Goal: Task Accomplishment & Management: Manage account settings

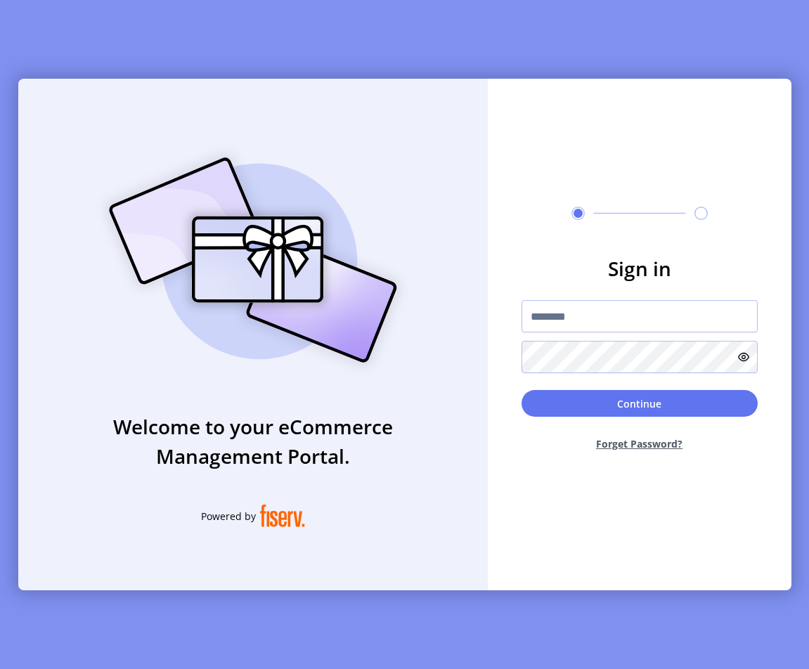
click at [474, 321] on div "Welcome to your eCommerce Management Portal. Powered by" at bounding box center [252, 334] width 469 height 511
click at [563, 321] on input "text" at bounding box center [639, 316] width 236 height 32
type input "**********"
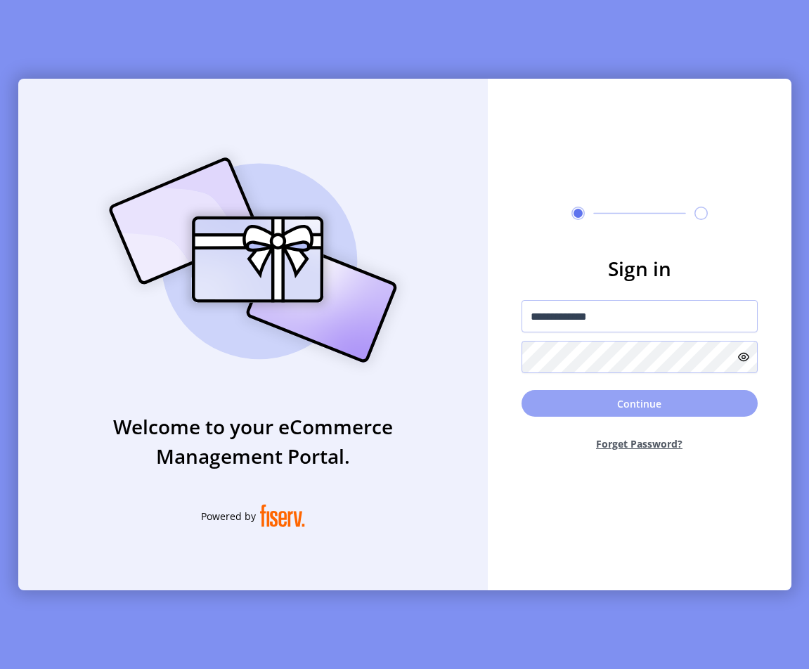
click at [654, 409] on button "Continue" at bounding box center [639, 403] width 236 height 27
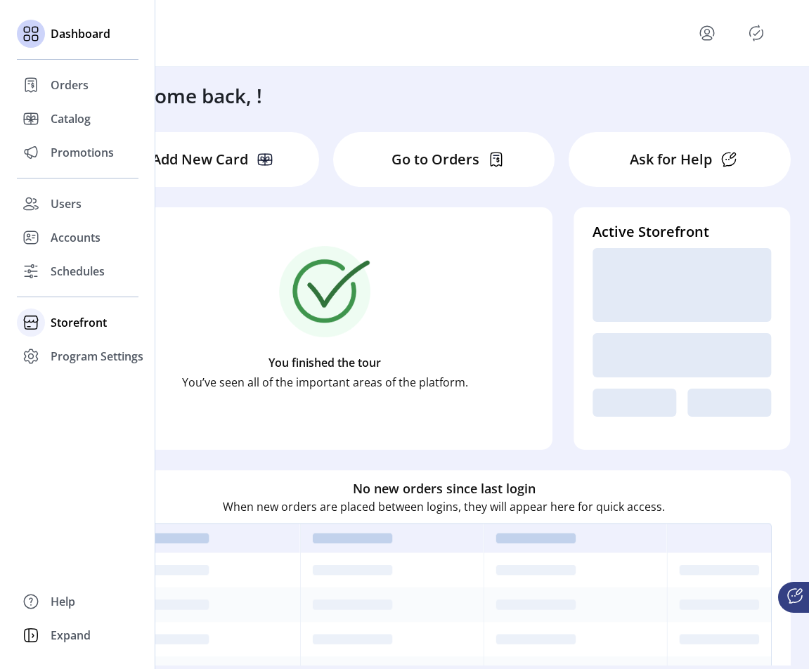
click at [73, 315] on span "Storefront" at bounding box center [79, 322] width 56 height 17
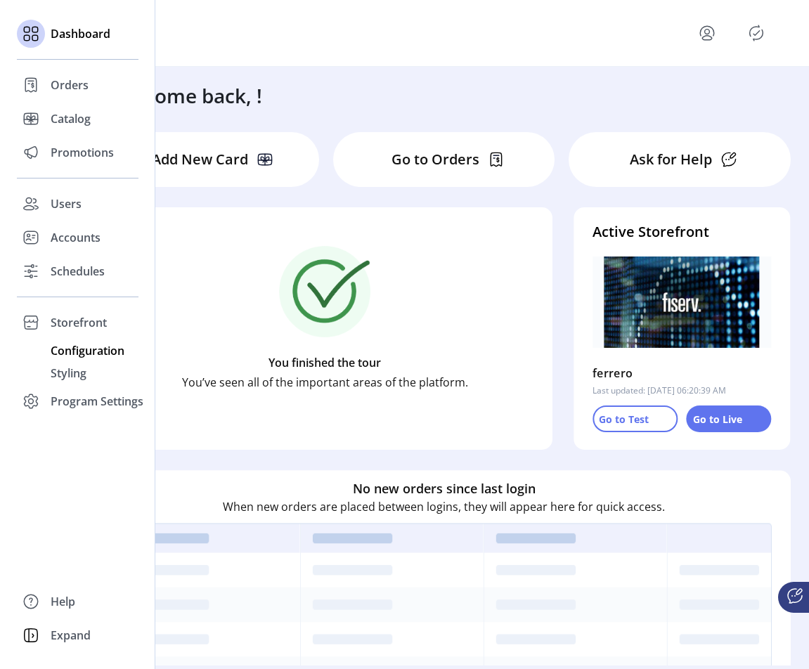
click at [81, 348] on span "Configuration" at bounding box center [88, 350] width 74 height 17
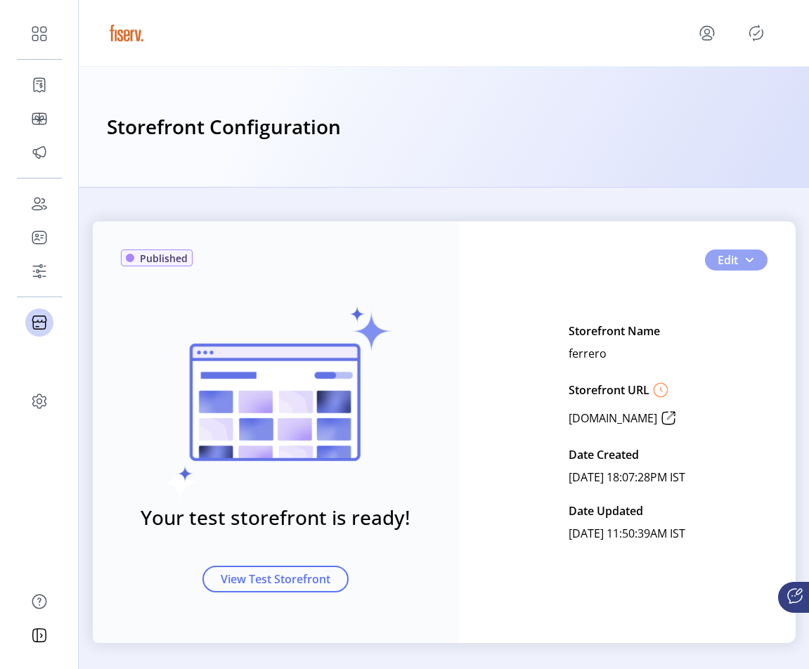
click at [753, 262] on button "Edit" at bounding box center [736, 259] width 63 height 21
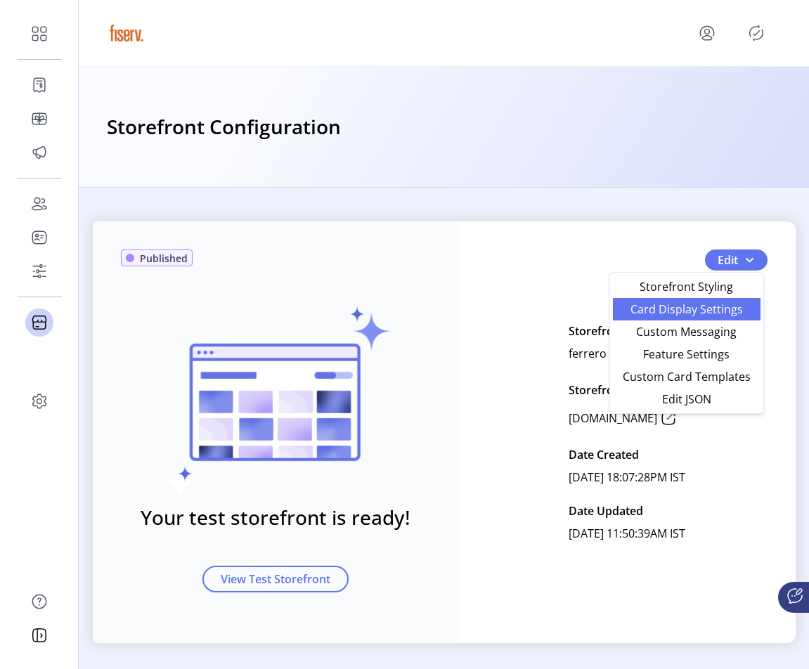
click at [693, 317] on link "Card Display Settings" at bounding box center [687, 309] width 148 height 22
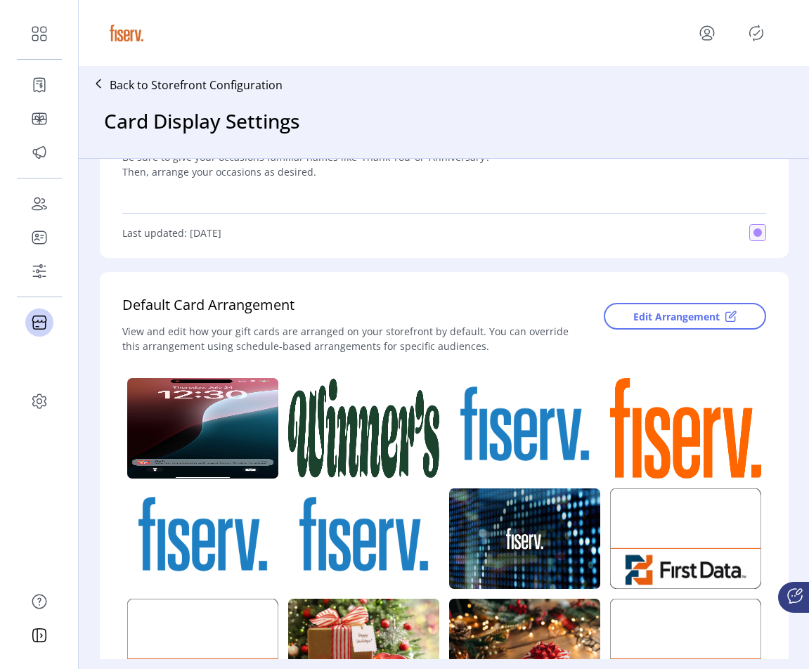
scroll to position [174, 0]
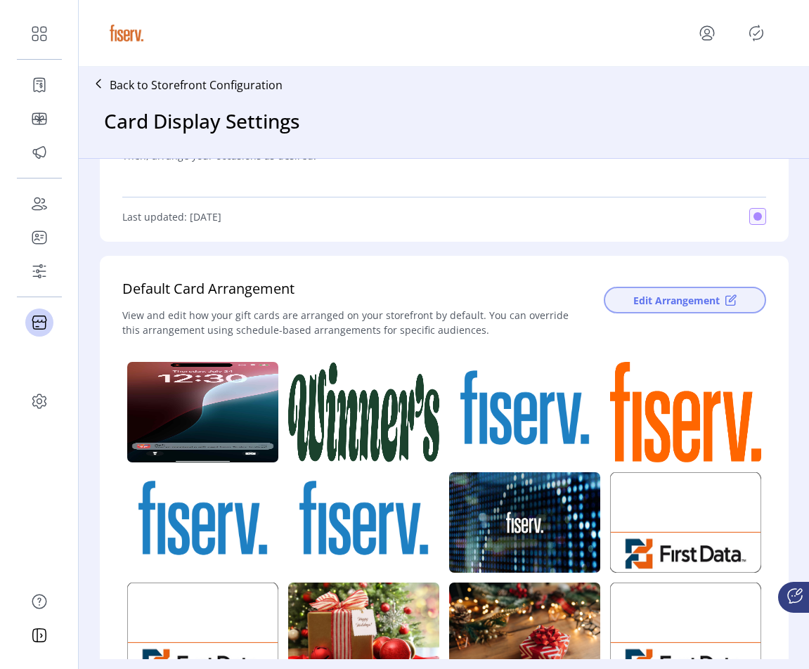
click at [644, 302] on span "Edit Arrangement" at bounding box center [676, 300] width 86 height 15
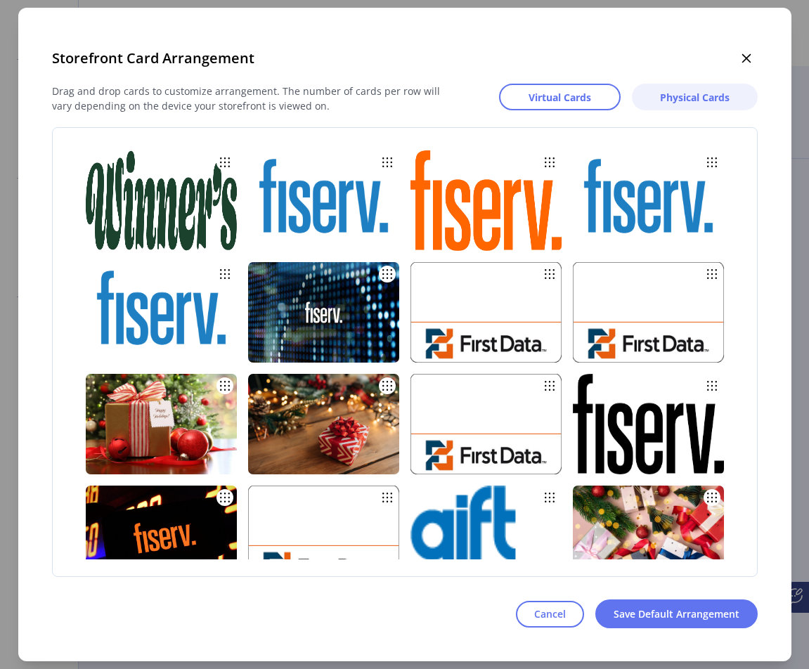
click at [681, 103] on span "Physical Cards" at bounding box center [695, 97] width 70 height 15
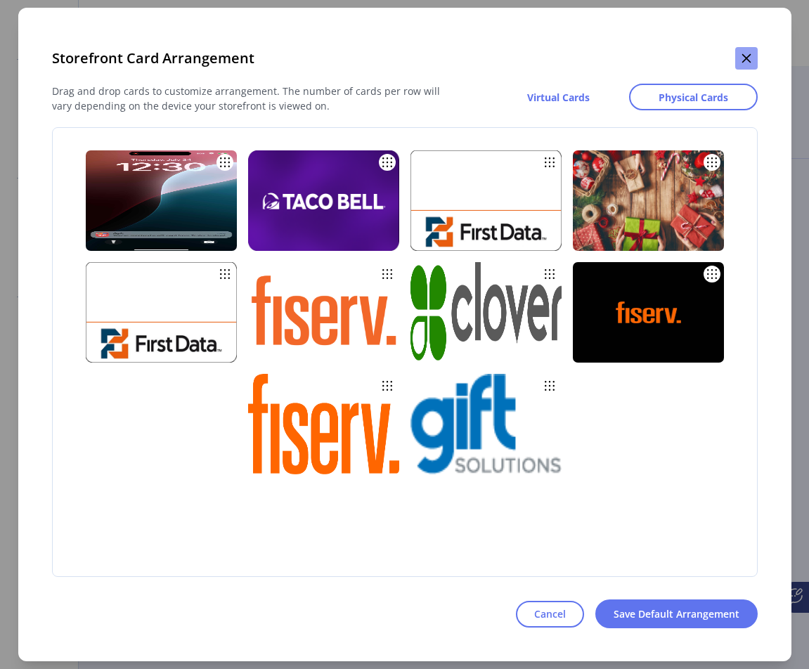
click at [742, 63] on icon "button" at bounding box center [745, 58] width 9 height 9
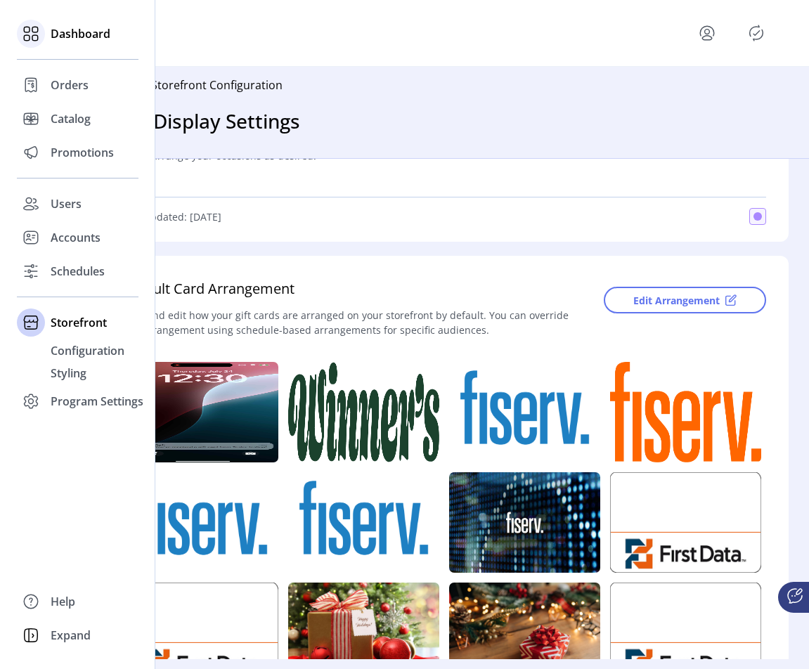
click at [69, 35] on span "Dashboard" at bounding box center [81, 33] width 60 height 17
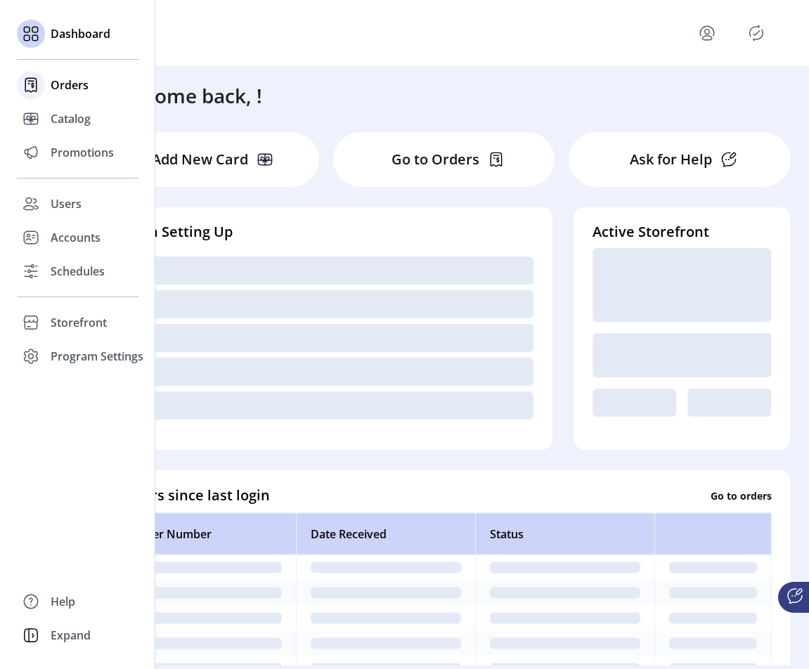
click at [62, 80] on span "Orders" at bounding box center [70, 85] width 38 height 17
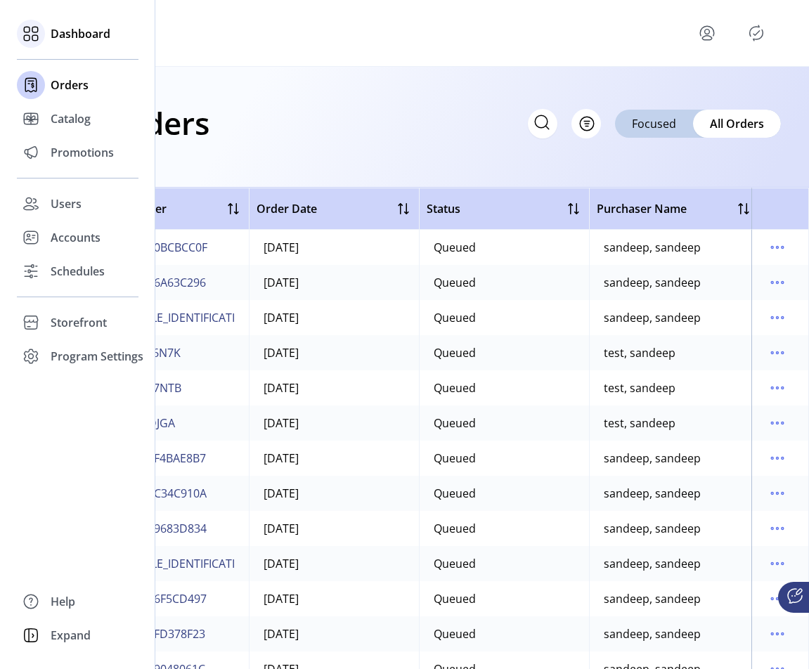
click at [47, 26] on div "Dashboard" at bounding box center [78, 34] width 122 height 34
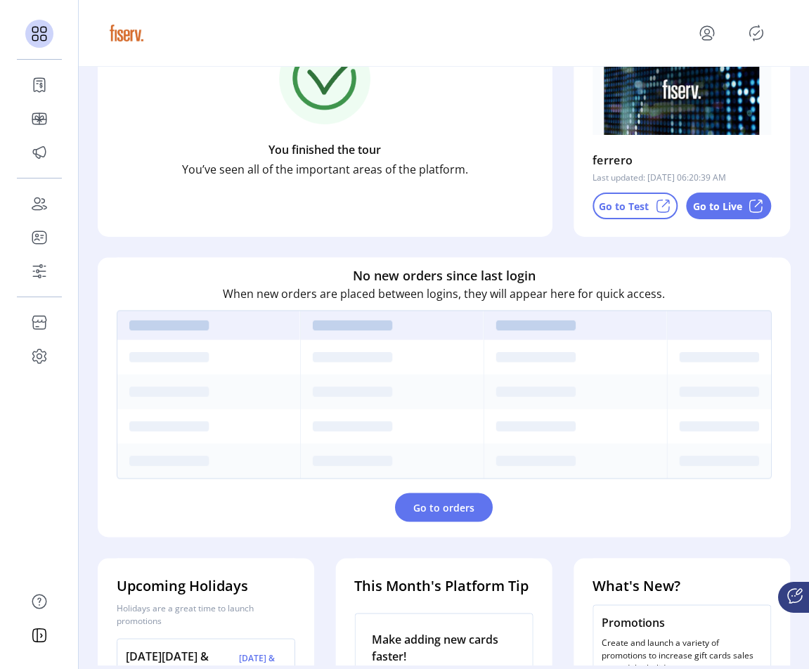
scroll to position [139, 0]
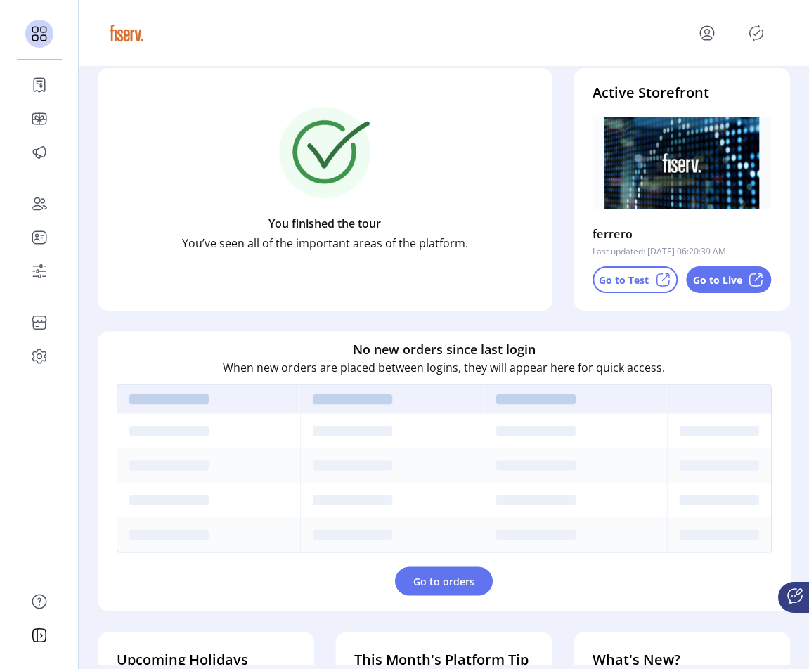
click at [613, 282] on p "Go to Test" at bounding box center [624, 280] width 50 height 15
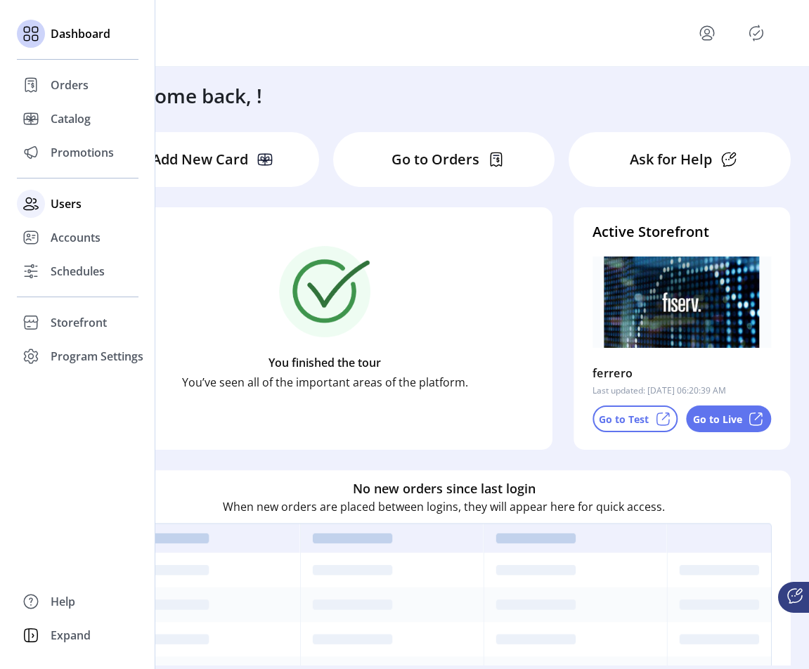
click at [63, 197] on span "Users" at bounding box center [66, 203] width 31 height 17
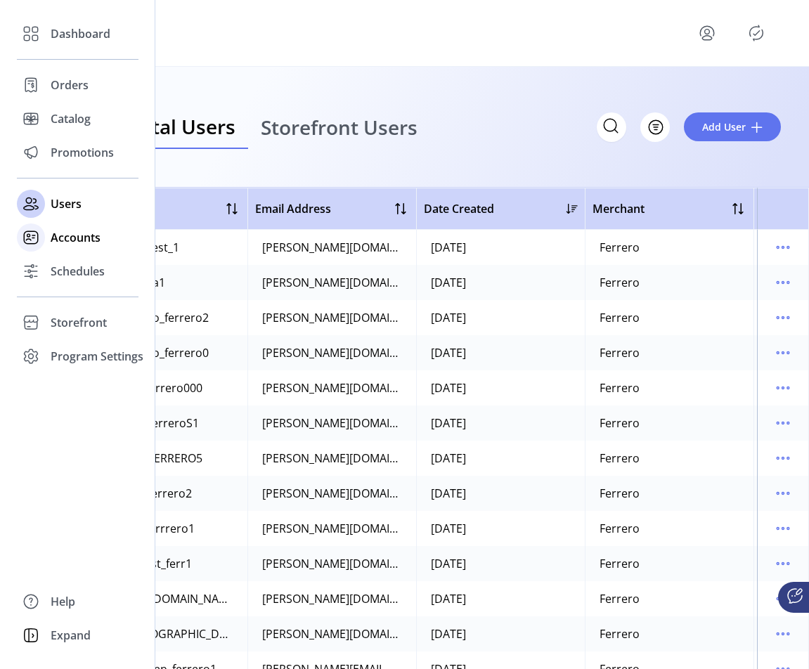
click at [32, 230] on icon at bounding box center [31, 237] width 22 height 22
click at [49, 244] on div "Accounts" at bounding box center [78, 238] width 122 height 34
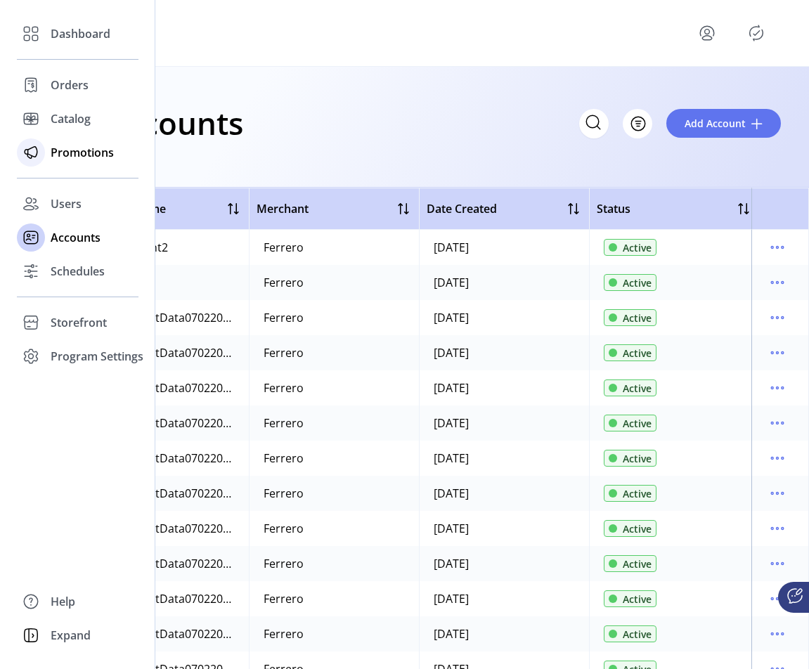
click at [21, 158] on icon at bounding box center [31, 152] width 22 height 22
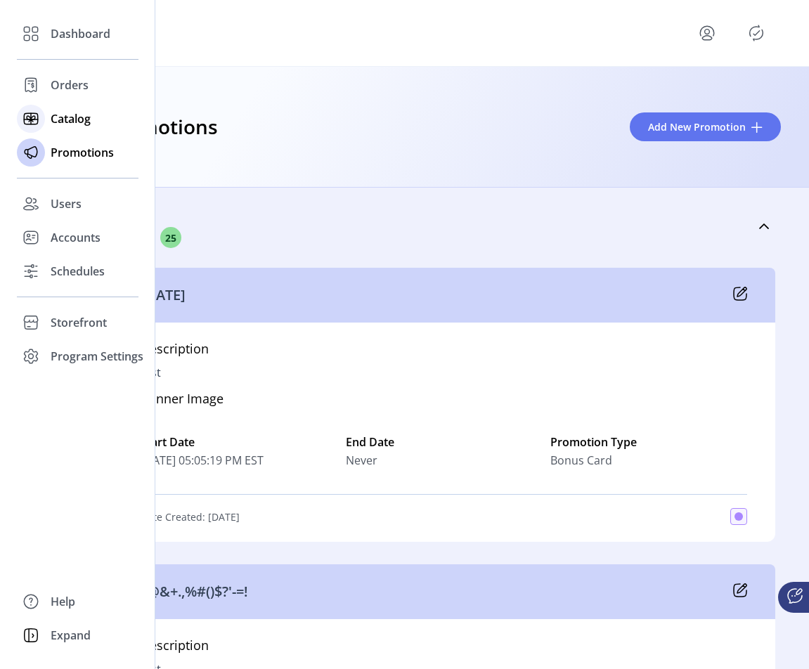
click at [47, 129] on div "Catalog" at bounding box center [78, 119] width 122 height 34
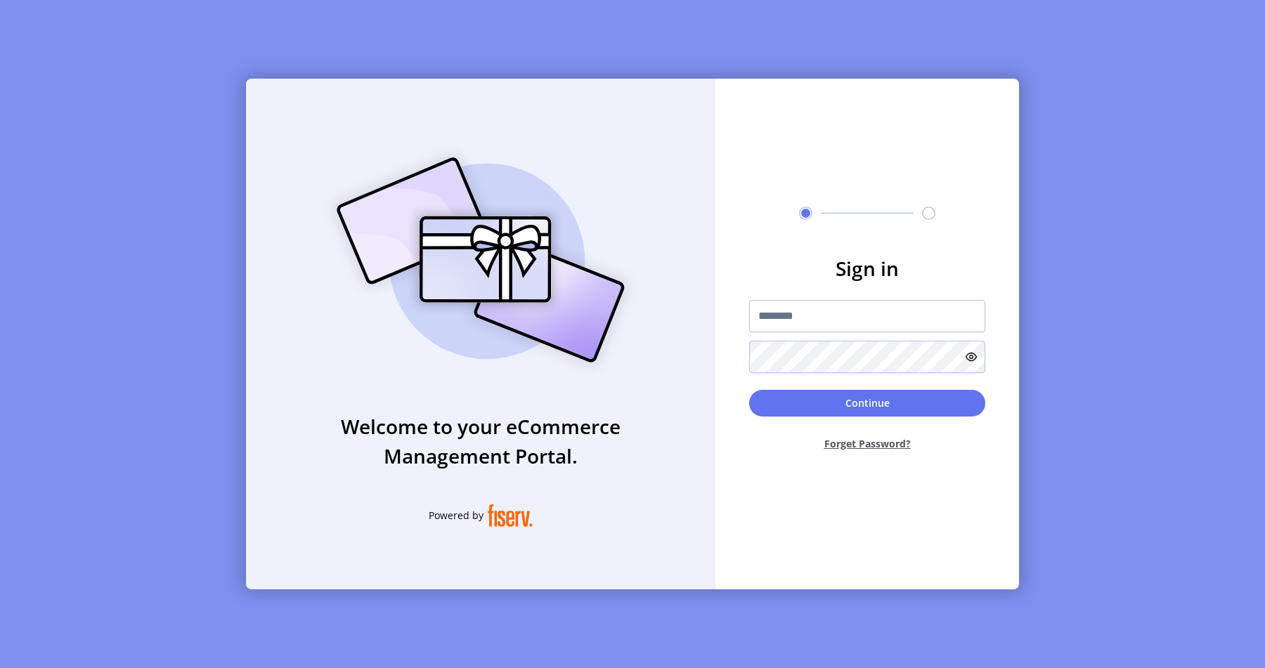
click at [547, 220] on img at bounding box center [480, 260] width 330 height 236
click at [837, 316] on input "text" at bounding box center [867, 316] width 236 height 32
type input "**********"
click at [918, 403] on button "Continue" at bounding box center [867, 403] width 236 height 27
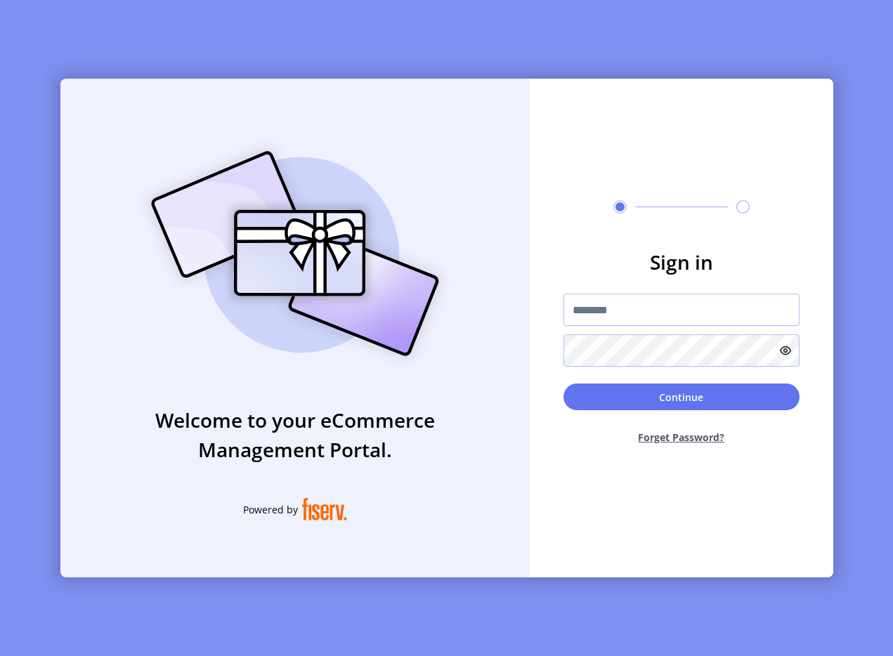
click at [331, 44] on div "Welcome to your eCommerce Management Portal. Powered by Sign in Continue Forget…" at bounding box center [446, 328] width 893 height 656
click at [556, 253] on form "Sign in Continue Forget Password?" at bounding box center [682, 351] width 304 height 209
click at [574, 298] on input "text" at bounding box center [681, 310] width 236 height 32
click at [603, 44] on div "Welcome to your eCommerce Management Portal. Powered by Sign in Continue Forget…" at bounding box center [446, 328] width 893 height 656
click at [670, 323] on input "text" at bounding box center [681, 310] width 236 height 32
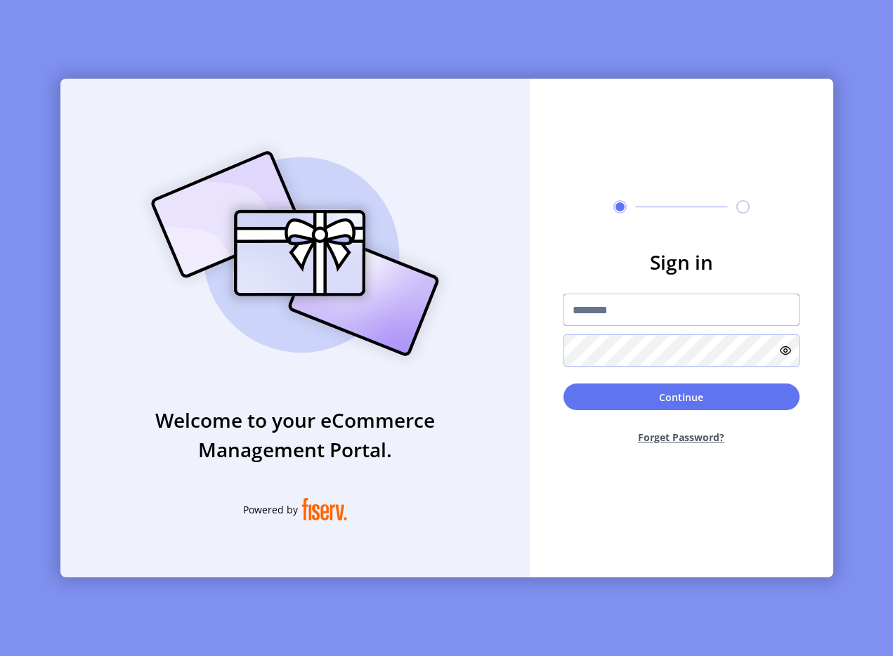
type input "**********"
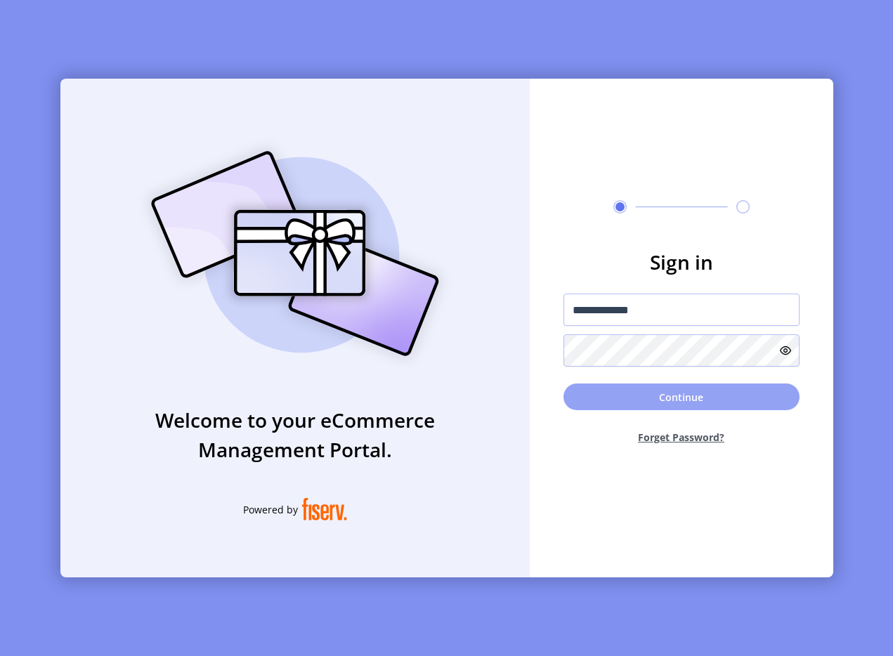
click at [624, 405] on button "Continue" at bounding box center [681, 397] width 236 height 27
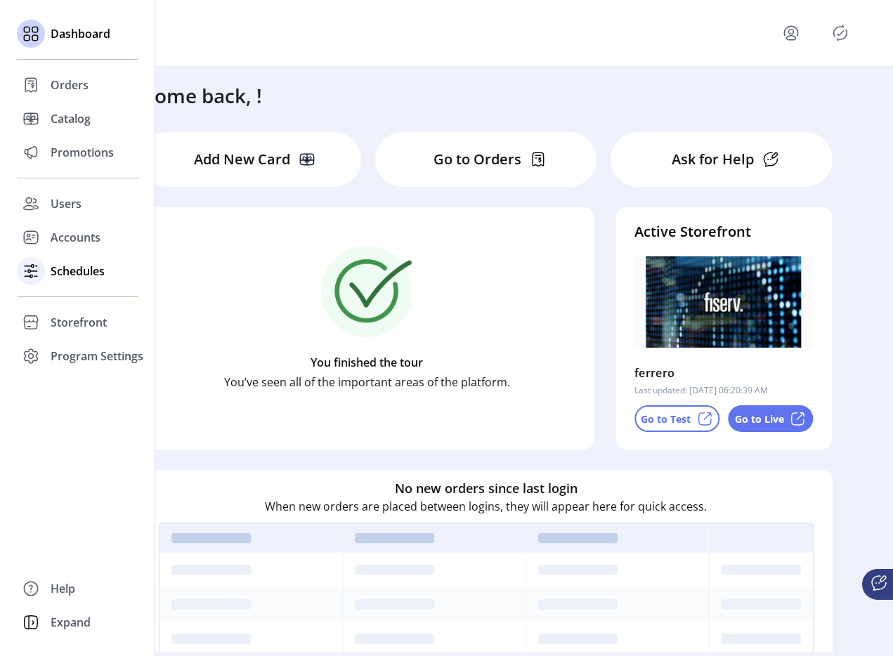
click at [41, 270] on icon at bounding box center [31, 271] width 22 height 22
click at [47, 273] on div "Schedules" at bounding box center [78, 271] width 122 height 34
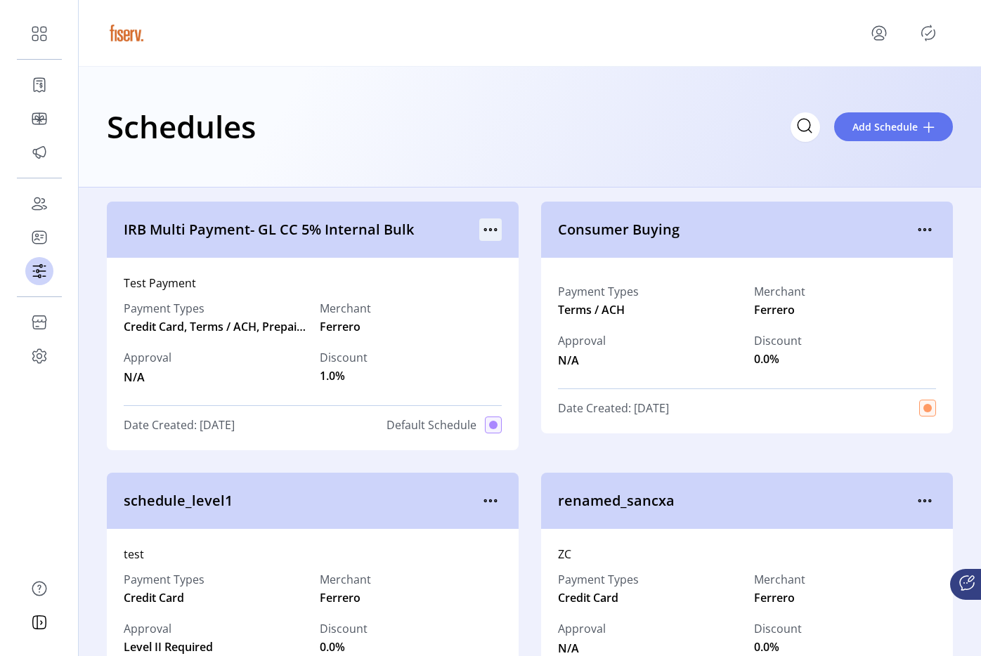
click at [490, 230] on icon "menu" at bounding box center [491, 230] width 2 height 2
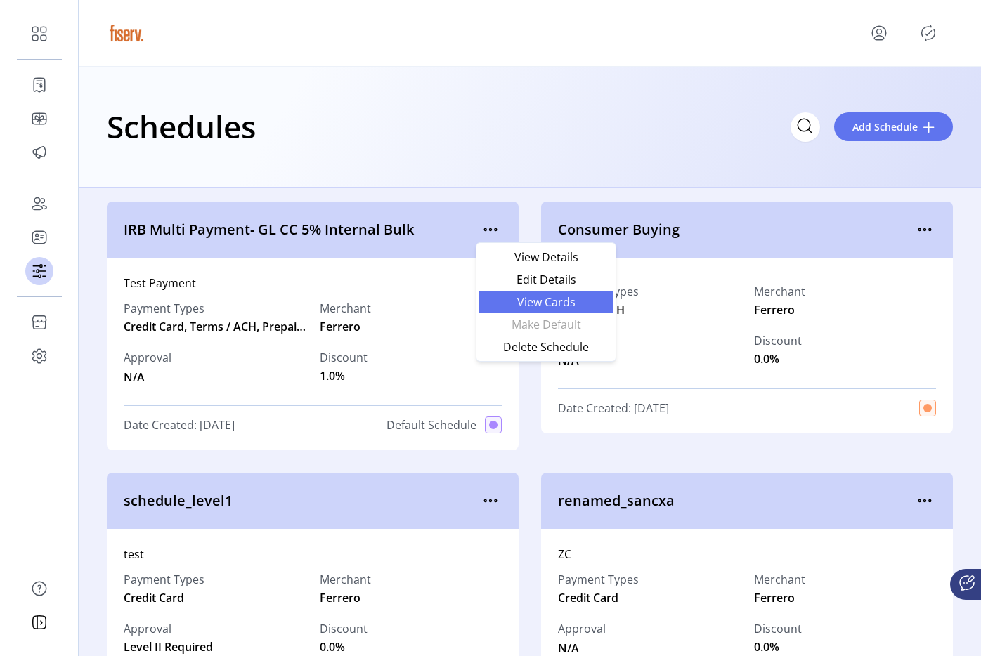
click at [512, 302] on span "View Cards" at bounding box center [546, 301] width 117 height 11
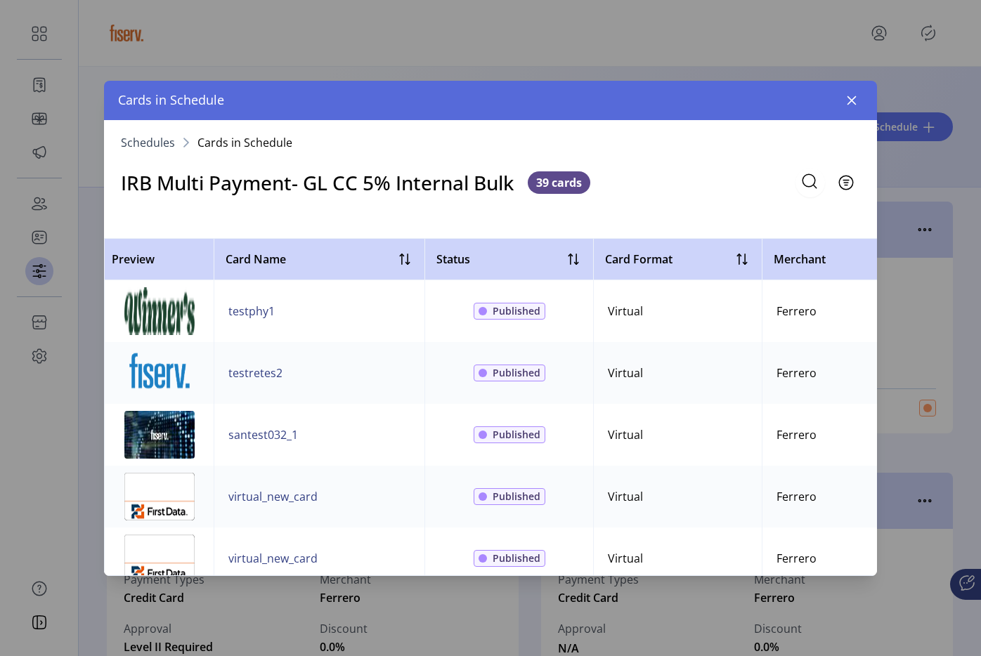
click at [445, 181] on h3 "IRB Multi Payment- GL CC 5% Internal Bulk" at bounding box center [317, 183] width 393 height 30
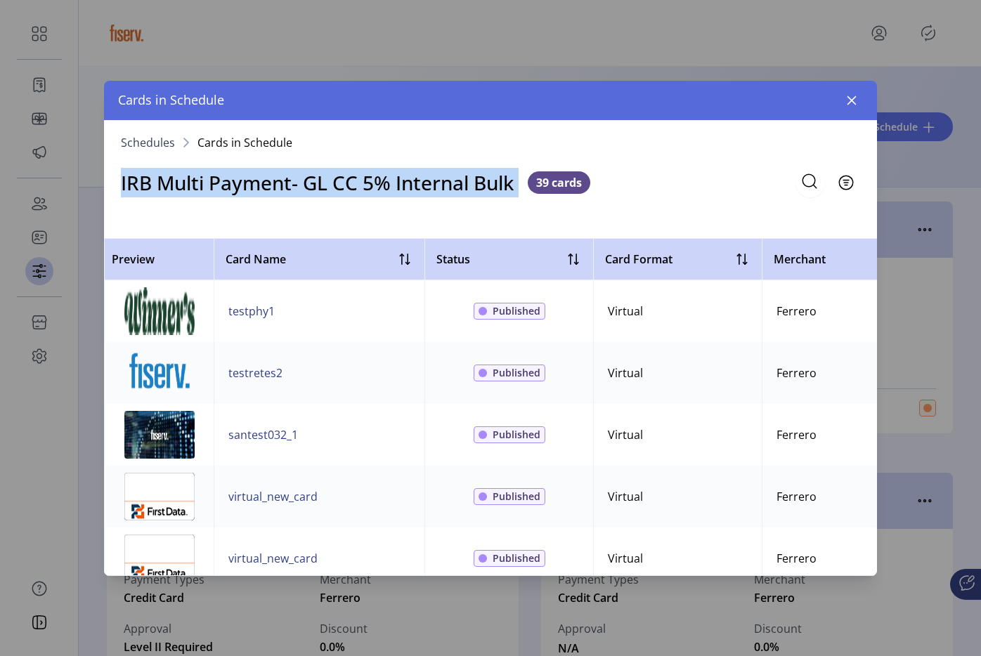
click at [445, 181] on h3 "IRB Multi Payment- GL CC 5% Internal Bulk" at bounding box center [317, 183] width 393 height 30
copy h3 "IRB Multi Payment- GL CC 5% Internal Bulk"
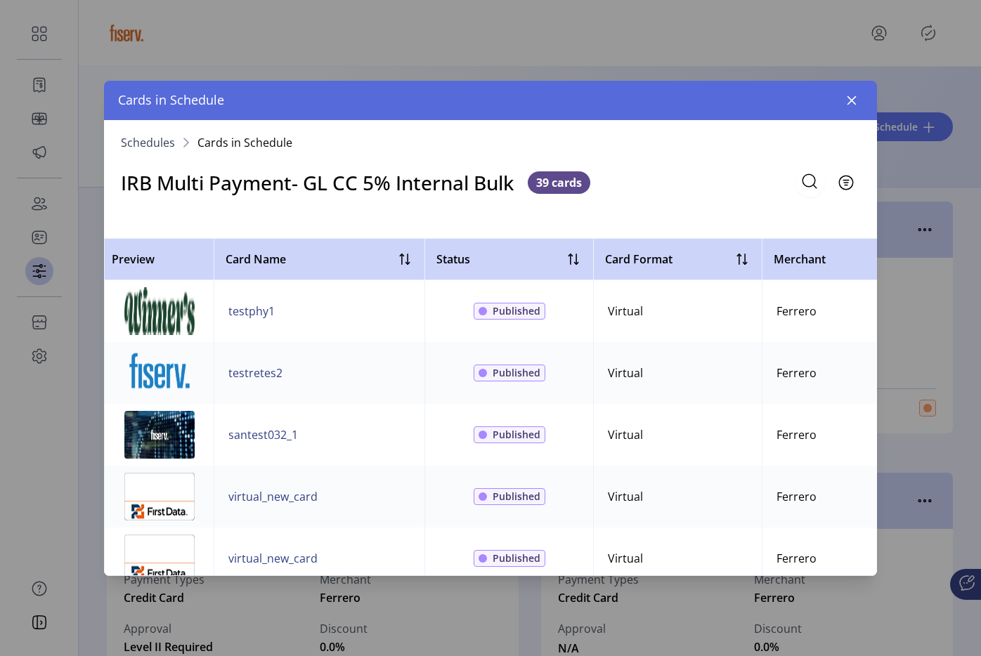
click at [853, 112] on div "Cards in Schedule" at bounding box center [490, 100] width 773 height 39
click at [853, 96] on icon "button" at bounding box center [851, 100] width 11 height 11
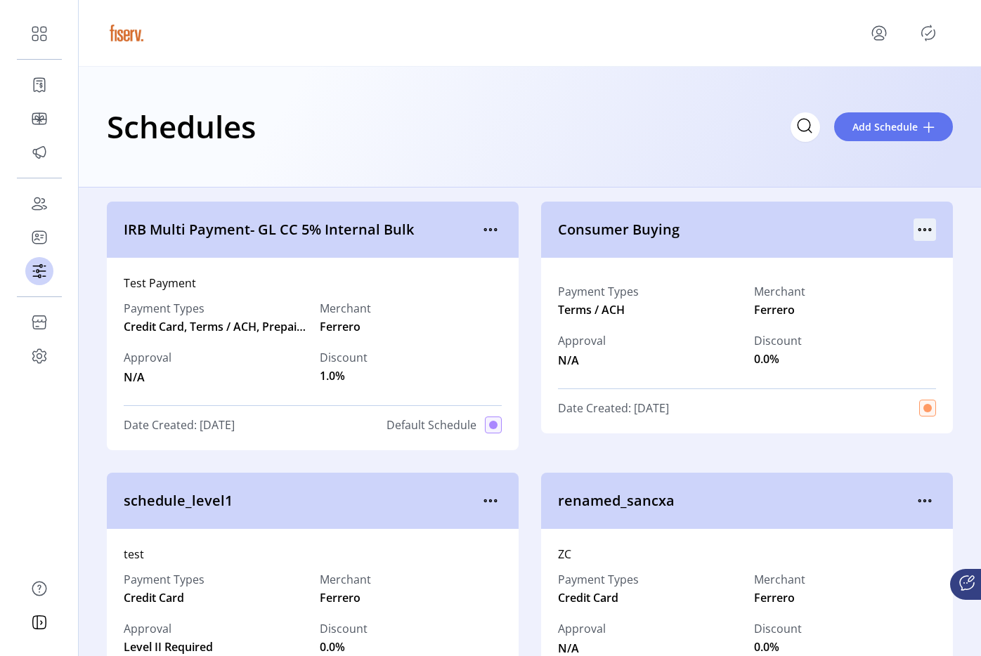
click at [892, 223] on icon "menu" at bounding box center [924, 229] width 22 height 22
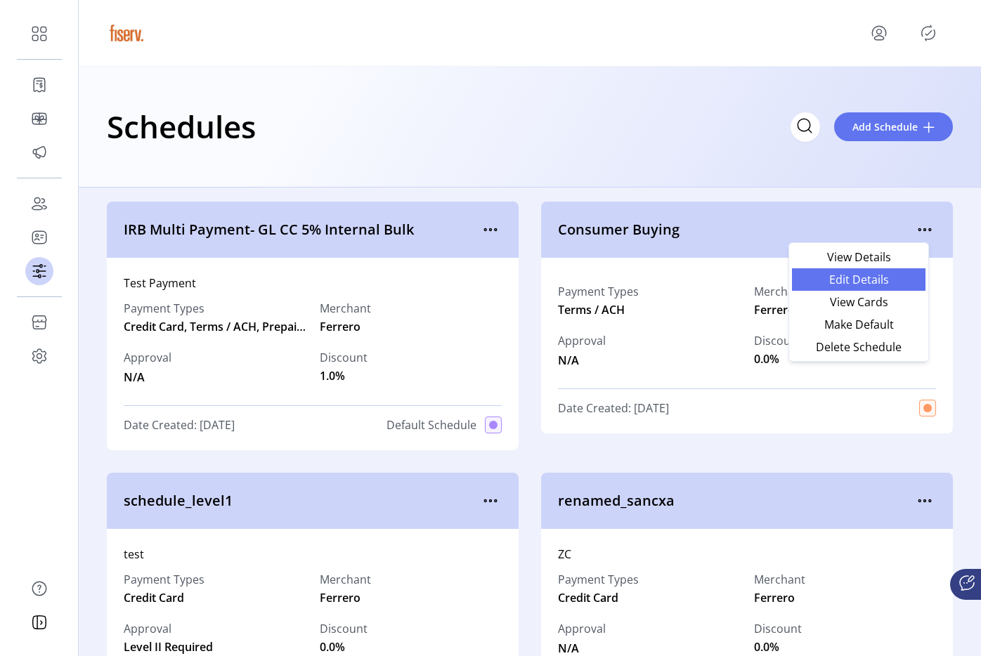
click at [868, 282] on span "Edit Details" at bounding box center [858, 279] width 117 height 11
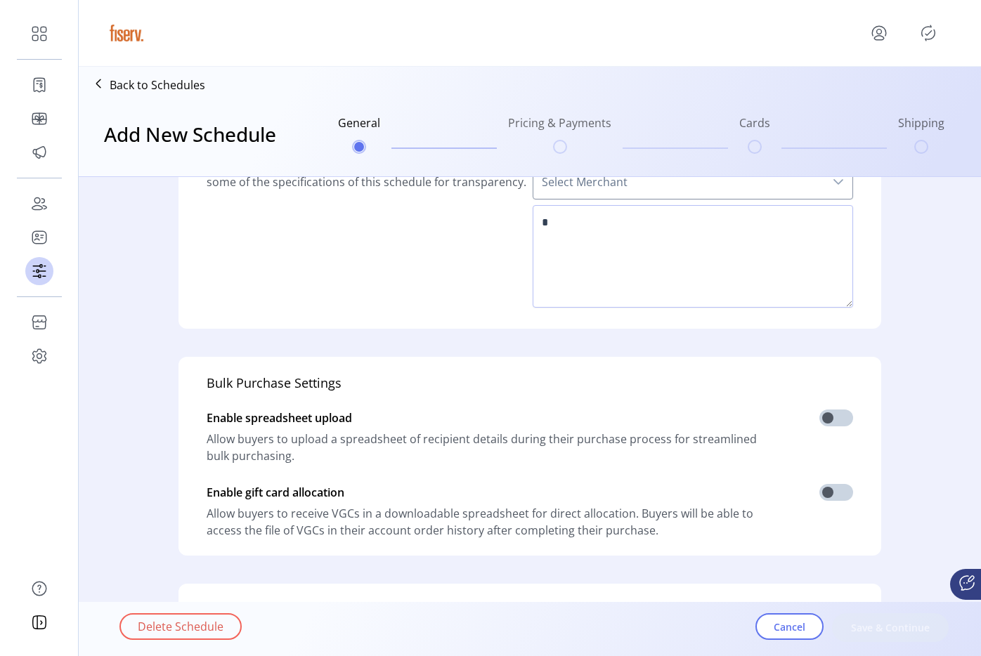
type input "**********"
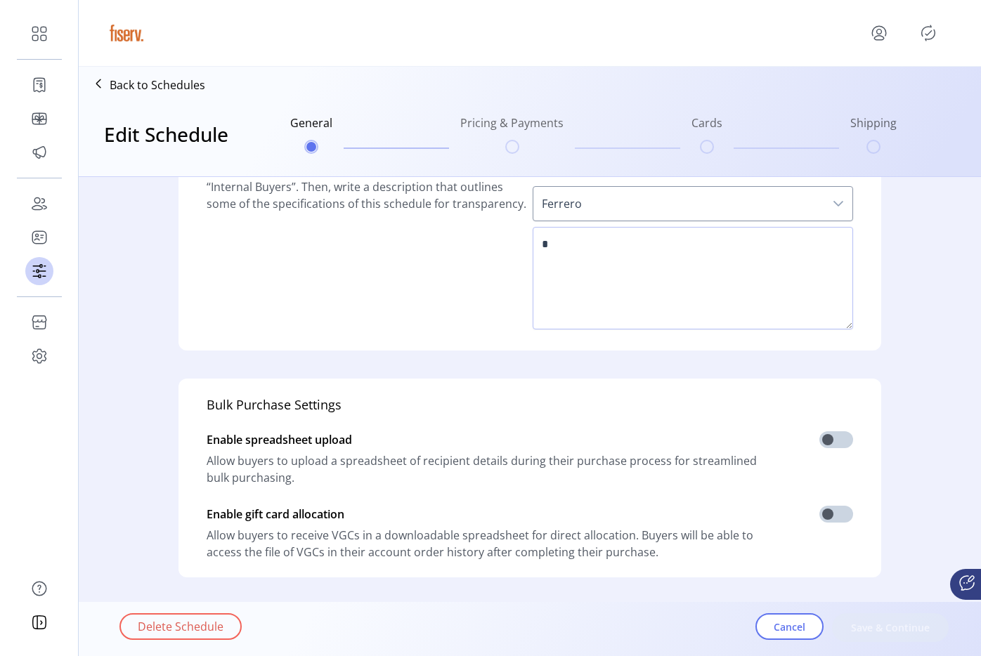
scroll to position [93, 0]
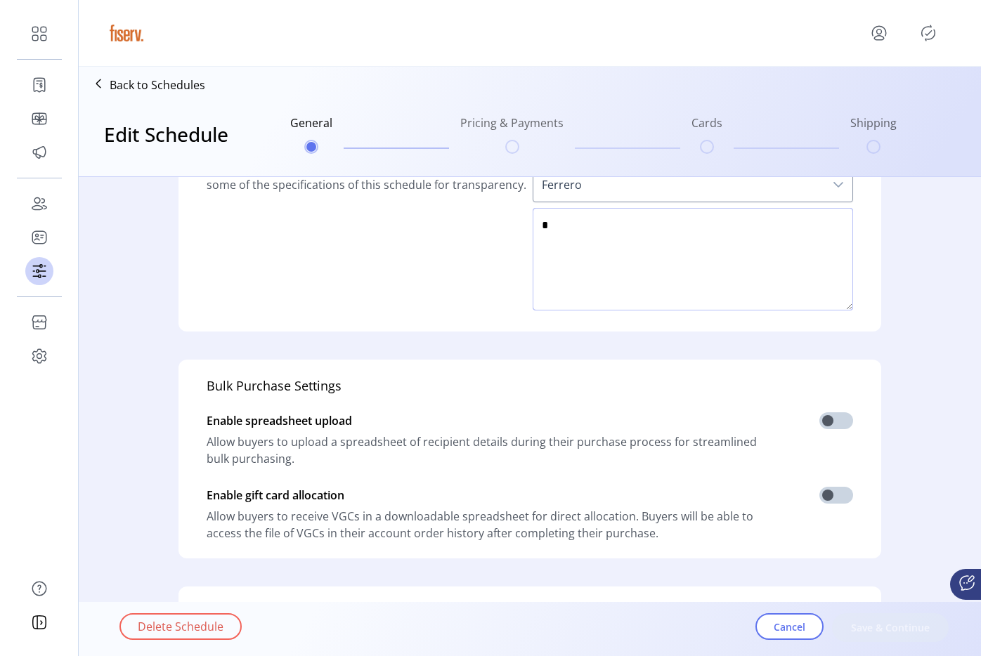
click at [674, 268] on textarea at bounding box center [693, 259] width 320 height 103
type textarea "***"
click at [885, 622] on span "Save & Continue" at bounding box center [890, 627] width 80 height 15
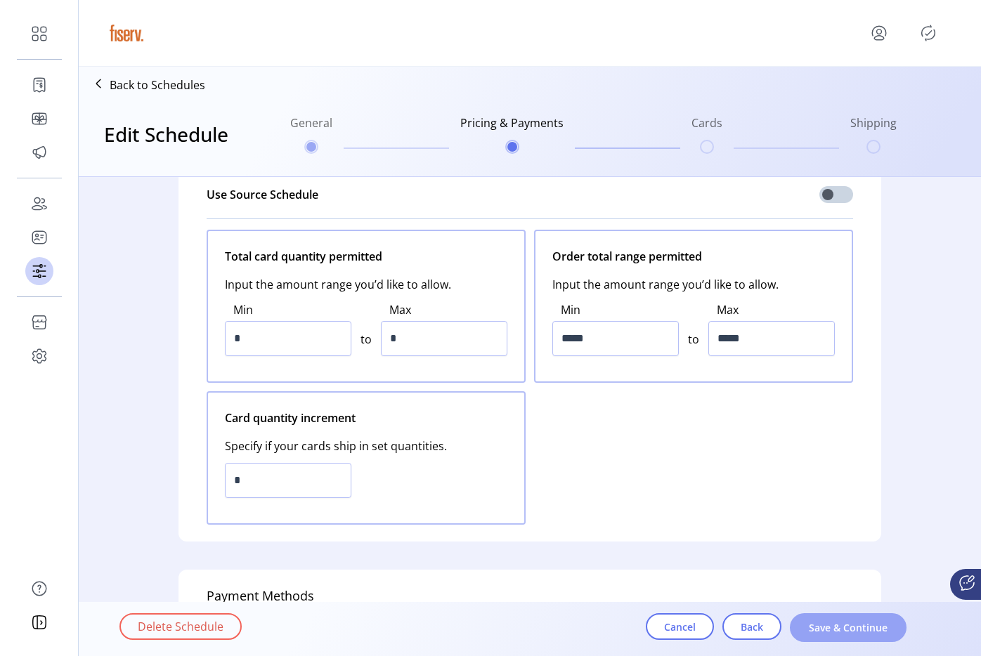
click at [873, 629] on span "Save & Continue" at bounding box center [848, 627] width 80 height 15
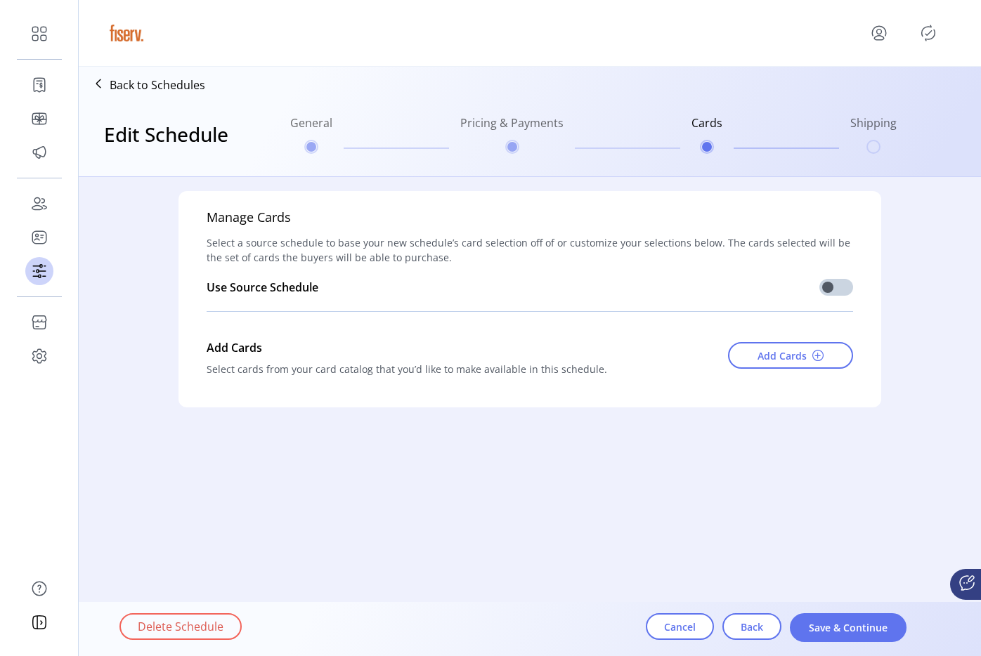
scroll to position [0, 0]
click at [829, 285] on span at bounding box center [836, 287] width 34 height 17
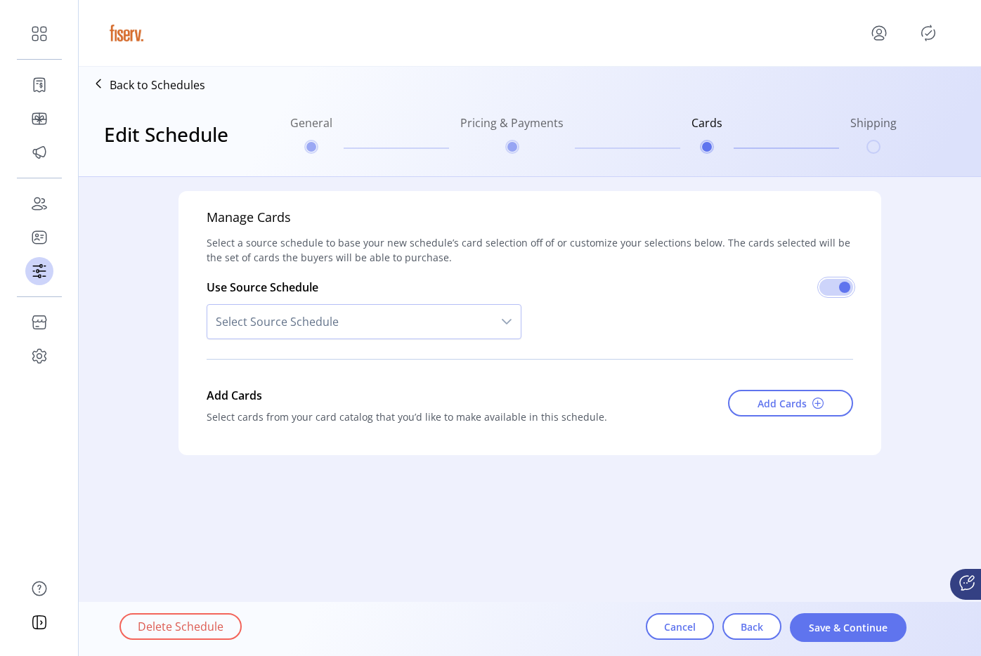
click at [324, 318] on span "Select Source Schedule" at bounding box center [349, 322] width 285 height 34
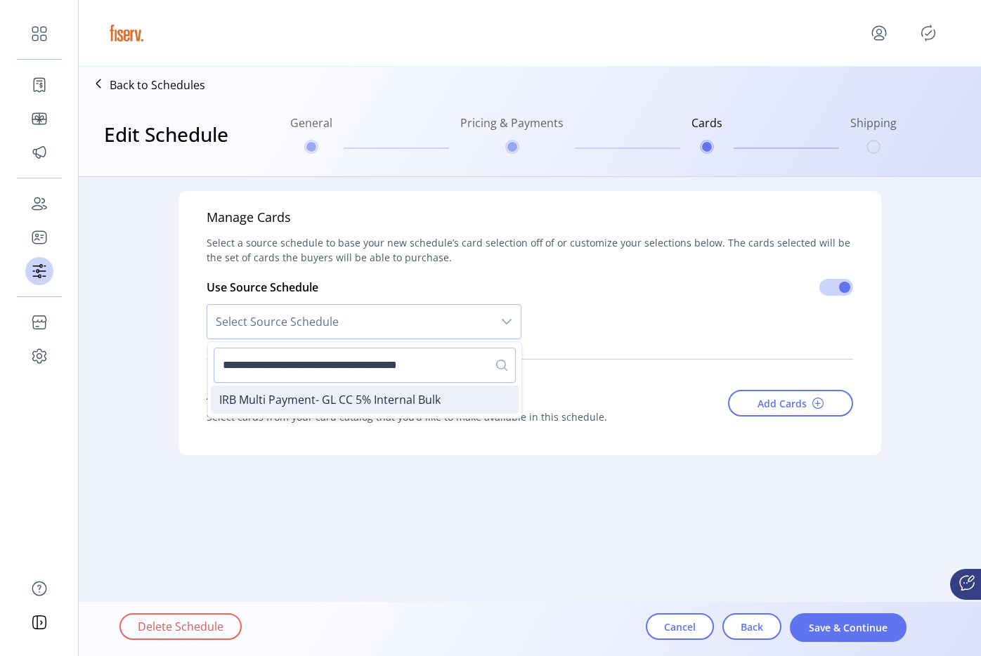
type input "**********"
click at [377, 398] on span "IRB Multi Payment- GL CC 5% Internal Bulk" at bounding box center [329, 399] width 221 height 15
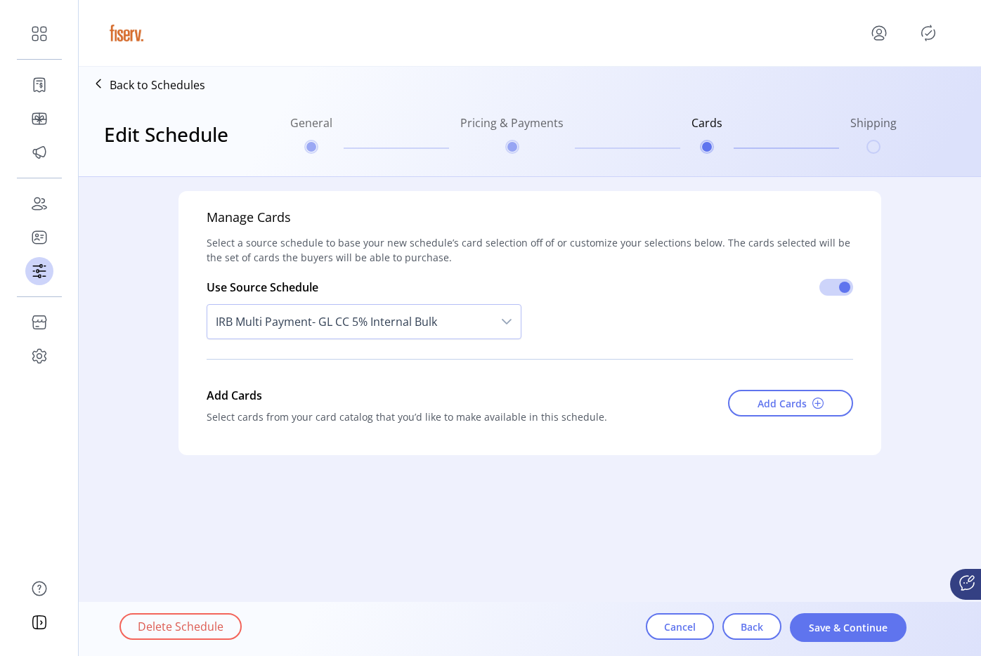
click at [775, 525] on form "Manage Cards Select a source schedule to base your new schedule’s card selectio…" at bounding box center [530, 358] width 902 height 363
click at [792, 496] on form "Manage Cards Select a source schedule to base your new schedule’s card selectio…" at bounding box center [530, 358] width 902 height 363
click at [679, 613] on button "Cancel" at bounding box center [680, 626] width 68 height 27
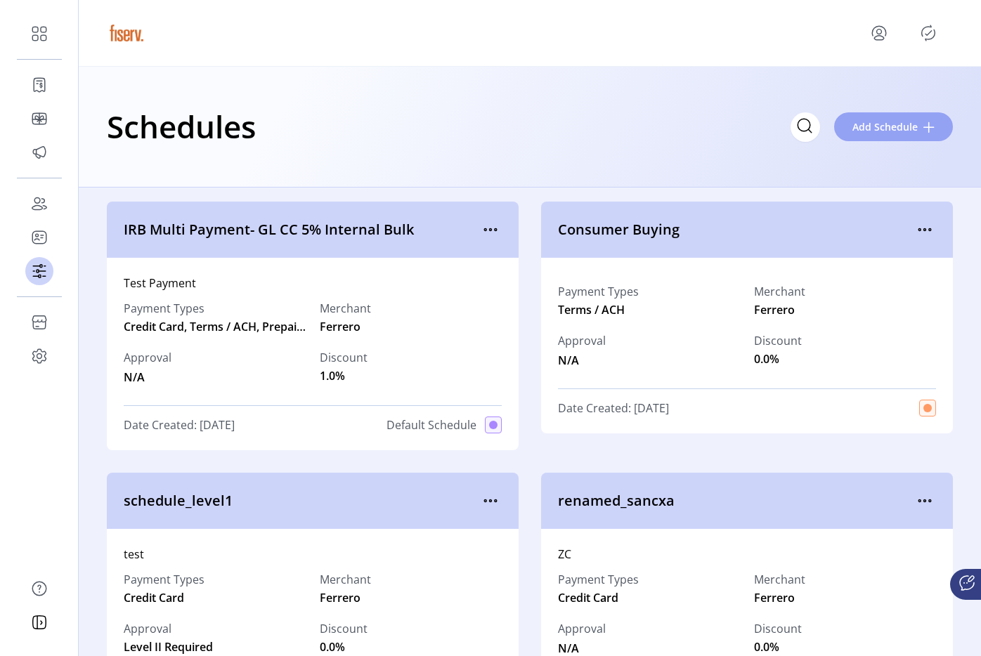
click at [892, 126] on span "Add Schedule" at bounding box center [884, 126] width 65 height 15
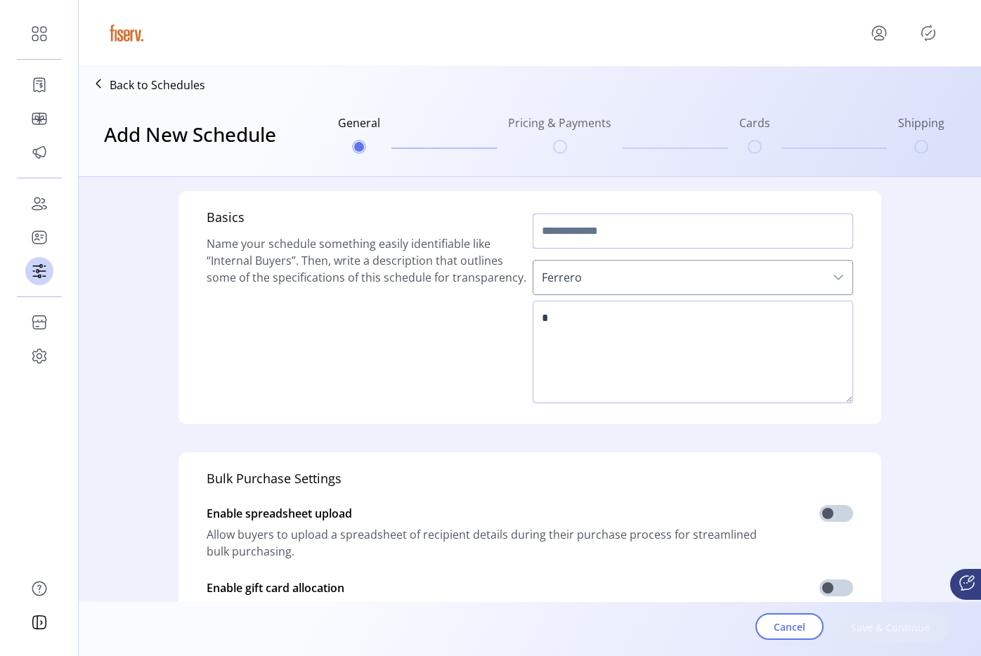
click at [589, 221] on input "text" at bounding box center [693, 231] width 320 height 35
type input "*"
type input "**********"
click at [880, 268] on div "**********" at bounding box center [529, 537] width 899 height 721
click at [799, 340] on textarea at bounding box center [693, 352] width 320 height 103
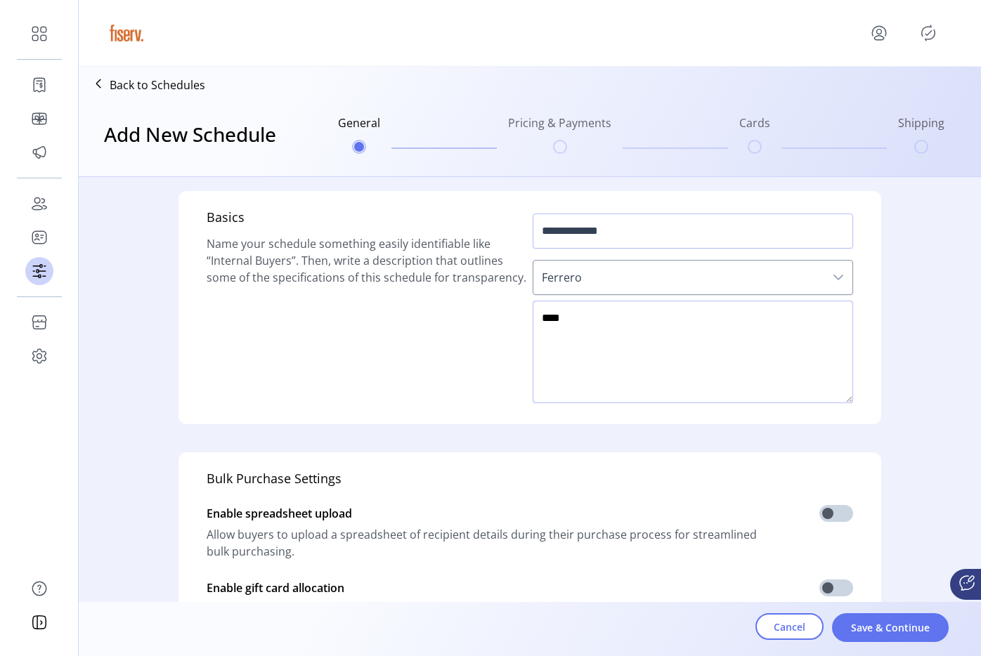
type textarea "****"
click at [628, 235] on input "**********" at bounding box center [693, 231] width 320 height 35
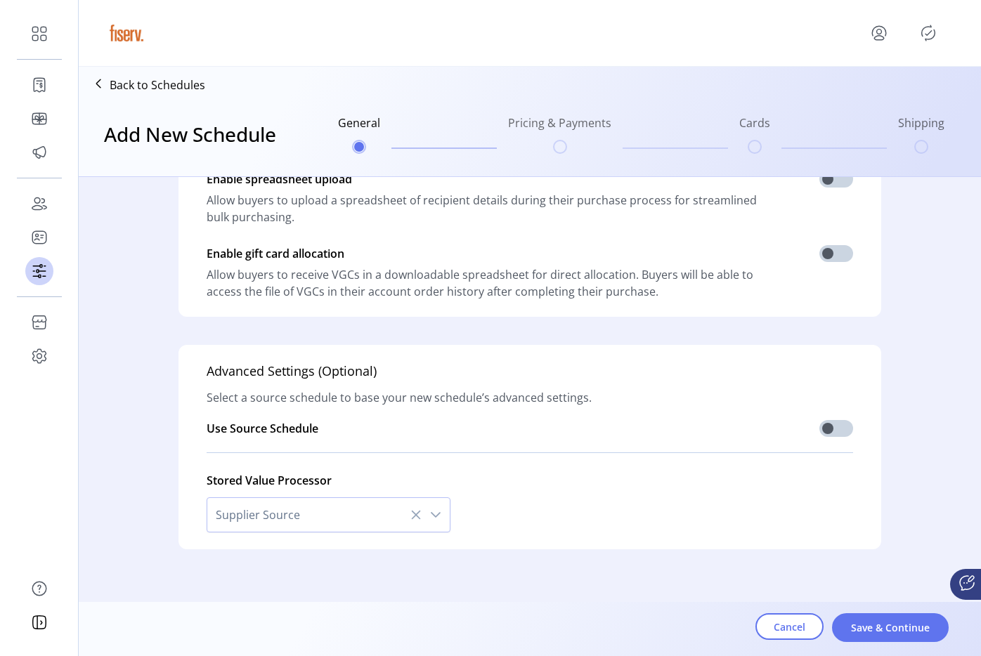
scroll to position [346, 0]
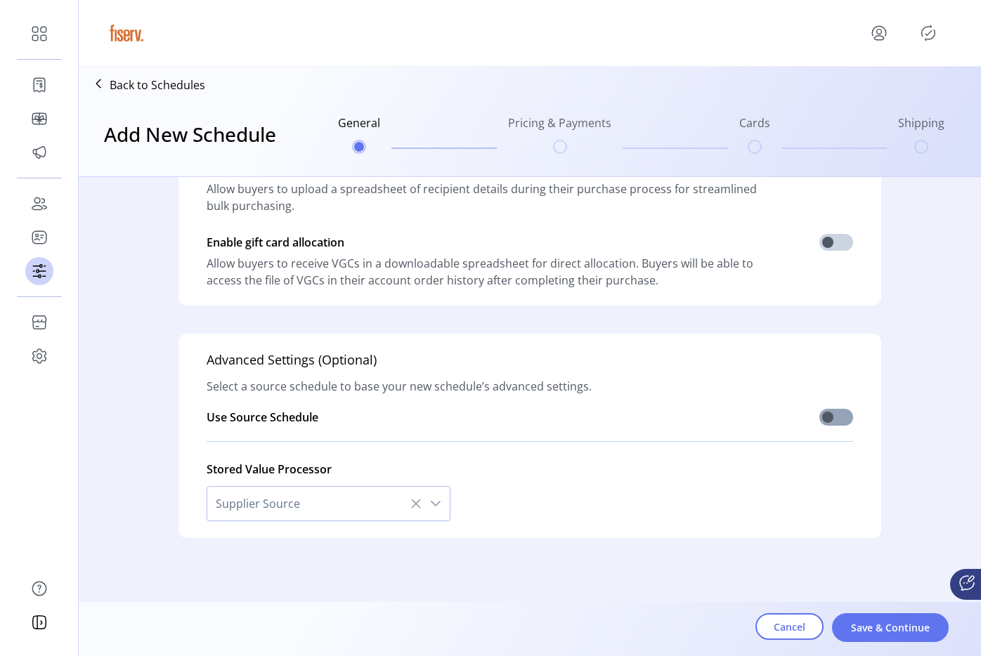
type input "**********"
click at [836, 422] on span at bounding box center [836, 417] width 34 height 17
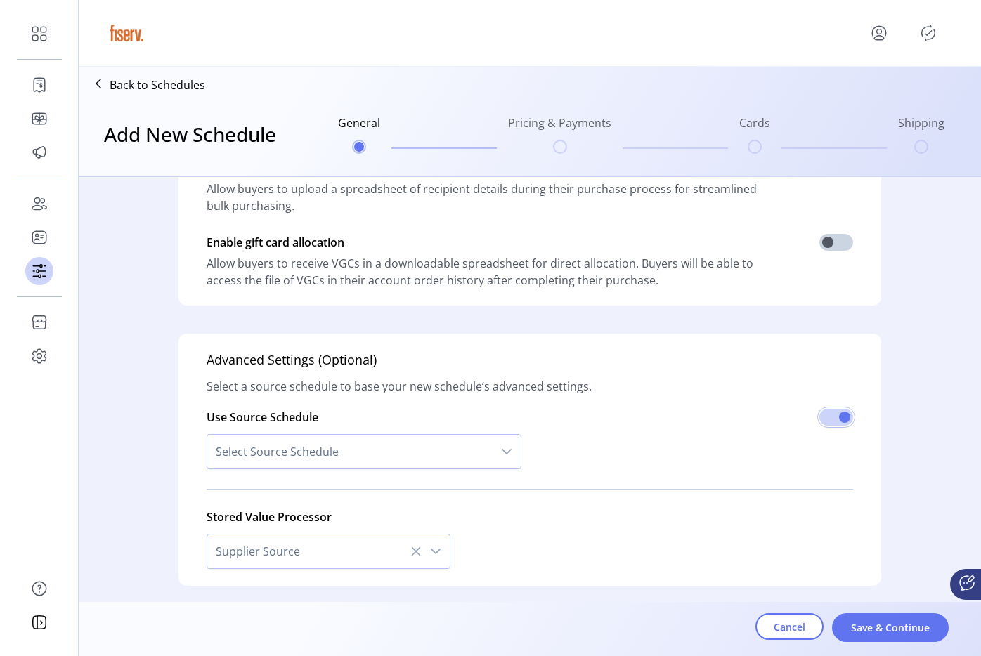
click at [401, 445] on span "Select Source Schedule" at bounding box center [349, 452] width 285 height 34
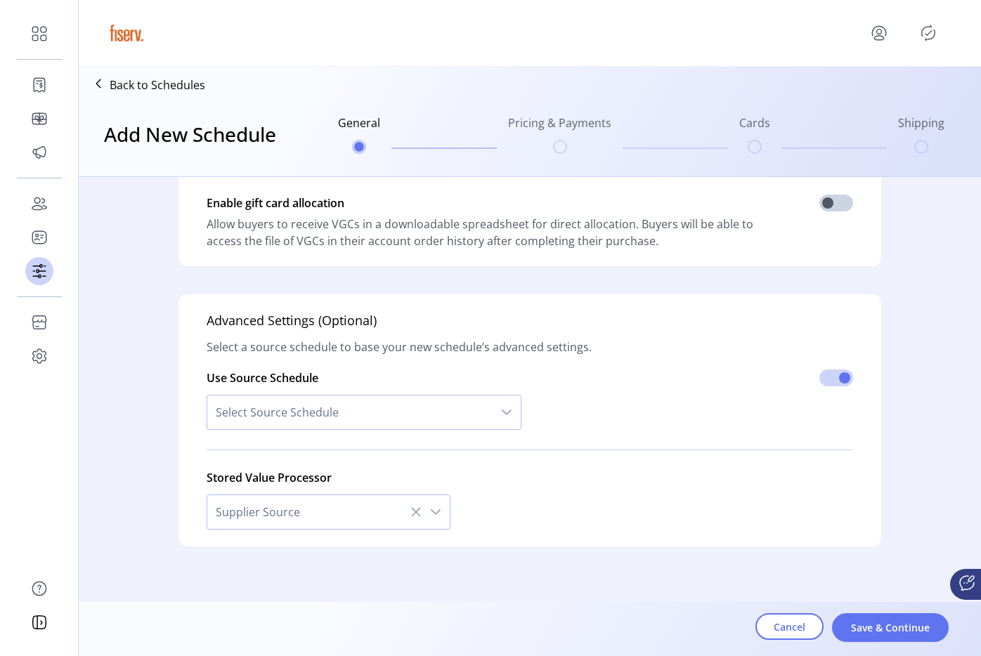
scroll to position [391, 0]
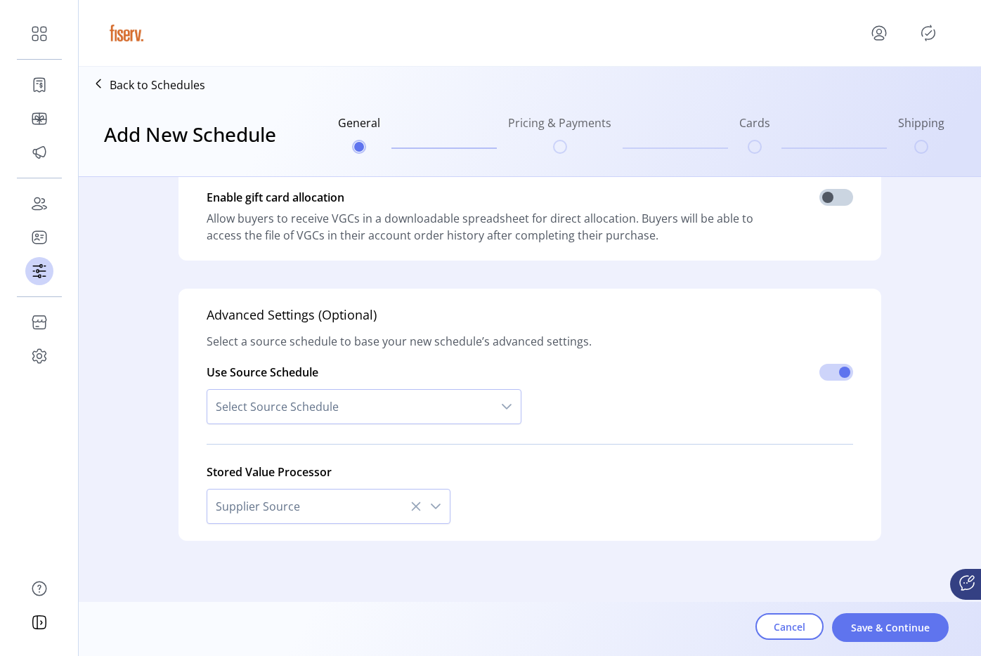
click at [348, 415] on span "Select Source Schedule" at bounding box center [349, 407] width 285 height 34
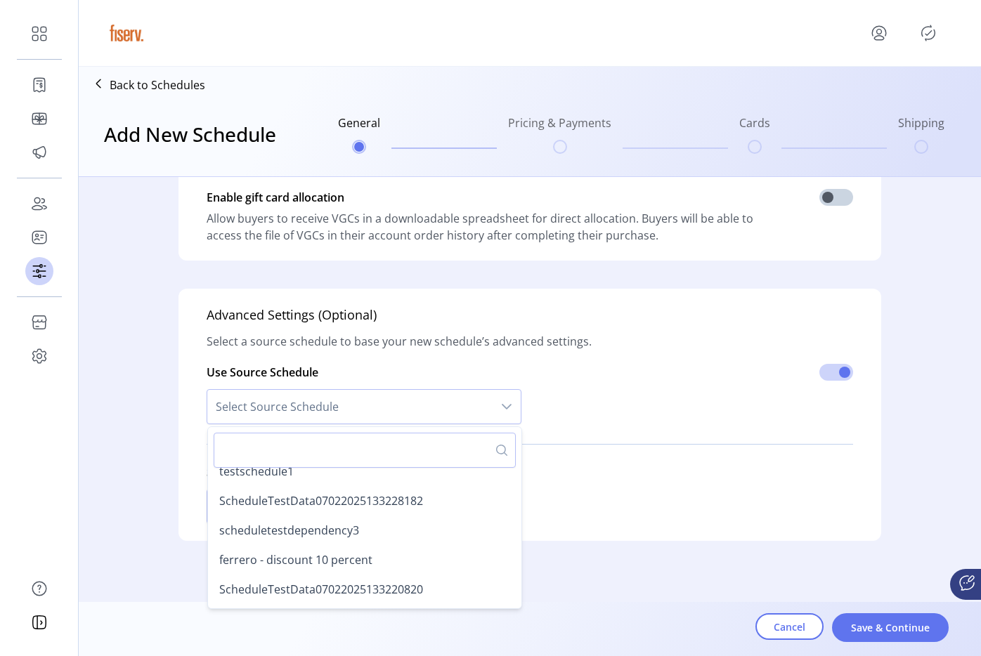
scroll to position [155, 0]
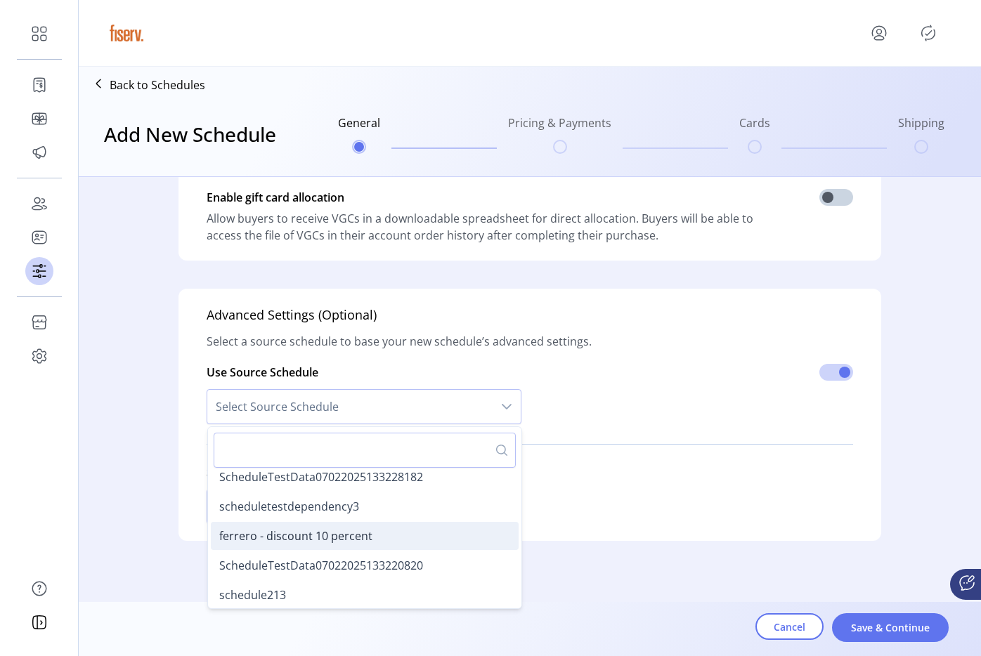
click at [308, 532] on span "ferrero - discount 10 percent" at bounding box center [295, 535] width 153 height 15
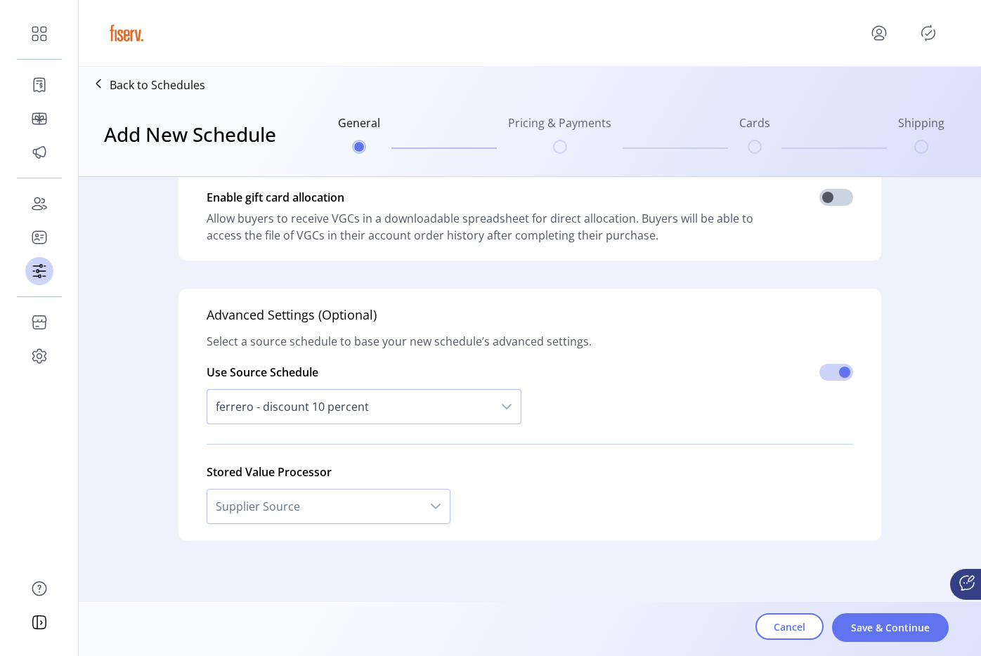
click at [368, 417] on span "ferrero - discount 10 percent" at bounding box center [349, 407] width 285 height 34
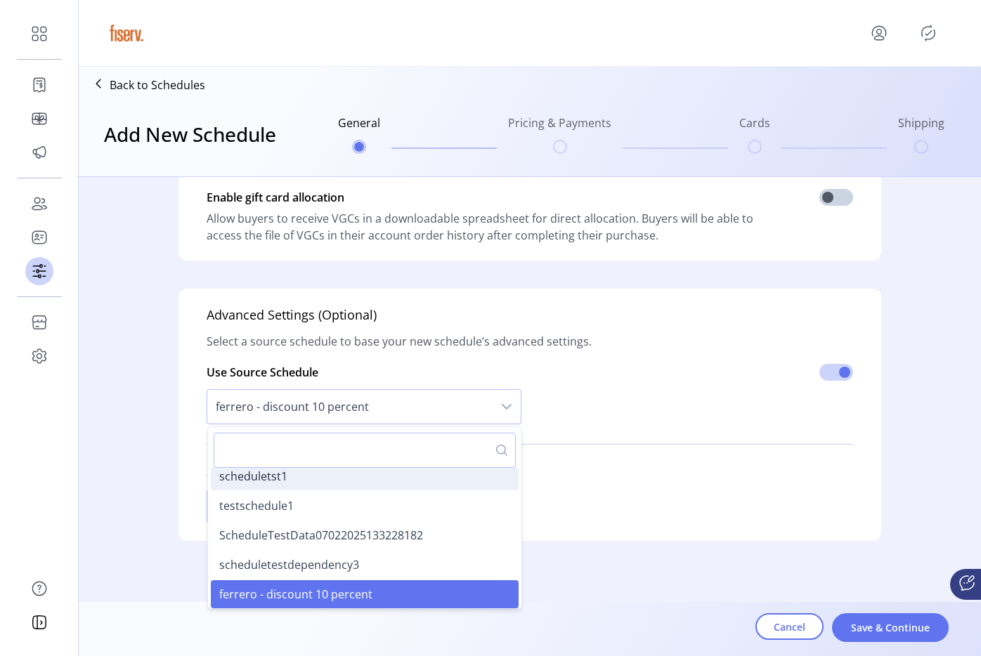
scroll to position [0, 0]
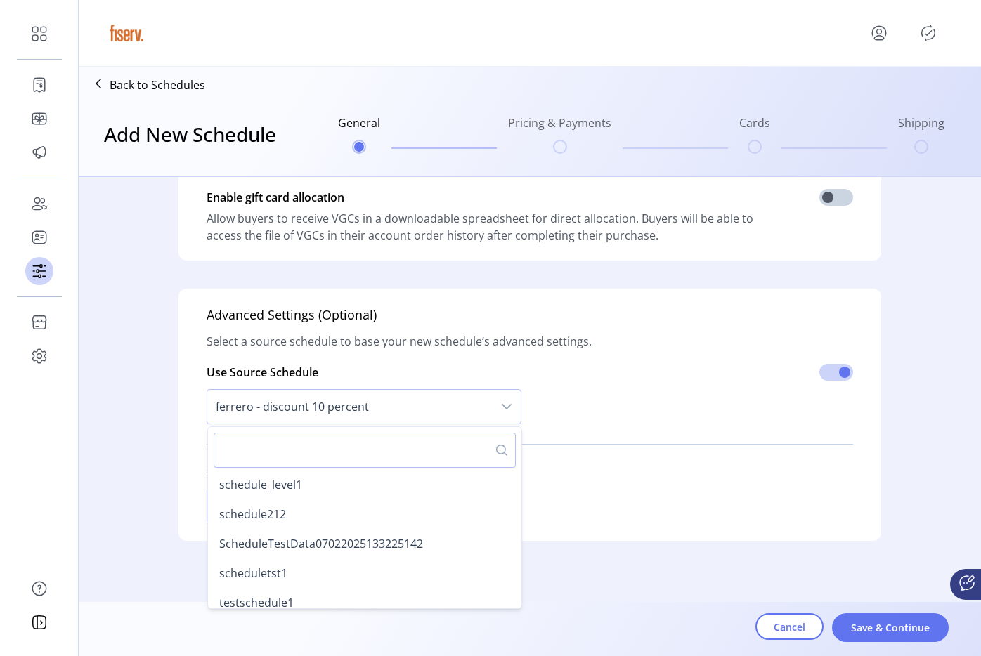
click at [330, 437] on input "text" at bounding box center [365, 450] width 302 height 35
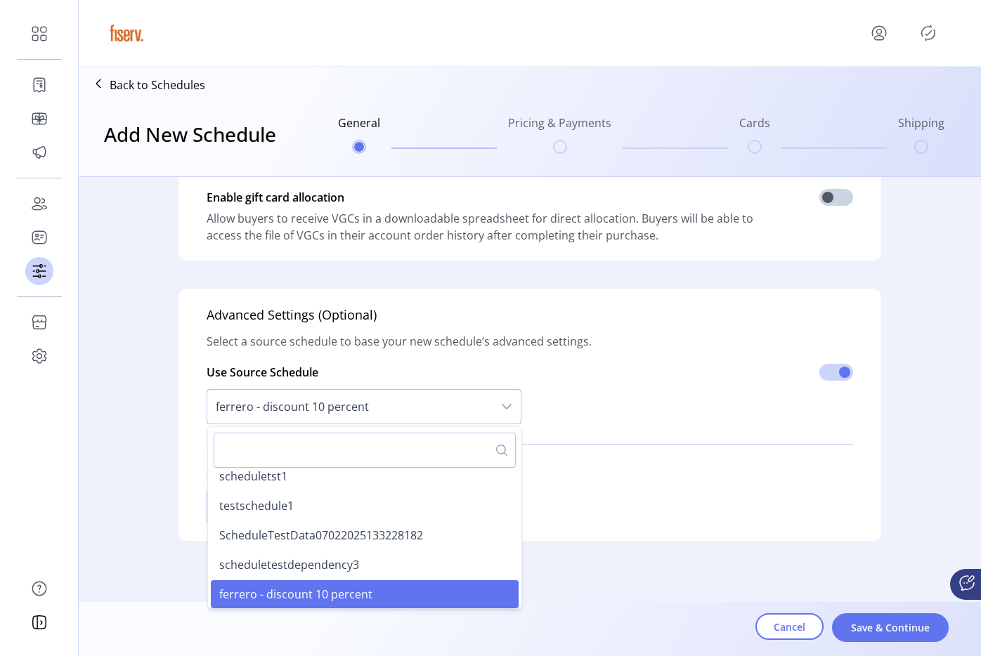
click at [429, 422] on span "ferrero - discount 10 percent" at bounding box center [349, 407] width 285 height 34
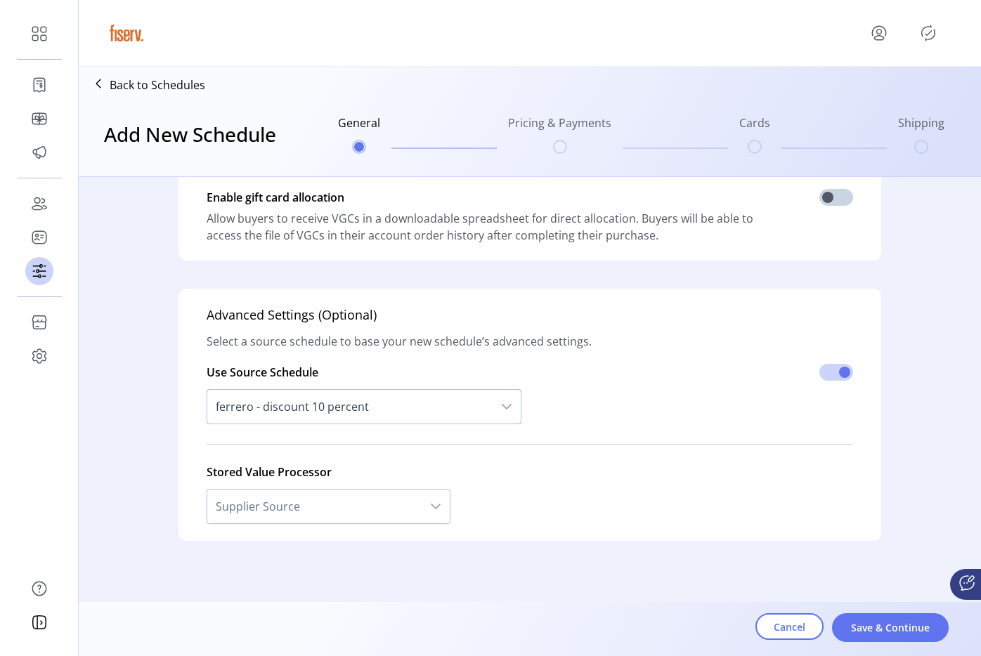
click at [421, 415] on span "ferrero - discount 10 percent" at bounding box center [349, 407] width 285 height 34
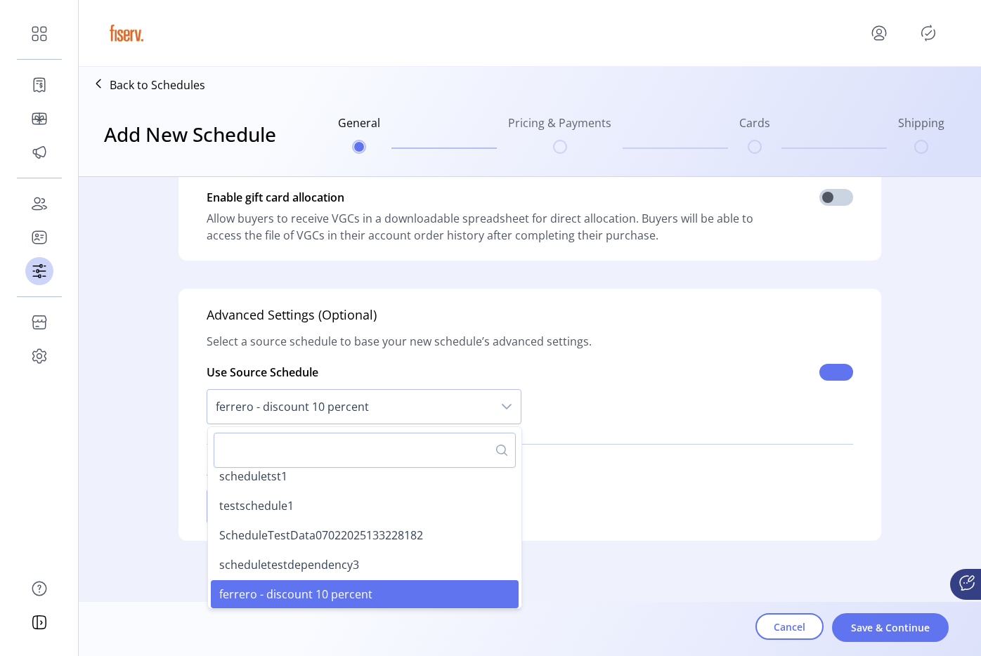
click at [835, 373] on span at bounding box center [836, 372] width 34 height 17
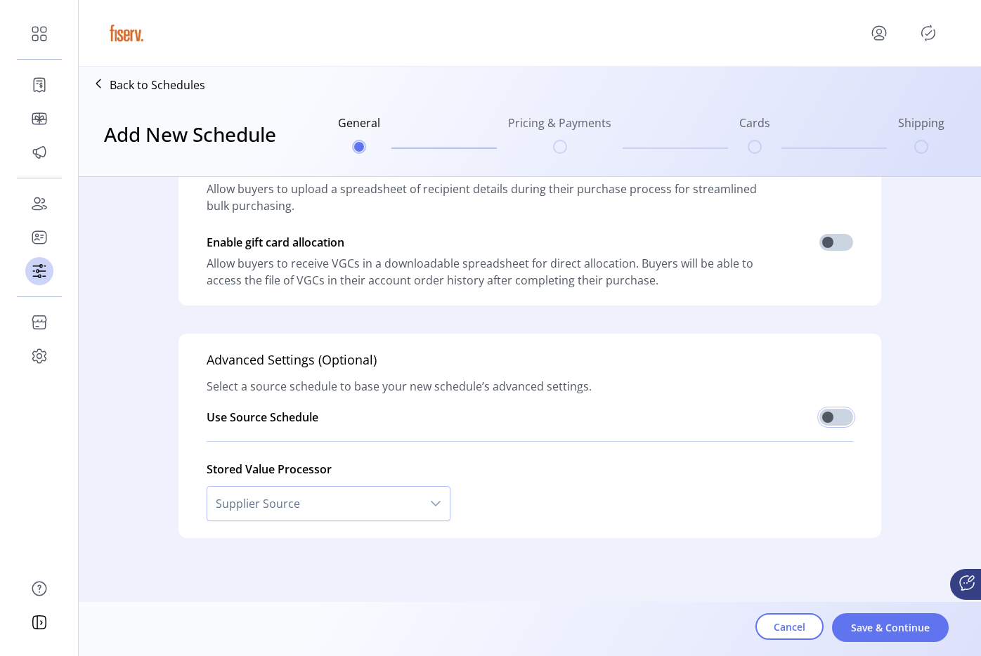
click at [273, 514] on span "Supplier Source" at bounding box center [314, 504] width 214 height 34
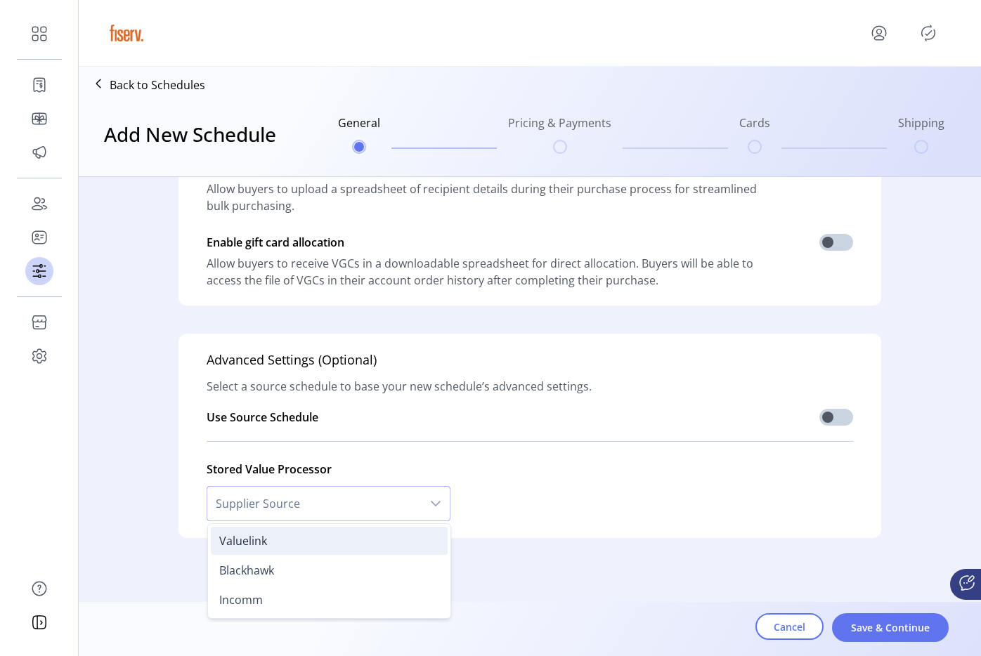
click at [267, 537] on li "Valuelink" at bounding box center [329, 541] width 237 height 28
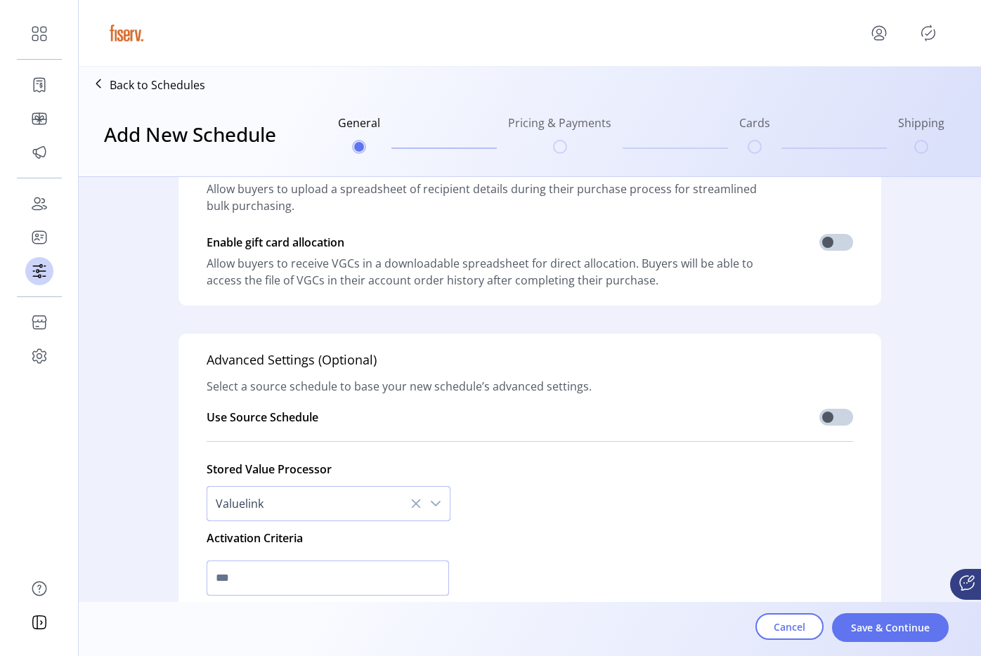
click at [246, 574] on input "text" at bounding box center [328, 578] width 242 height 35
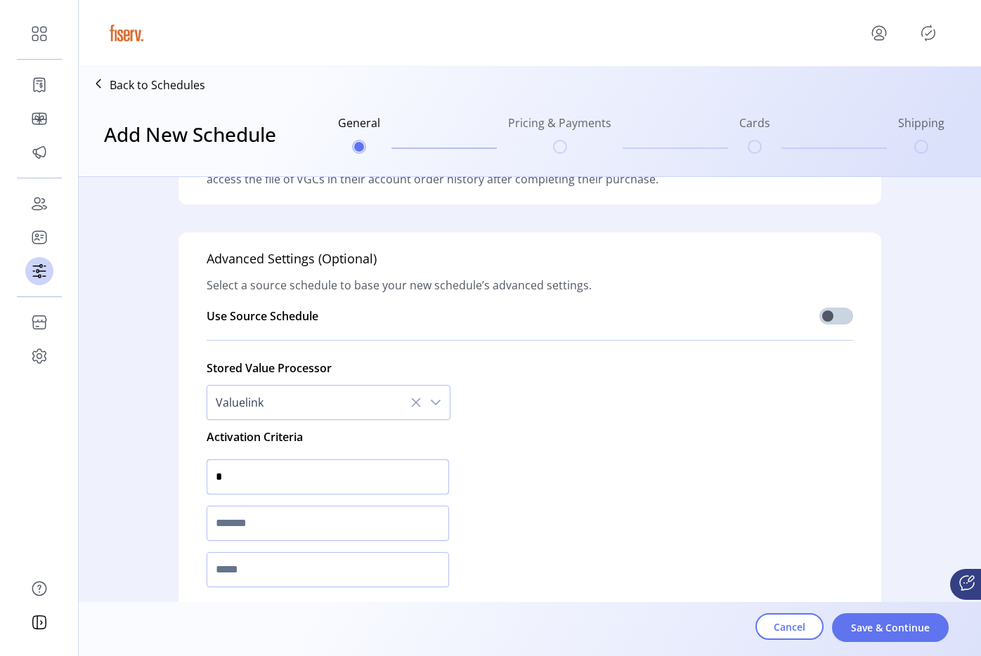
scroll to position [449, 0]
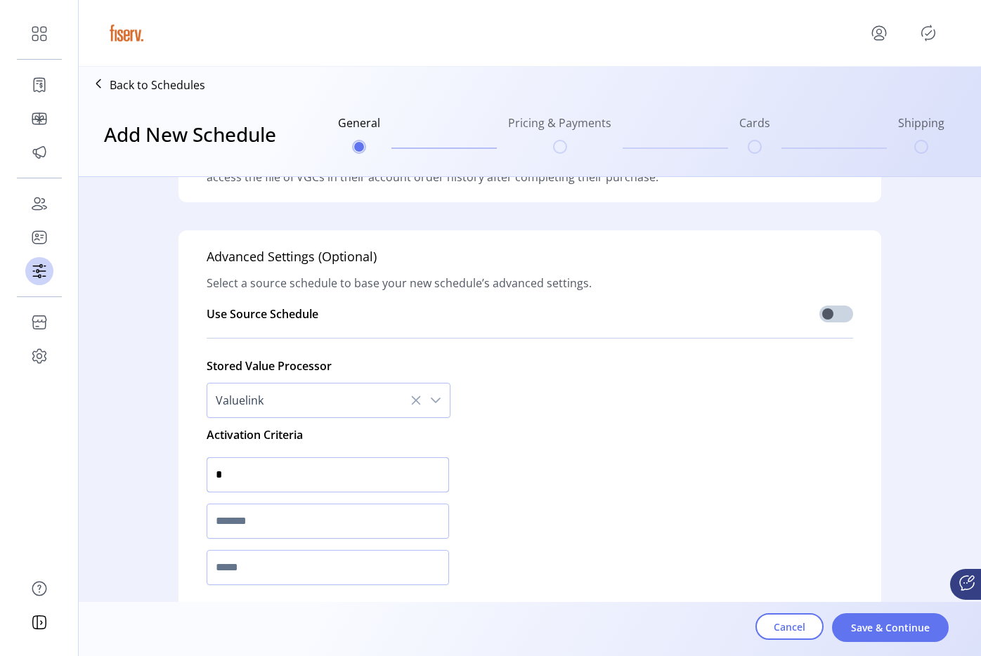
type input "*"
click at [256, 528] on input "text" at bounding box center [328, 521] width 242 height 35
type input "*"
click at [256, 567] on input "text" at bounding box center [328, 567] width 242 height 35
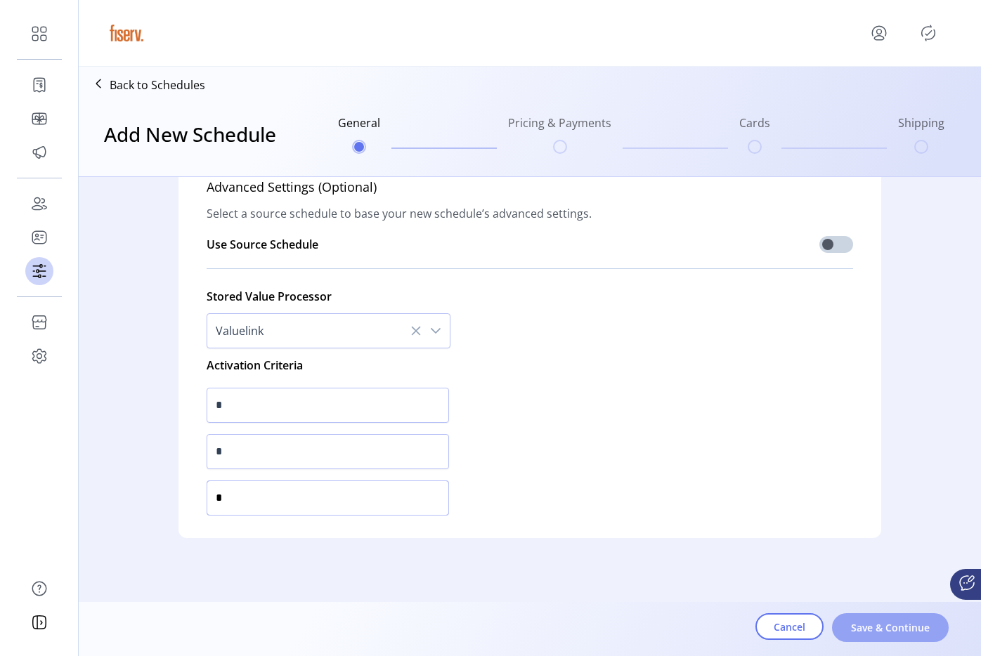
type input "*"
click at [860, 622] on span "Save & Continue" at bounding box center [890, 627] width 80 height 15
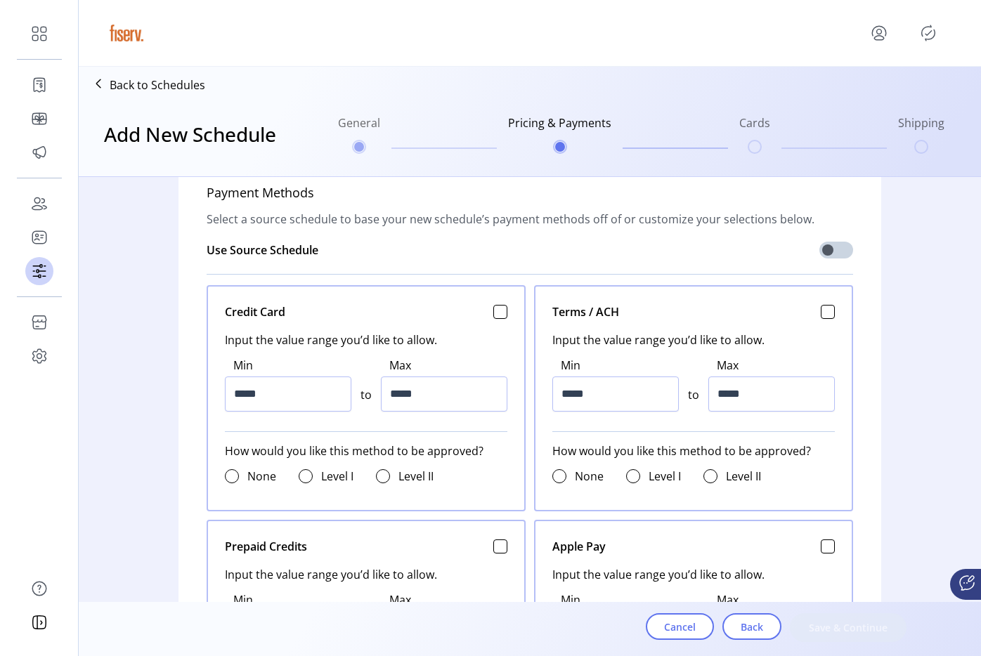
scroll to position [491, 0]
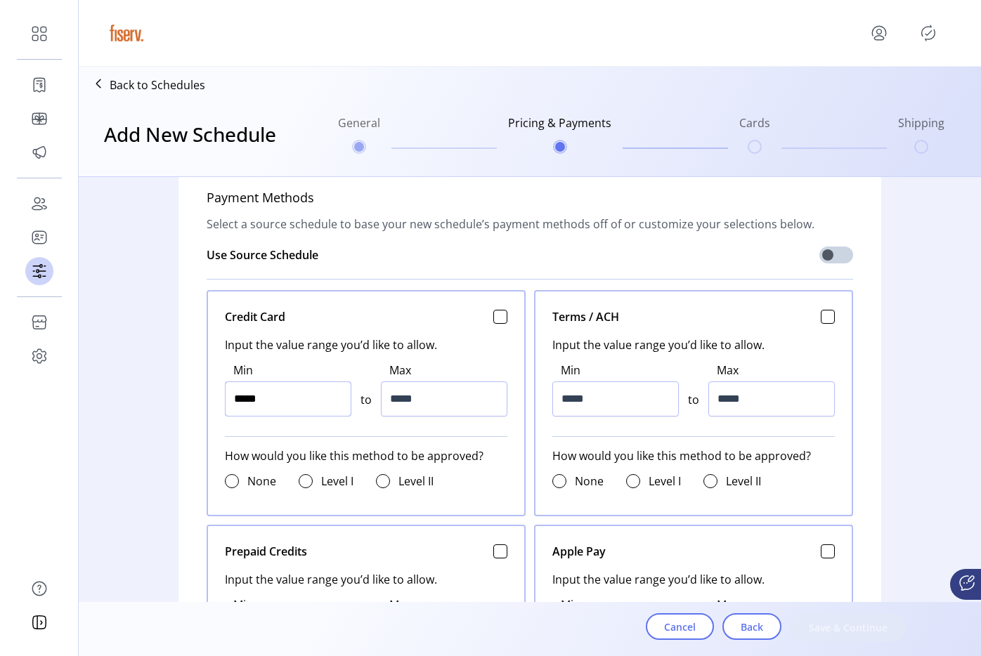
click at [339, 398] on input "*****" at bounding box center [288, 398] width 126 height 35
type input "*****"
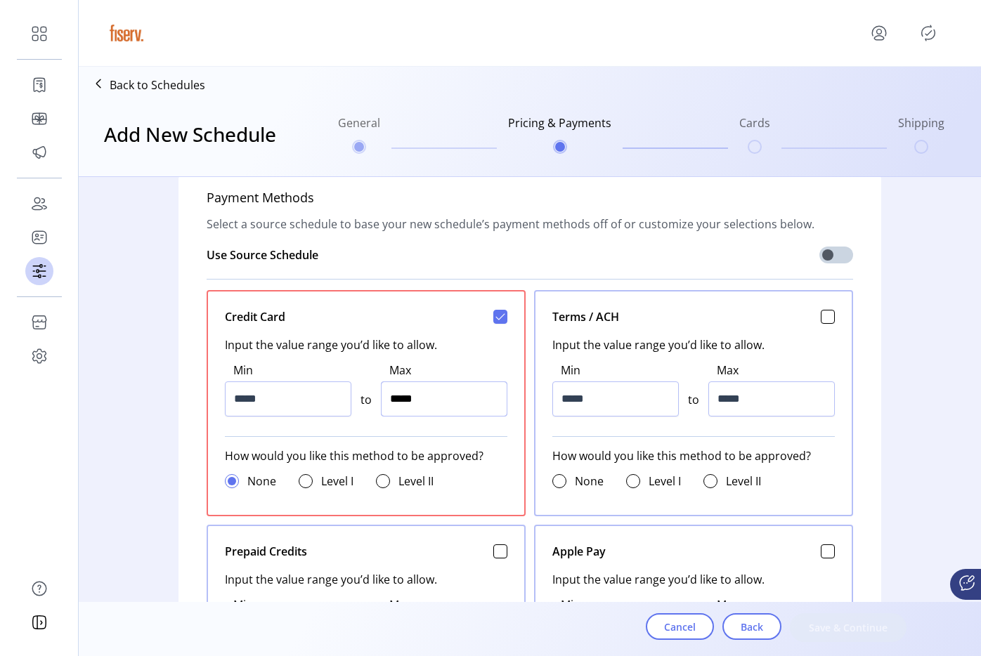
click at [421, 403] on input "*****" at bounding box center [444, 398] width 126 height 35
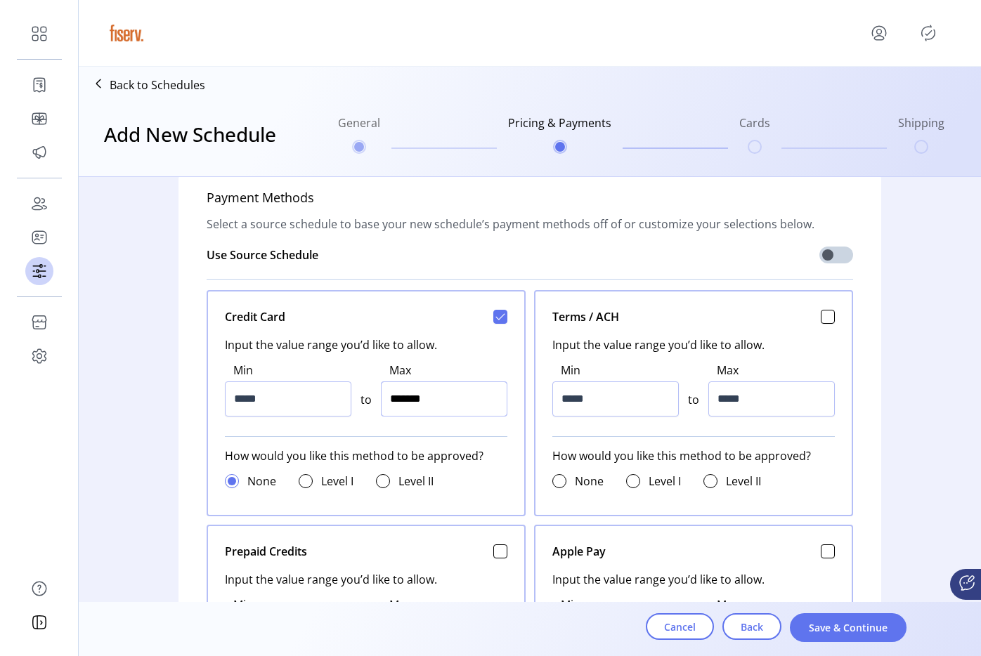
type input "*********"
click at [606, 386] on input "*****" at bounding box center [615, 398] width 126 height 35
type input "******"
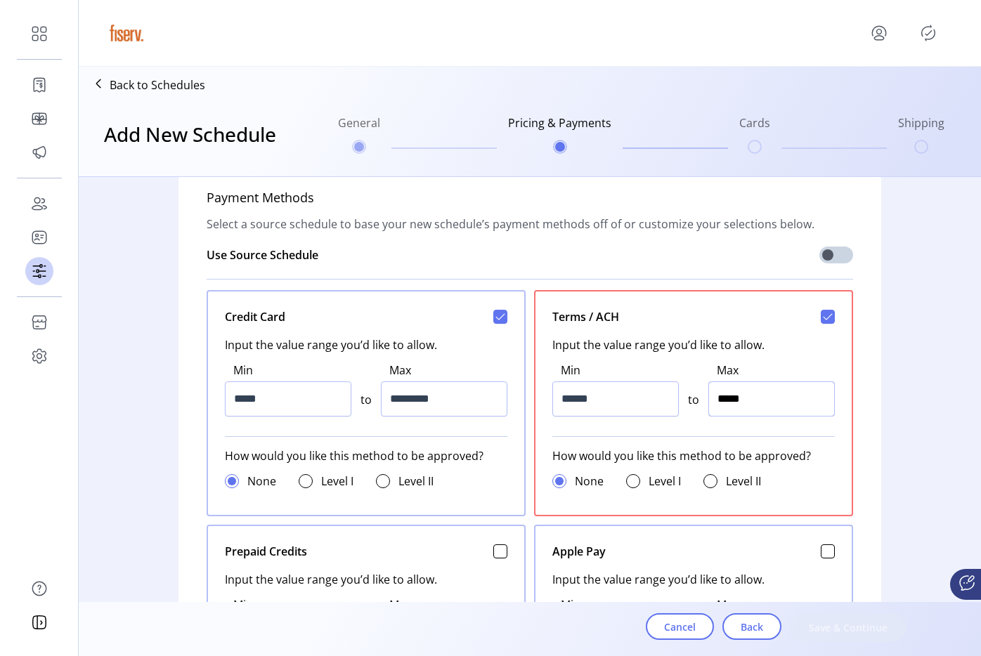
click at [781, 405] on input "*****" at bounding box center [771, 398] width 126 height 35
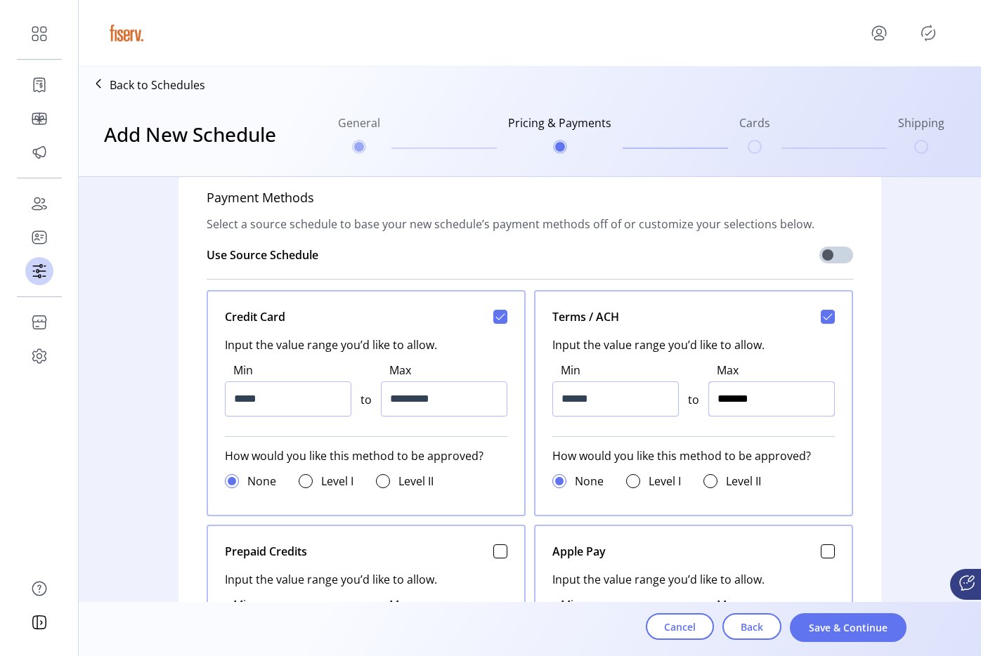
type input "*********"
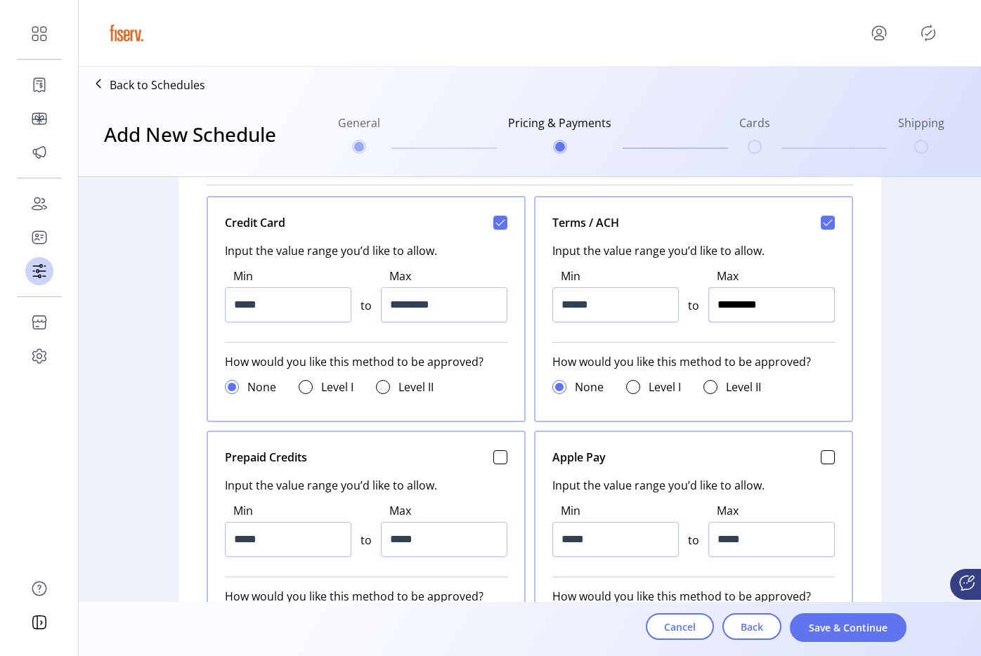
scroll to position [621, 0]
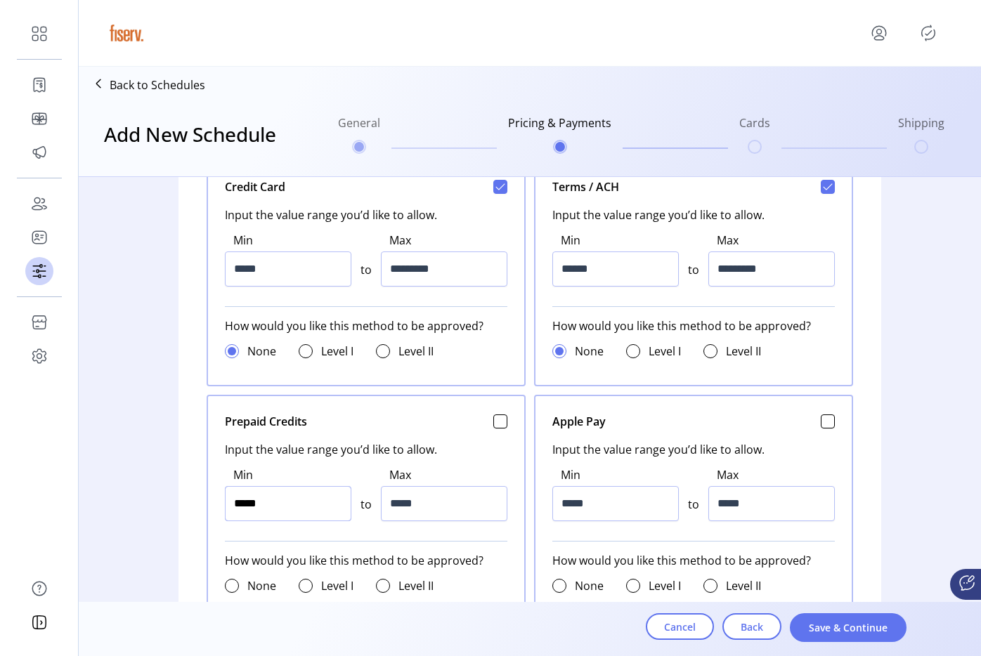
click at [311, 490] on input "*****" at bounding box center [288, 503] width 126 height 35
type input "******"
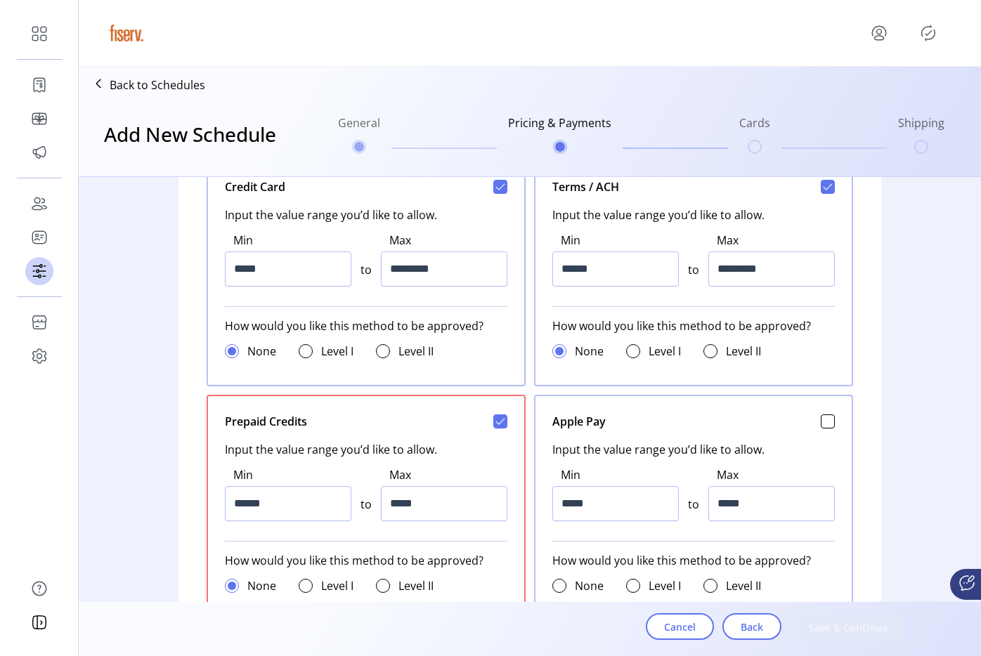
click at [447, 483] on div "Max *****" at bounding box center [444, 494] width 126 height 55
click at [445, 491] on input "*****" at bounding box center [444, 503] width 126 height 35
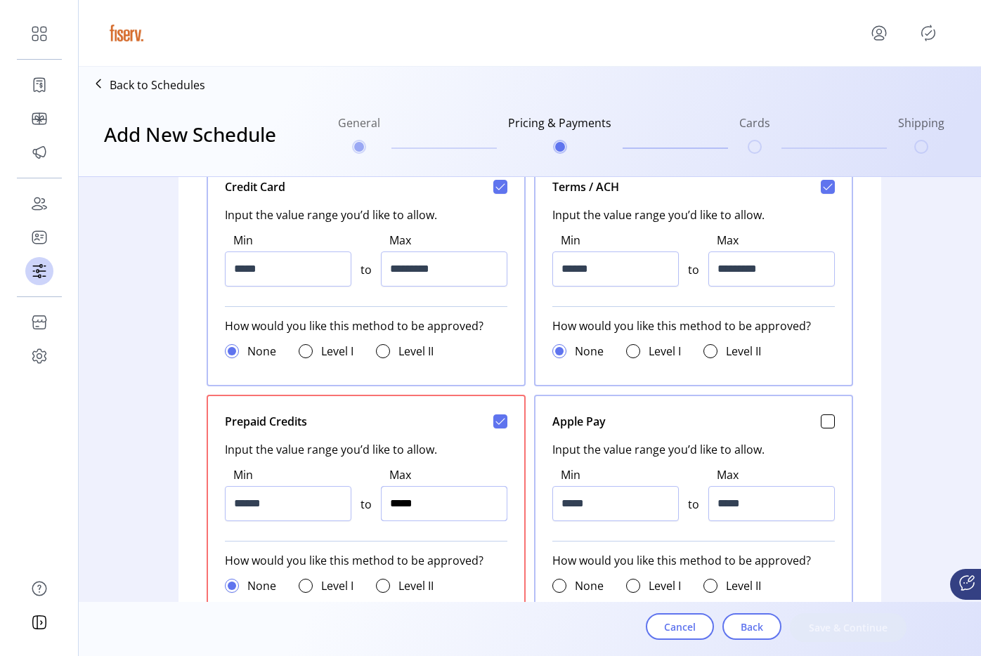
click at [445, 491] on input "*****" at bounding box center [444, 503] width 126 height 35
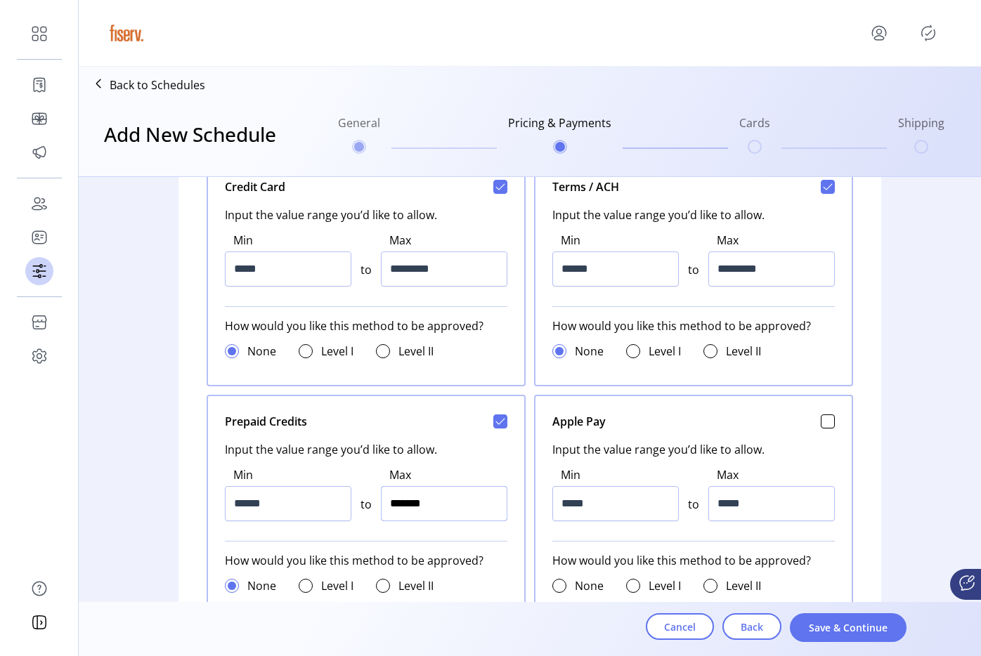
type input "*********"
click at [613, 510] on input "*****" at bounding box center [615, 503] width 126 height 35
type input "*****"
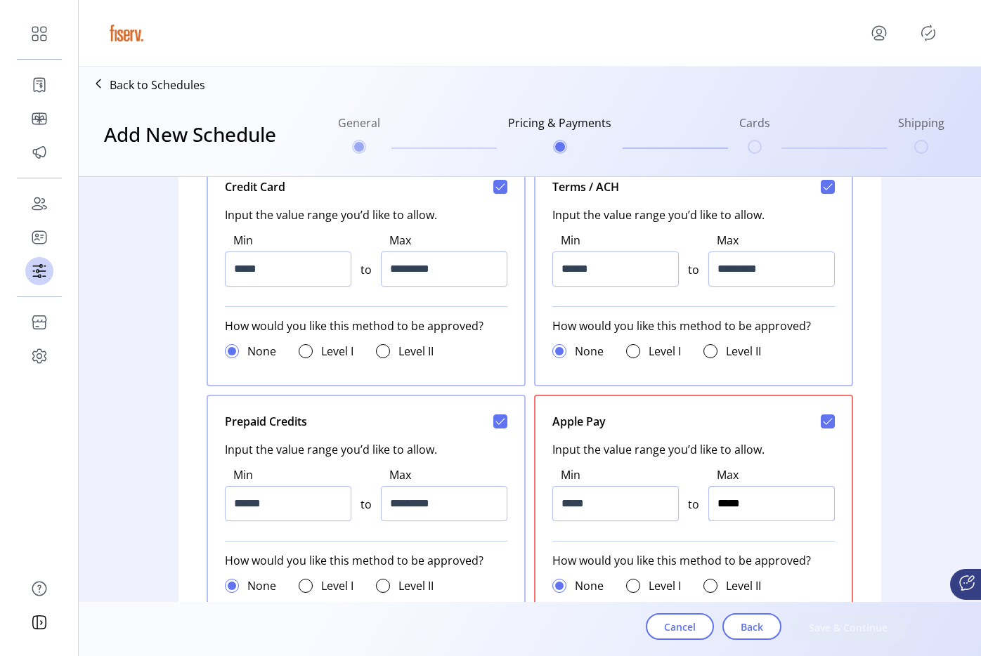
click at [768, 502] on input "*****" at bounding box center [771, 503] width 126 height 35
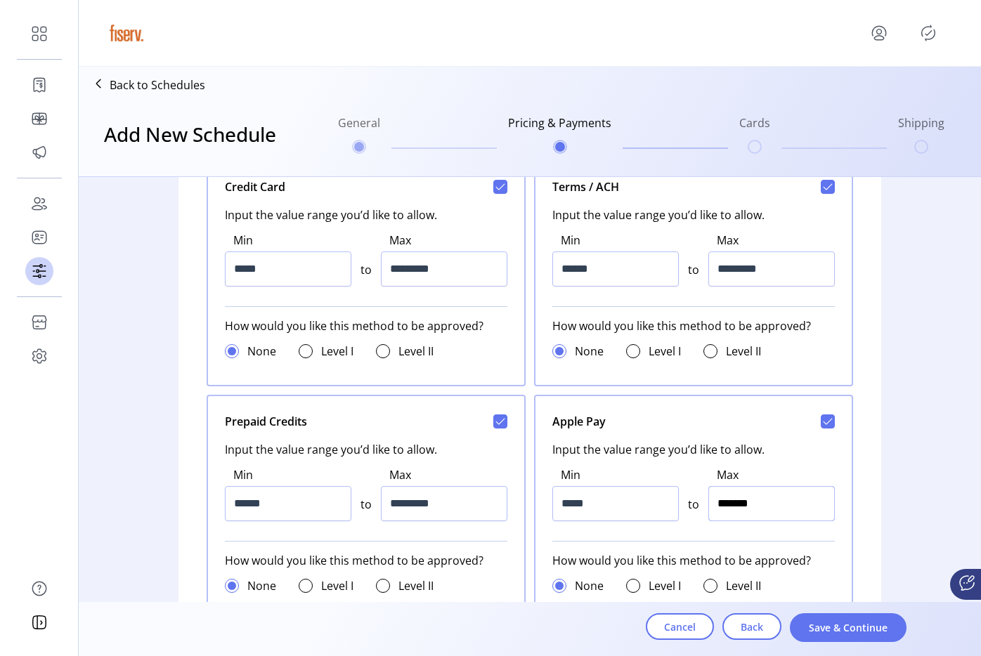
type input "*********"
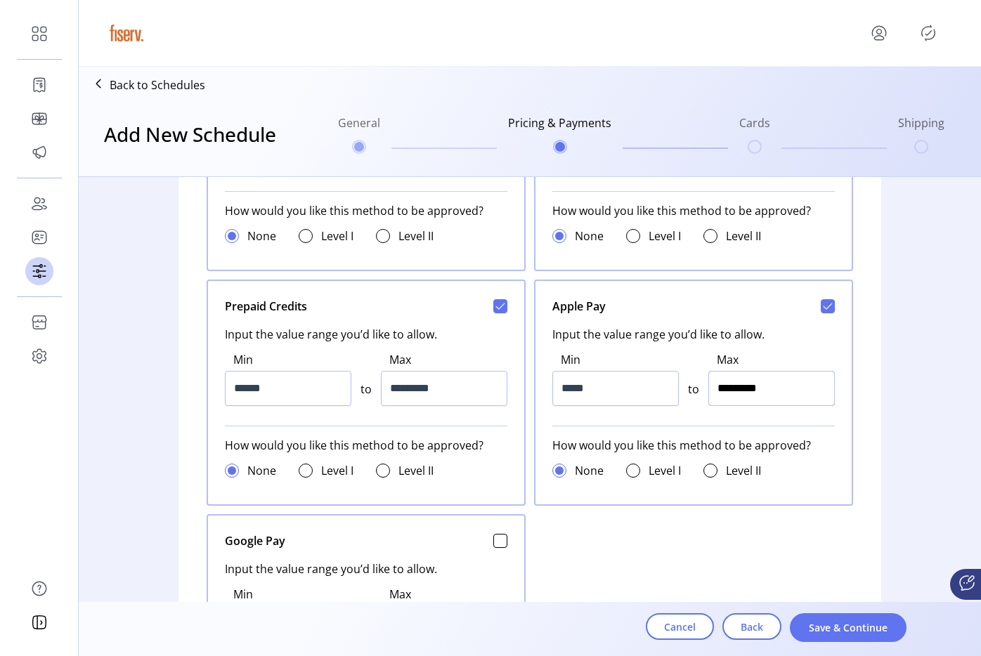
scroll to position [821, 0]
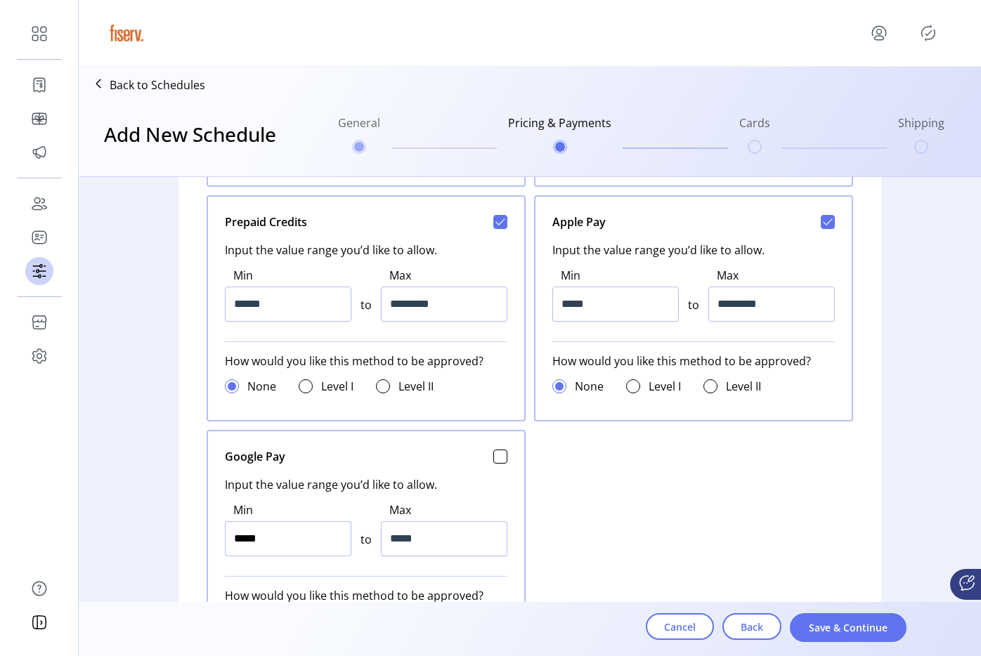
click at [337, 538] on input "*****" at bounding box center [288, 538] width 126 height 35
type input "*****"
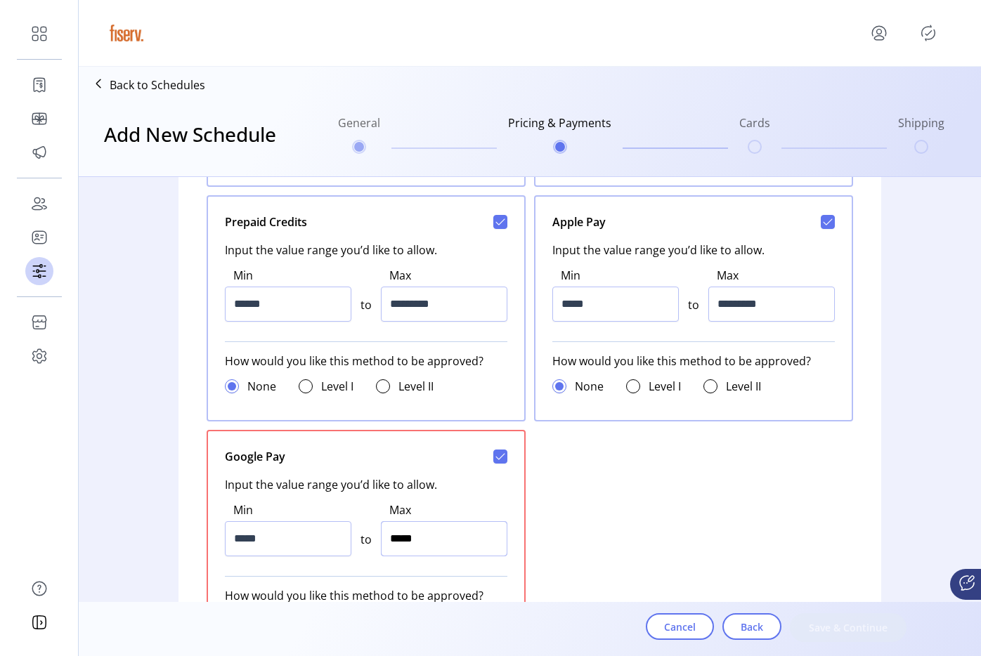
click at [413, 535] on input "*****" at bounding box center [444, 538] width 126 height 35
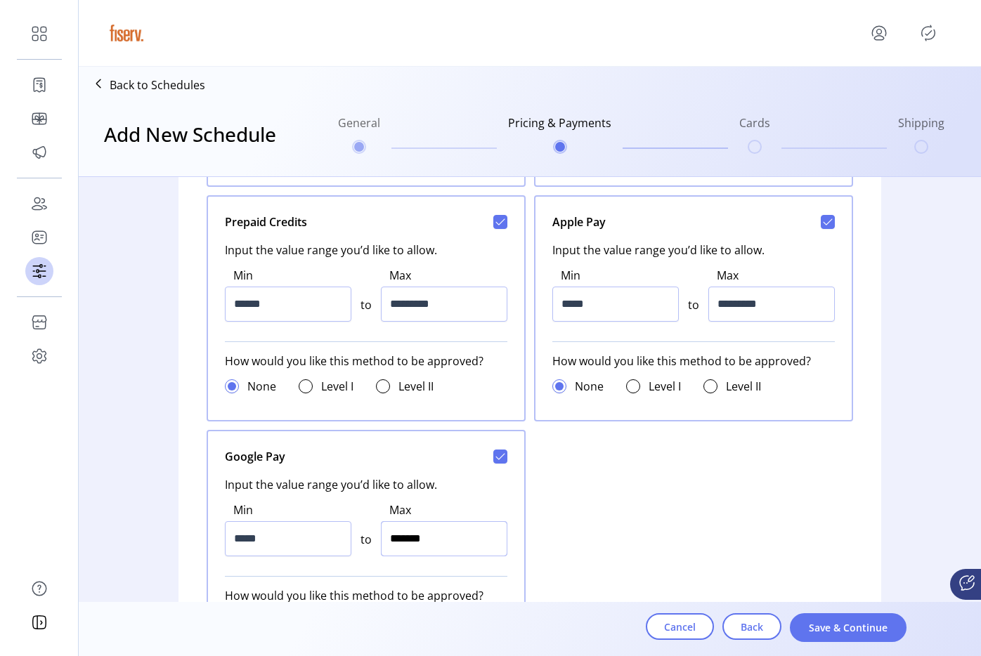
type input "*********"
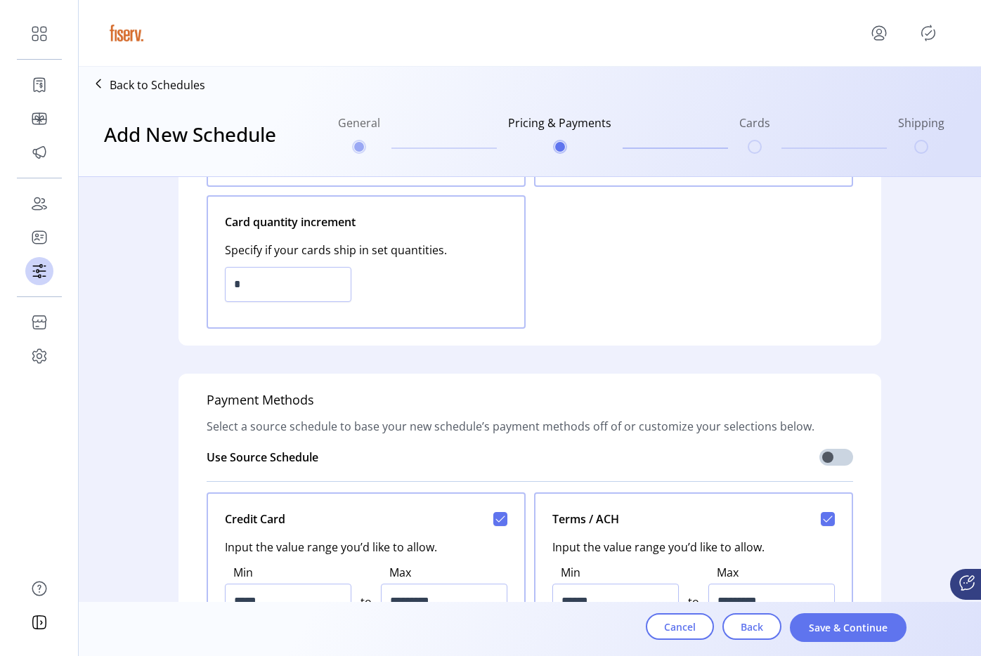
scroll to position [0, 0]
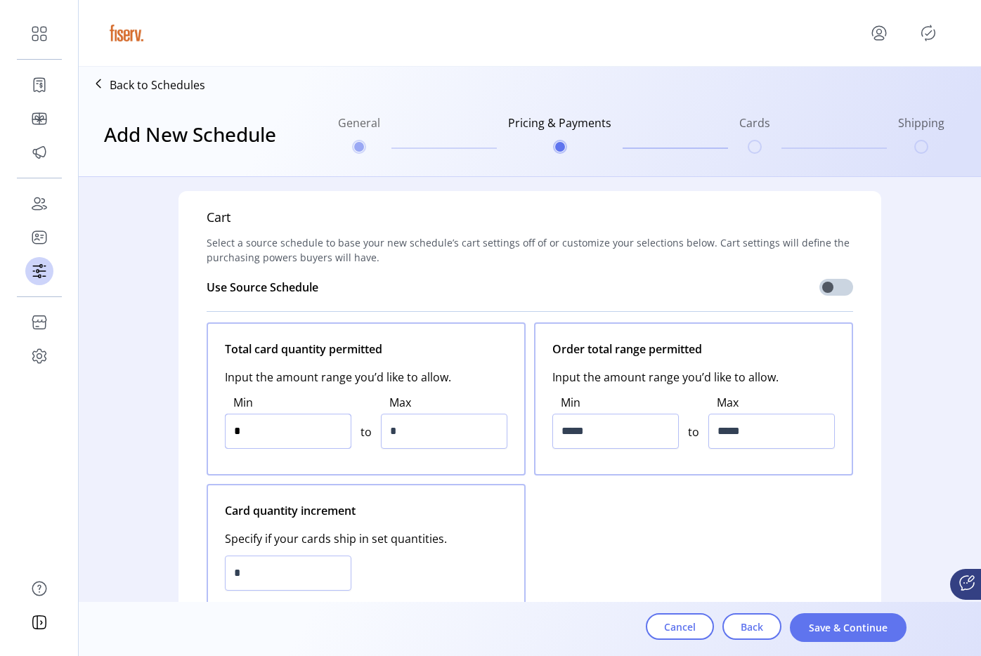
click at [278, 444] on input "*" at bounding box center [288, 431] width 126 height 35
type input "*"
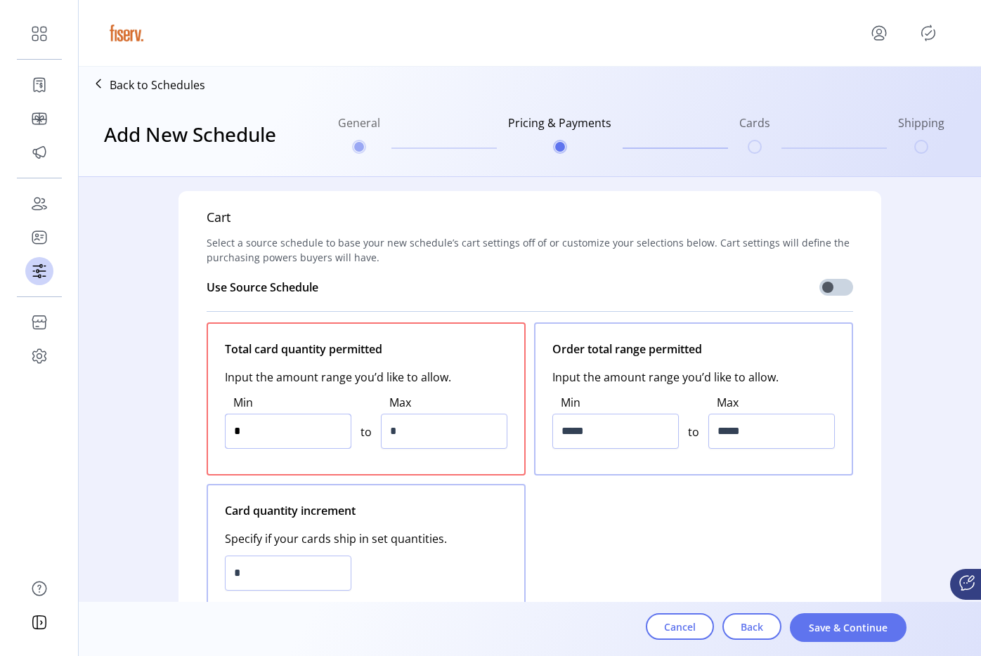
click at [278, 444] on input "*" at bounding box center [288, 431] width 126 height 35
click at [426, 427] on input "*" at bounding box center [444, 431] width 126 height 35
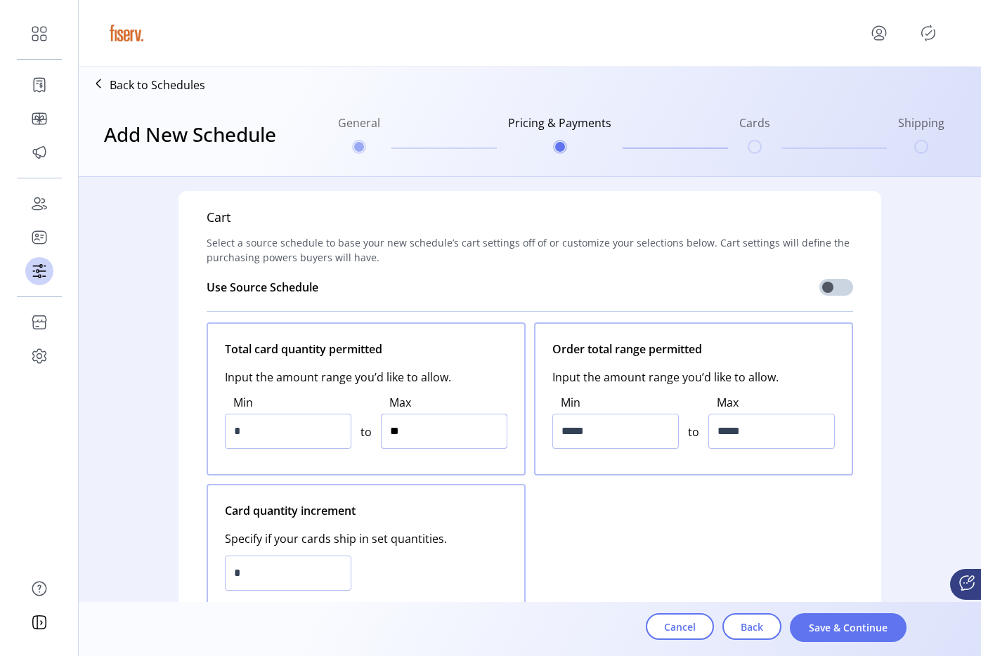
type input "***"
click at [596, 422] on input "*****" at bounding box center [615, 431] width 126 height 35
type input "******"
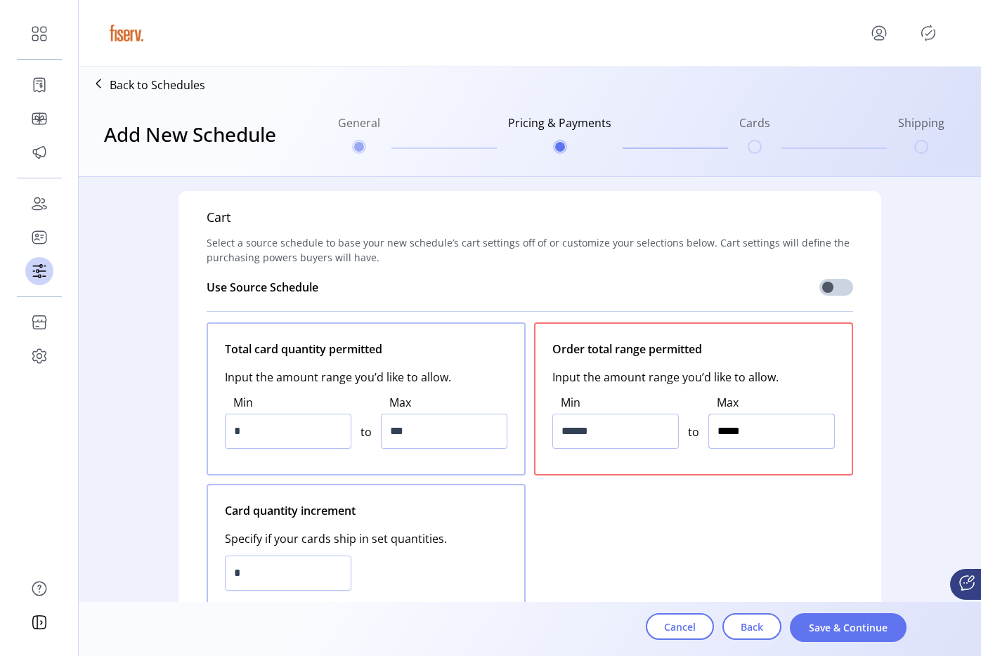
click at [745, 431] on input "*****" at bounding box center [771, 431] width 126 height 35
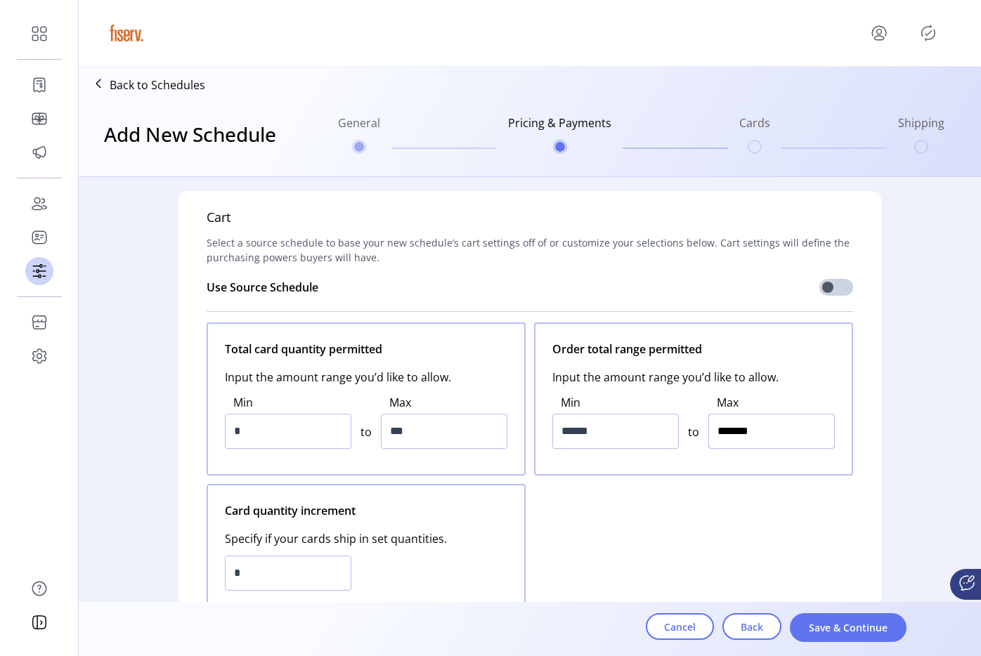
type input "*********"
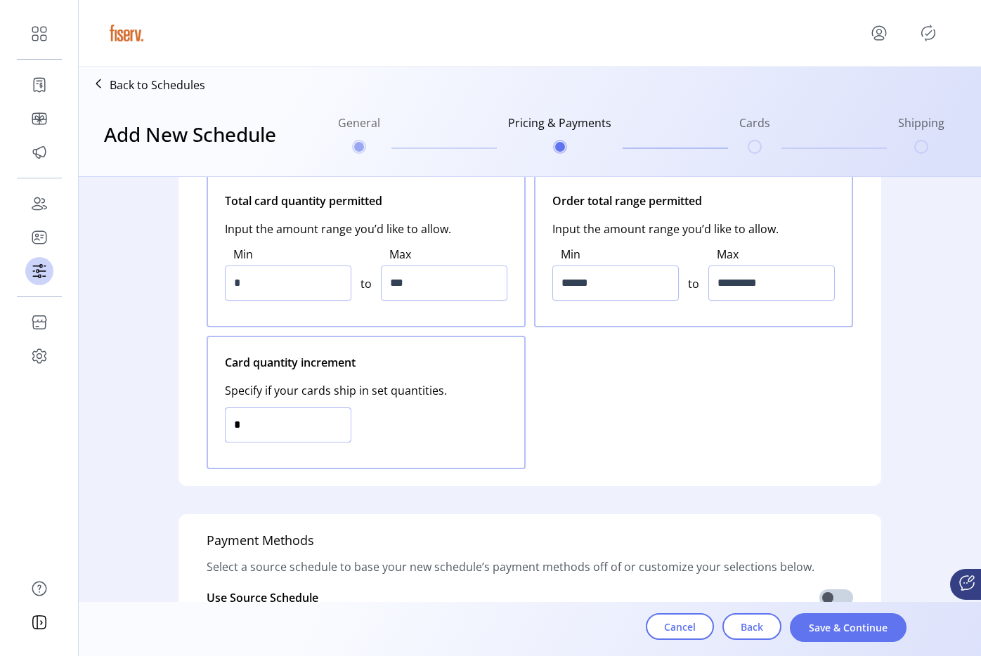
click at [278, 419] on input "*" at bounding box center [288, 424] width 126 height 35
type input "*"
click at [278, 419] on input "*" at bounding box center [288, 424] width 126 height 35
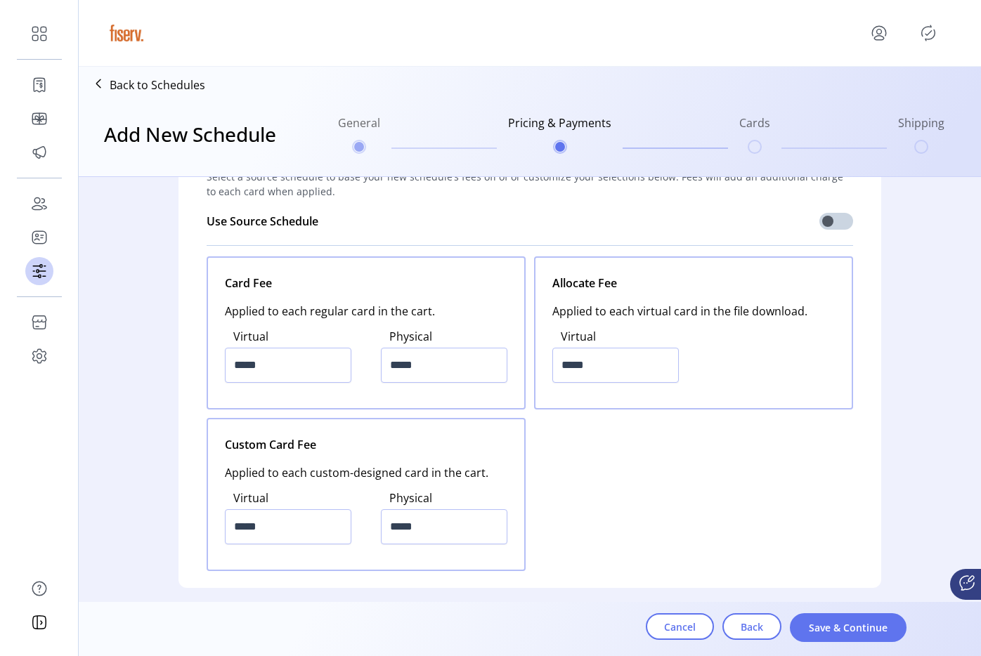
scroll to position [1670, 0]
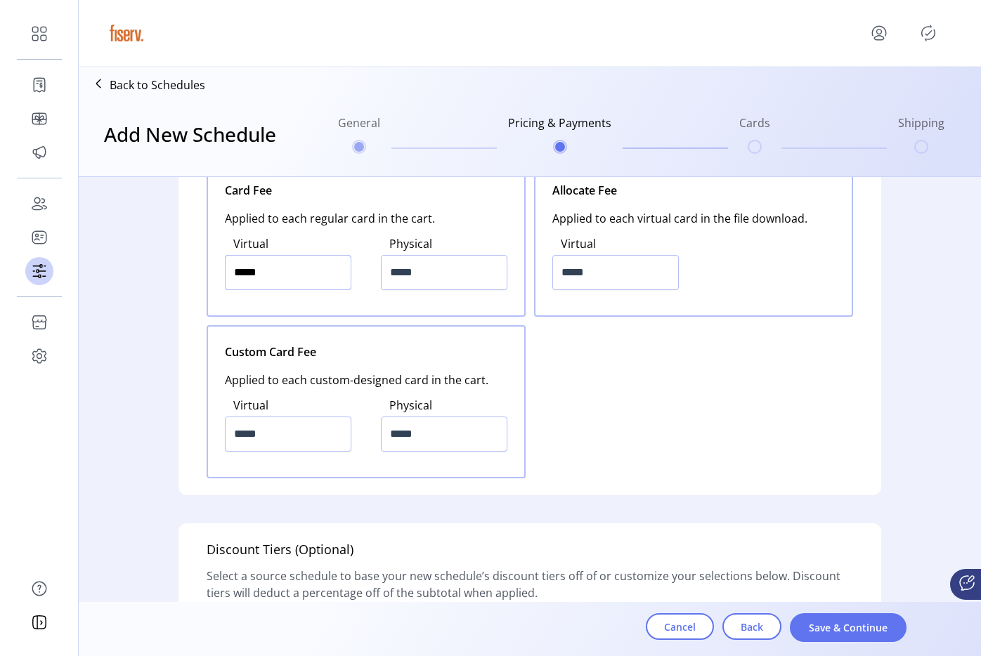
click at [284, 271] on input "*****" at bounding box center [288, 272] width 126 height 35
type input "*****"
click at [431, 273] on input "*****" at bounding box center [444, 272] width 126 height 35
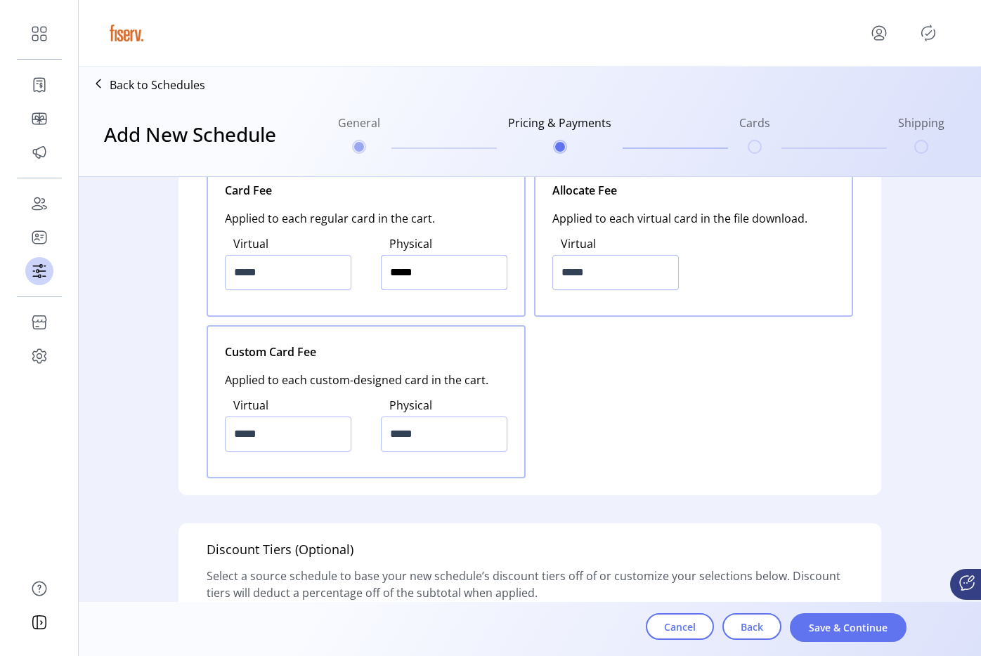
type input "*****"
click at [596, 273] on input "*****" at bounding box center [615, 272] width 126 height 35
type input "*****"
click at [259, 441] on input "*****" at bounding box center [288, 434] width 126 height 35
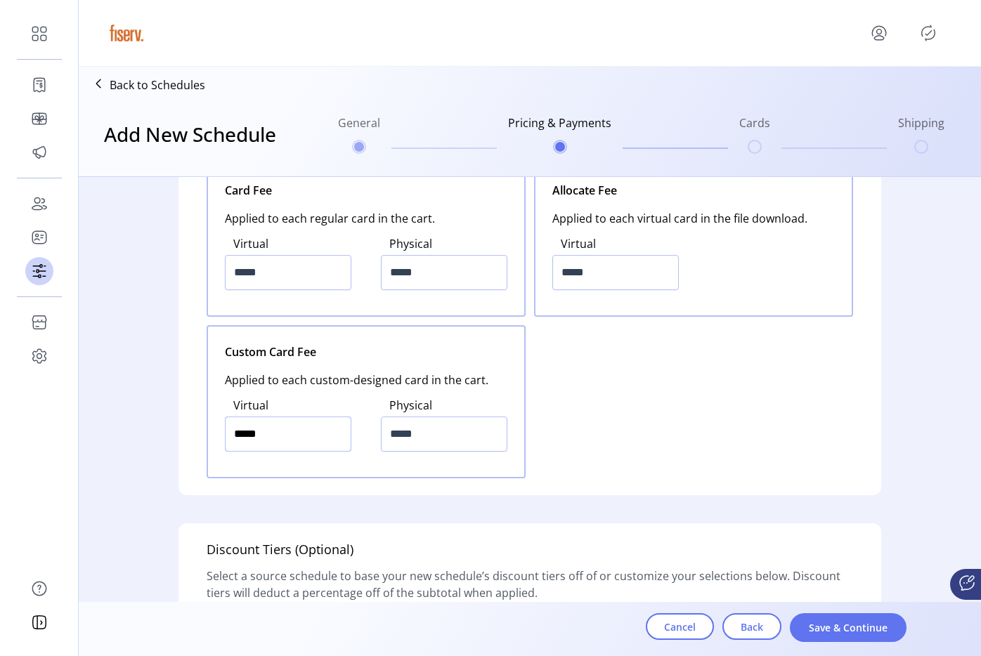
type input "*****"
click at [259, 441] on input "*****" at bounding box center [288, 434] width 126 height 35
click at [426, 432] on input "*****" at bounding box center [444, 434] width 126 height 35
type input "*****"
click at [426, 432] on input "*****" at bounding box center [444, 434] width 126 height 35
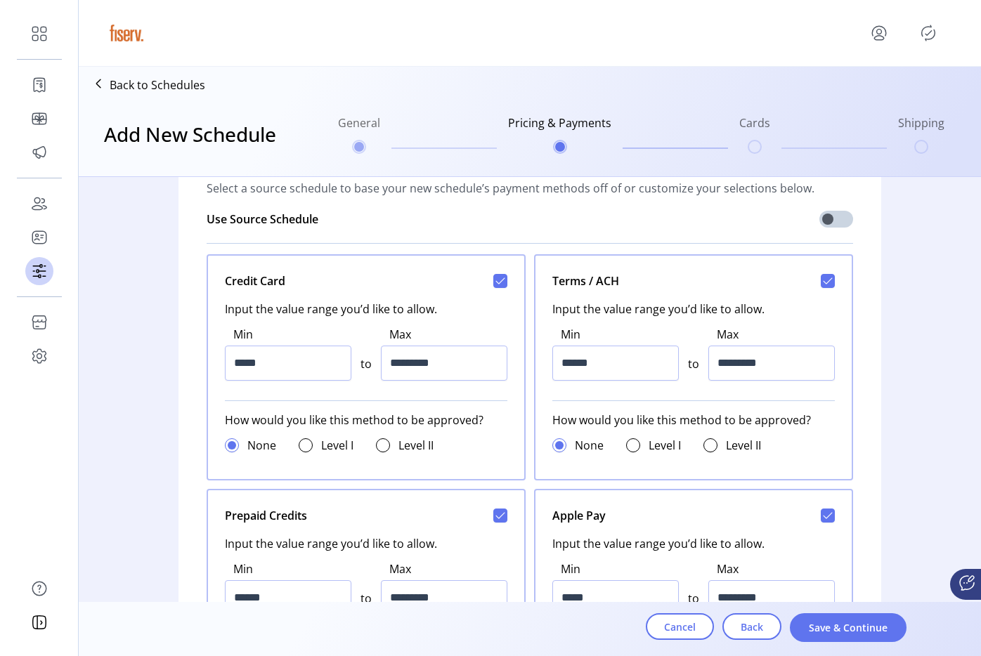
scroll to position [564, 0]
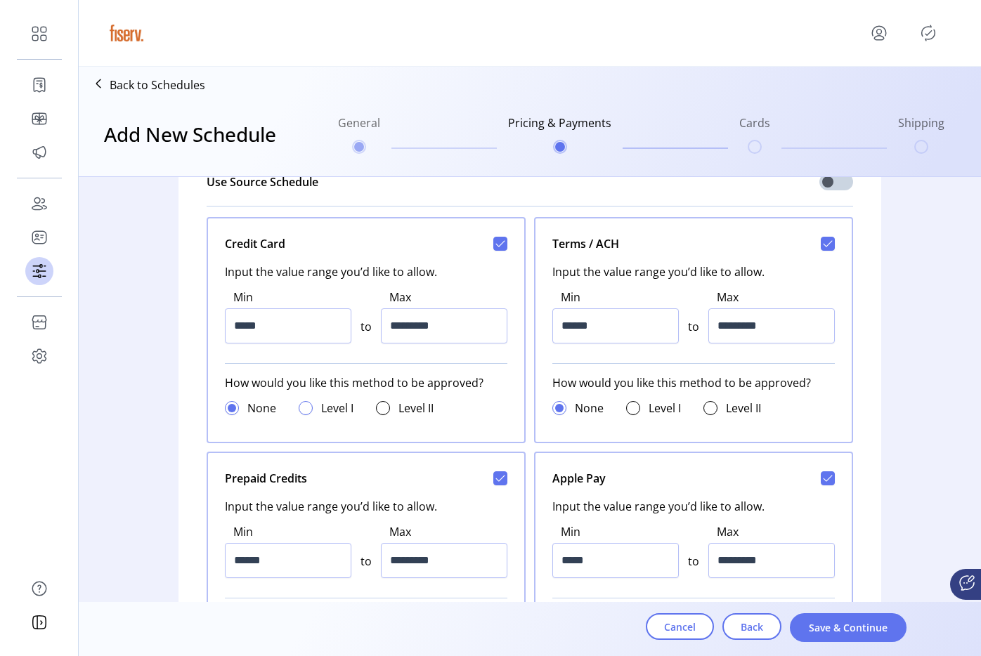
click at [300, 410] on div at bounding box center [306, 408] width 14 height 14
click at [703, 405] on div at bounding box center [710, 408] width 14 height 14
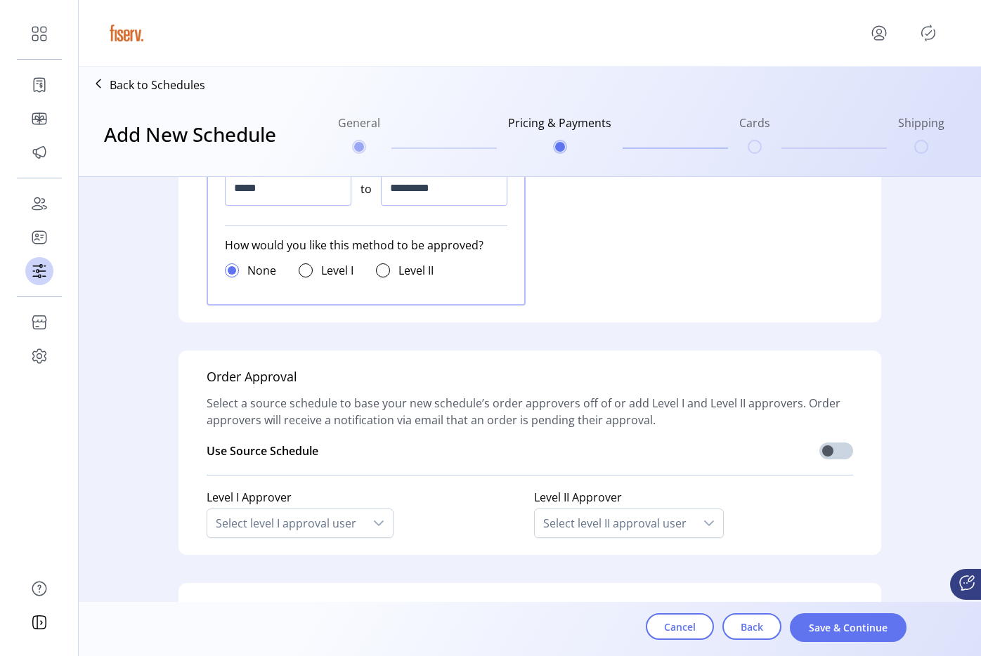
scroll to position [1194, 0]
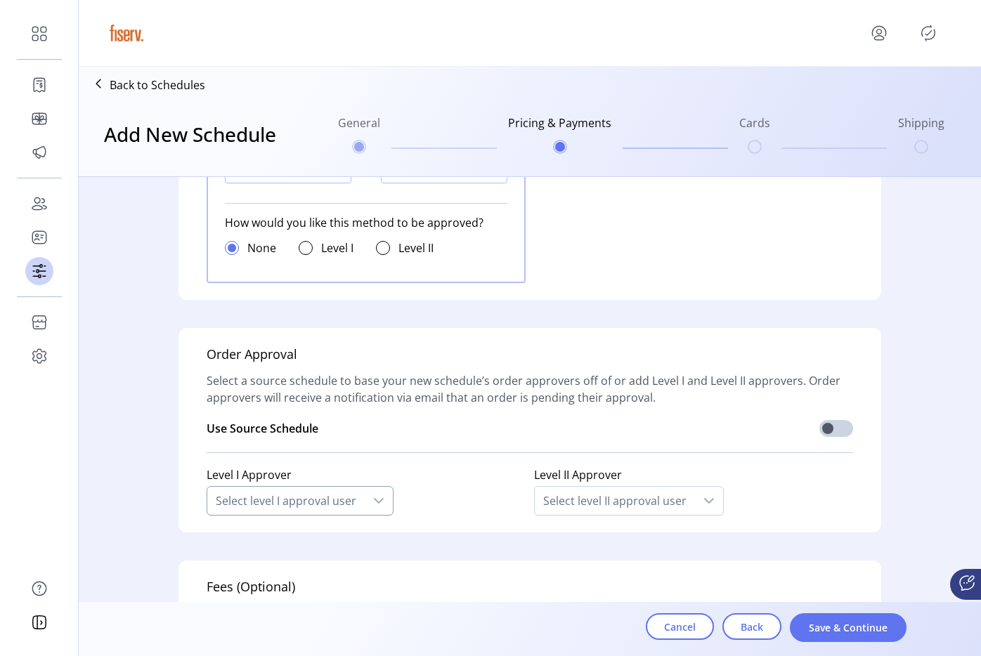
click at [337, 507] on div "Select level I approval user" at bounding box center [285, 501] width 157 height 28
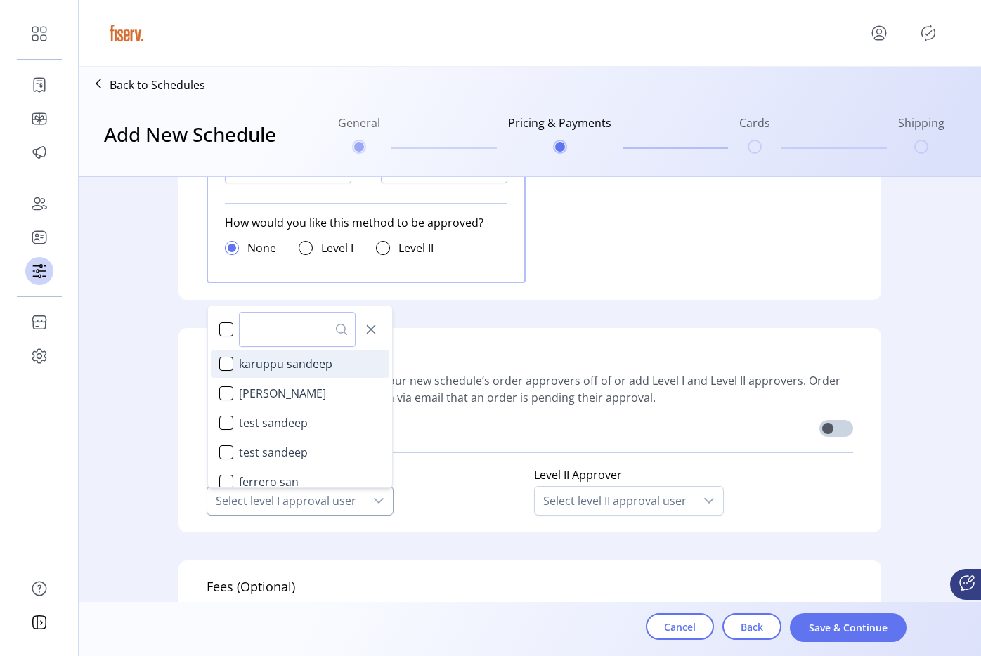
click at [270, 367] on span "karuppu sandeep" at bounding box center [285, 363] width 93 height 17
click at [620, 504] on div "Select level II approval user" at bounding box center [615, 501] width 160 height 28
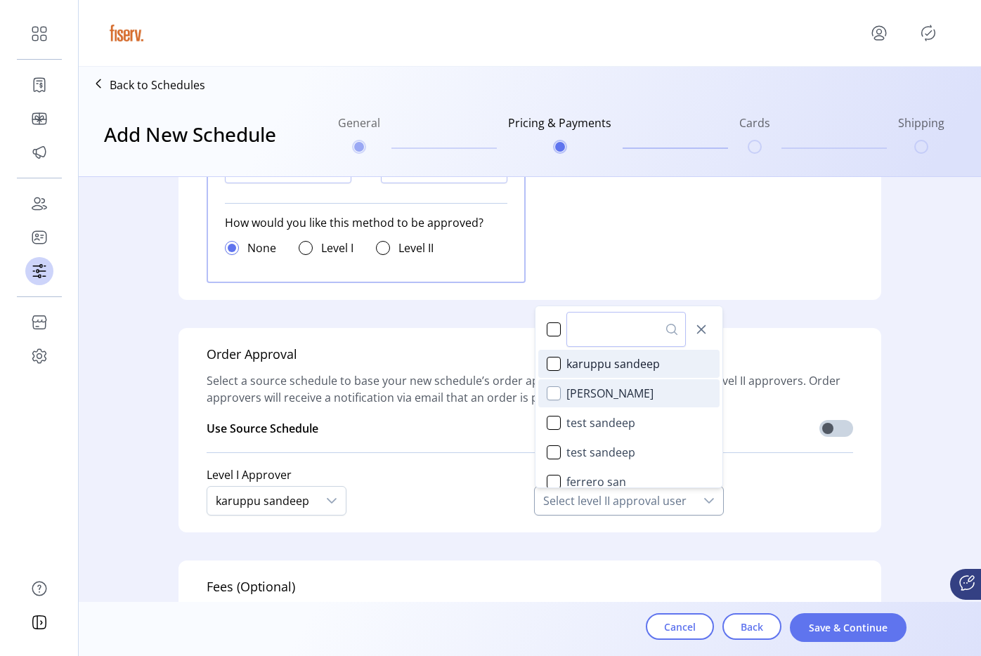
click at [547, 391] on div "Sandeep QA" at bounding box center [554, 393] width 14 height 14
click at [452, 459] on p-divider at bounding box center [530, 452] width 646 height 22
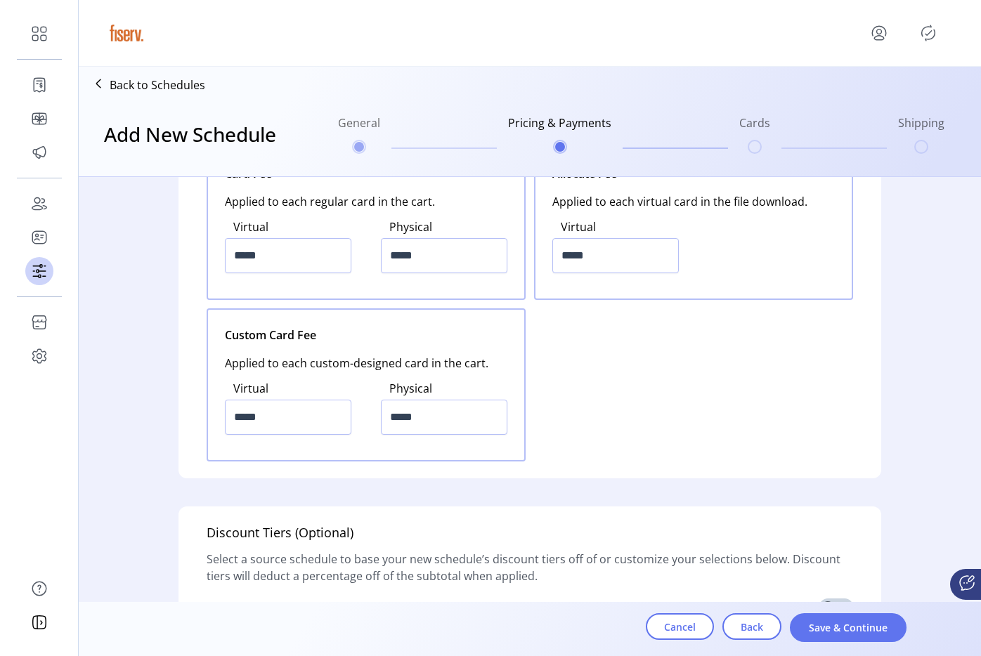
scroll to position [1928, 0]
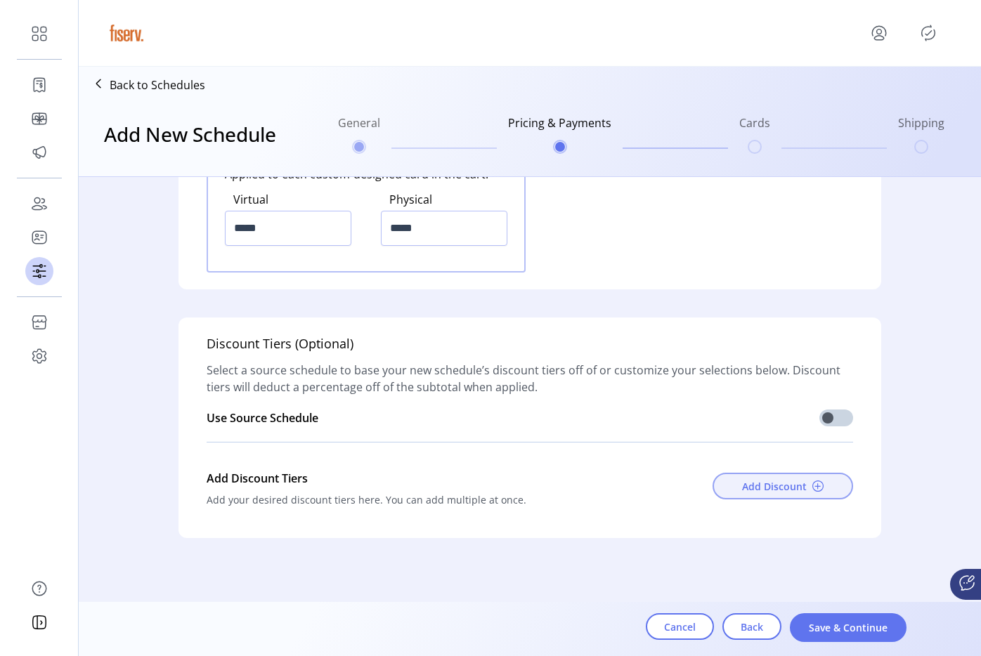
click at [742, 481] on span "Add Discount" at bounding box center [774, 486] width 65 height 15
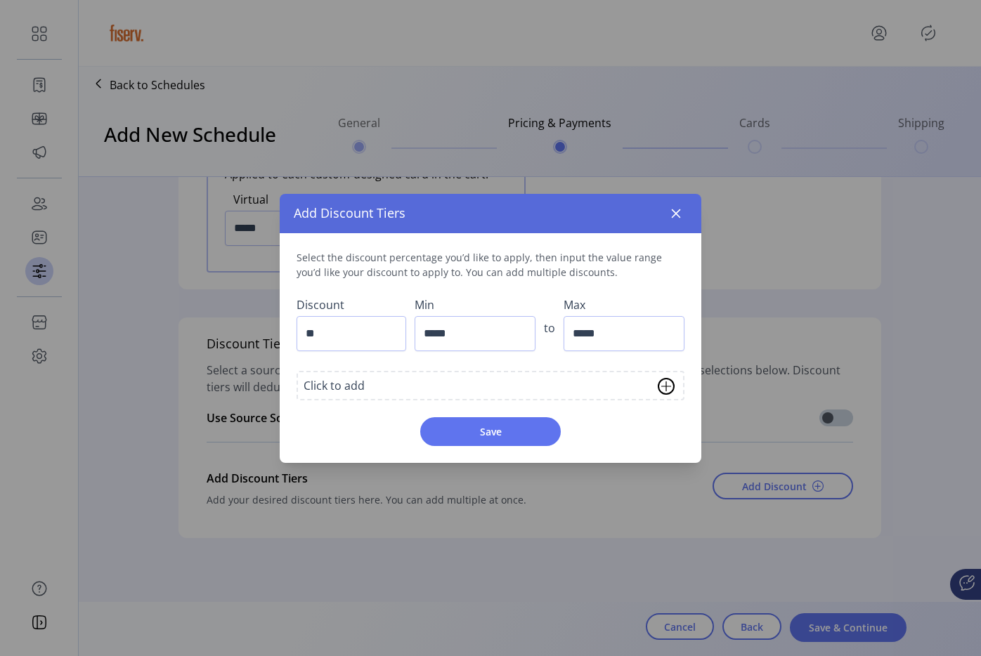
click at [379, 344] on input "**" at bounding box center [351, 333] width 110 height 35
type input "**"
click at [481, 337] on input "*****" at bounding box center [475, 333] width 121 height 35
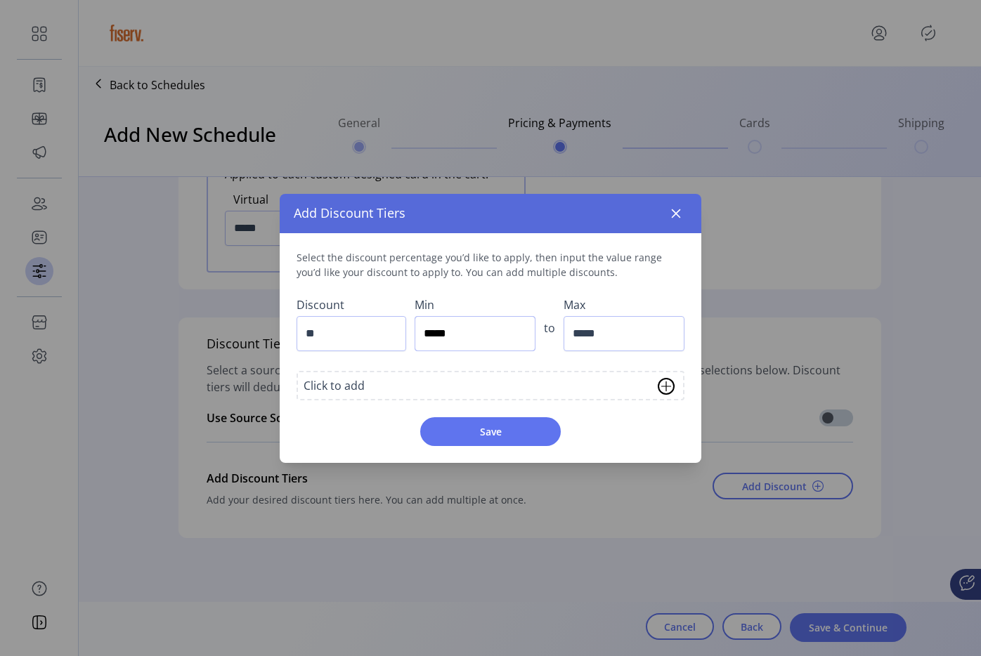
type input "*****"
click at [602, 341] on input "*****" at bounding box center [623, 333] width 121 height 35
type input "*********"
click at [502, 447] on div "Select the discount percentage you’d like to apply, then input the value range …" at bounding box center [491, 348] width 422 height 230
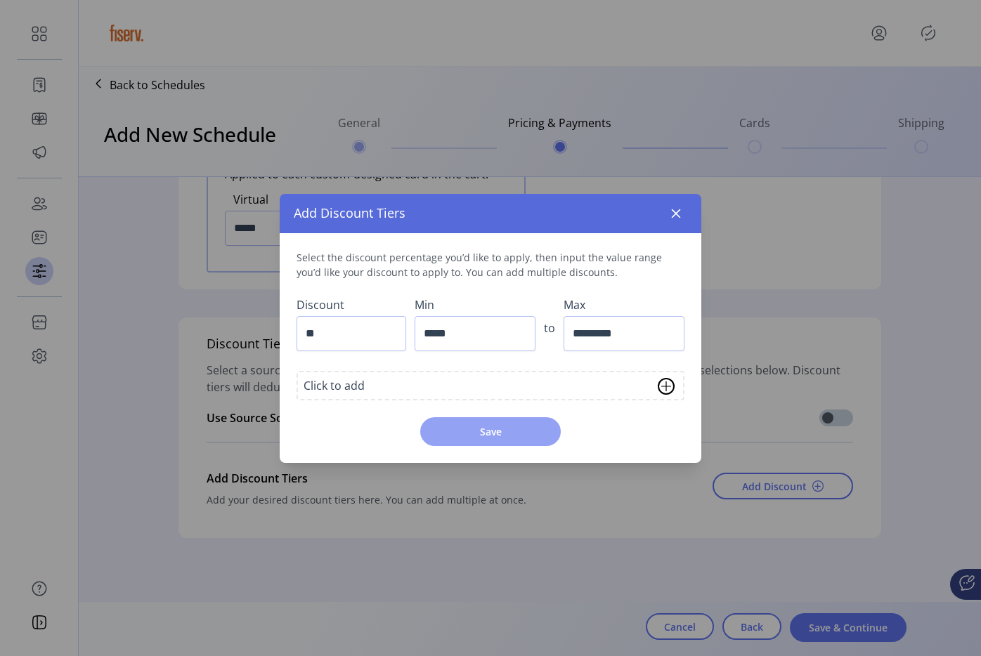
click at [509, 430] on span "Save" at bounding box center [490, 431] width 104 height 15
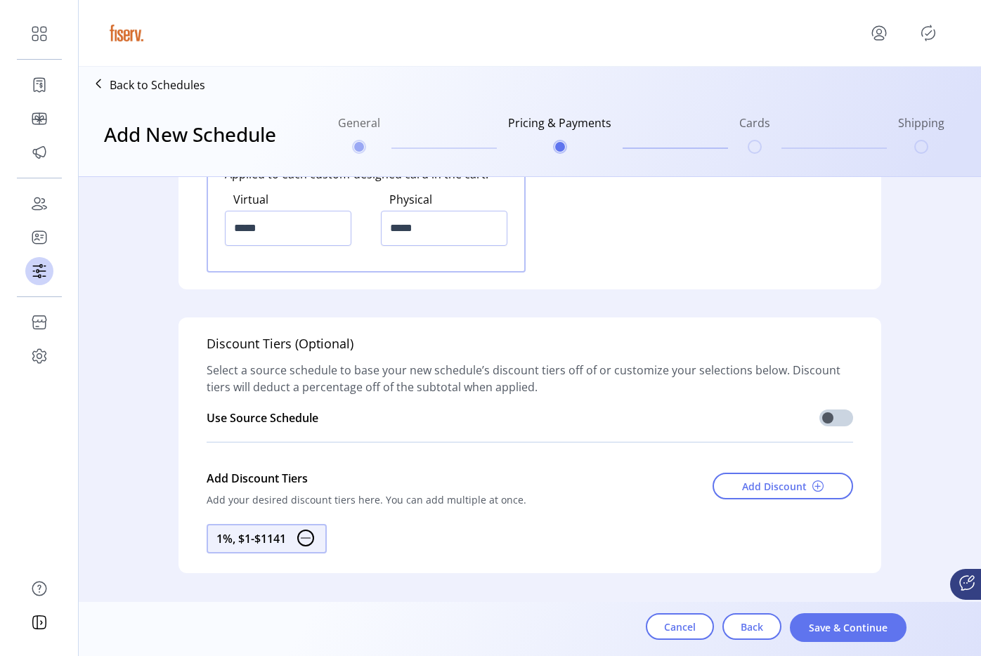
scroll to position [1963, 0]
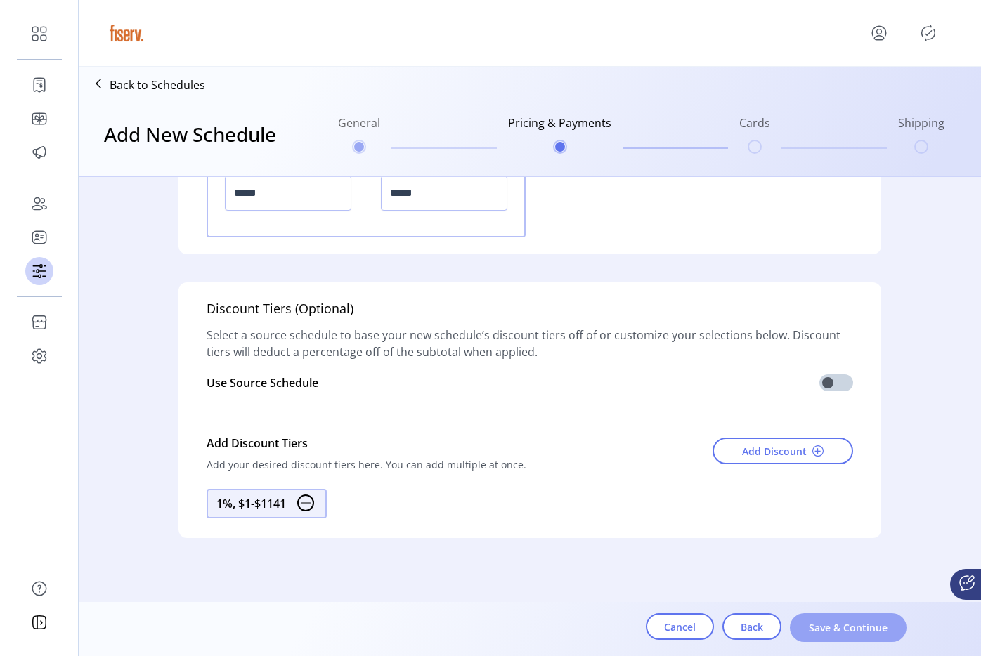
click at [808, 619] on button "Save & Continue" at bounding box center [848, 627] width 117 height 29
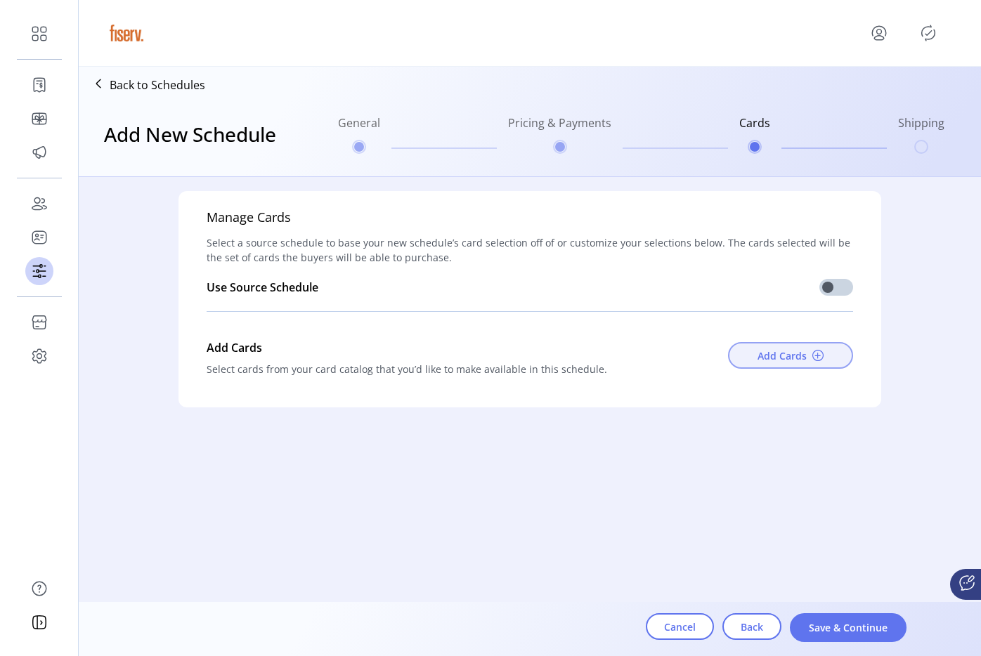
click at [755, 349] on button "Add Cards" at bounding box center [790, 355] width 125 height 27
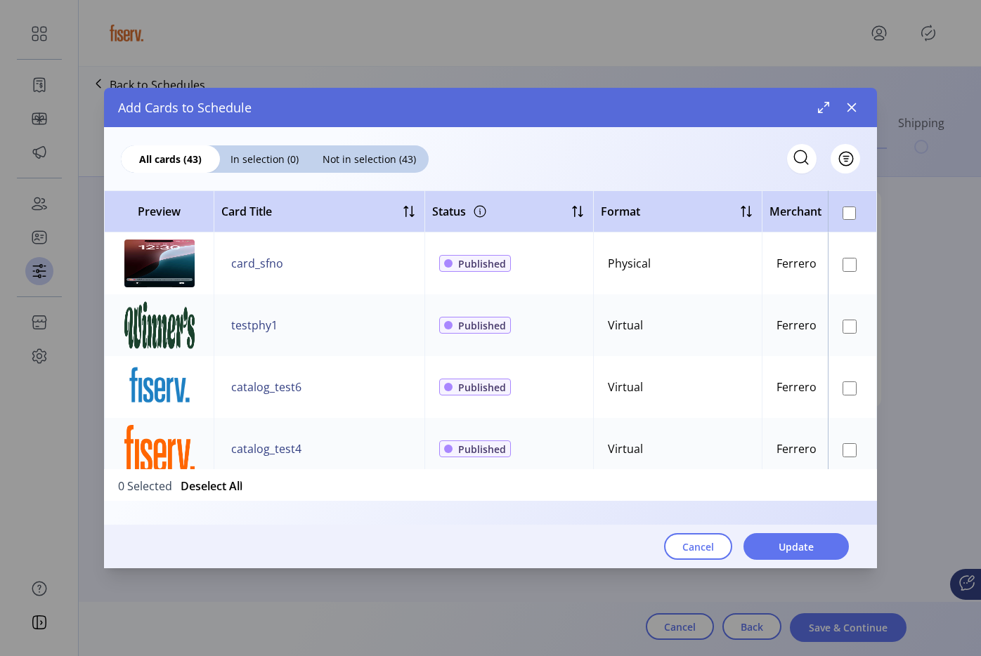
click at [851, 260] on td at bounding box center [852, 264] width 49 height 62
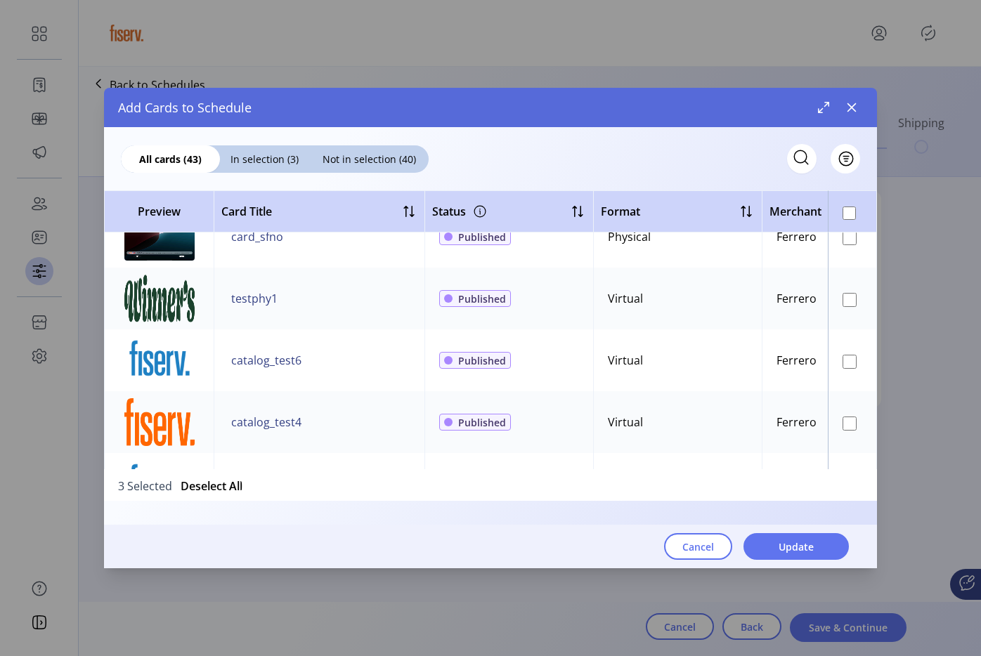
scroll to position [32, 0]
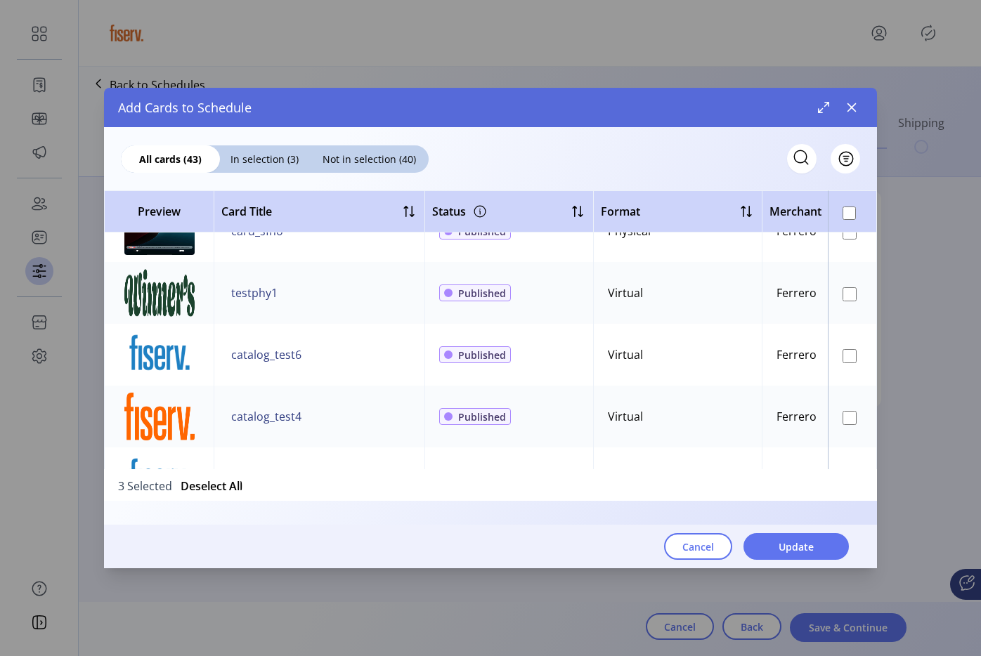
click at [844, 426] on td at bounding box center [852, 417] width 49 height 62
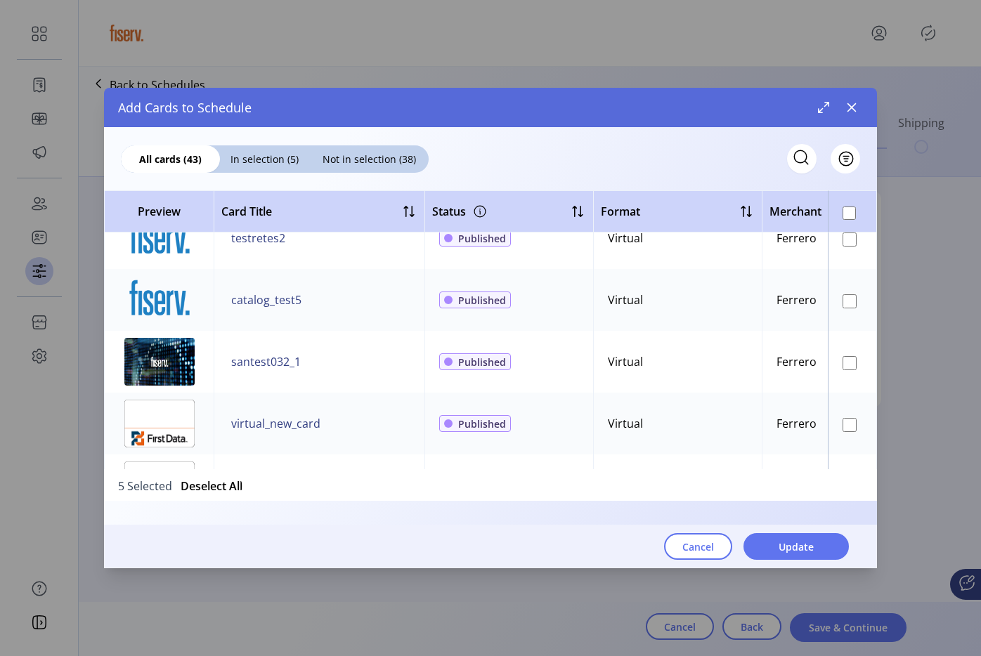
scroll to position [294, 0]
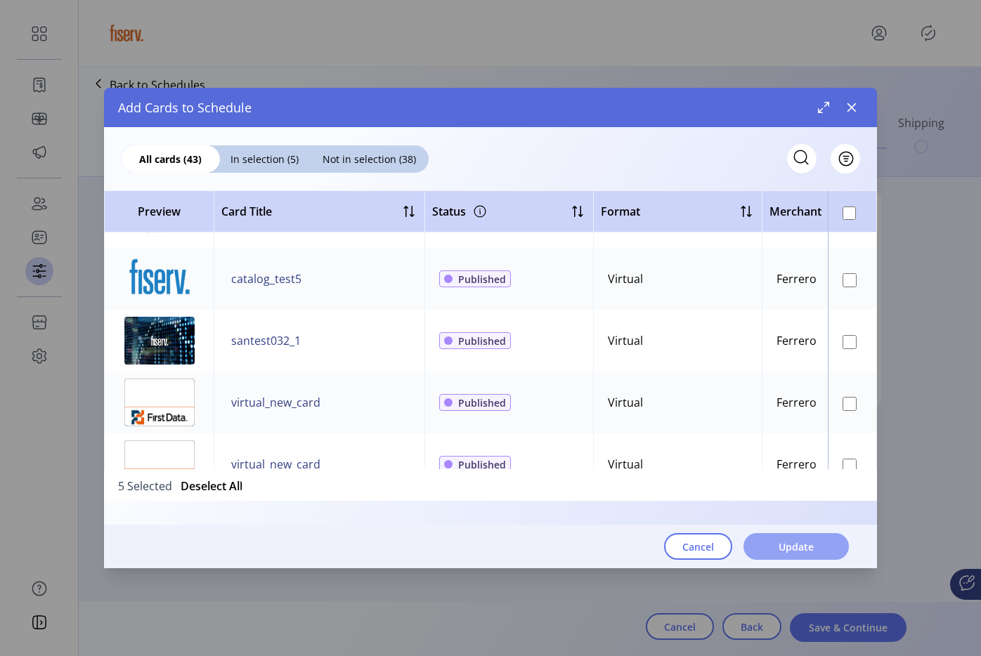
click at [825, 540] on button "Update" at bounding box center [795, 546] width 105 height 27
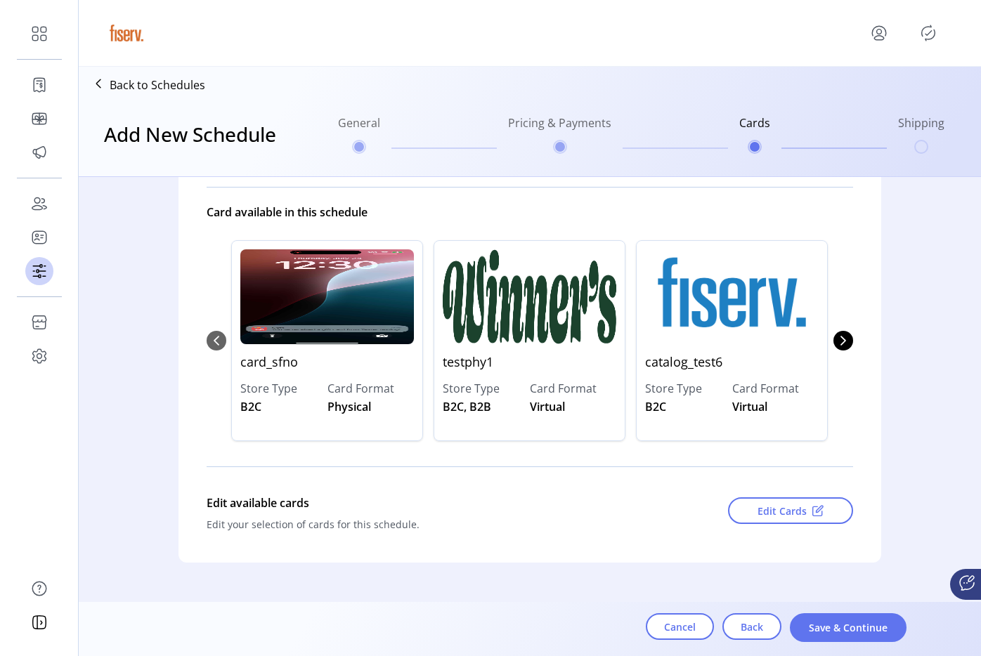
scroll to position [150, 0]
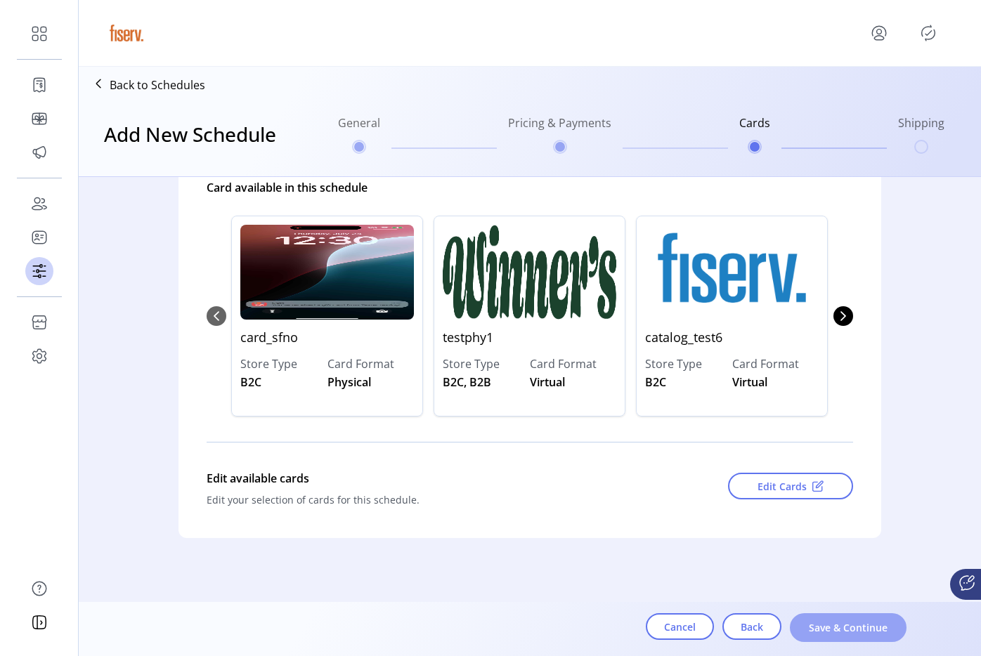
click at [846, 623] on span "Save & Continue" at bounding box center [848, 627] width 80 height 15
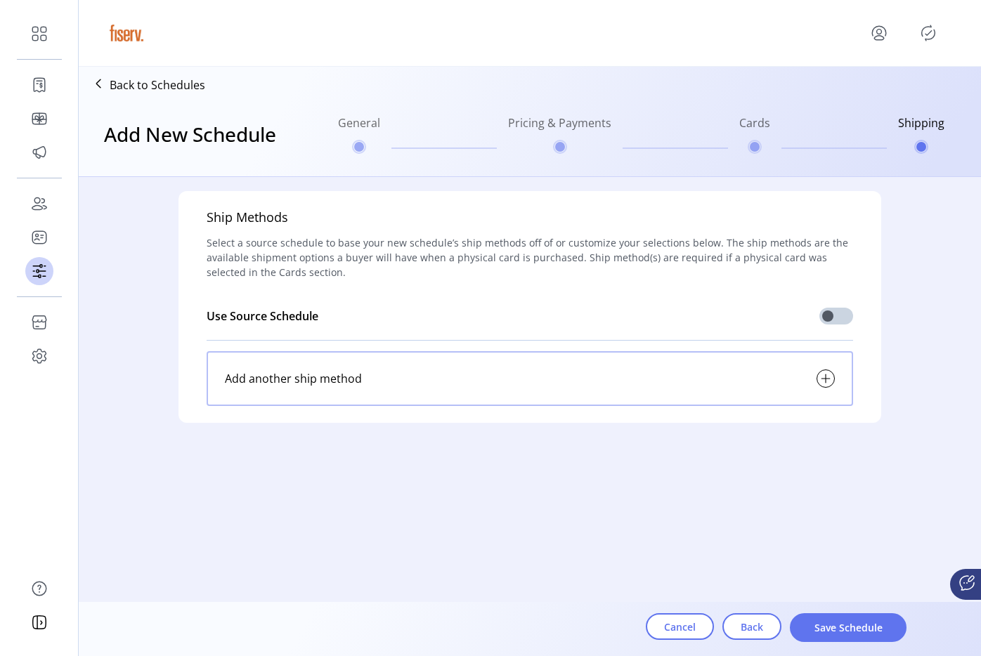
click at [784, 374] on div "Add another ship method" at bounding box center [530, 378] width 646 height 55
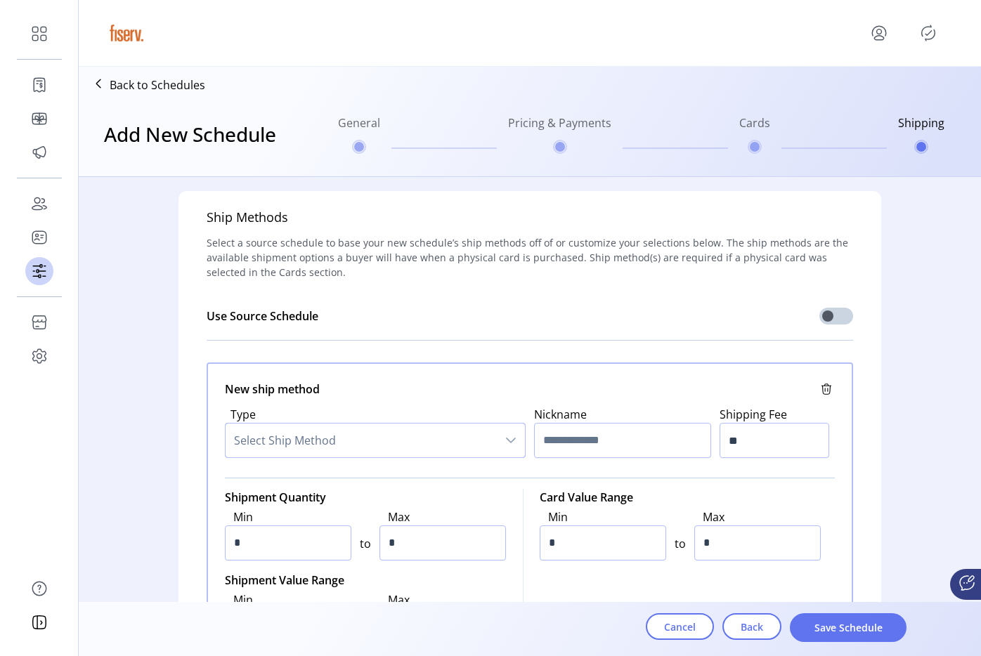
click at [347, 425] on span "Select Ship Method" at bounding box center [361, 441] width 271 height 34
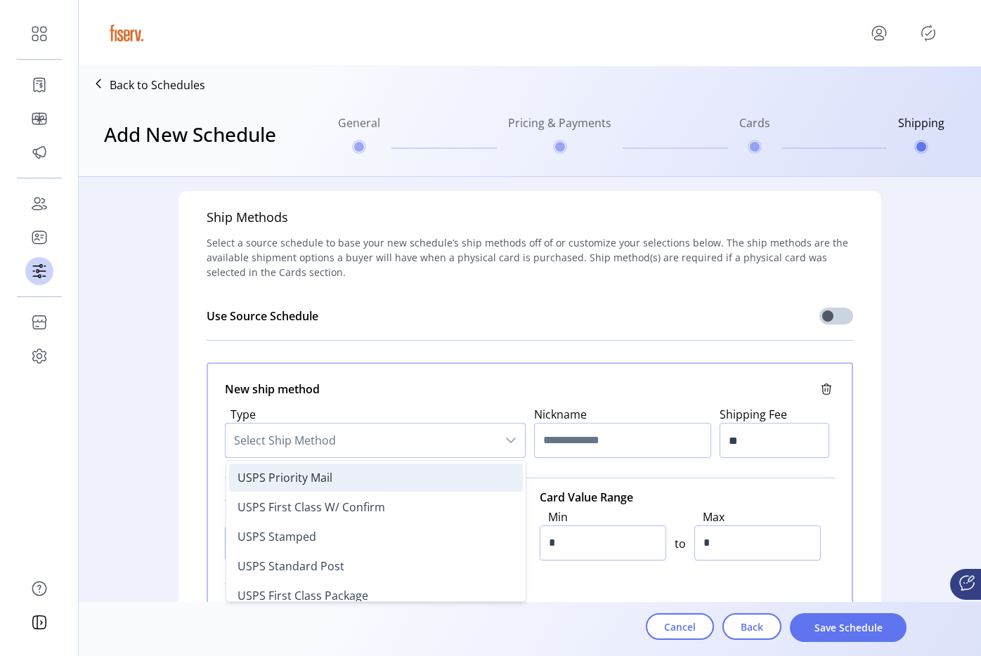
click at [332, 470] on li "USPS Priority Mail" at bounding box center [376, 478] width 294 height 28
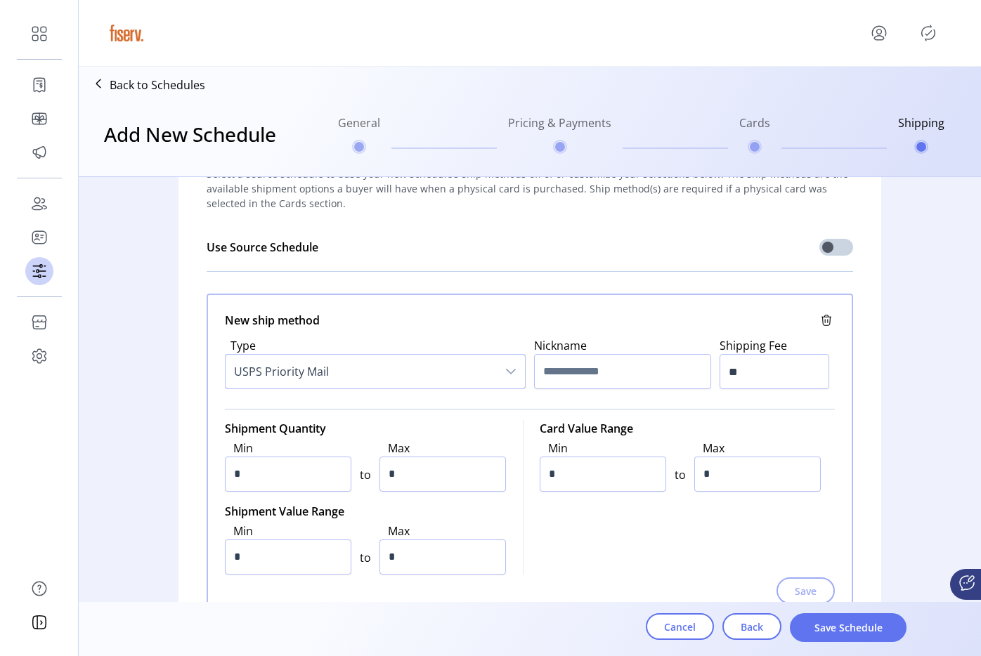
scroll to position [96, 0]
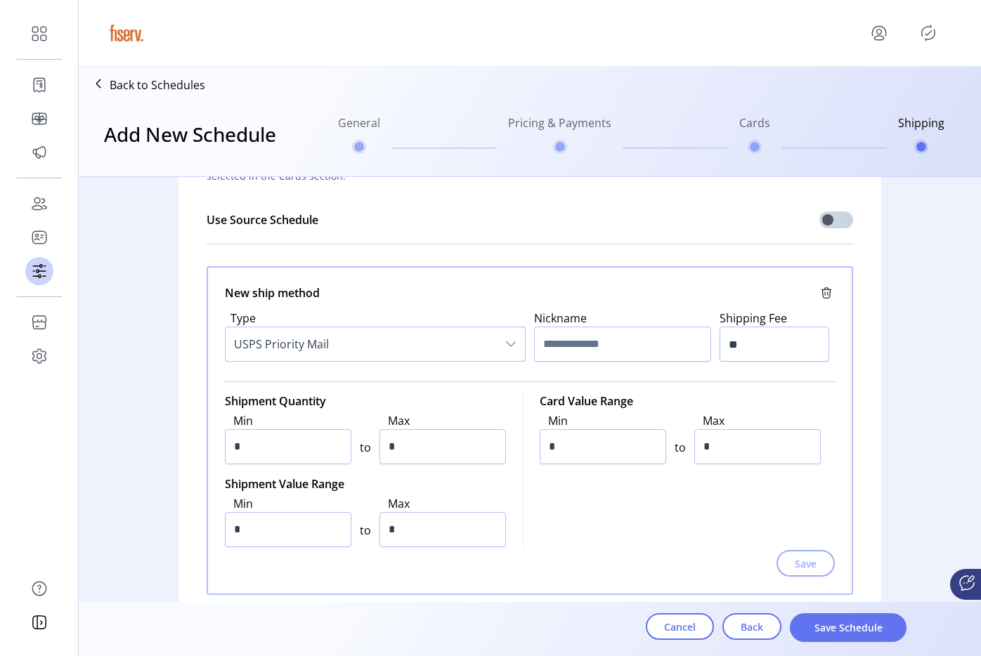
click at [592, 322] on div "Nickname" at bounding box center [622, 336] width 177 height 52
click at [582, 350] on input "text" at bounding box center [622, 344] width 177 height 35
type input "*********"
click at [740, 345] on input "**" at bounding box center [774, 344] width 110 height 35
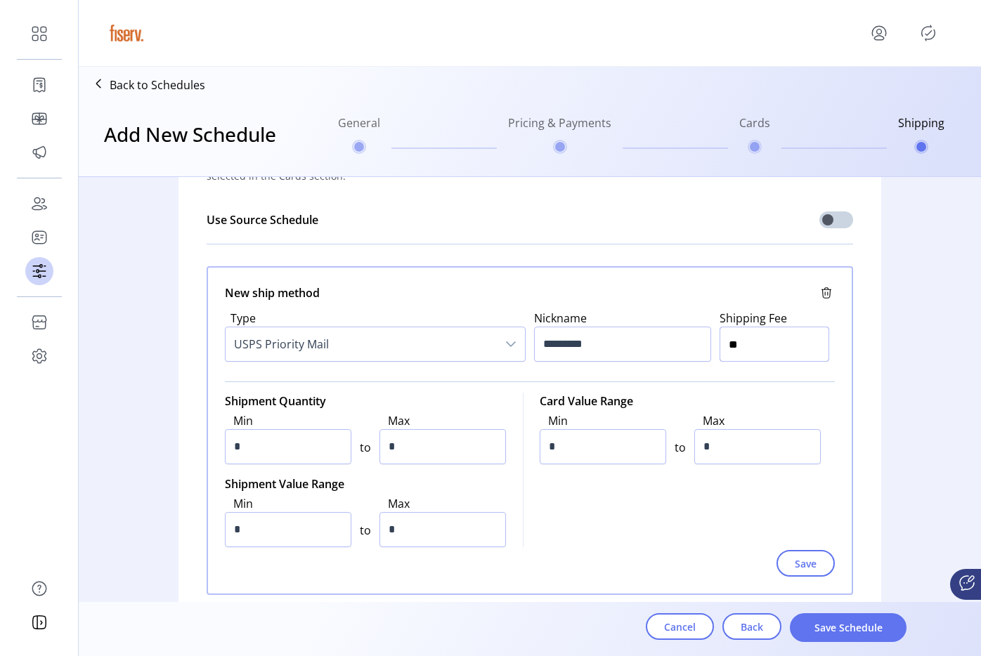
type input "**"
click at [324, 448] on input "*" at bounding box center [288, 446] width 126 height 35
type input "*"
click at [424, 442] on input "*" at bounding box center [442, 446] width 126 height 35
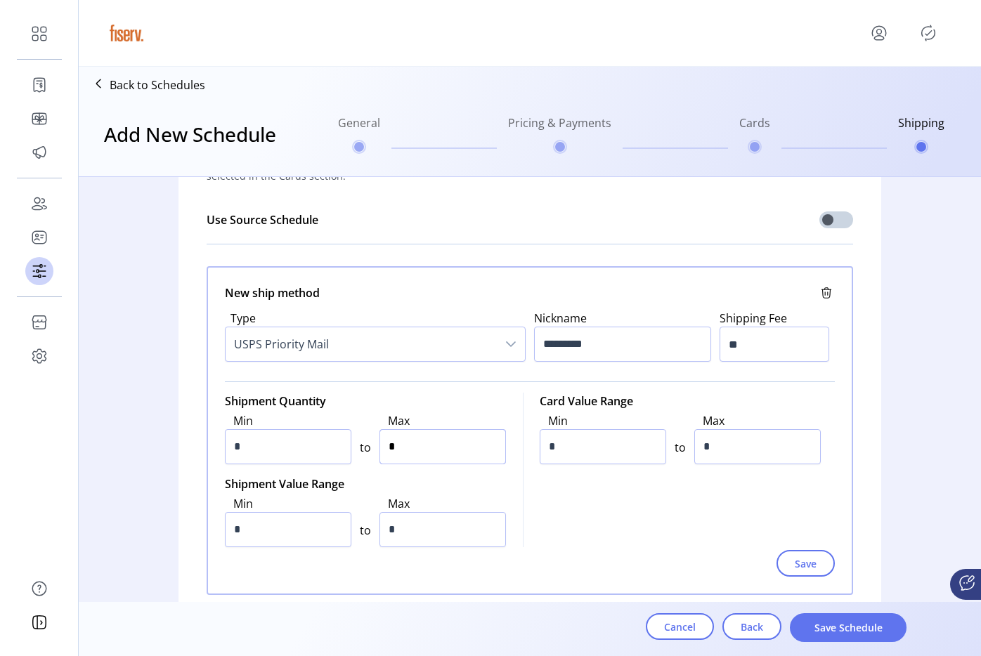
click at [424, 442] on input "*" at bounding box center [442, 446] width 126 height 35
type input "*****"
click at [572, 442] on input "*" at bounding box center [603, 446] width 126 height 35
type input "*"
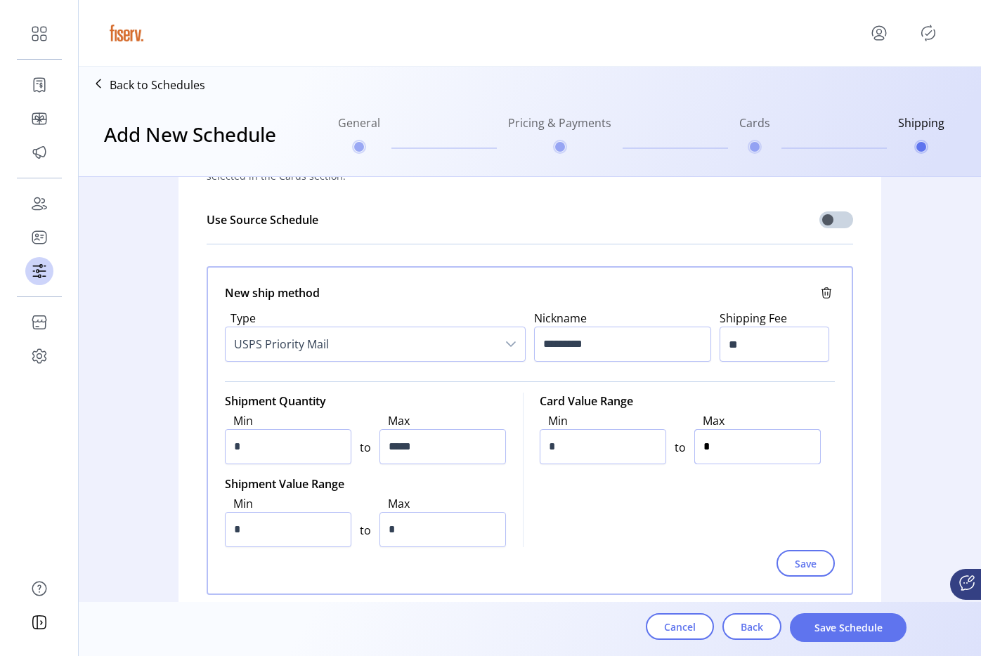
click at [717, 448] on input "*" at bounding box center [757, 446] width 126 height 35
type input "*****"
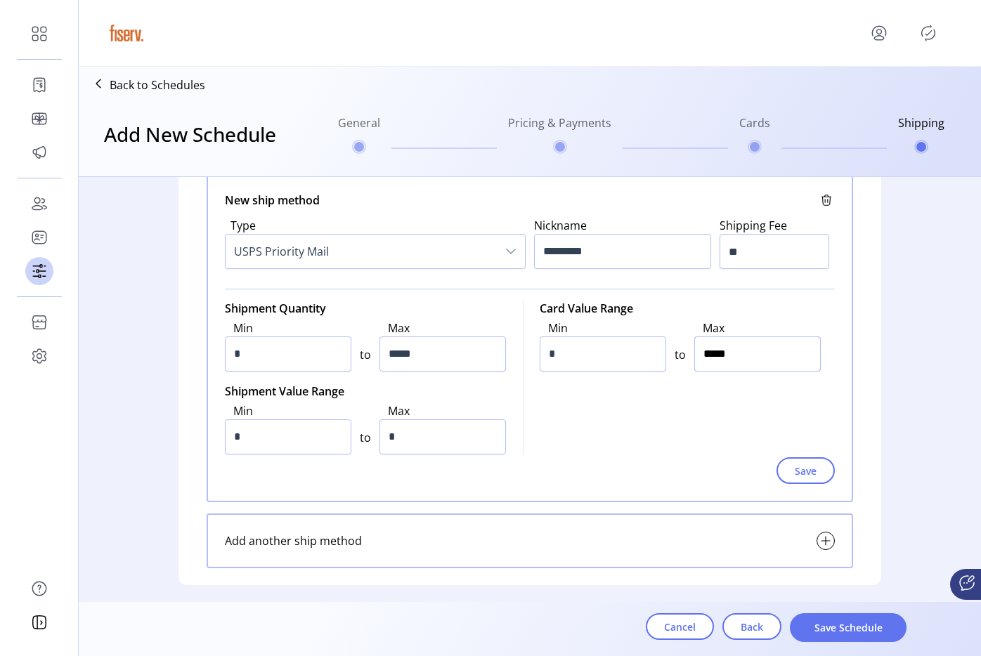
scroll to position [216, 0]
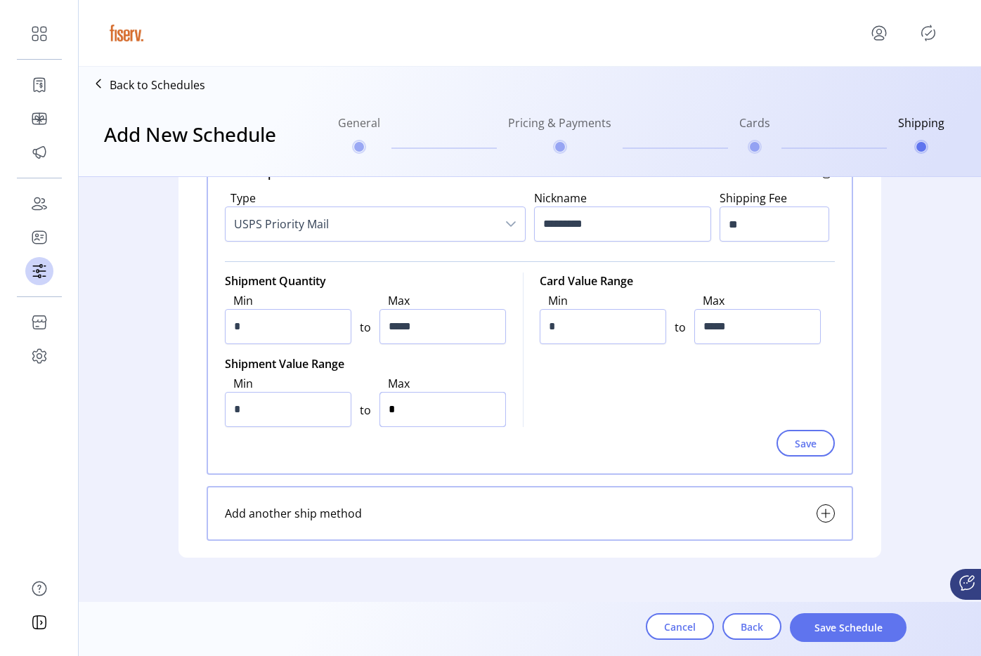
click at [404, 398] on input "*" at bounding box center [442, 409] width 126 height 35
type input "******"
click at [279, 412] on input "*" at bounding box center [288, 409] width 126 height 35
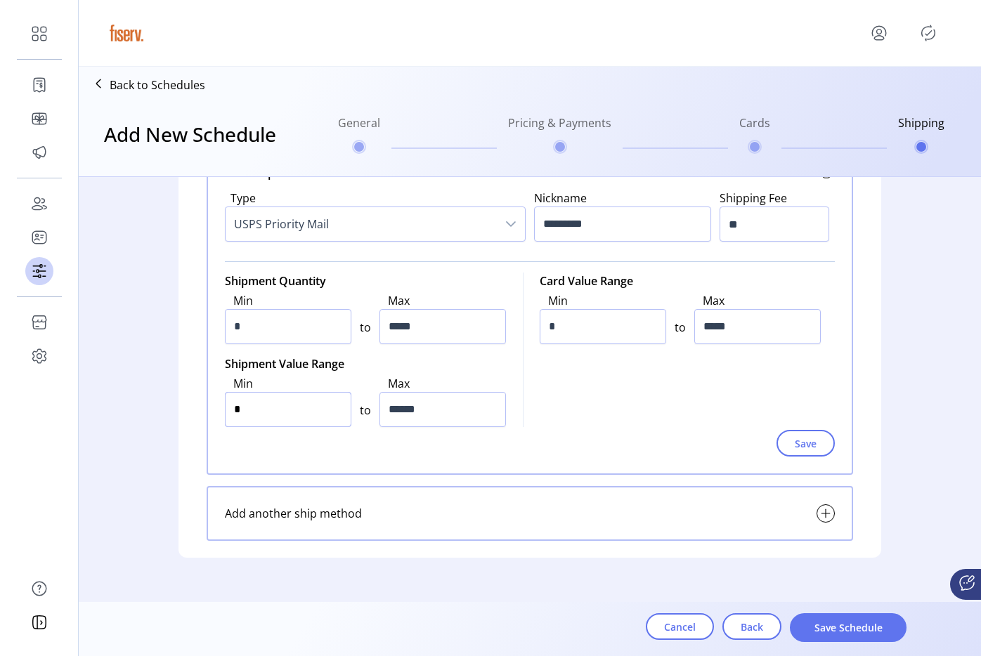
type input "*"
click at [789, 445] on button "Save" at bounding box center [805, 443] width 58 height 27
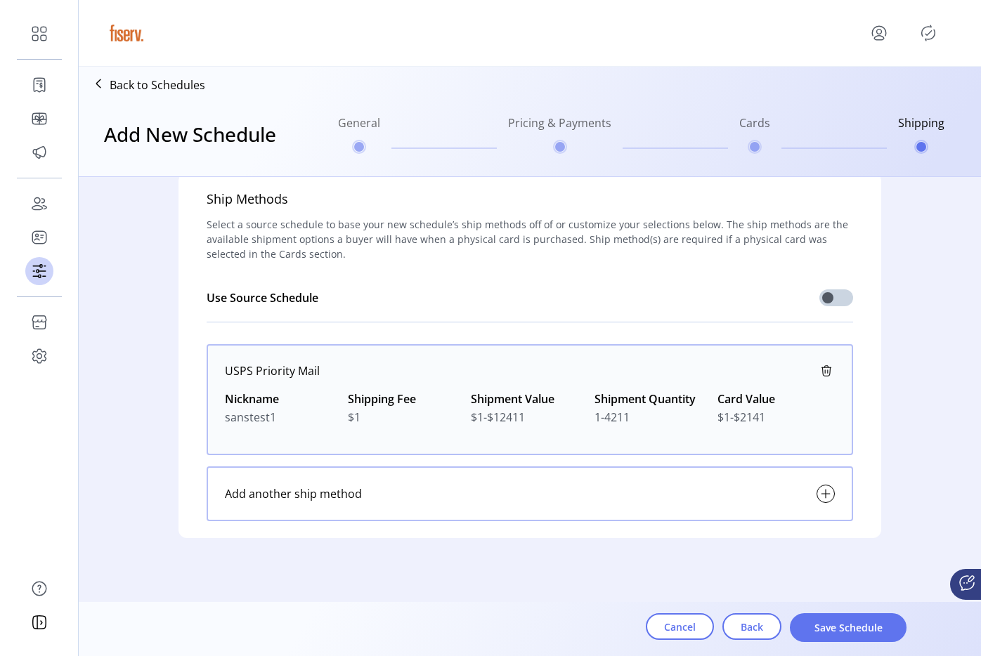
scroll to position [0, 0]
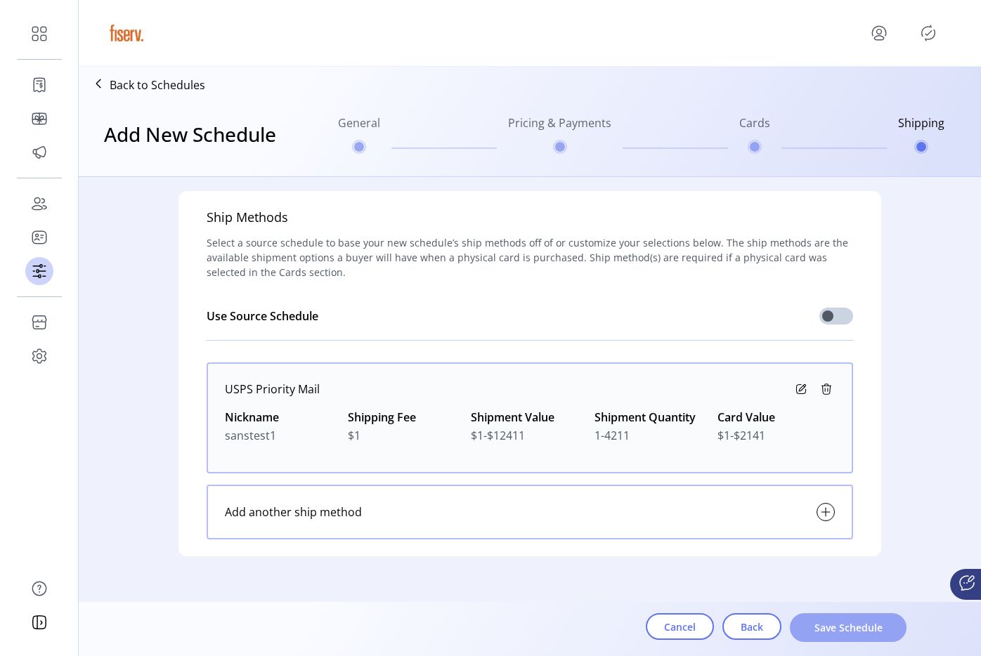
click at [830, 617] on button "Save Schedule" at bounding box center [848, 627] width 117 height 29
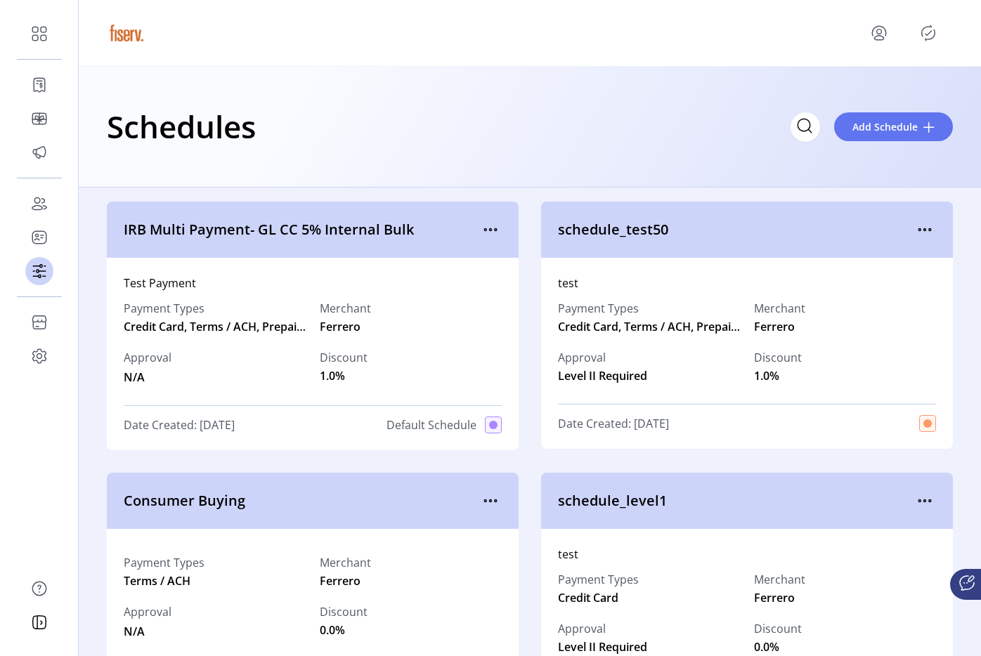
click at [892, 30] on icon "Publisher Panel" at bounding box center [928, 32] width 13 height 15
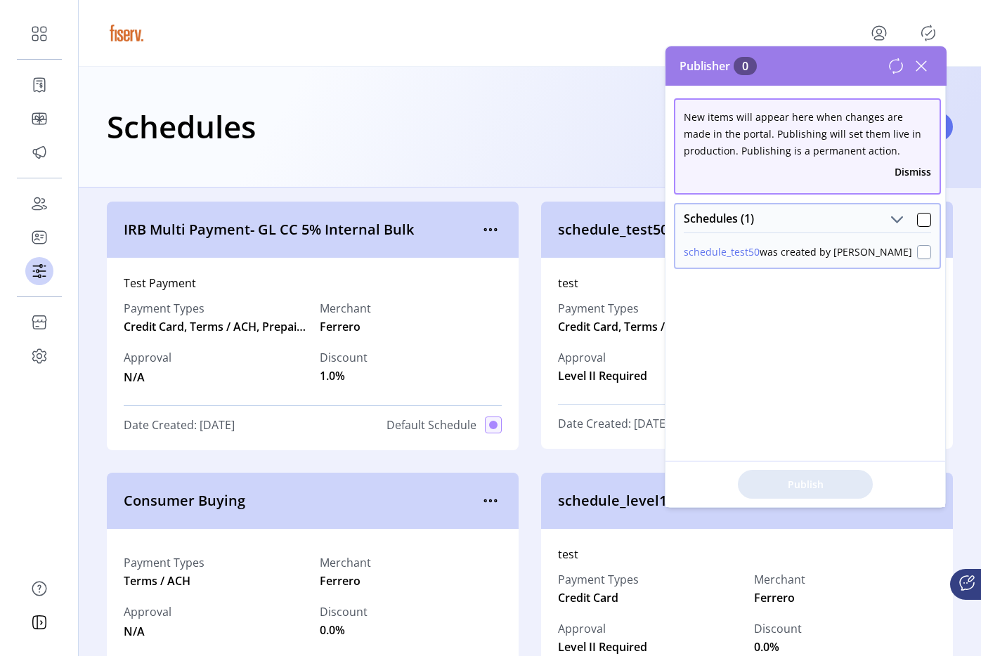
click at [892, 253] on div at bounding box center [924, 252] width 14 height 14
click at [787, 477] on span "Publish 1 Items" at bounding box center [805, 484] width 98 height 15
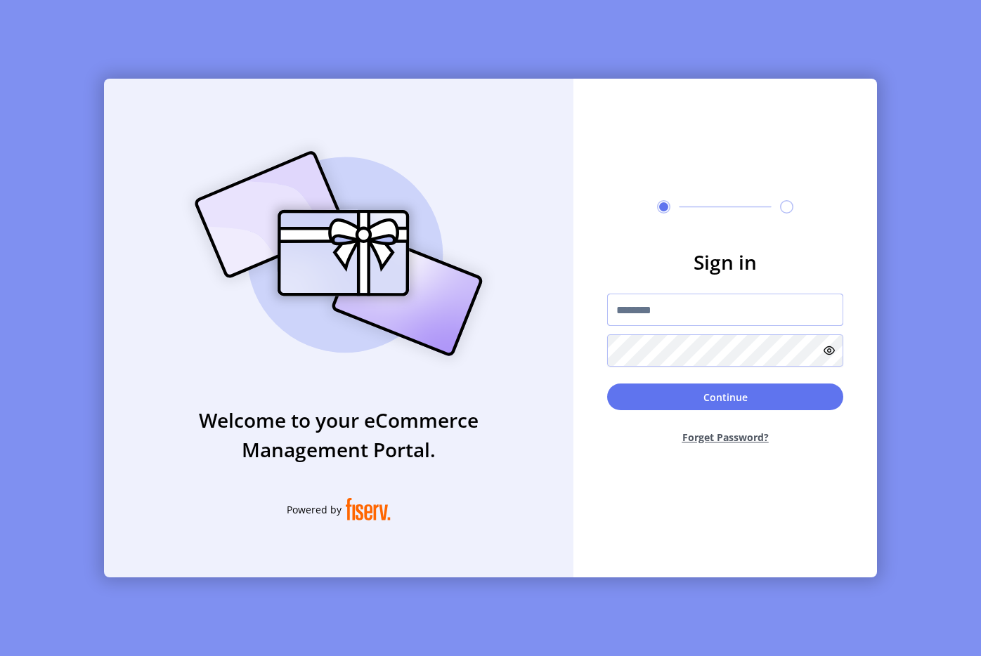
click at [658, 322] on input "text" at bounding box center [725, 310] width 236 height 32
type input "**********"
click at [626, 393] on button "Continue" at bounding box center [725, 397] width 236 height 27
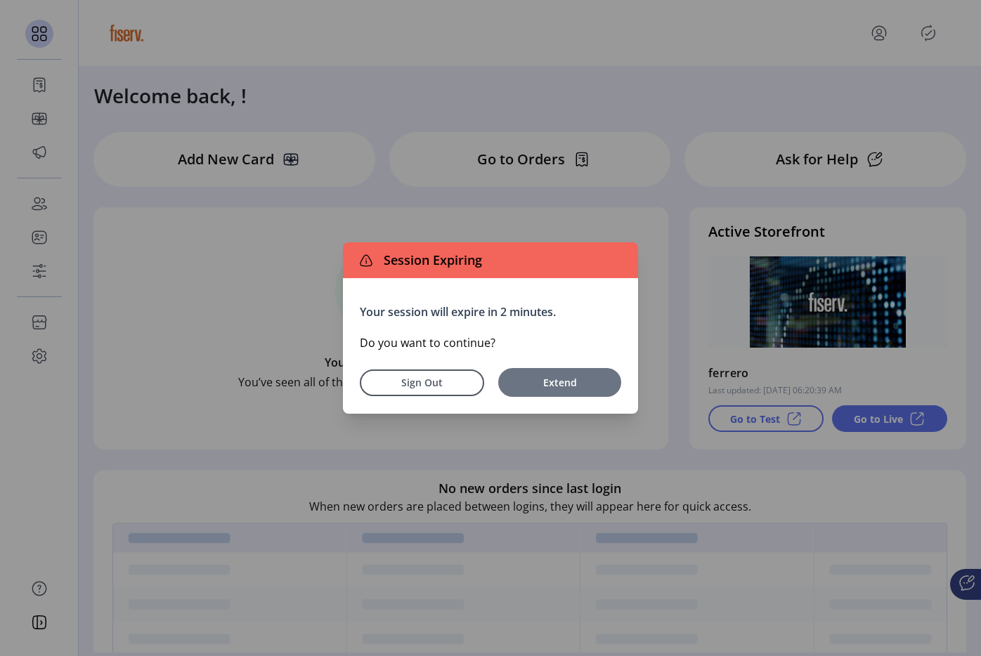
click at [552, 377] on span "Extend" at bounding box center [559, 382] width 109 height 15
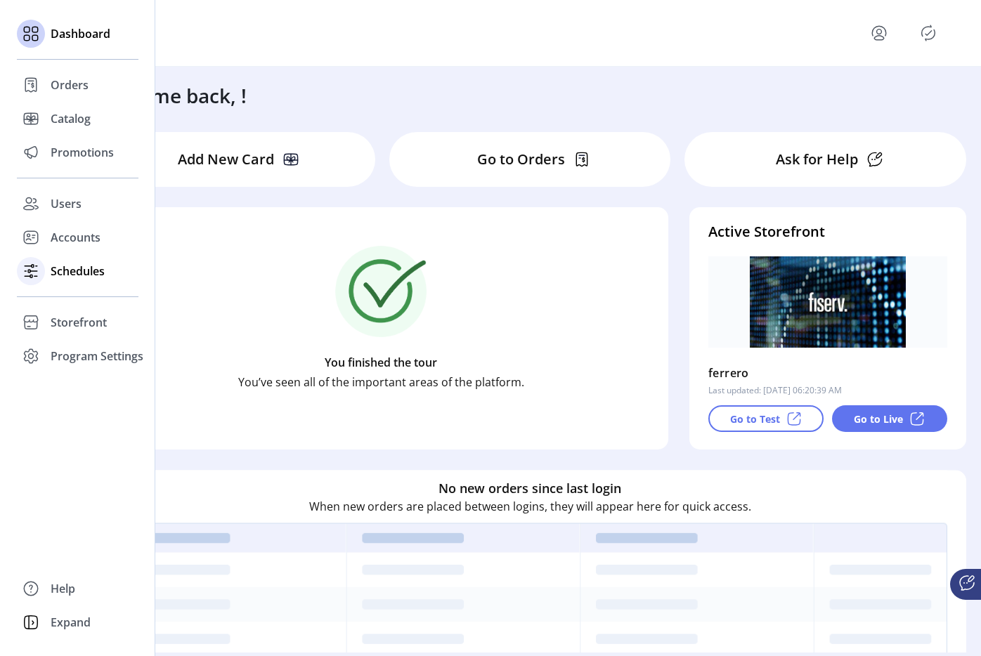
click at [81, 279] on span "Schedules" at bounding box center [78, 271] width 54 height 17
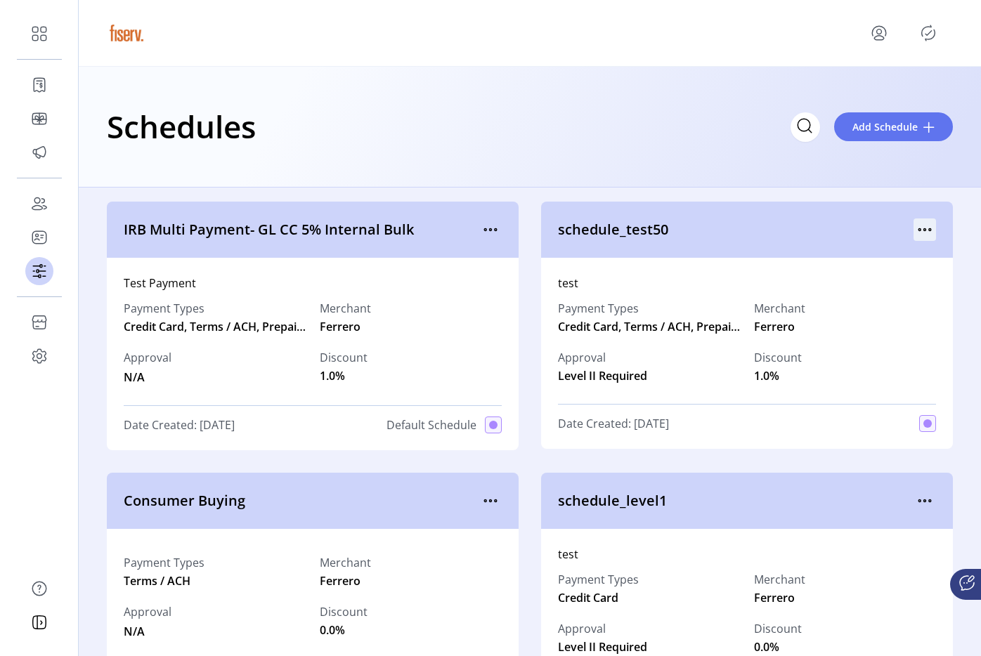
click at [916, 231] on icon "menu" at bounding box center [924, 229] width 22 height 22
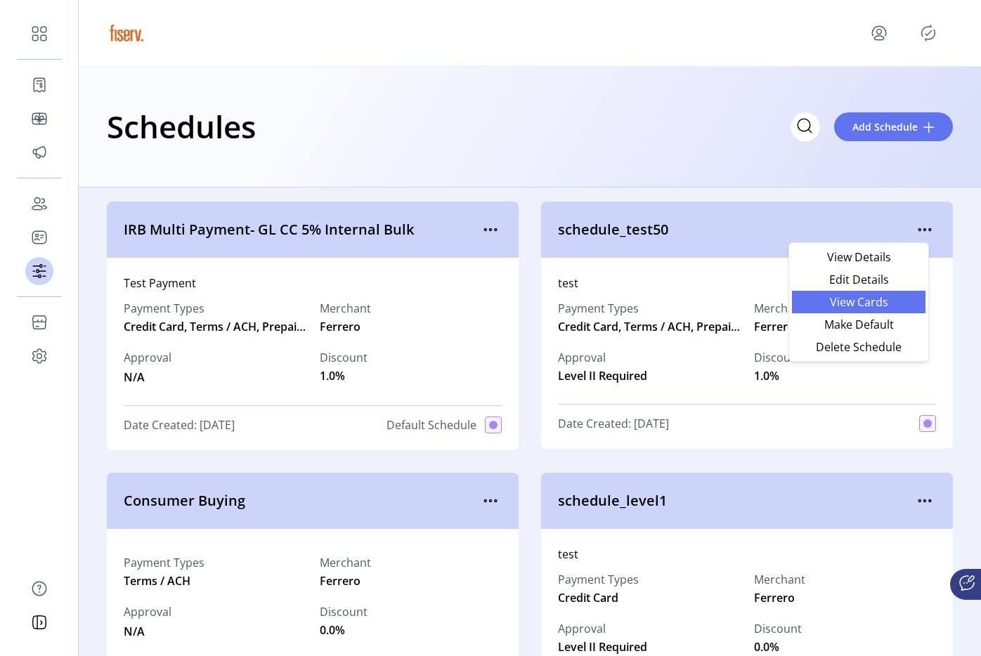
click at [868, 297] on span "View Cards" at bounding box center [858, 301] width 117 height 11
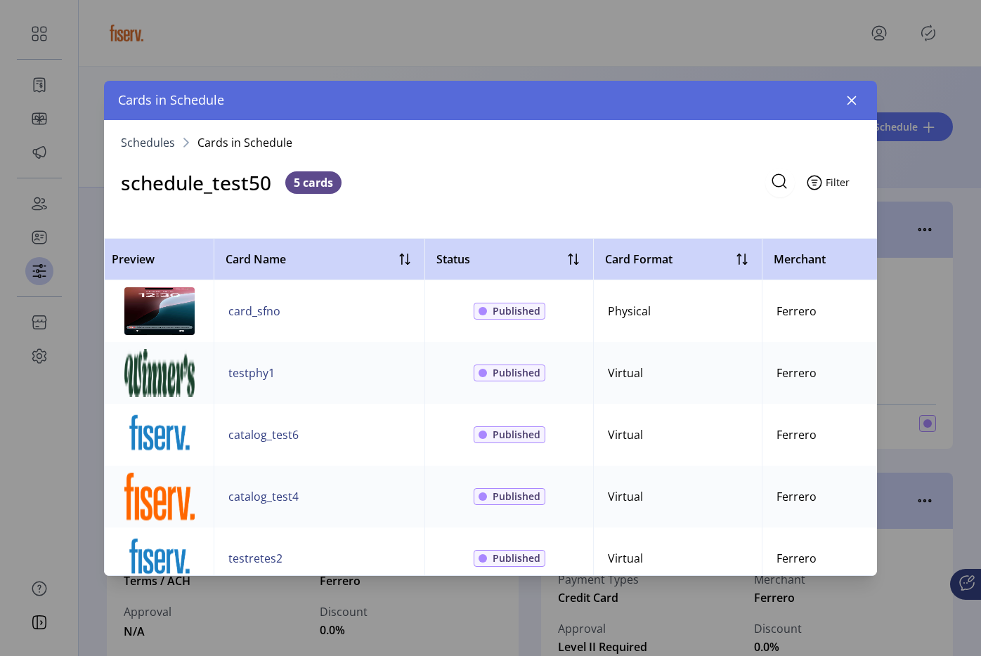
click at [849, 181] on button "Filter" at bounding box center [830, 183] width 60 height 30
click at [847, 137] on ol "Schedules Cards in Schedule" at bounding box center [490, 142] width 739 height 11
click at [854, 103] on icon "button" at bounding box center [851, 100] width 9 height 9
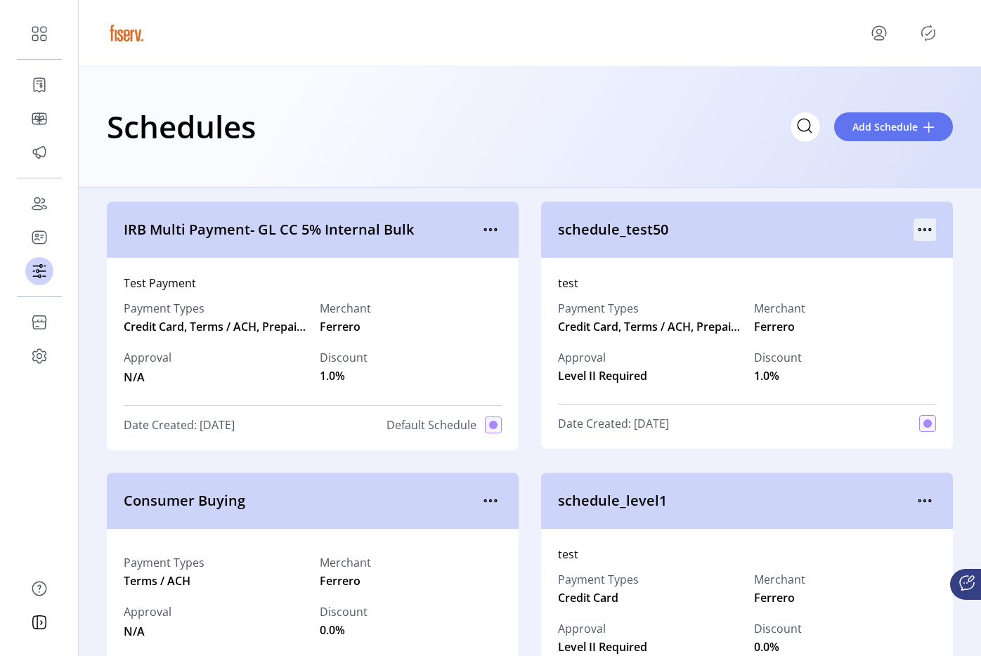
click at [913, 231] on icon "menu" at bounding box center [924, 229] width 22 height 22
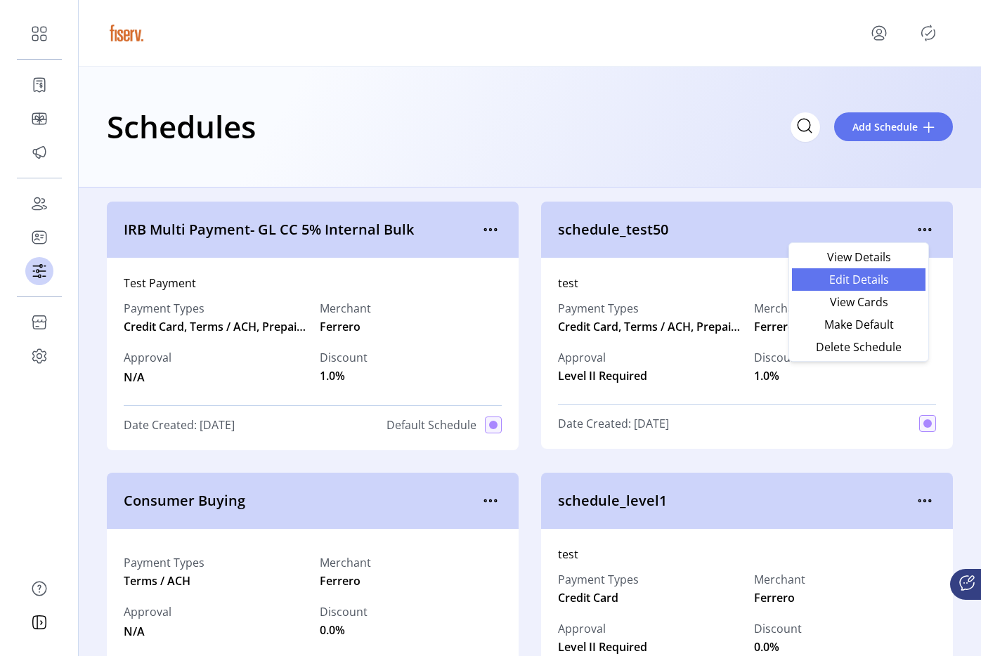
click at [856, 287] on link "Edit Details" at bounding box center [858, 279] width 133 height 22
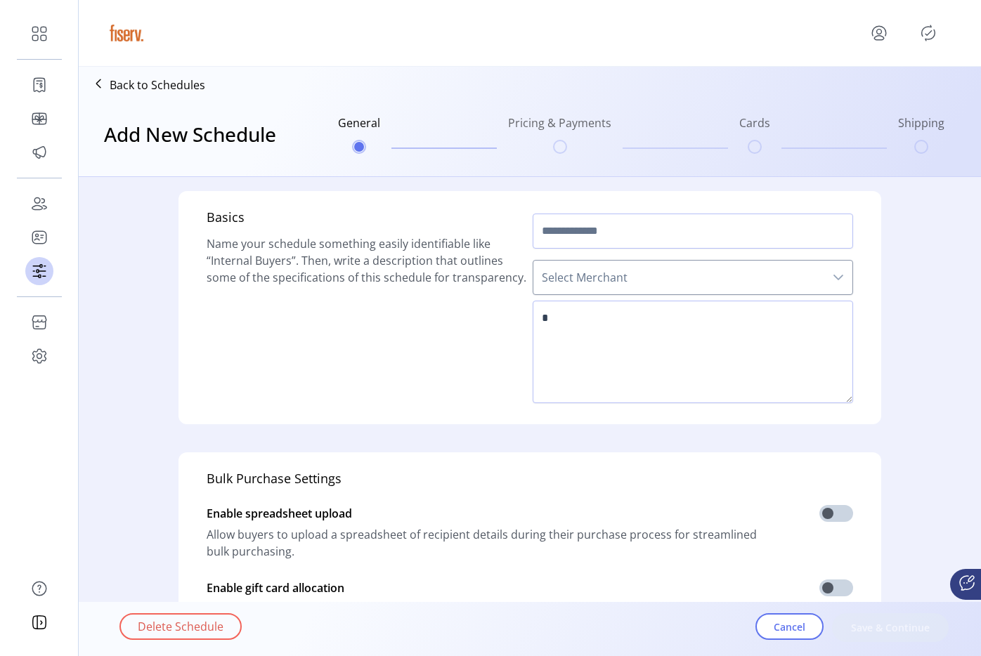
type input "**********"
type textarea "****"
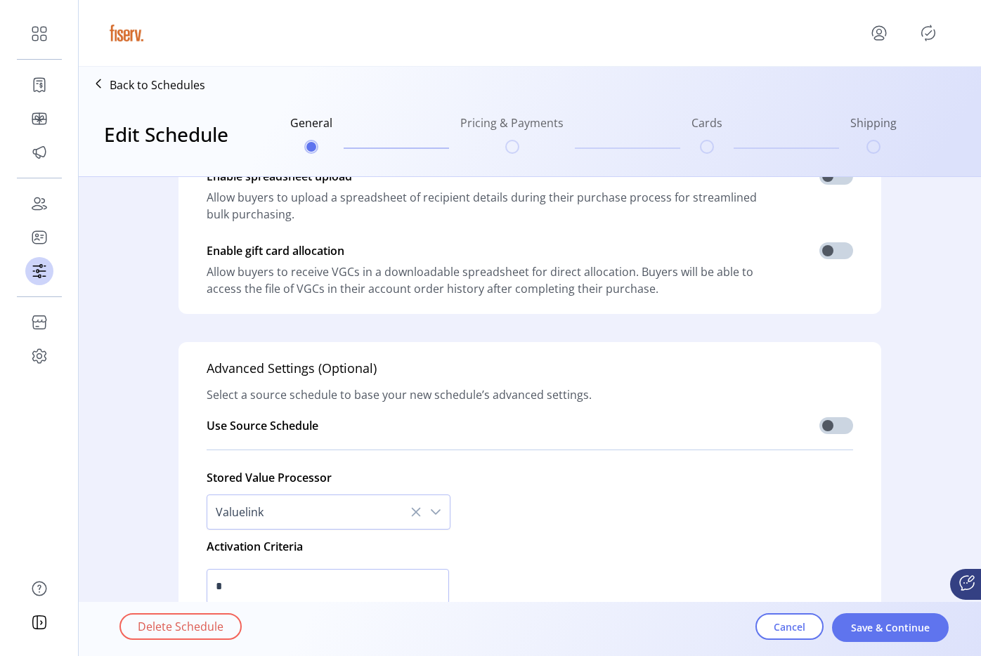
scroll to position [363, 0]
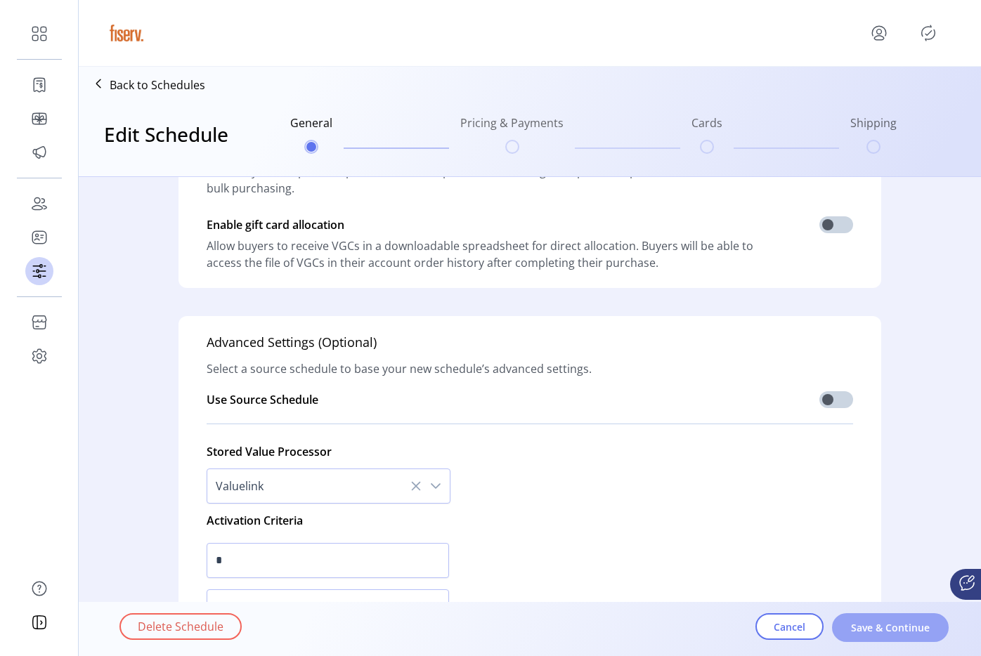
click at [896, 623] on span "Save & Continue" at bounding box center [890, 627] width 80 height 15
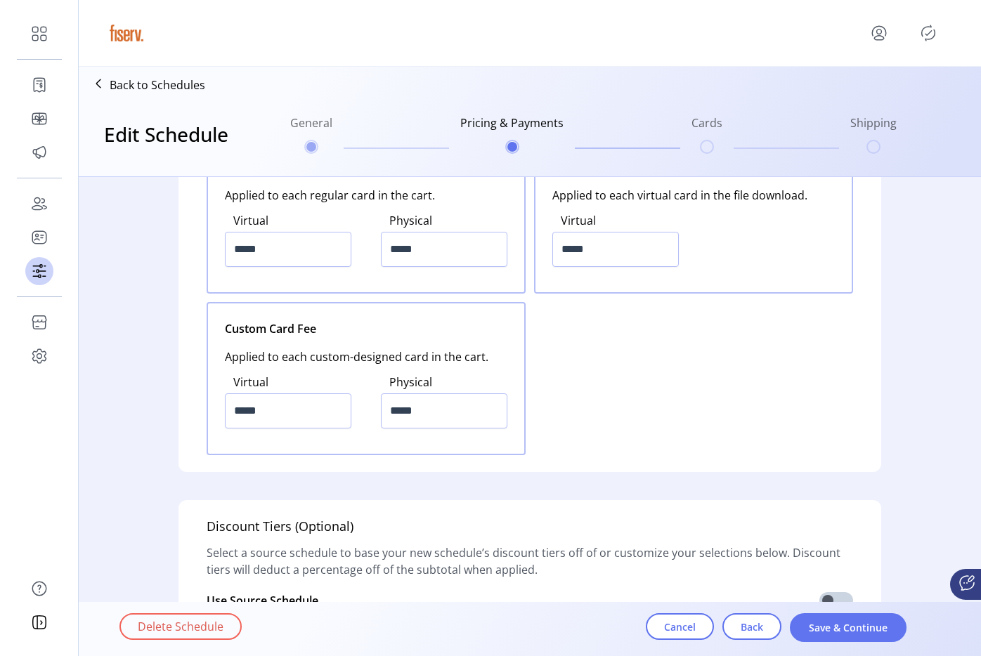
scroll to position [1953, 0]
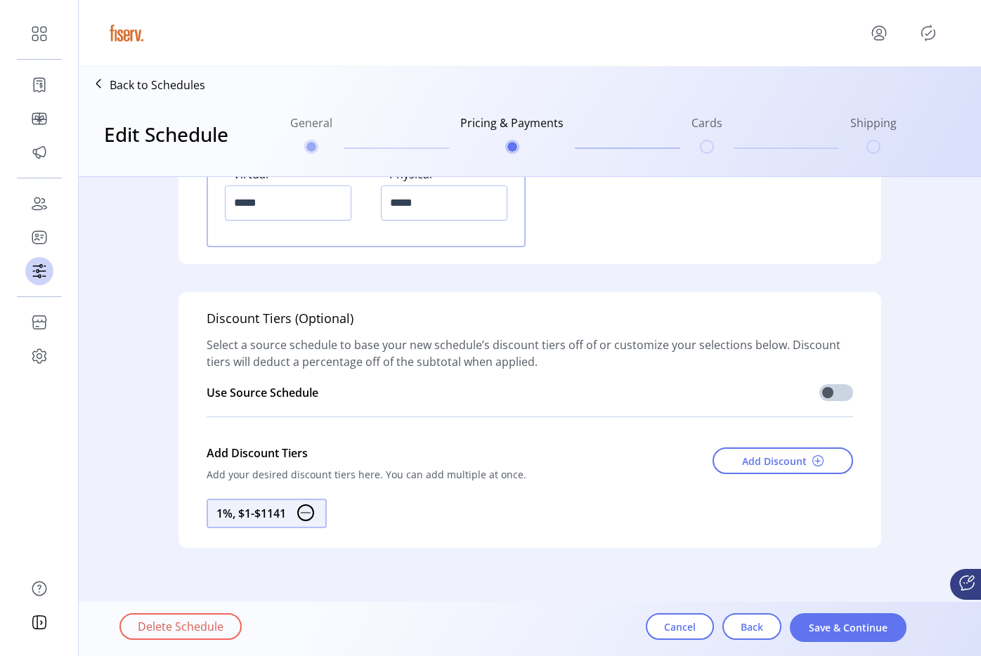
click at [854, 647] on div "Delete Schedule Cancel Back Save & Continue" at bounding box center [568, 629] width 899 height 48
click at [854, 644] on div "Delete Schedule Cancel Back Save & Continue" at bounding box center [568, 629] width 899 height 48
click at [852, 624] on span "Save & Continue" at bounding box center [848, 627] width 80 height 15
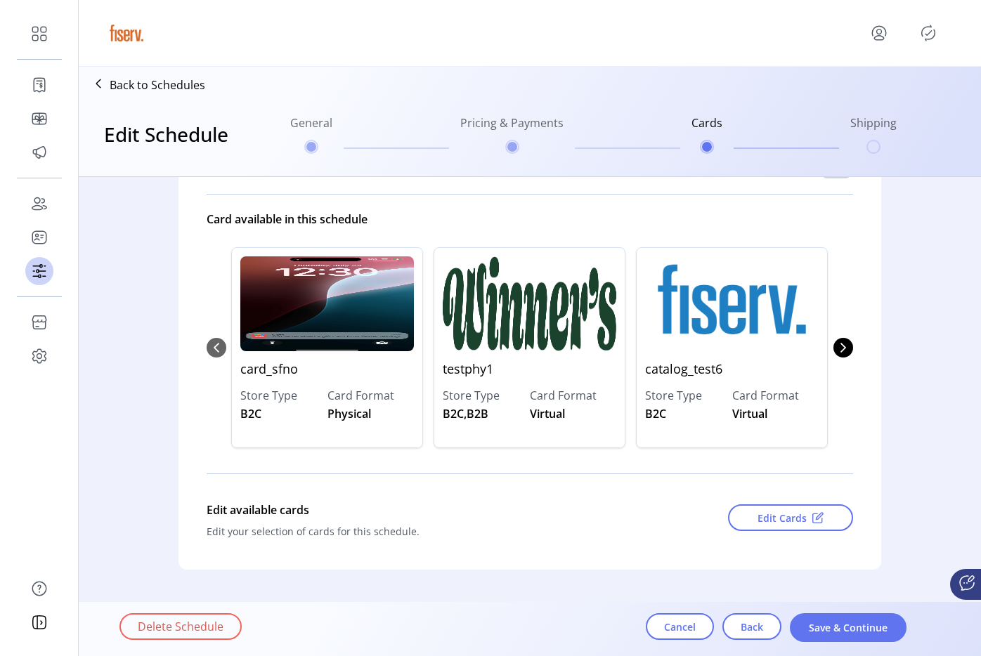
scroll to position [150, 0]
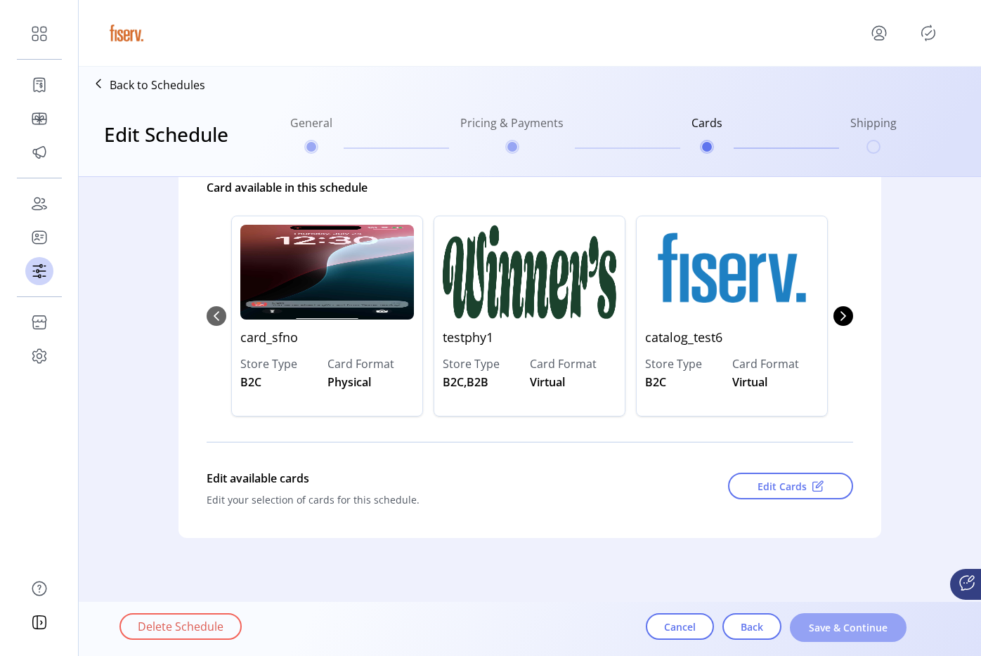
click at [850, 631] on span "Save & Continue" at bounding box center [848, 627] width 80 height 15
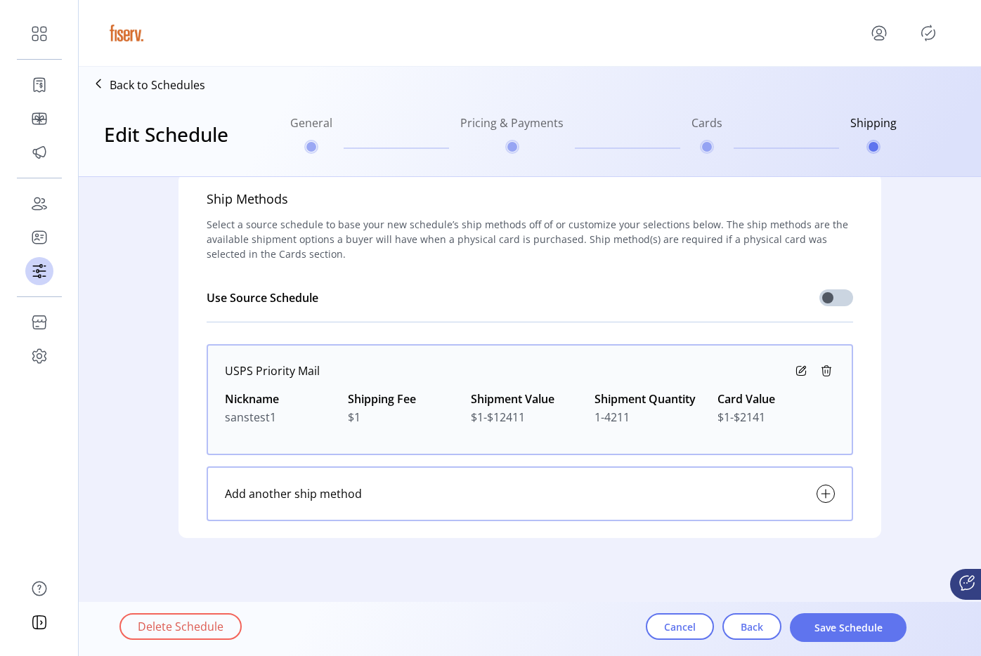
scroll to position [17, 0]
click at [707, 620] on button "Cancel" at bounding box center [680, 626] width 68 height 27
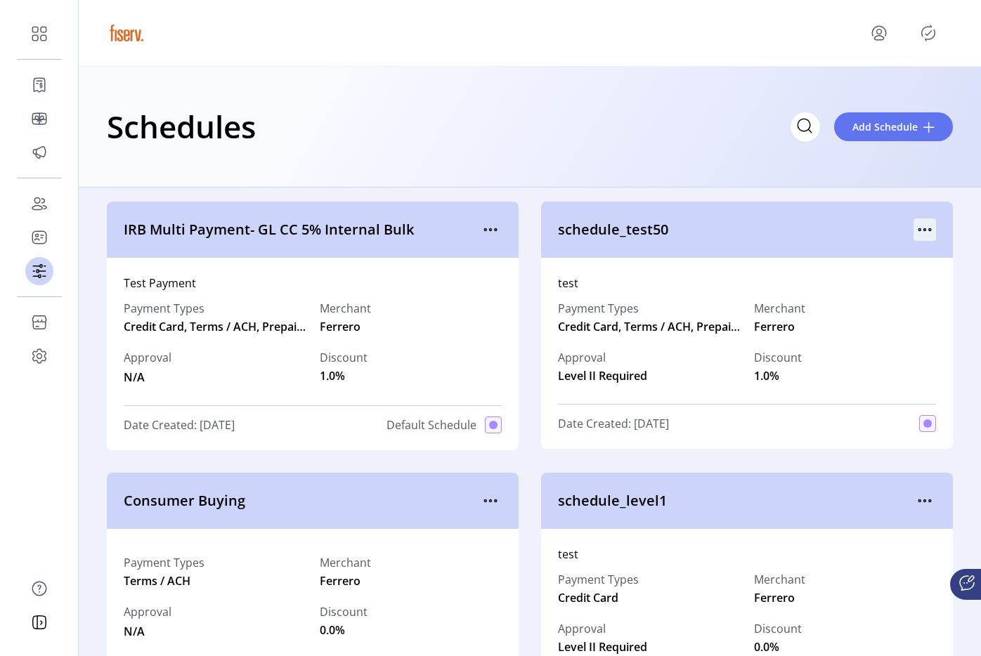
click at [913, 232] on icon "menu" at bounding box center [924, 229] width 22 height 22
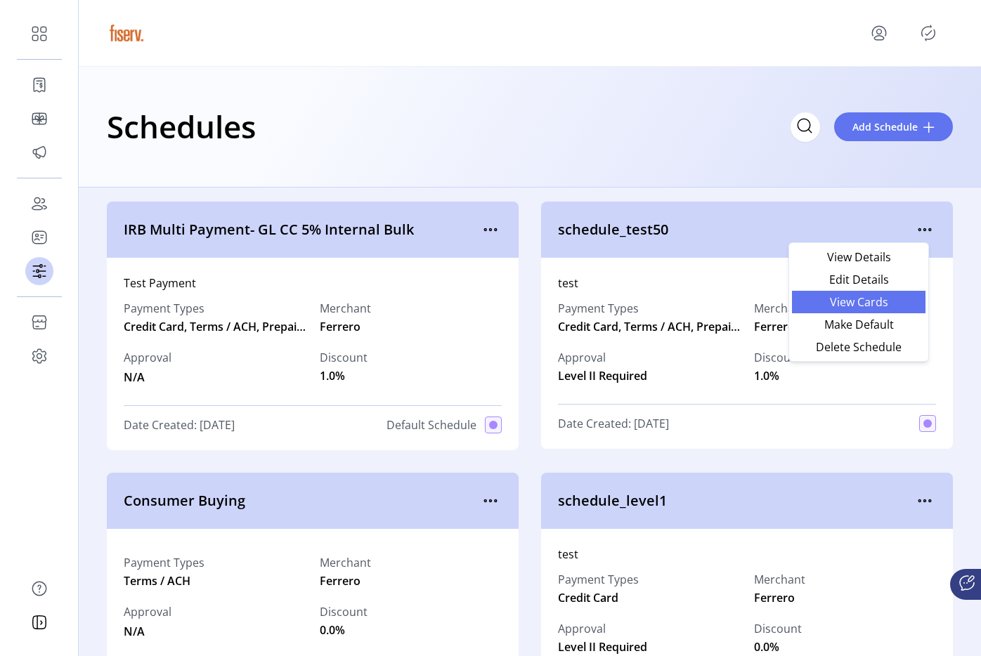
click at [884, 299] on span "View Cards" at bounding box center [858, 301] width 117 height 11
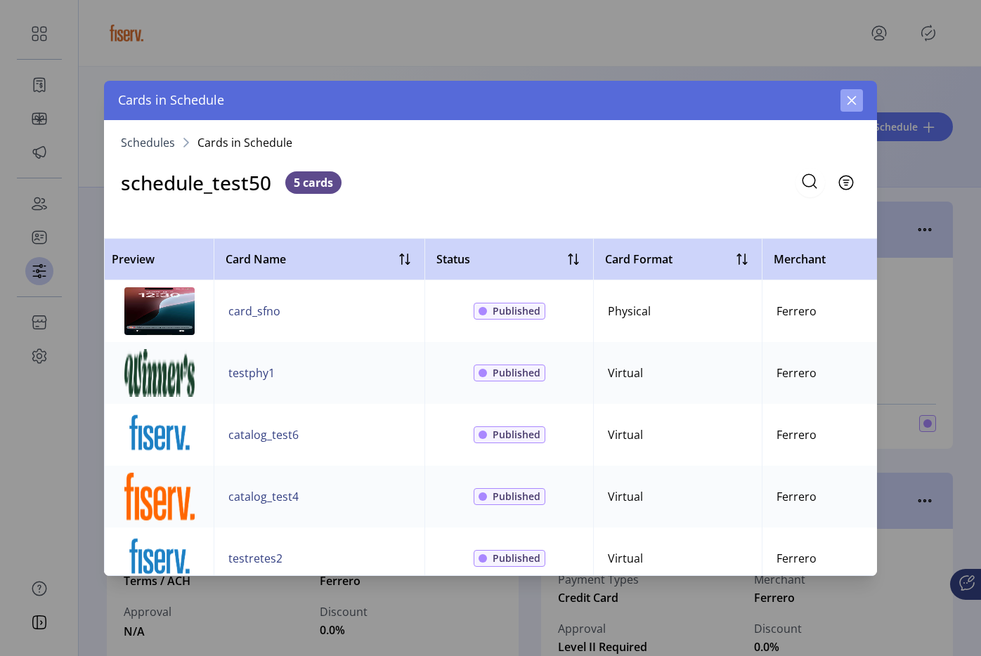
click at [850, 100] on icon "button" at bounding box center [851, 100] width 9 height 9
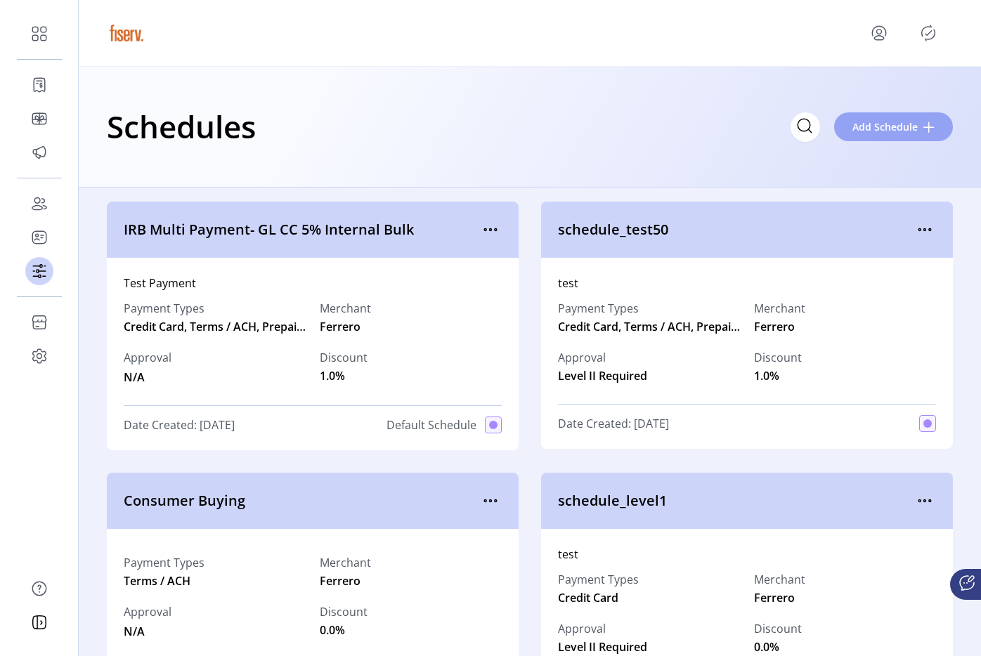
click at [910, 133] on span "Add Schedule" at bounding box center [884, 126] width 65 height 15
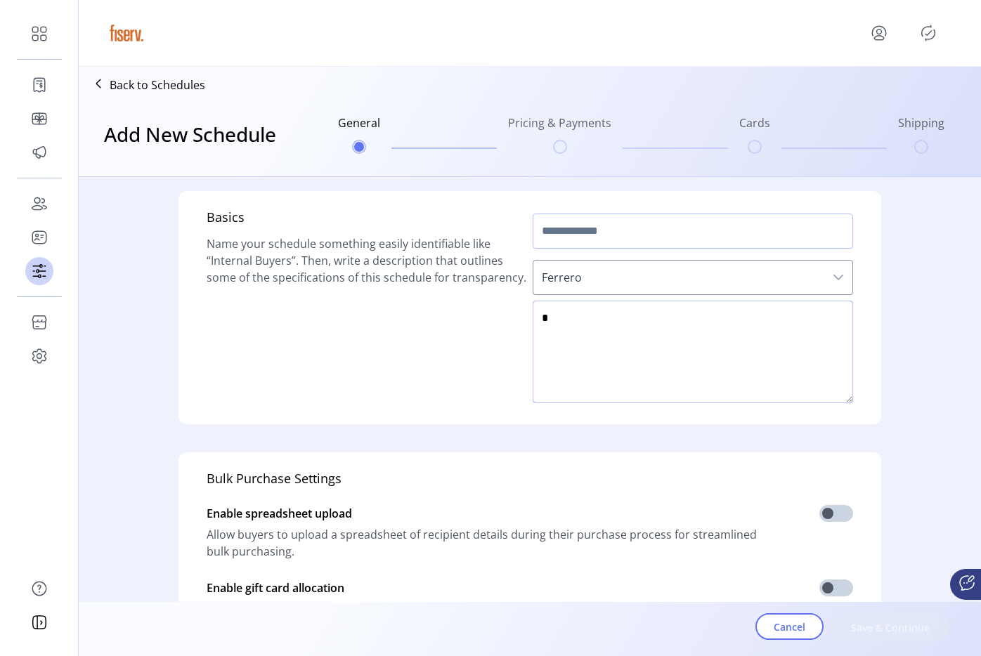
click at [634, 353] on textarea at bounding box center [693, 352] width 320 height 103
type textarea "***"
click at [663, 223] on input "*" at bounding box center [693, 231] width 320 height 35
drag, startPoint x: 663, startPoint y: 223, endPoint x: 860, endPoint y: 585, distance: 411.2
click at [859, 584] on div "Basics Name your schedule something easily identifiable like “Internal Buyers”.…" at bounding box center [529, 537] width 899 height 721
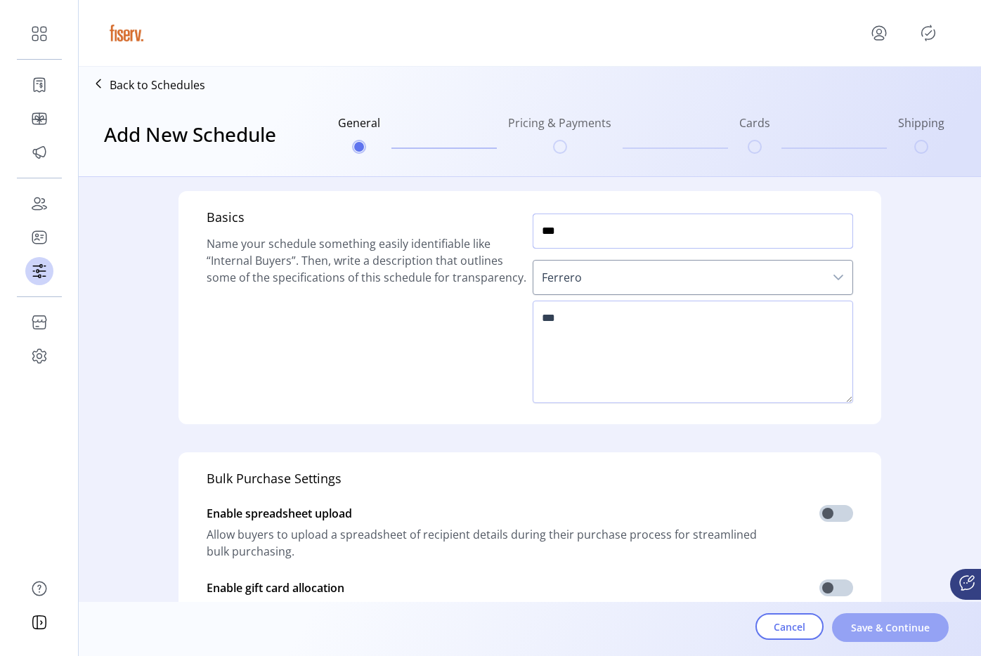
type input "***"
click at [877, 630] on span "Save & Continue" at bounding box center [890, 627] width 80 height 15
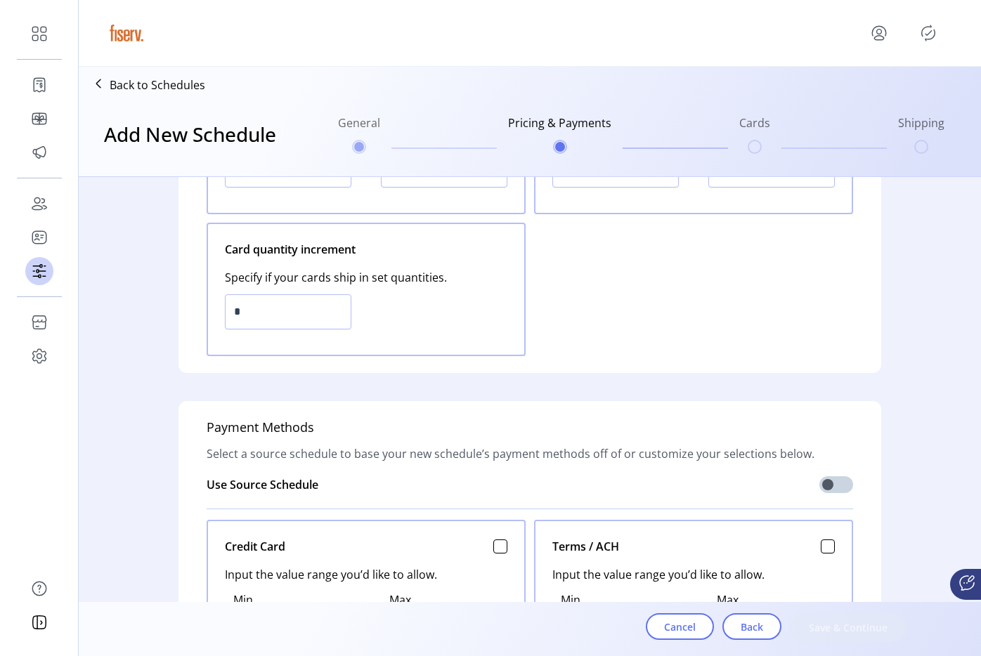
scroll to position [300, 0]
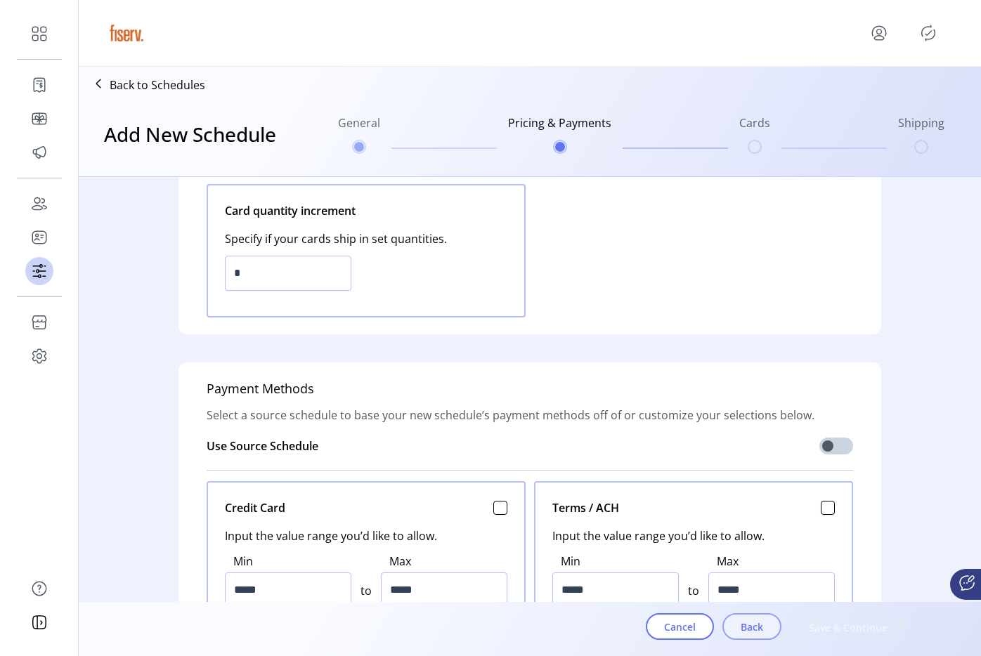
click at [774, 625] on button "Back" at bounding box center [751, 626] width 59 height 27
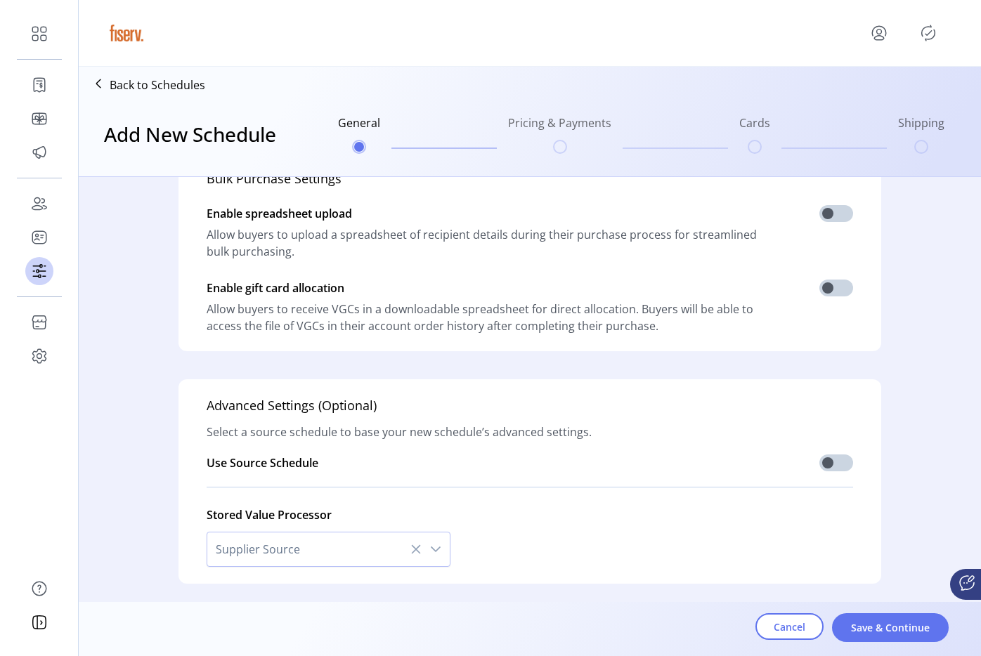
scroll to position [346, 0]
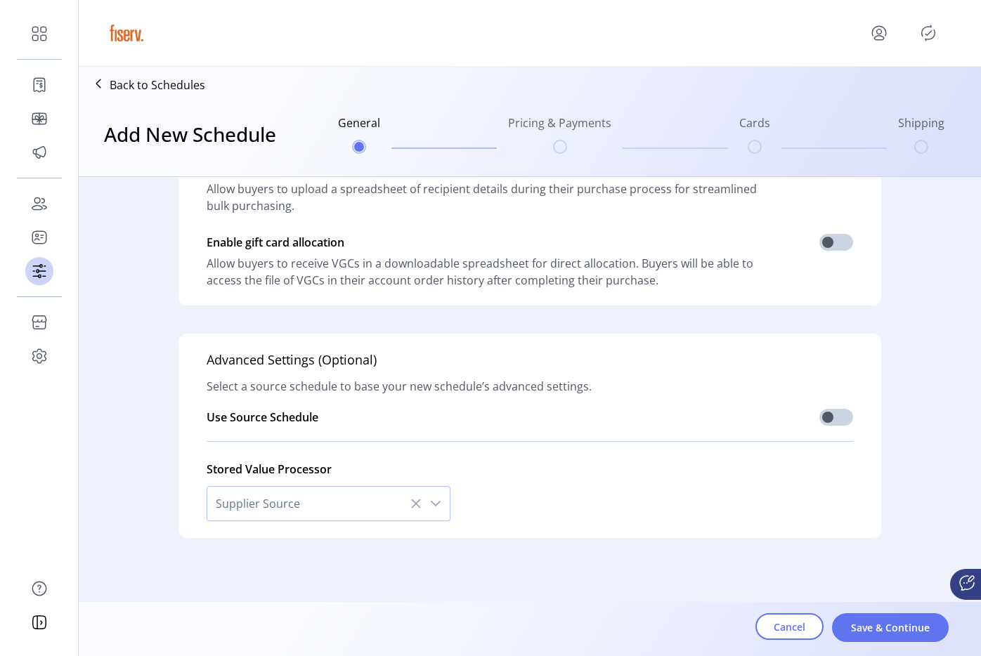
click at [245, 494] on span "Supplier Source" at bounding box center [314, 504] width 214 height 34
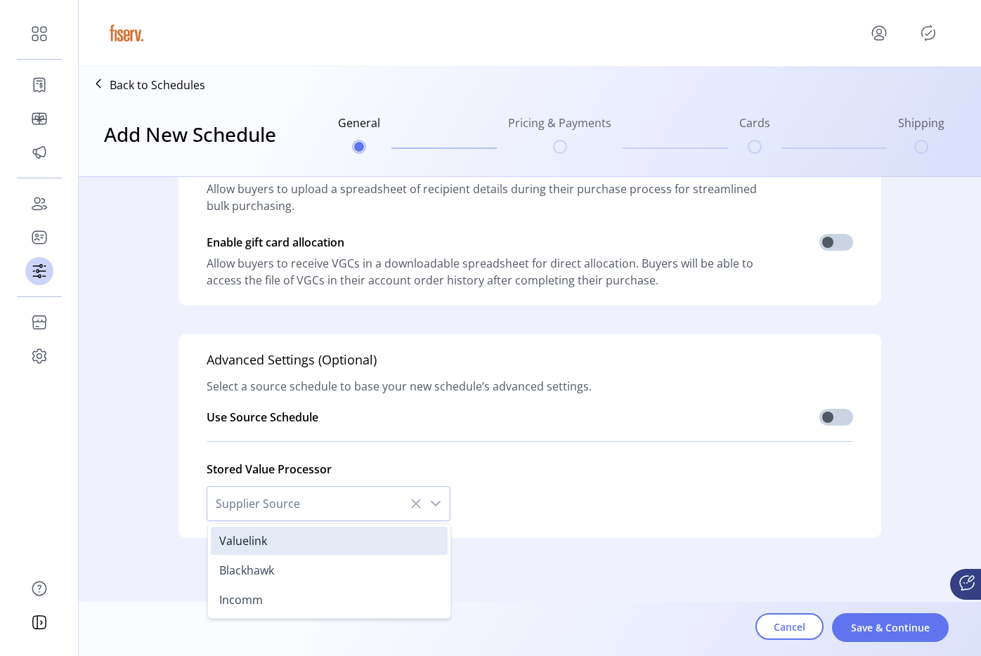
click at [294, 431] on p-divider at bounding box center [530, 441] width 646 height 22
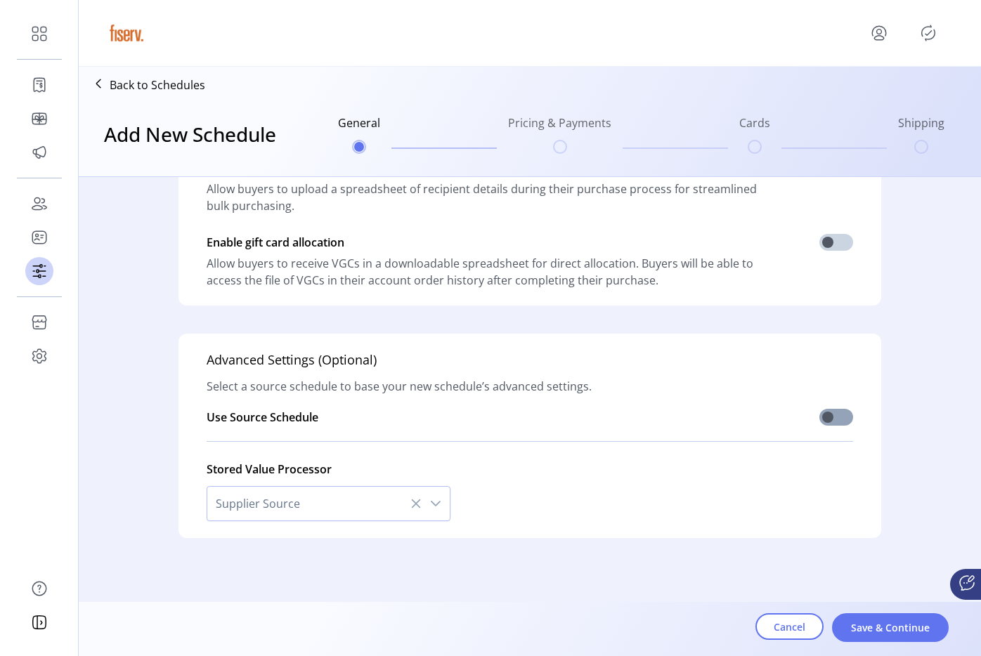
click at [821, 415] on span at bounding box center [836, 417] width 34 height 17
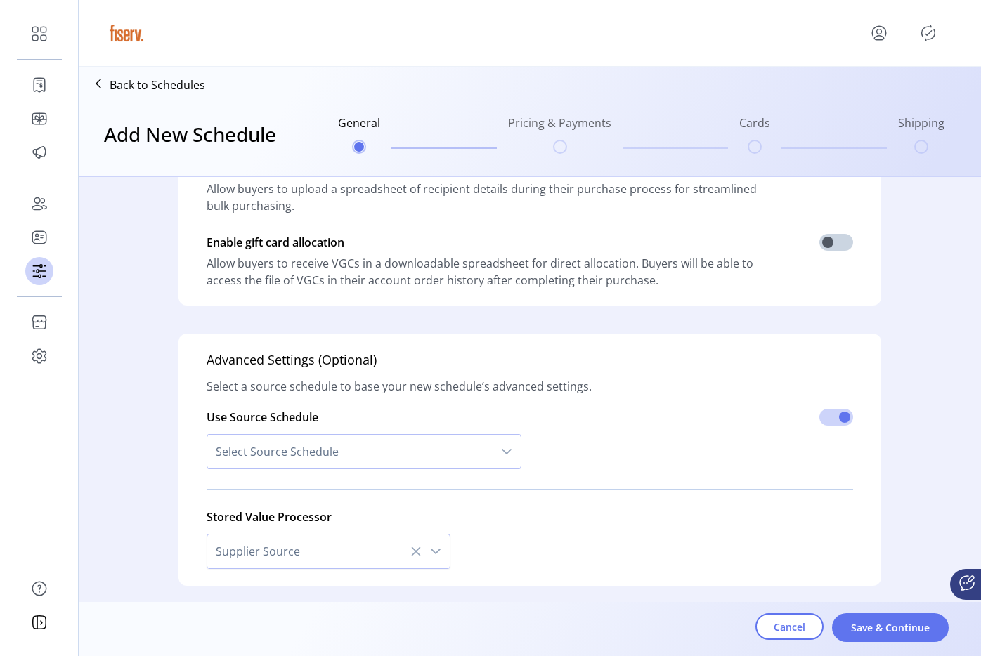
click at [344, 462] on span "Select Source Schedule" at bounding box center [349, 452] width 285 height 34
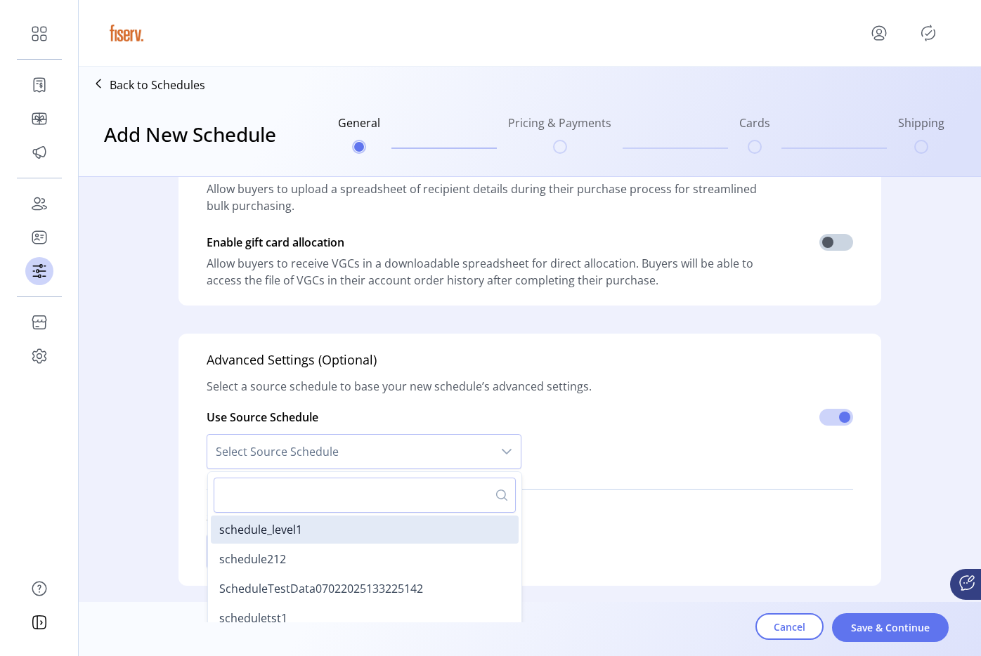
click at [310, 502] on input "text" at bounding box center [365, 495] width 302 height 35
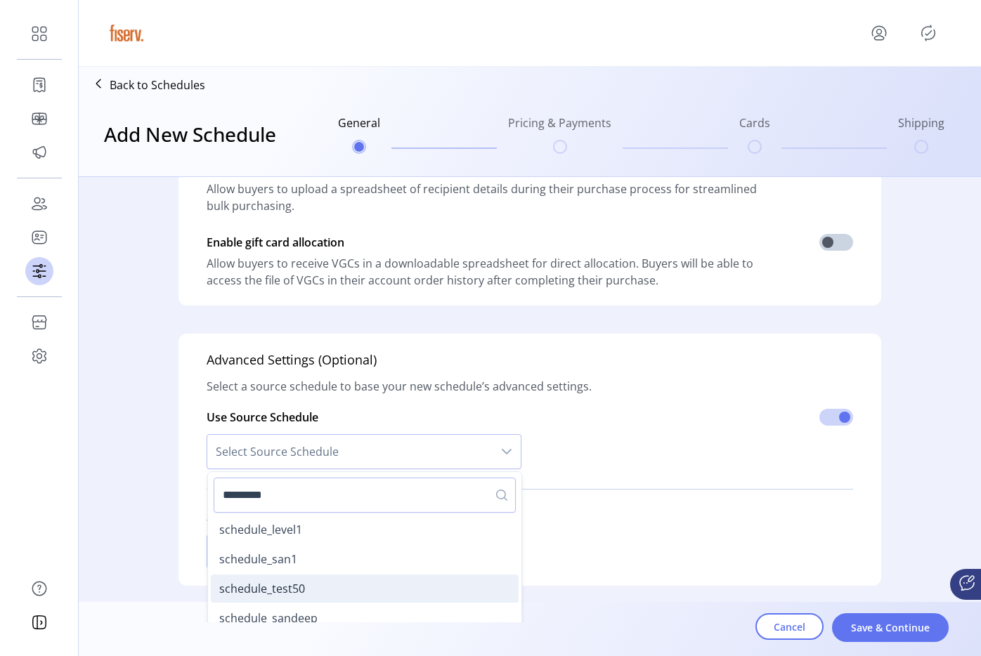
type input "*********"
click at [259, 592] on span "schedule_test50" at bounding box center [262, 588] width 86 height 15
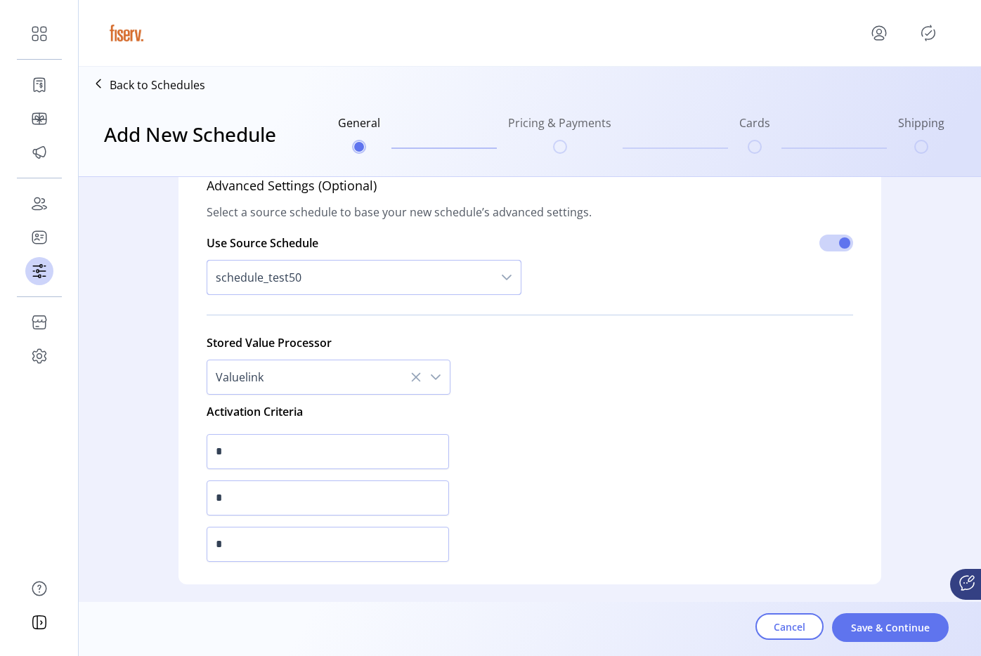
scroll to position [526, 0]
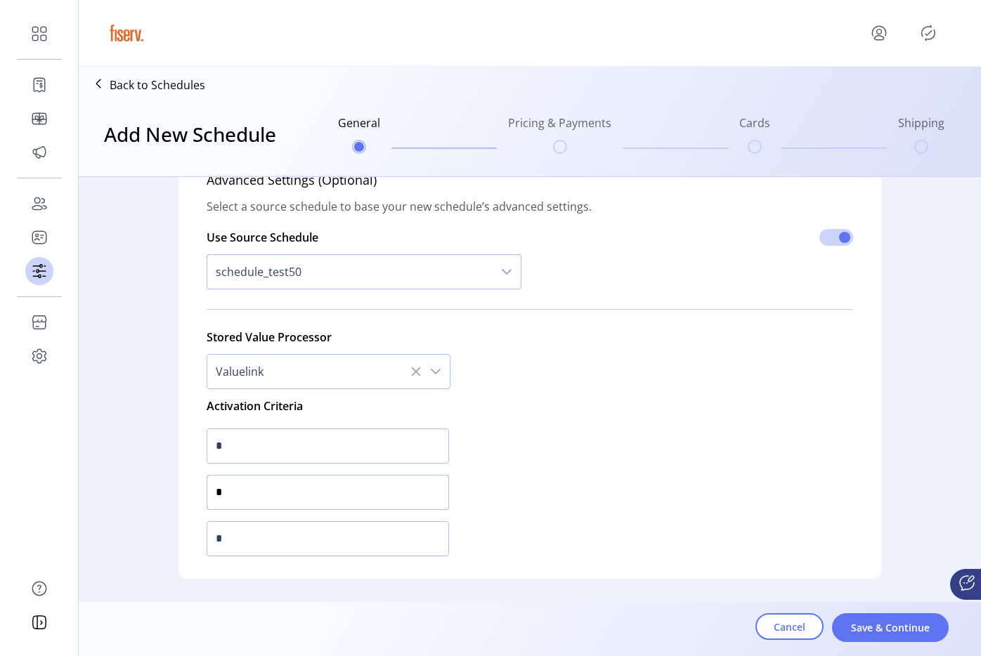
click at [301, 480] on input "*" at bounding box center [328, 492] width 242 height 35
type input "*"
click at [268, 544] on input "*" at bounding box center [328, 538] width 242 height 35
click at [268, 544] on input "**" at bounding box center [328, 538] width 242 height 35
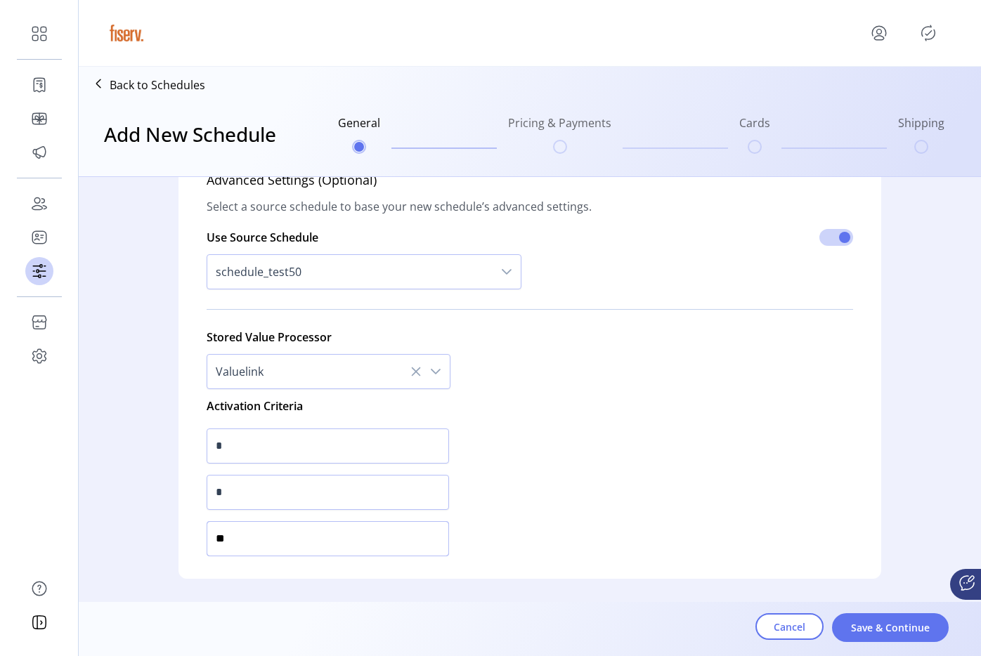
type input "**"
click at [284, 448] on input "*" at bounding box center [328, 446] width 242 height 35
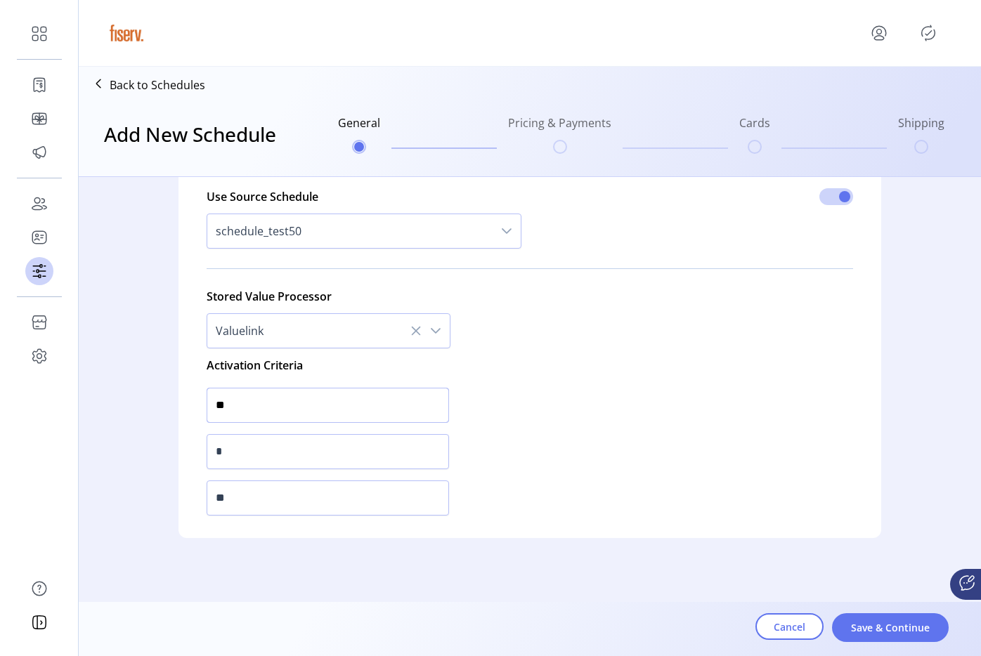
scroll to position [519, 0]
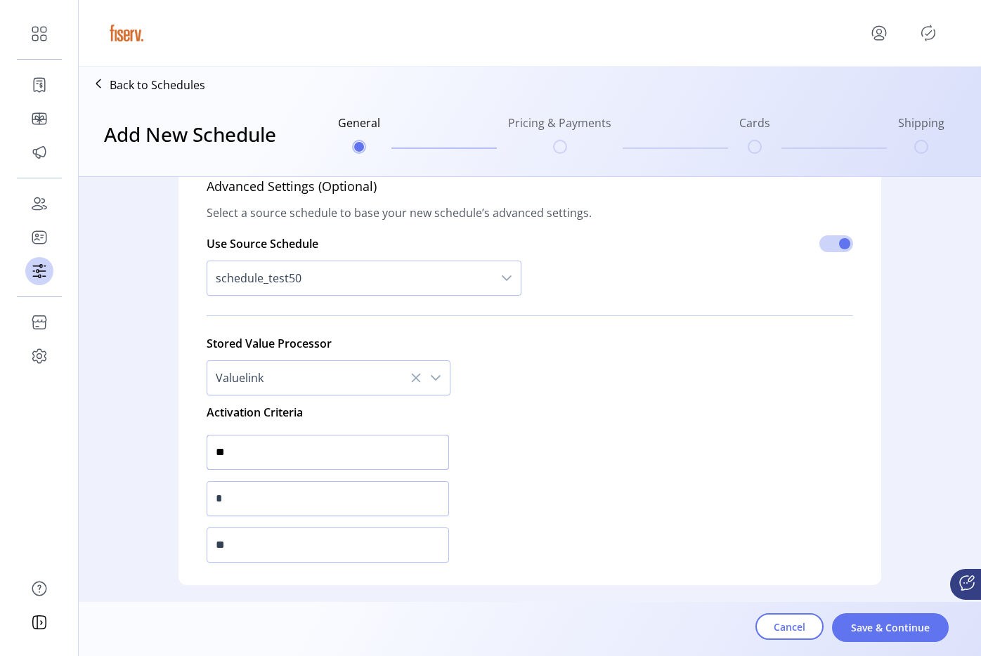
type input "**"
click at [842, 254] on p-inputswitch at bounding box center [836, 245] width 34 height 21
click at [829, 248] on span at bounding box center [836, 243] width 34 height 17
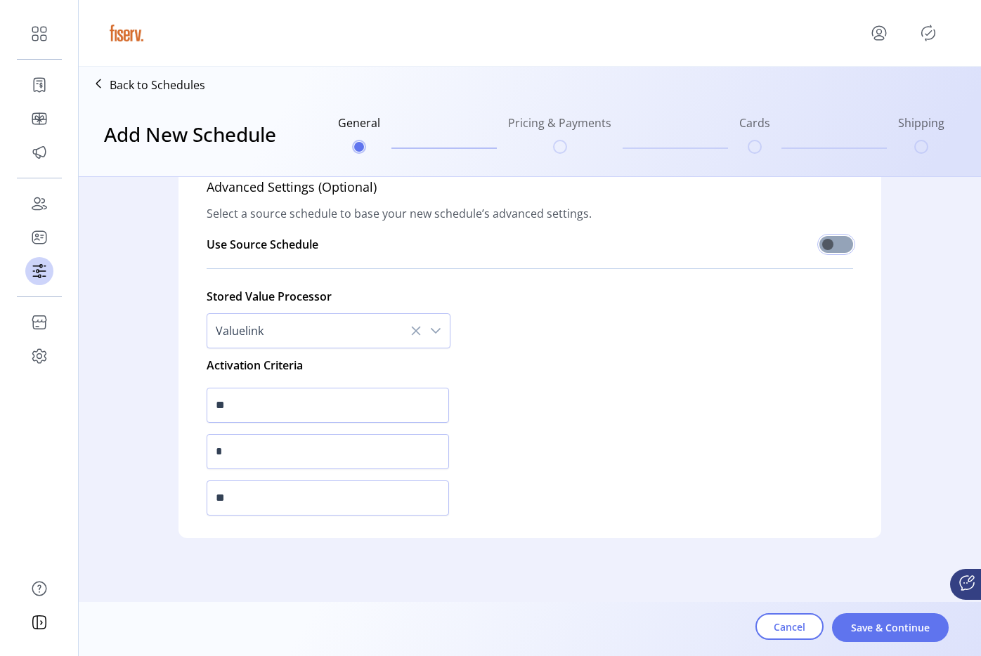
scroll to position [518, 0]
click at [829, 248] on span at bounding box center [836, 244] width 34 height 17
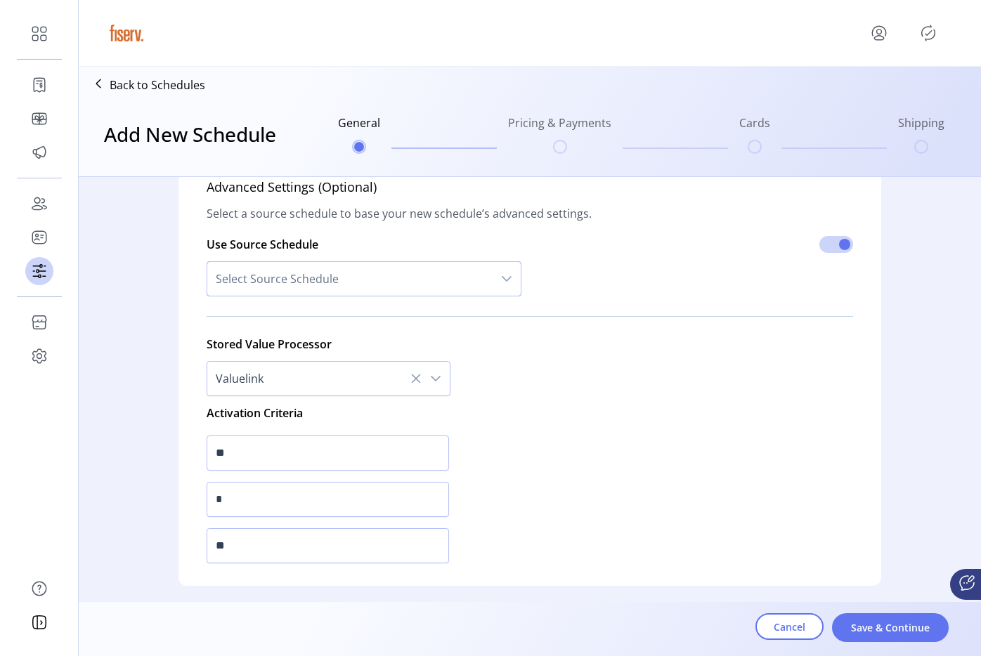
click at [302, 278] on span "Select Source Schedule" at bounding box center [349, 279] width 285 height 34
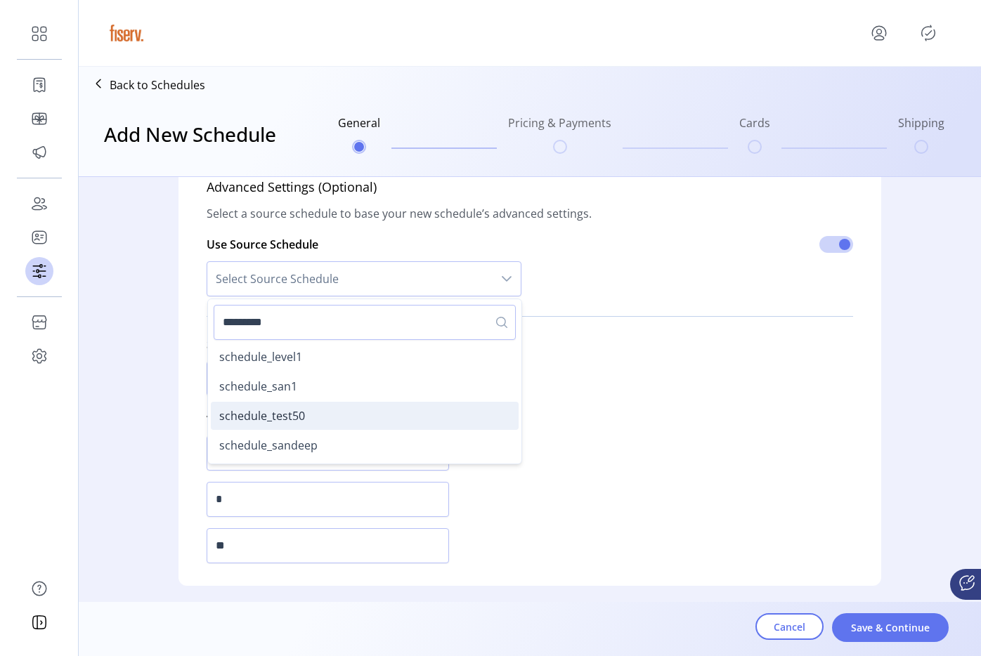
type input "*********"
click at [283, 418] on span "schedule_test50" at bounding box center [262, 415] width 86 height 15
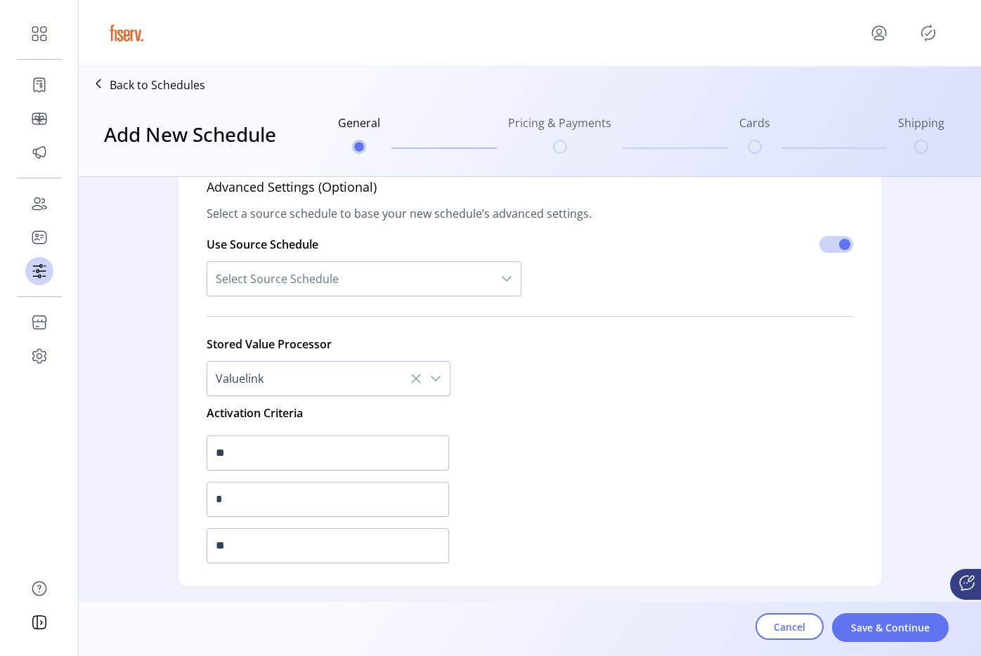
type input "*"
click at [842, 252] on span at bounding box center [836, 244] width 34 height 17
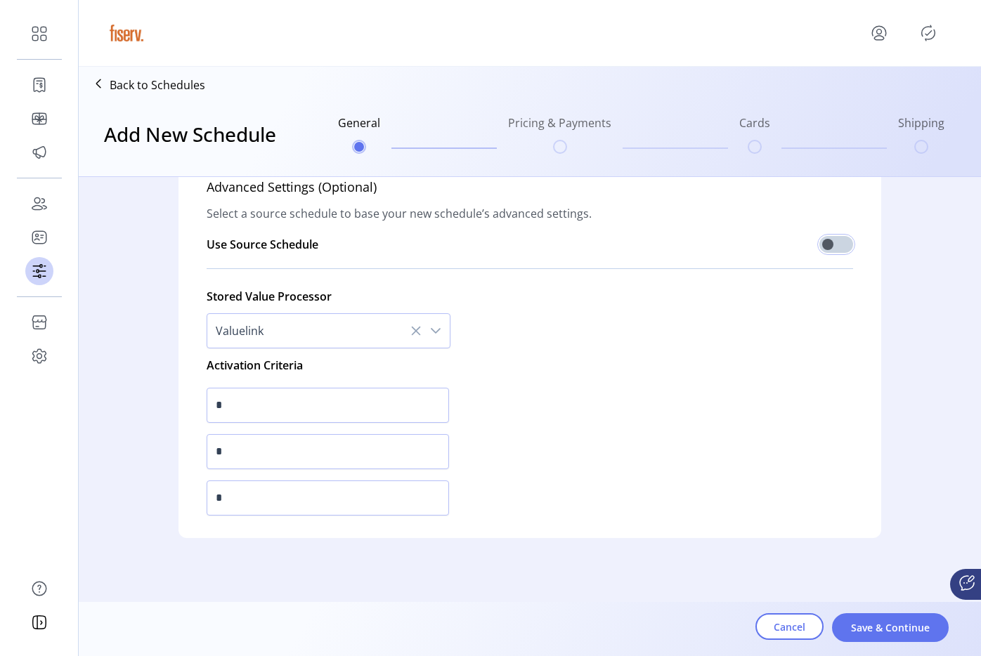
click at [252, 412] on input "*" at bounding box center [328, 405] width 242 height 35
type input "*"
drag, startPoint x: 811, startPoint y: 244, endPoint x: 804, endPoint y: 245, distance: 7.1
click at [811, 246] on div "Use Source Schedule" at bounding box center [530, 239] width 646 height 35
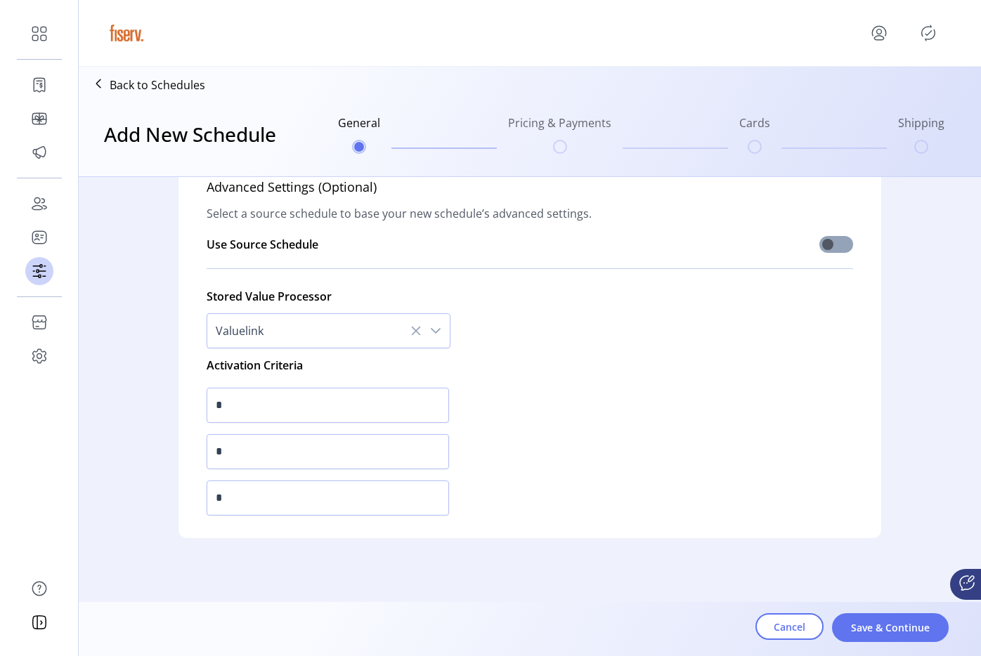
click at [833, 248] on span at bounding box center [836, 244] width 34 height 17
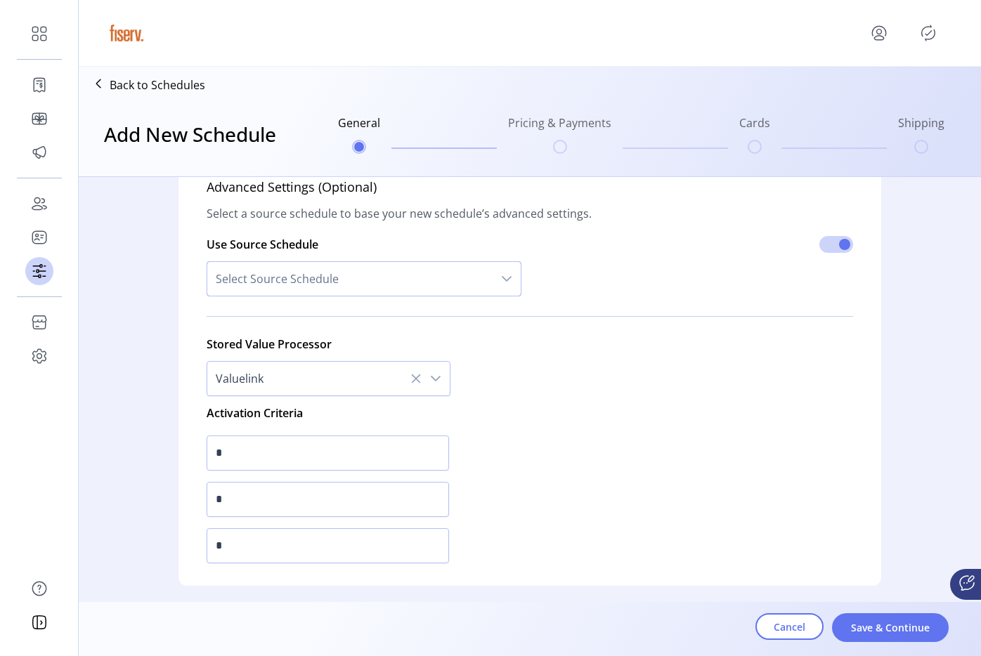
click at [356, 275] on span "Select Source Schedule" at bounding box center [349, 279] width 285 height 34
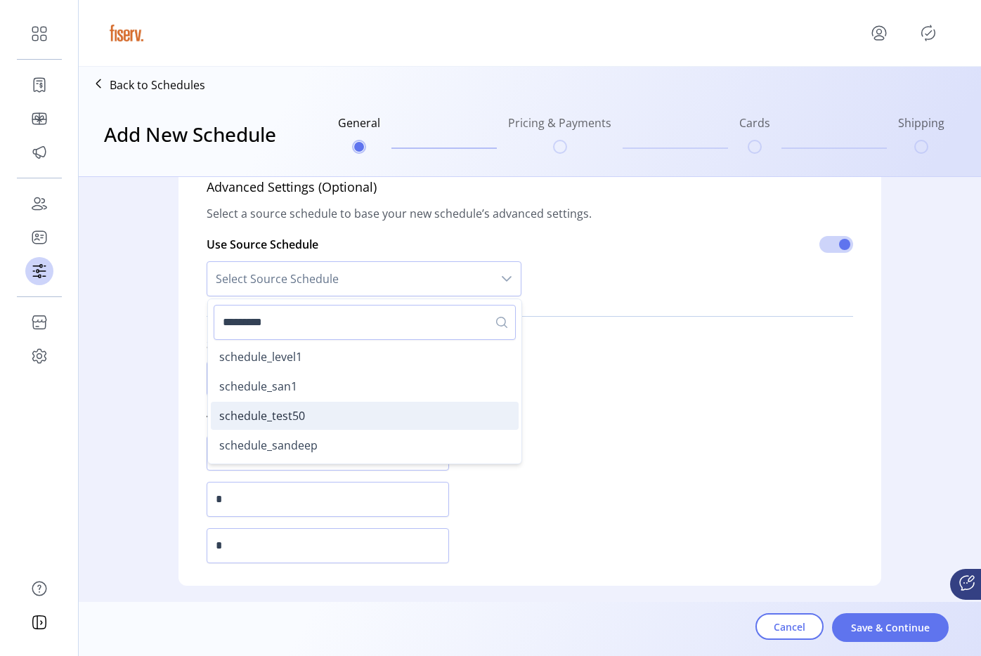
type input "*********"
click at [305, 407] on li "schedule_test50" at bounding box center [365, 416] width 308 height 28
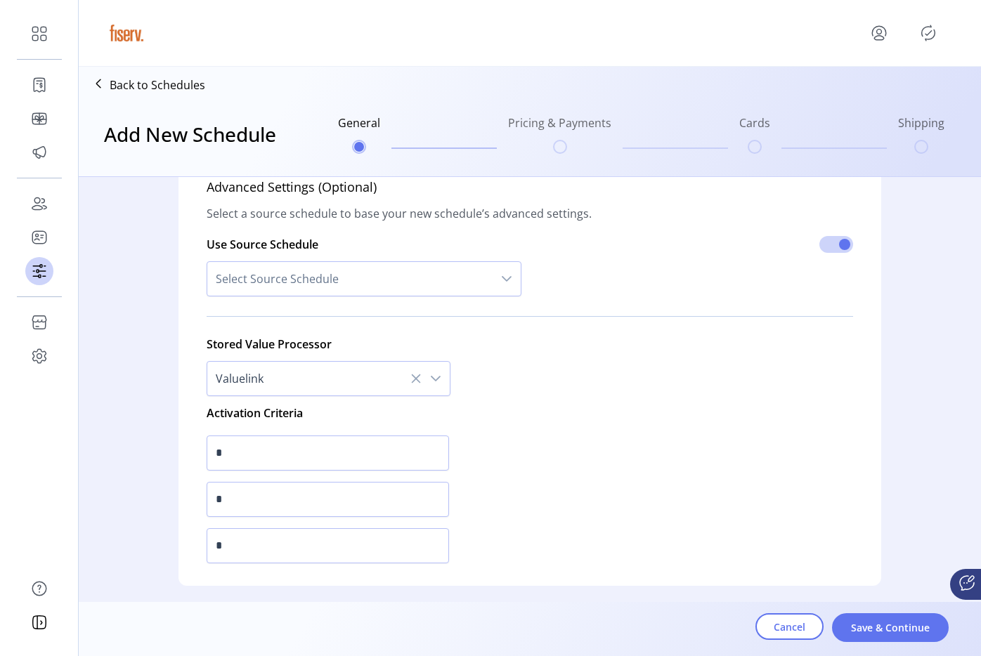
type input "*"
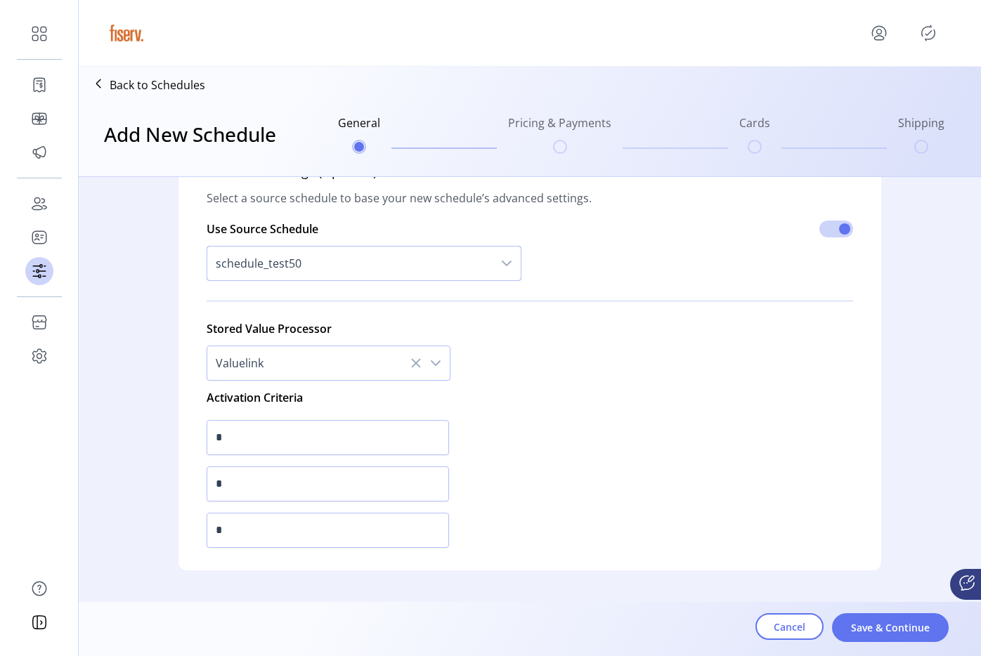
scroll to position [542, 0]
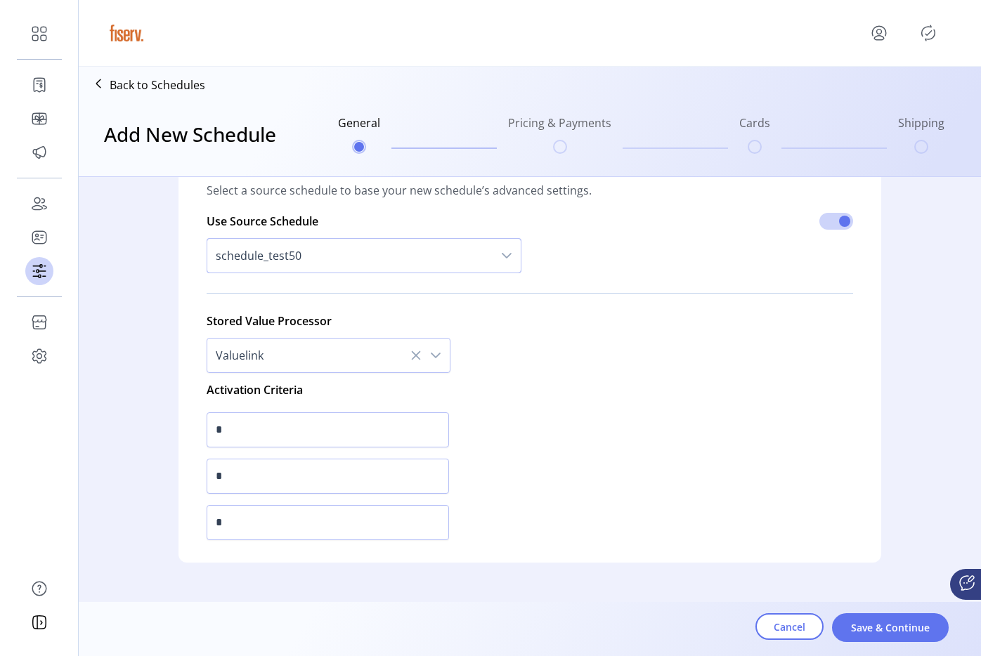
click at [261, 496] on div "*" at bounding box center [328, 476] width 242 height 46
click at [266, 487] on input "*" at bounding box center [328, 476] width 242 height 35
click at [267, 486] on input "**" at bounding box center [328, 476] width 242 height 35
type input "**"
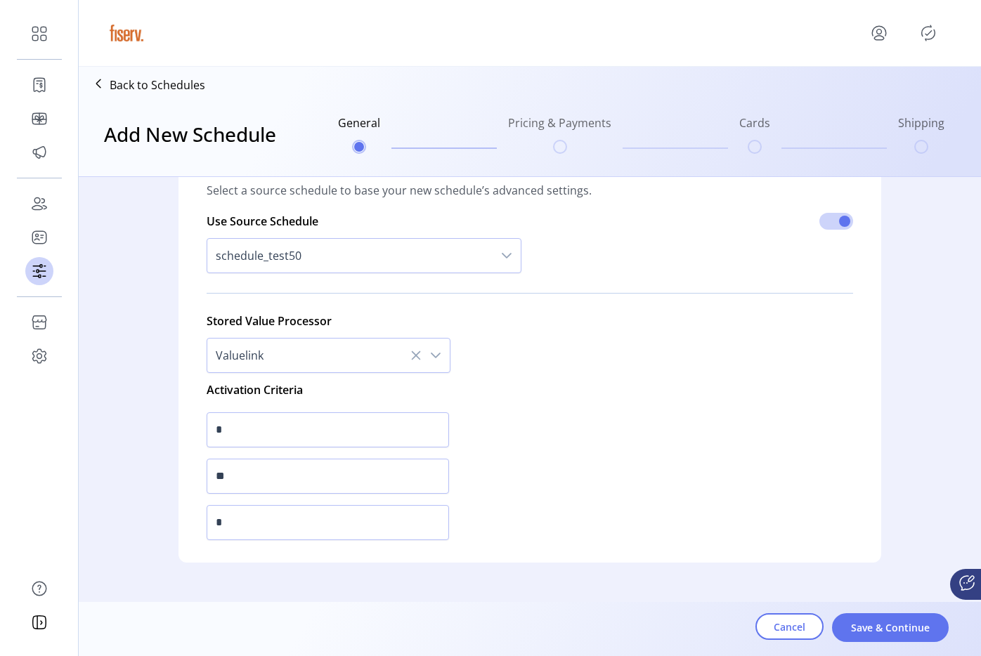
click at [278, 411] on div "*" at bounding box center [328, 430] width 242 height 46
click at [273, 417] on input "*" at bounding box center [328, 429] width 242 height 35
type input "**"
click at [327, 270] on span "schedule_test50" at bounding box center [349, 256] width 285 height 34
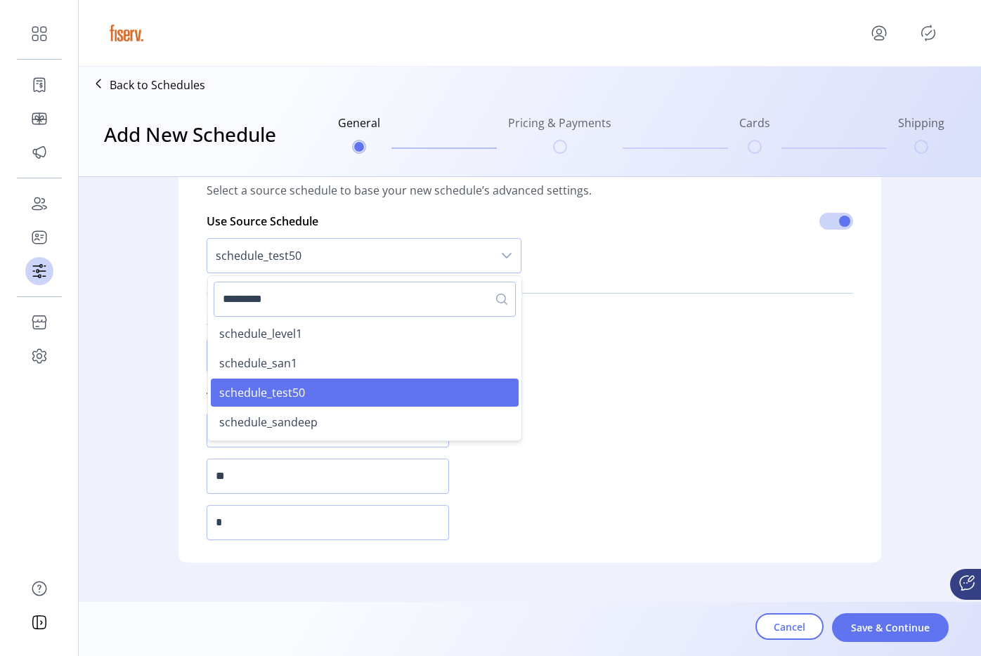
click at [299, 301] on input "*********" at bounding box center [365, 299] width 302 height 35
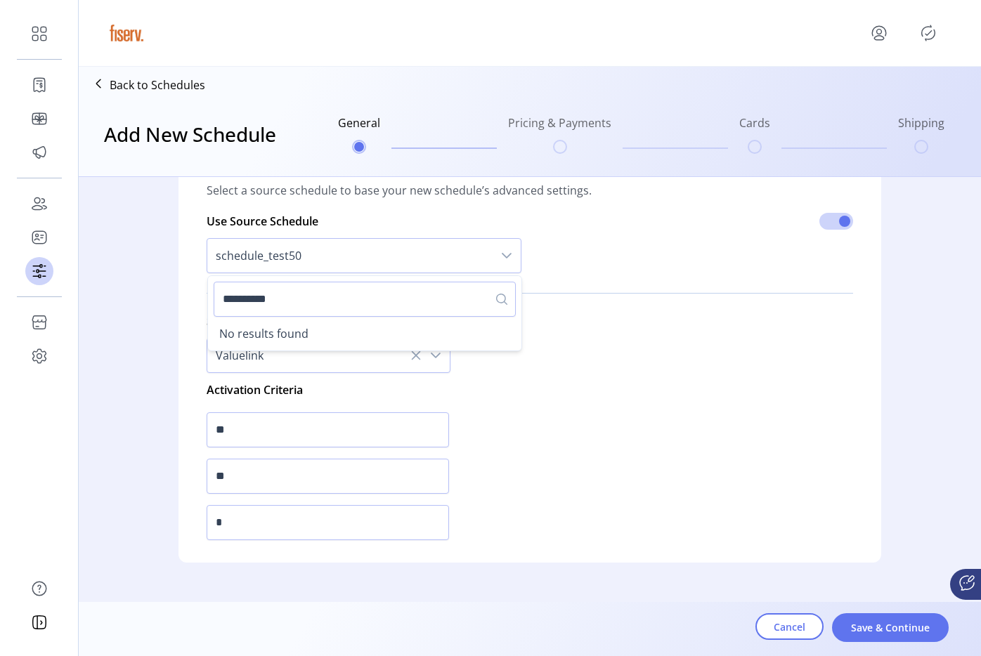
type input "*********"
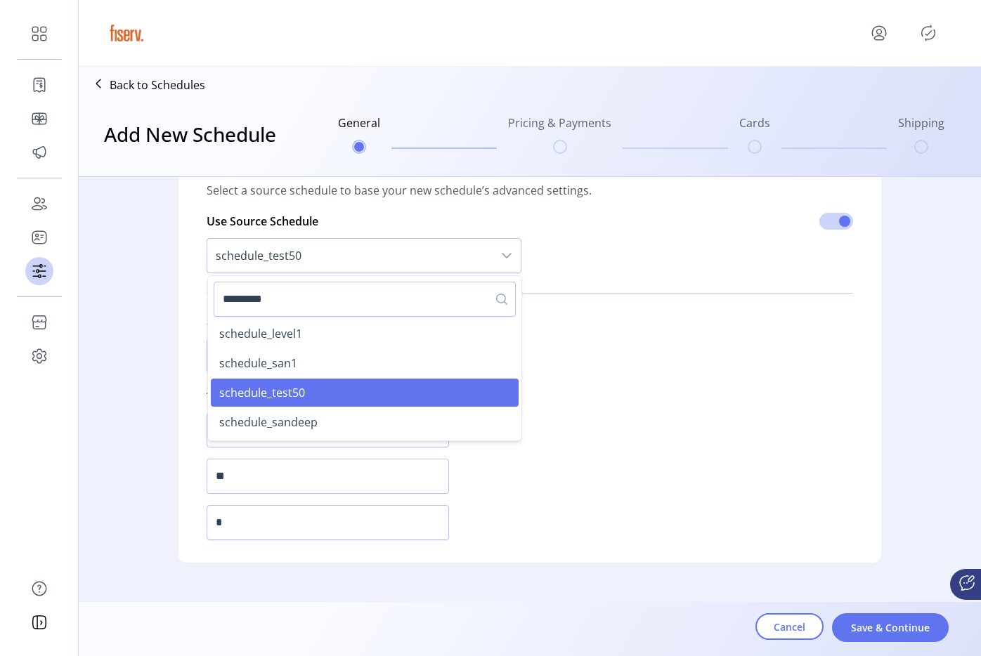
click at [287, 389] on span "schedule_test50" at bounding box center [262, 392] width 86 height 15
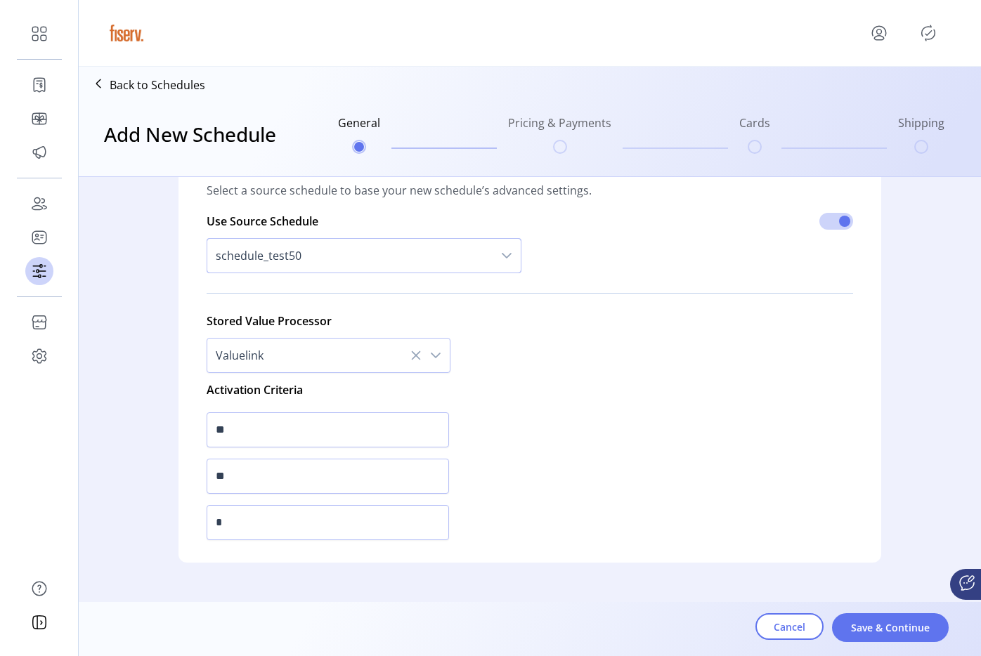
click at [412, 358] on icon at bounding box center [415, 355] width 11 height 11
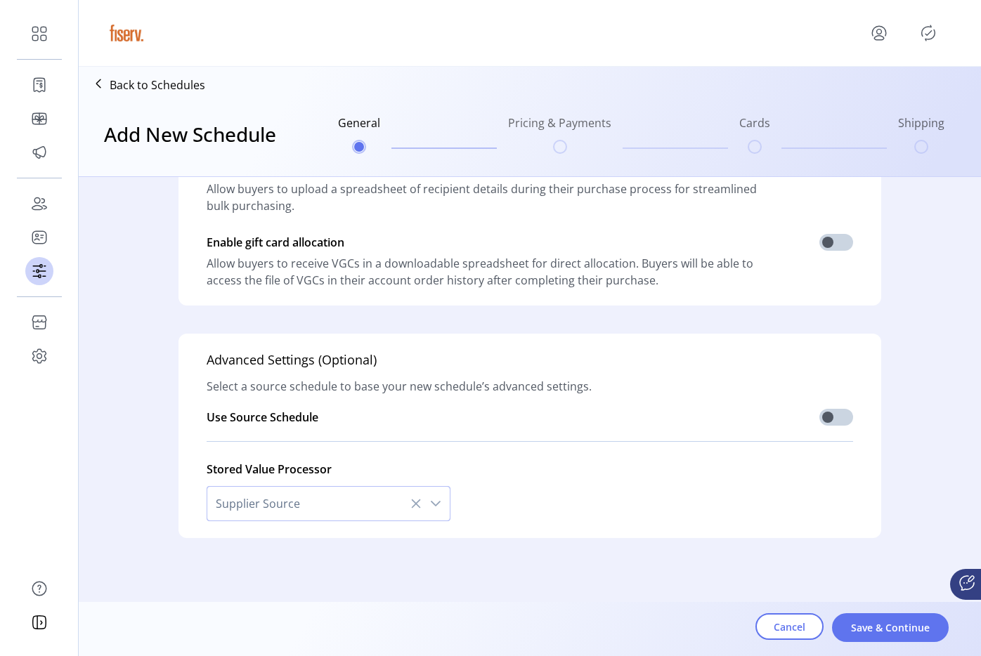
scroll to position [346, 0]
click at [825, 415] on span at bounding box center [836, 417] width 34 height 17
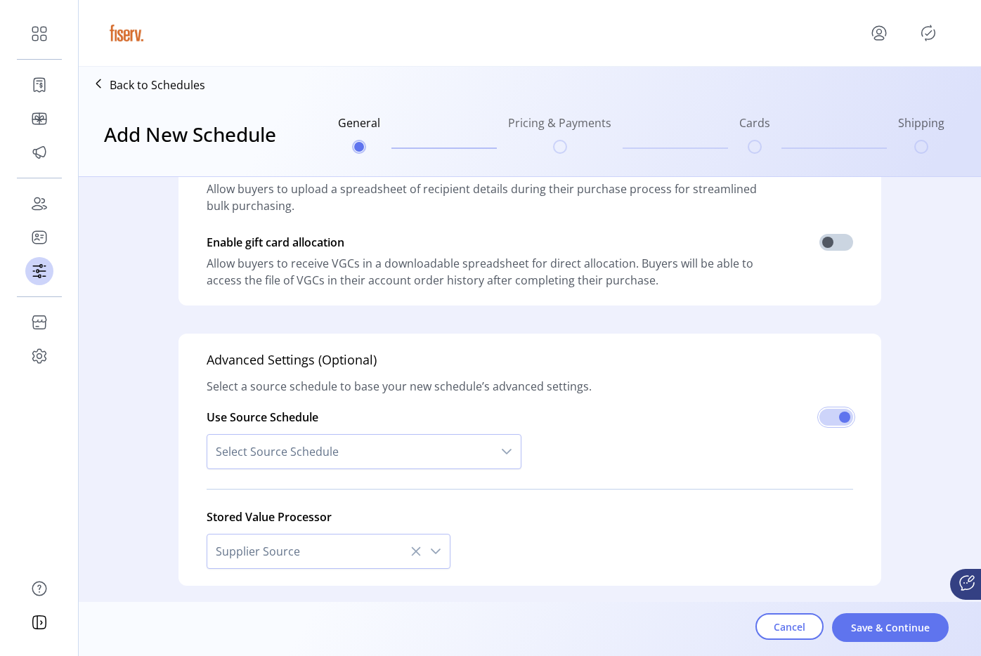
click at [374, 454] on span "Select Source Schedule" at bounding box center [349, 452] width 285 height 34
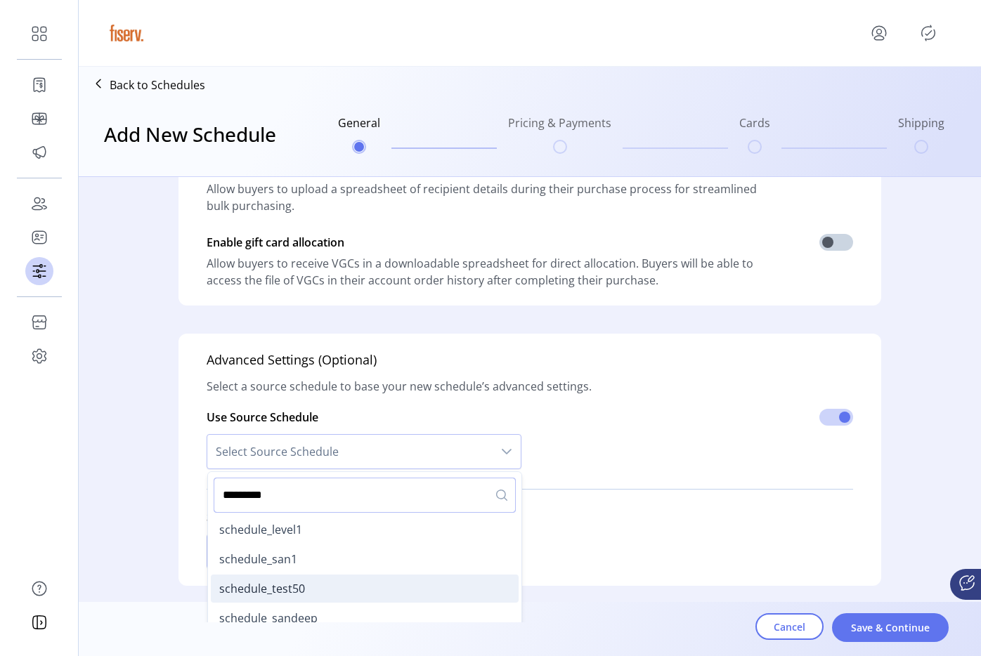
type input "*********"
click at [304, 592] on li "schedule_test50" at bounding box center [365, 589] width 308 height 28
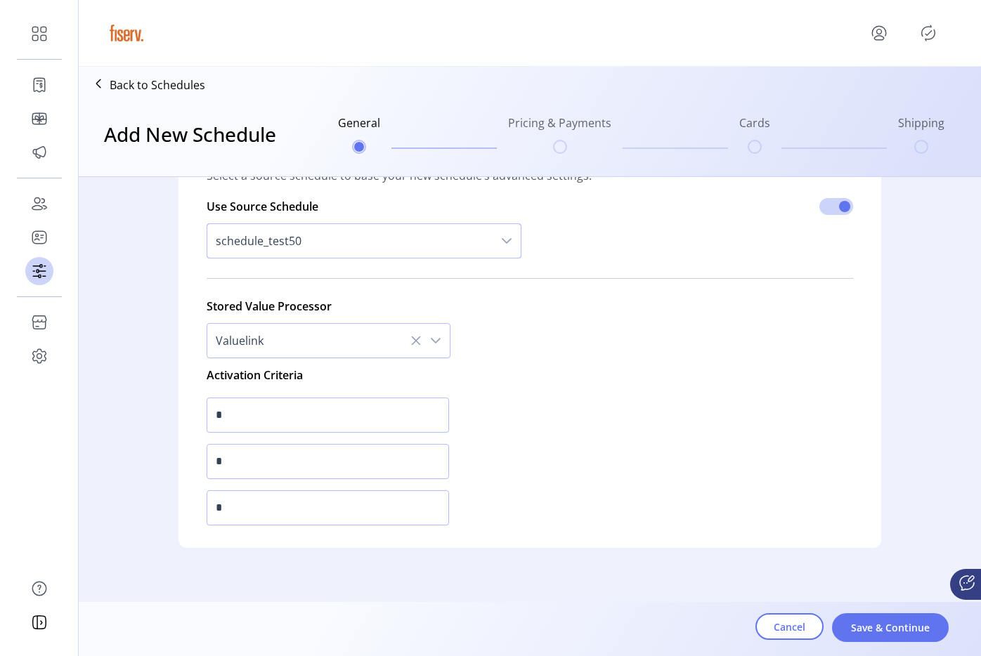
scroll to position [566, 0]
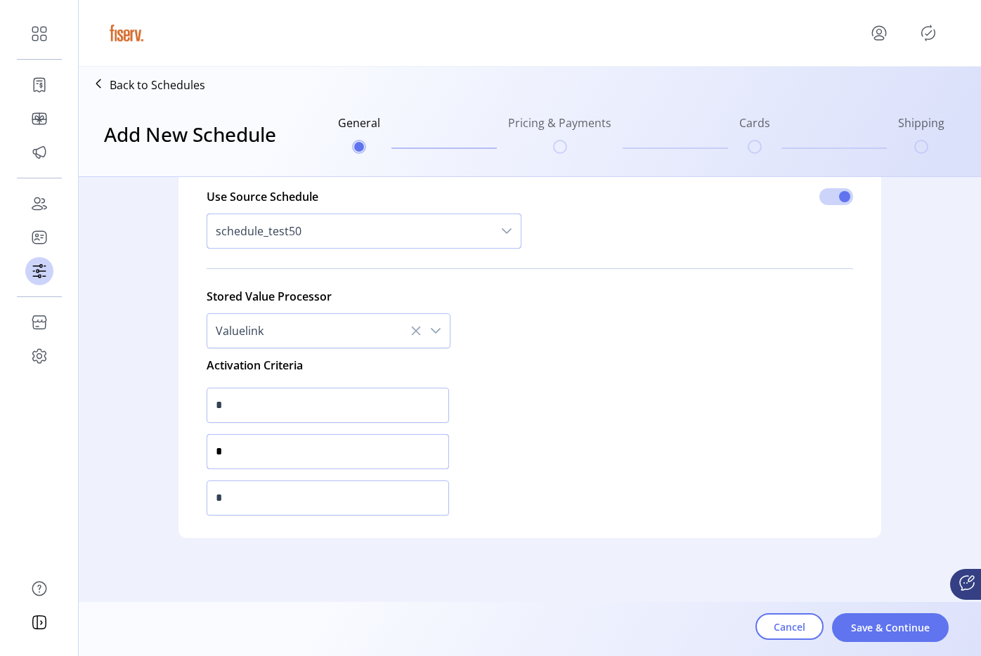
click at [295, 443] on input "*" at bounding box center [328, 451] width 242 height 35
type input "*"
click at [256, 401] on input "*" at bounding box center [328, 405] width 242 height 35
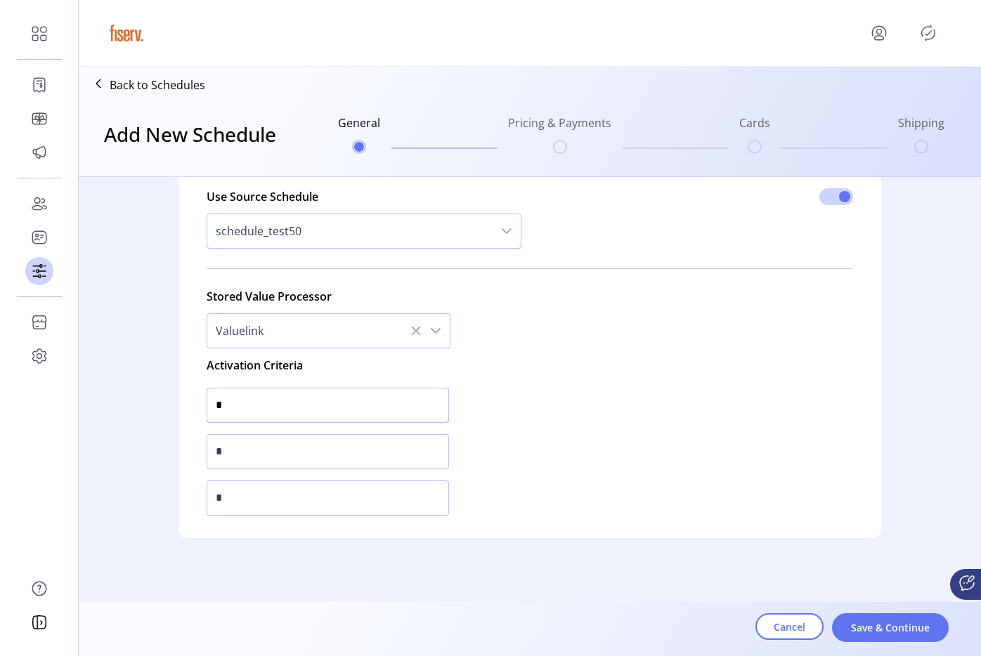
type input "*"
click at [328, 491] on input "*" at bounding box center [328, 498] width 242 height 35
type input "**"
click at [415, 327] on icon at bounding box center [415, 330] width 11 height 11
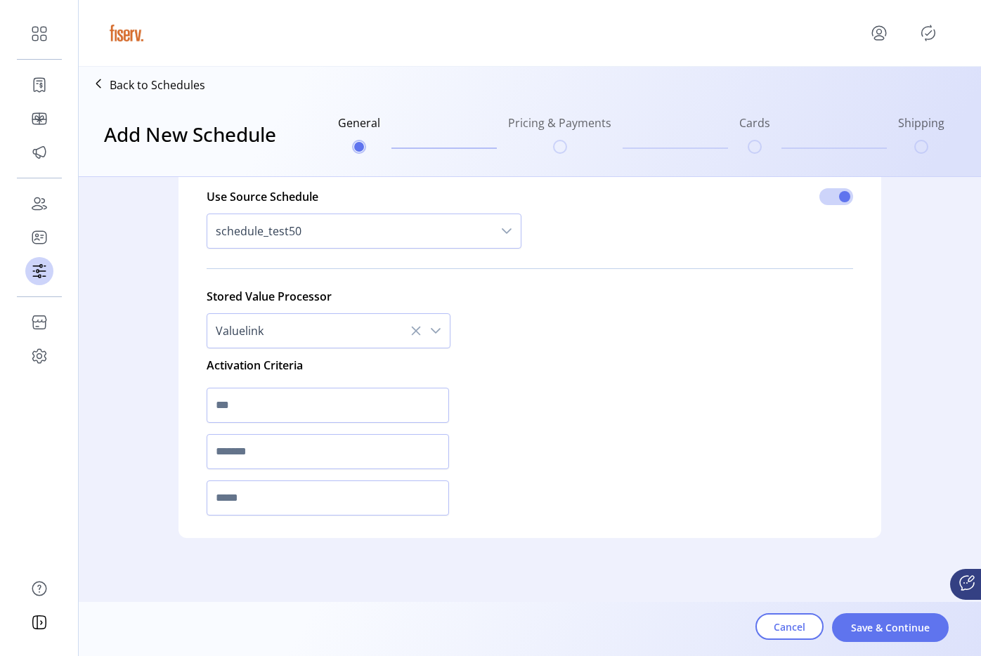
scroll to position [346, 0]
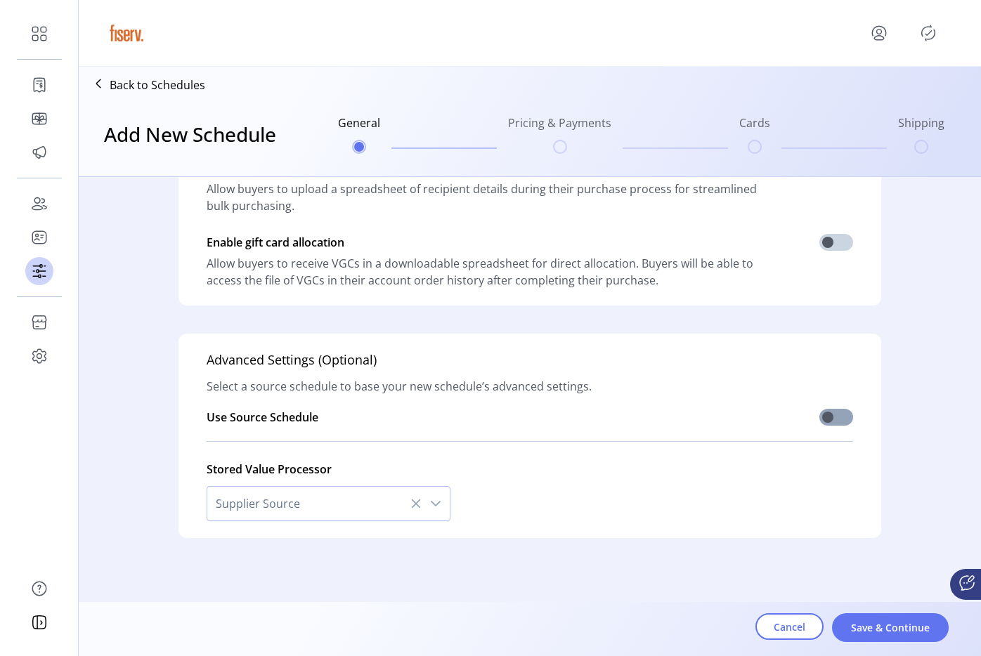
click at [828, 419] on span at bounding box center [836, 417] width 34 height 17
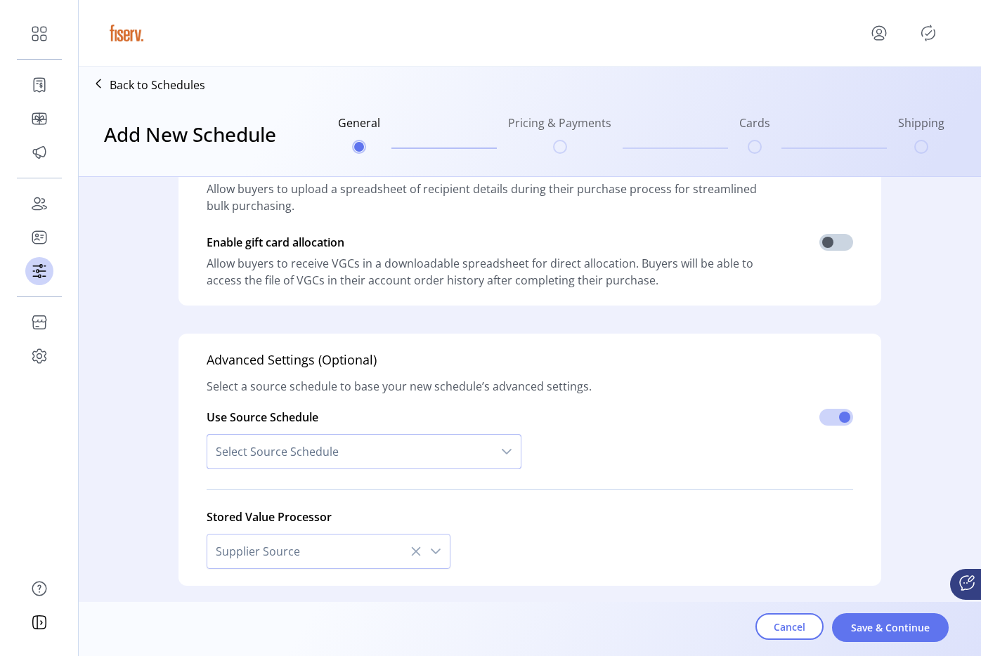
click at [375, 459] on span "Select Source Schedule" at bounding box center [349, 452] width 285 height 34
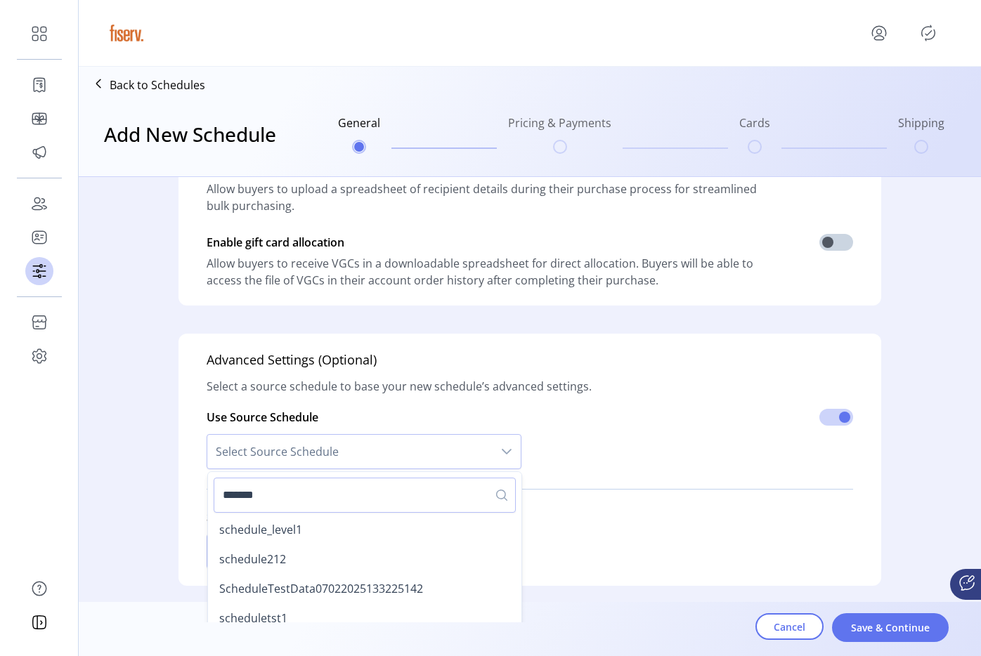
type input "********"
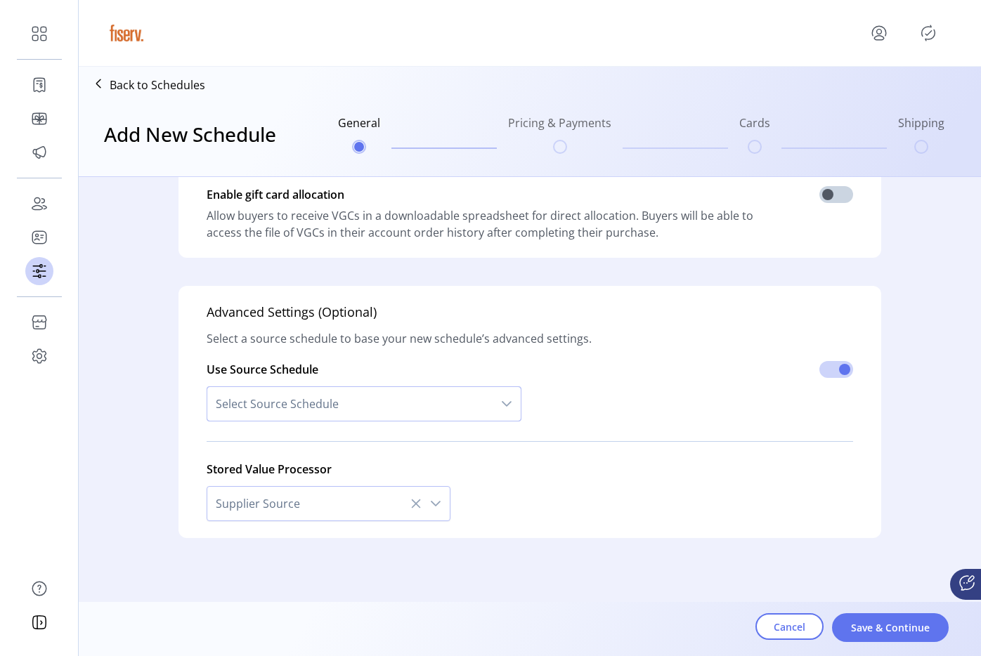
click at [287, 409] on span "Select Source Schedule" at bounding box center [349, 404] width 285 height 34
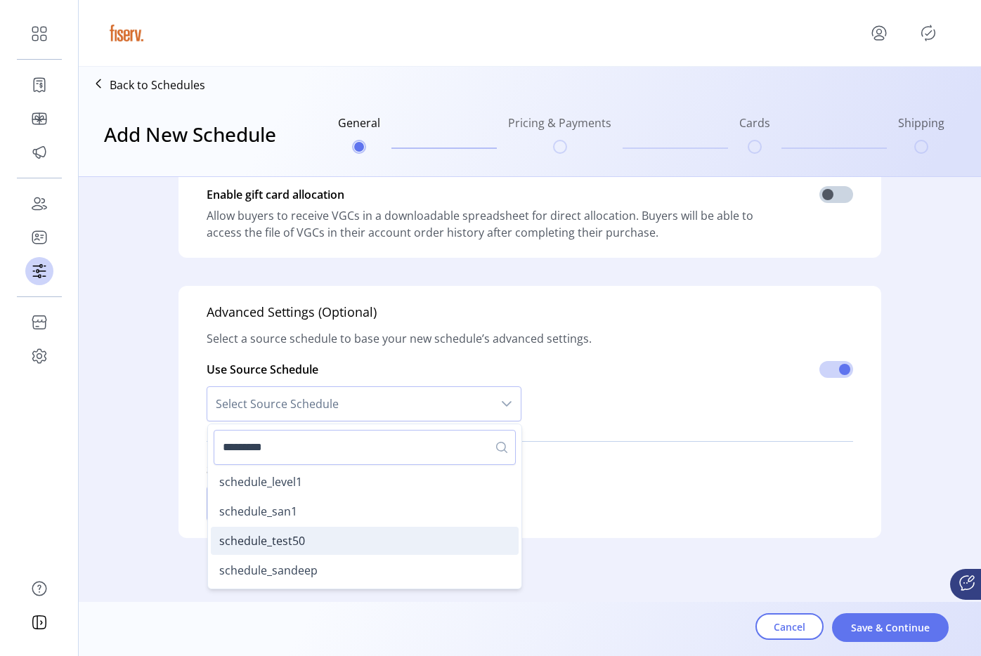
type input "*********"
click at [296, 540] on span "schedule_test50" at bounding box center [262, 540] width 86 height 15
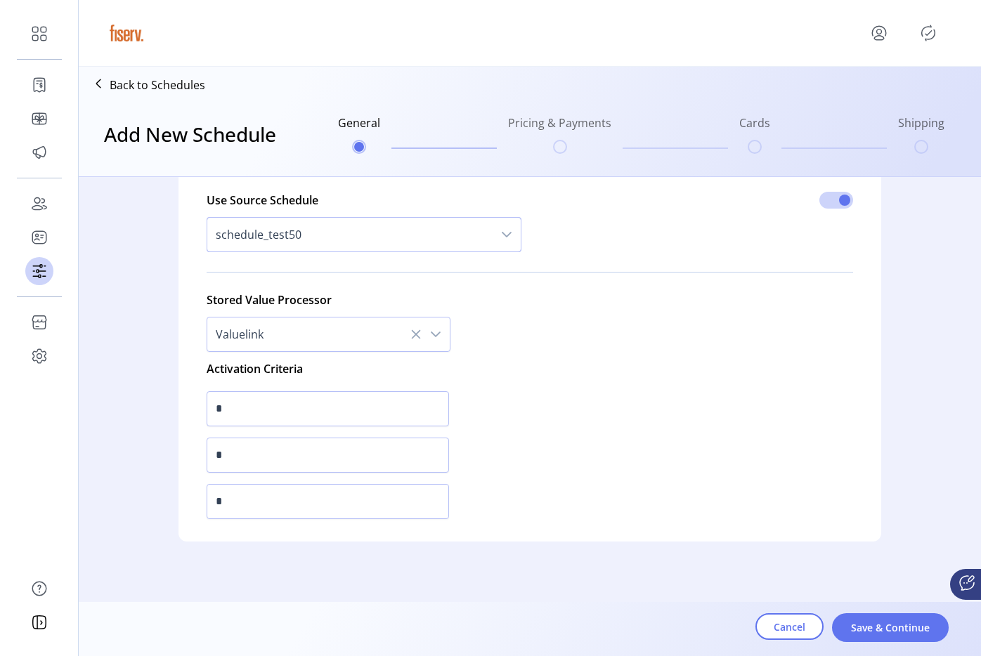
scroll to position [566, 0]
click at [276, 445] on input "*" at bounding box center [328, 451] width 242 height 35
type input "**"
click at [334, 399] on input "*" at bounding box center [328, 405] width 242 height 35
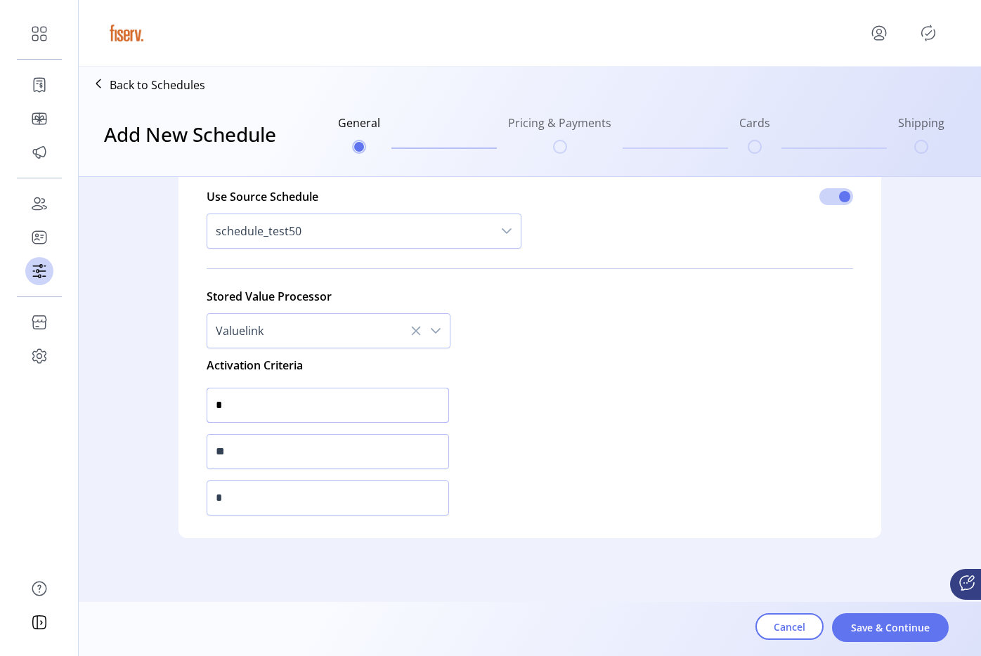
click at [334, 399] on input "*" at bounding box center [328, 405] width 242 height 35
type input "*"
click at [320, 487] on input "*" at bounding box center [328, 498] width 242 height 35
type input "**"
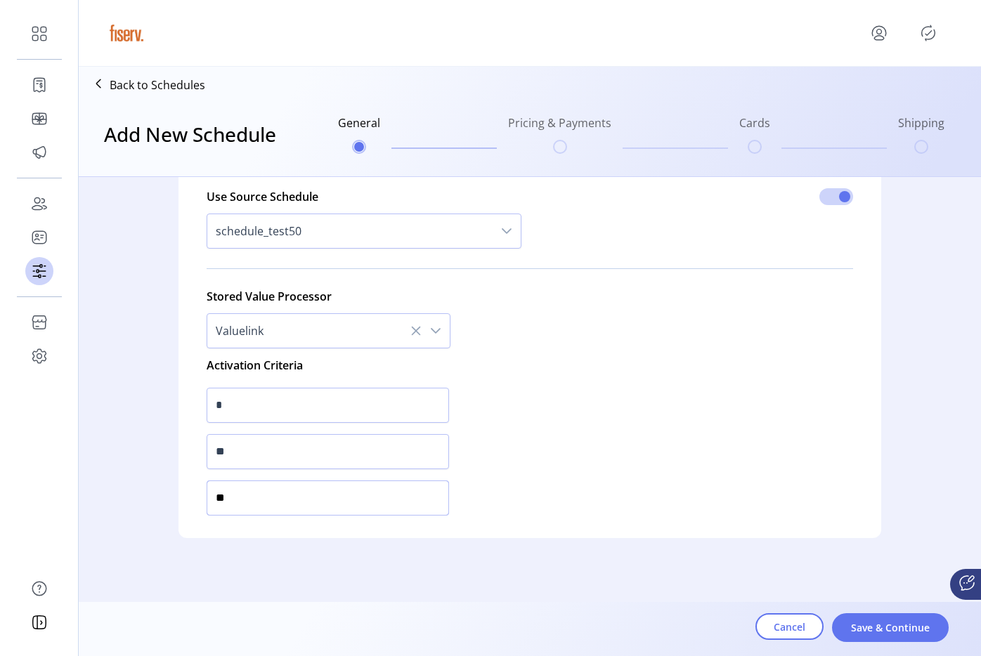
scroll to position [8, 5]
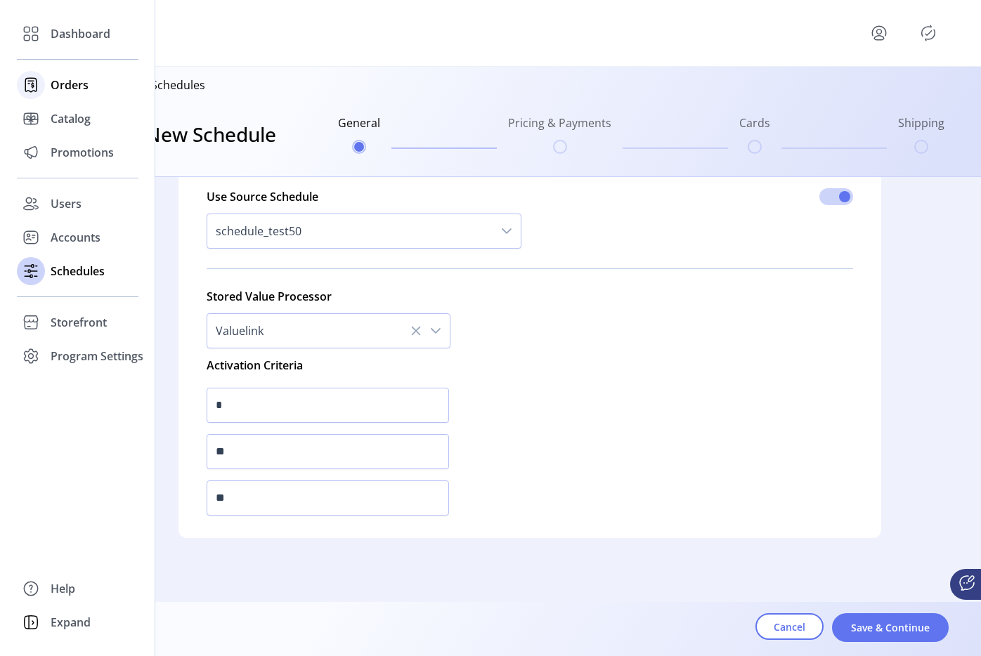
click at [55, 89] on span "Orders" at bounding box center [70, 85] width 38 height 17
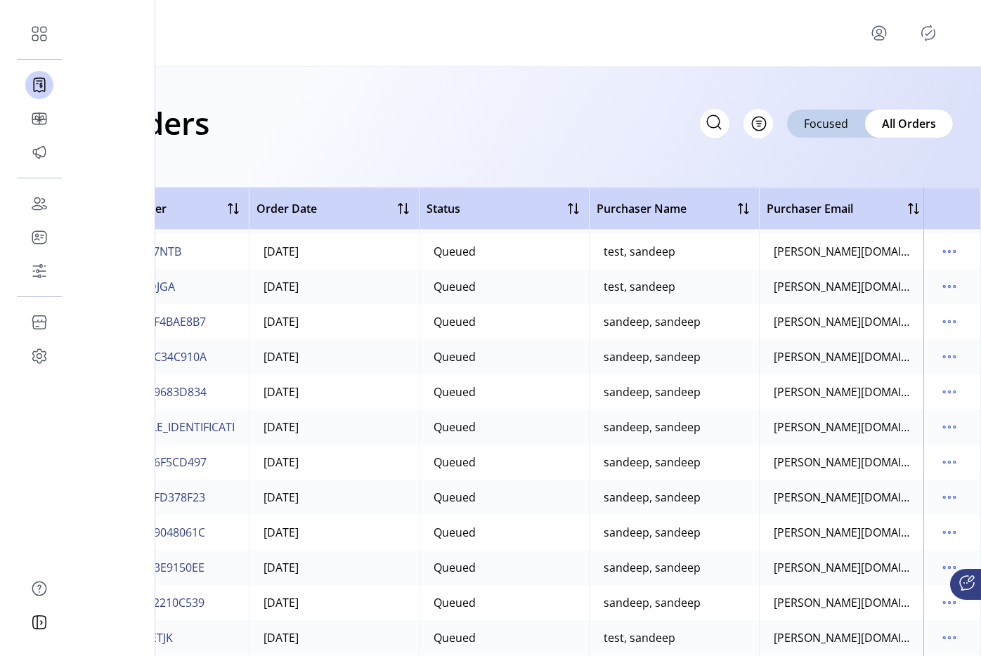
scroll to position [148, 0]
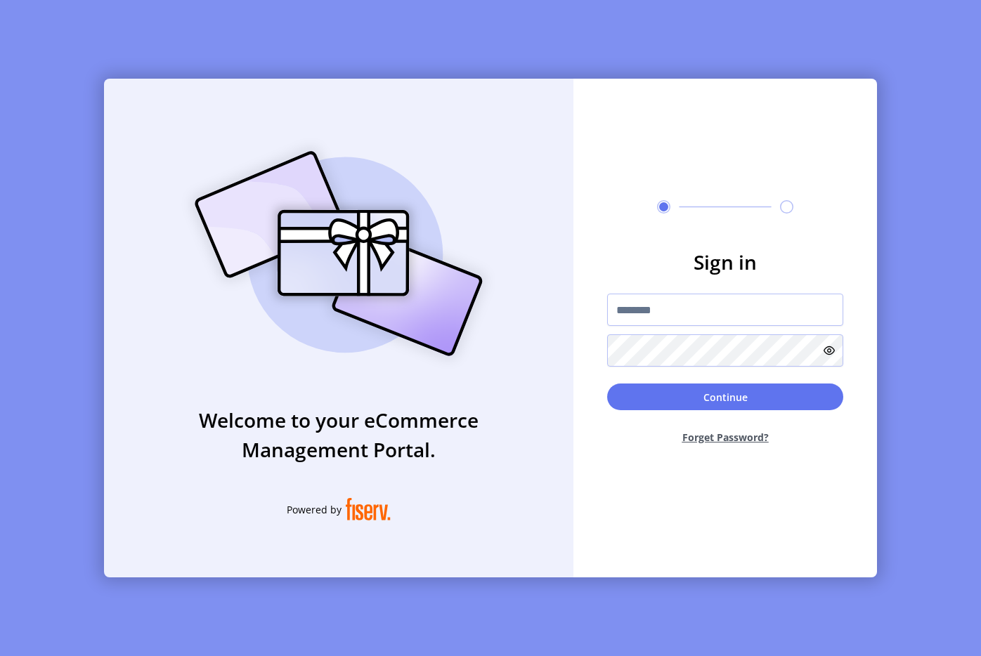
click at [679, 209] on div at bounding box center [725, 206] width 304 height 13
click at [696, 304] on input "text" at bounding box center [725, 310] width 236 height 32
type input "**********"
click at [679, 403] on button "Continue" at bounding box center [725, 397] width 236 height 27
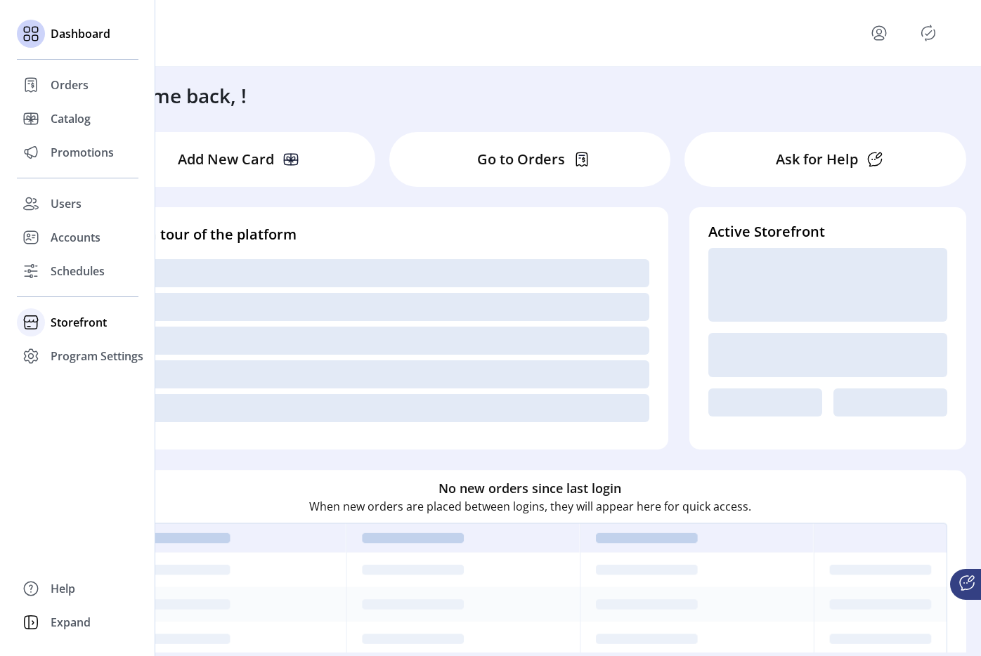
click at [49, 325] on div "Storefront" at bounding box center [78, 323] width 122 height 34
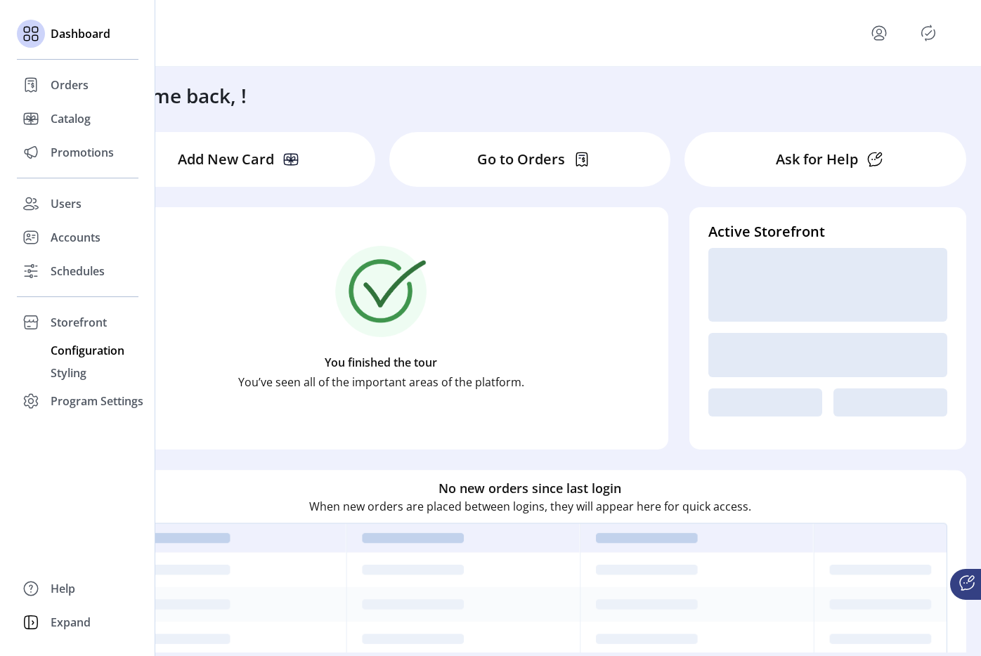
click at [81, 354] on span "Configuration" at bounding box center [88, 350] width 74 height 17
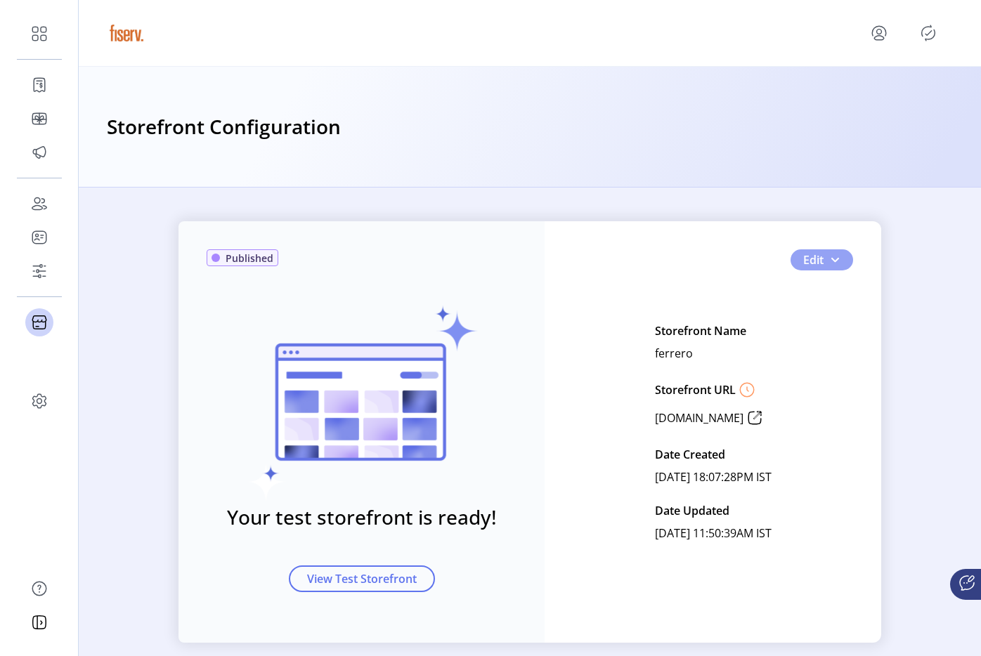
click at [835, 269] on button "Edit" at bounding box center [821, 259] width 63 height 21
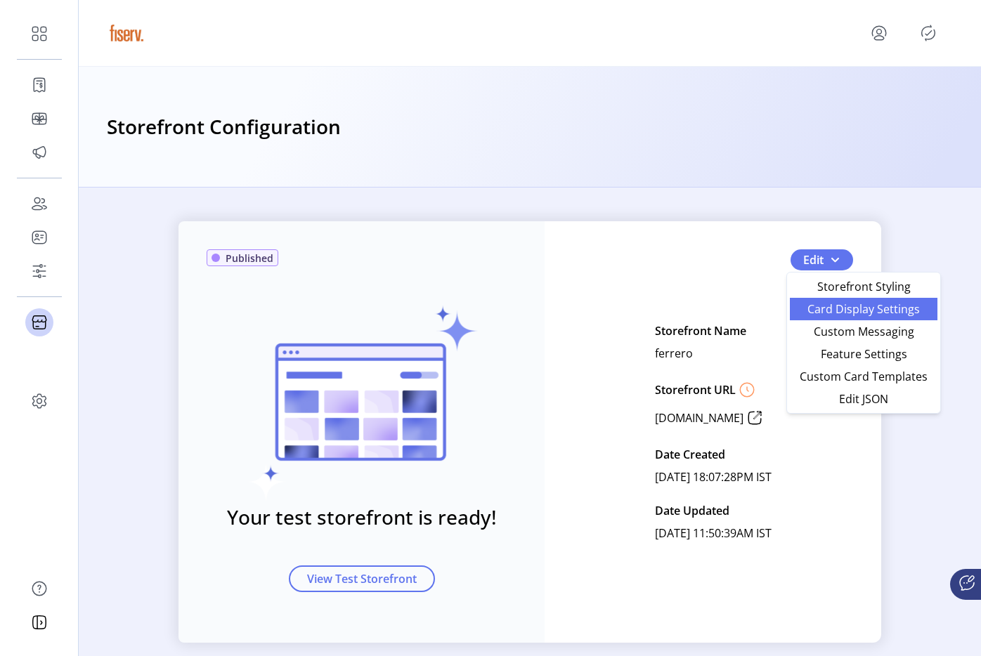
click at [834, 317] on link "Card Display Settings" at bounding box center [864, 309] width 148 height 22
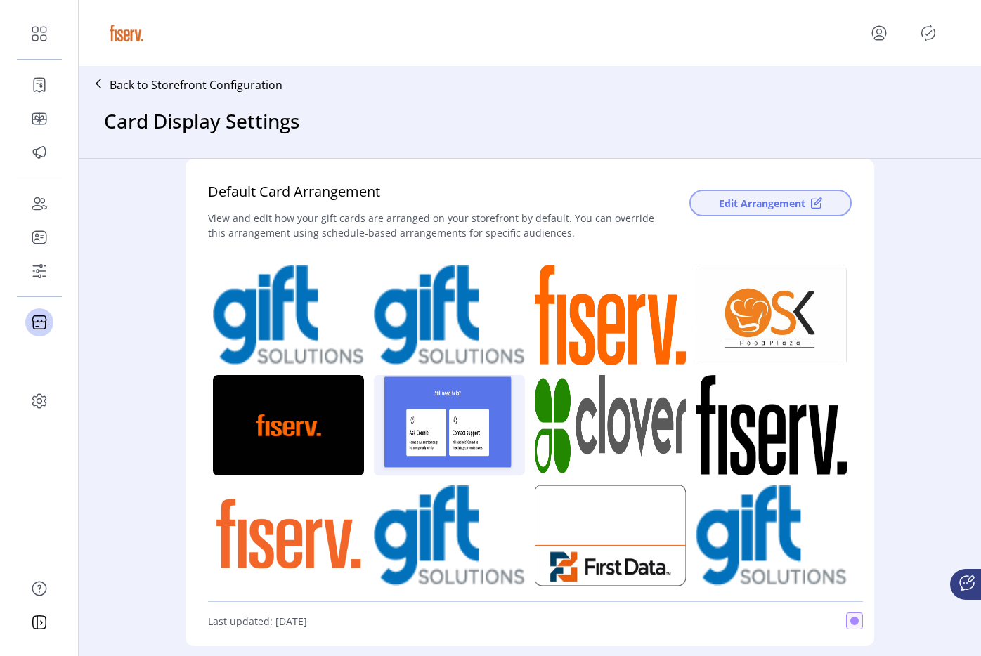
click at [733, 204] on span "Edit Arrangement" at bounding box center [762, 203] width 86 height 15
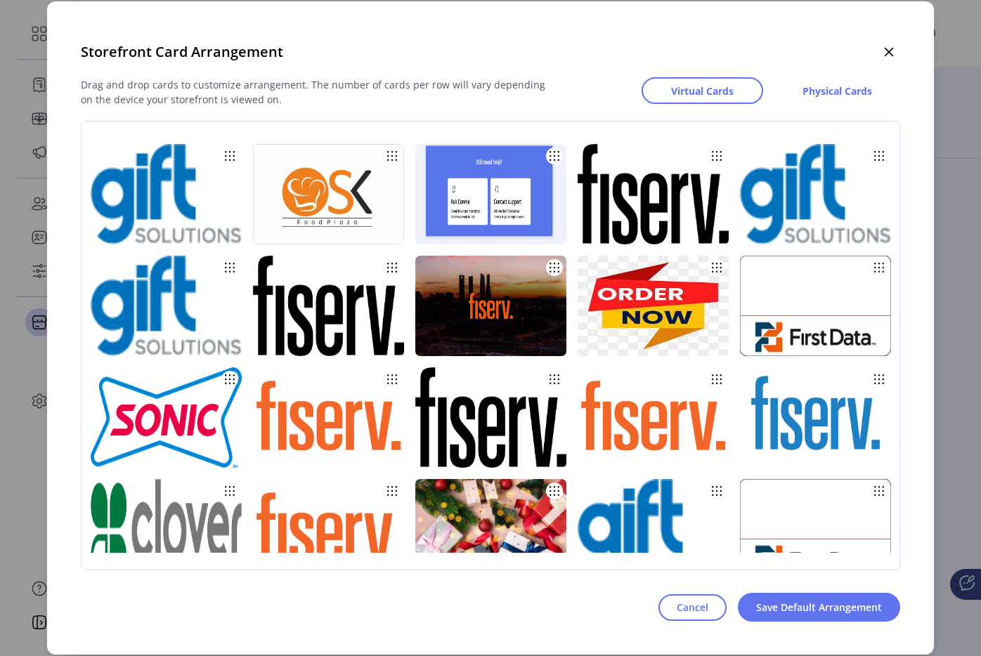
click at [687, 583] on div "Drag and drop cards to customize arrangement. The number of cards per row will …" at bounding box center [490, 347] width 819 height 550
click at [689, 622] on div "Drag and drop cards to customize arrangement. The number of cards per row will …" at bounding box center [490, 348] width 819 height 552
click at [689, 600] on span "Cancel" at bounding box center [693, 607] width 32 height 15
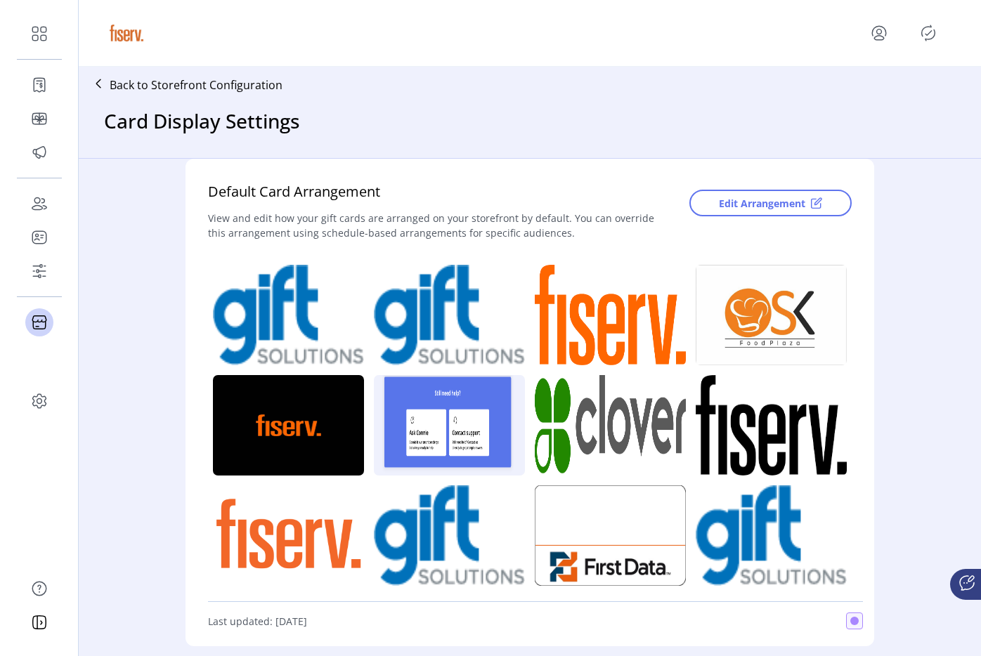
click at [877, 31] on icon "menu" at bounding box center [879, 32] width 5 height 5
click at [844, 75] on link "Profile" at bounding box center [828, 66] width 122 height 22
click at [880, 33] on icon "menu" at bounding box center [879, 32] width 5 height 5
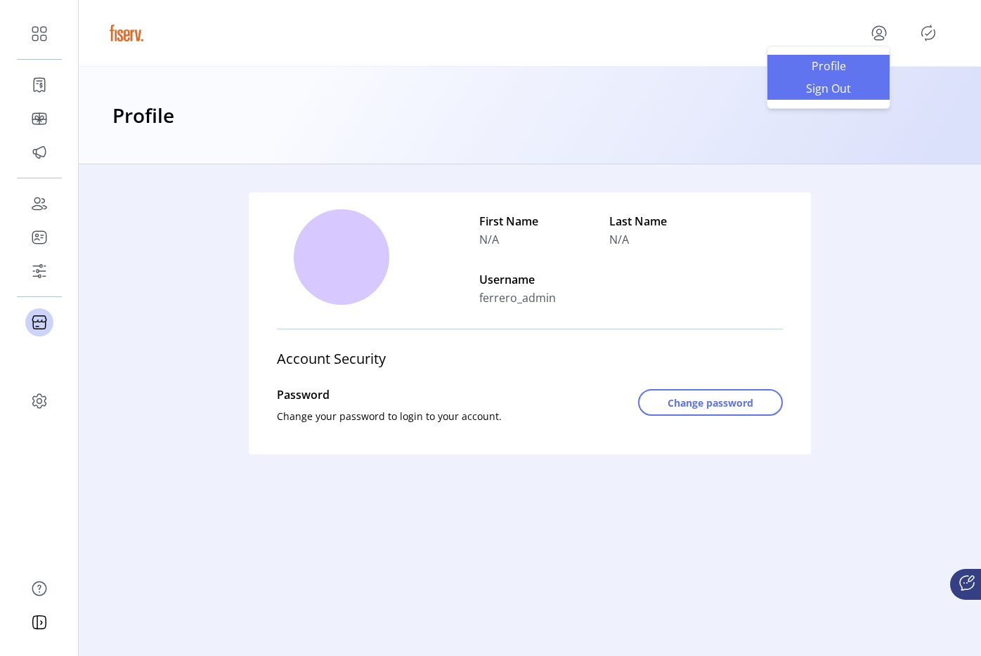
click at [857, 93] on span "Sign Out" at bounding box center [828, 88] width 105 height 11
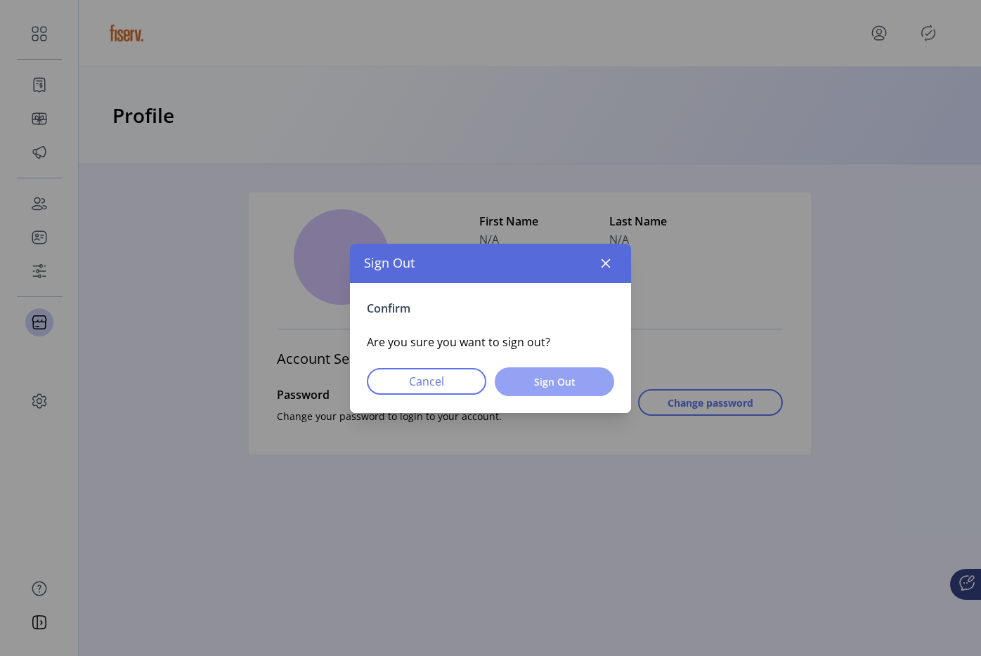
click at [556, 374] on span "Sign Out" at bounding box center [554, 381] width 83 height 15
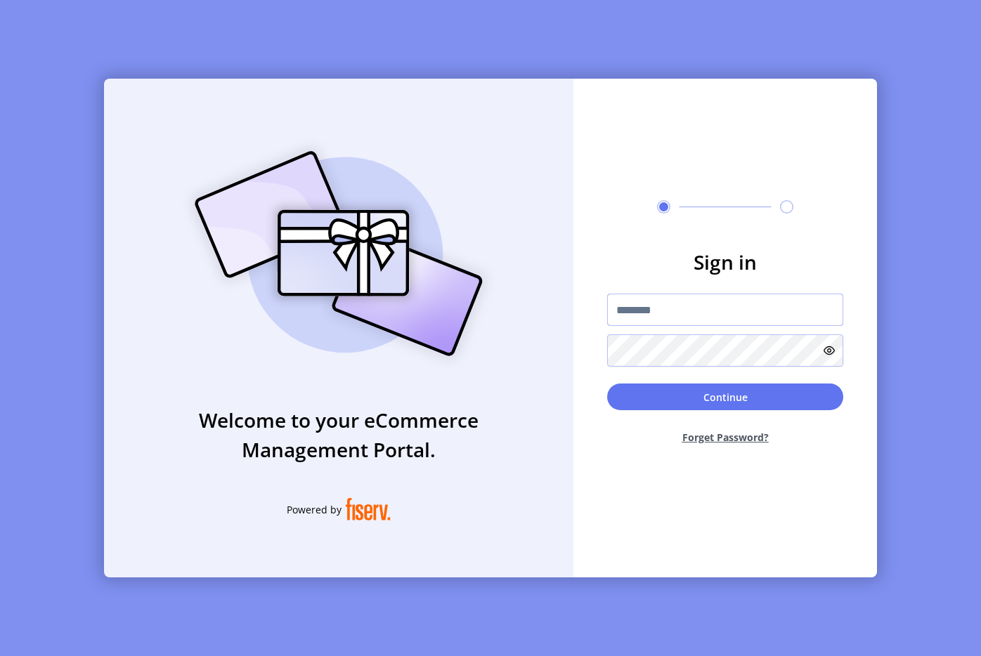
click at [660, 302] on input "text" at bounding box center [725, 310] width 236 height 32
type input "**********"
click at [724, 398] on button "Continue" at bounding box center [725, 397] width 236 height 27
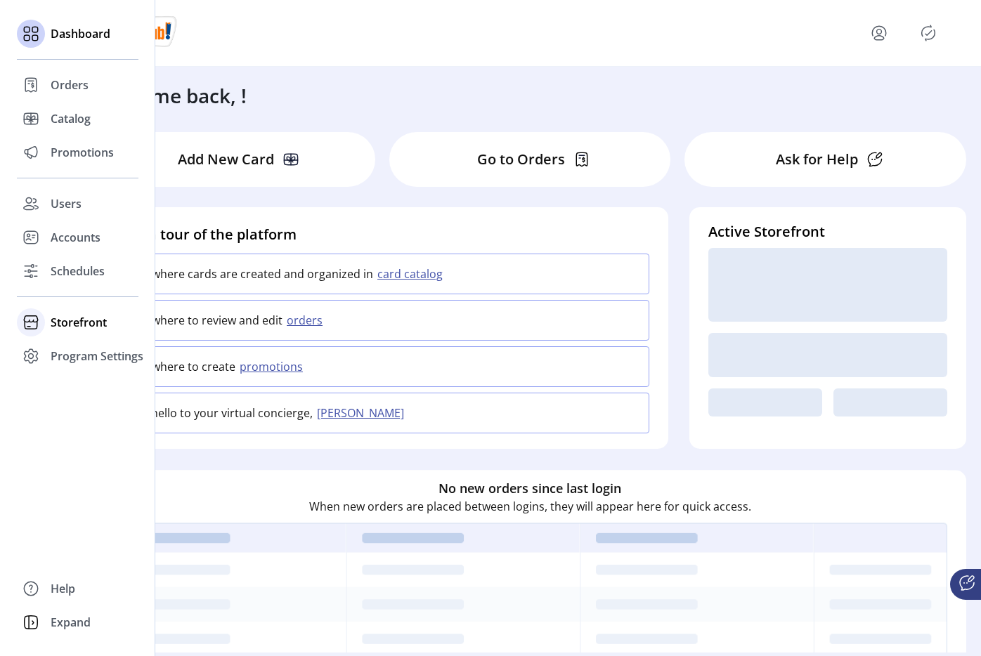
click at [46, 320] on div "Storefront" at bounding box center [78, 323] width 122 height 34
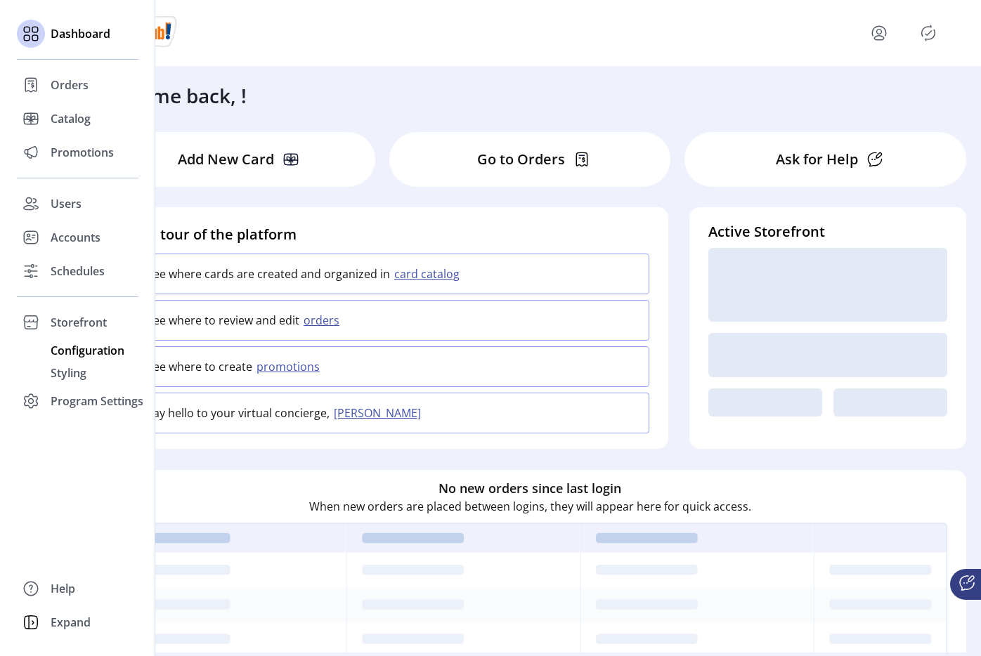
click at [86, 339] on div "Configuration" at bounding box center [78, 350] width 122 height 22
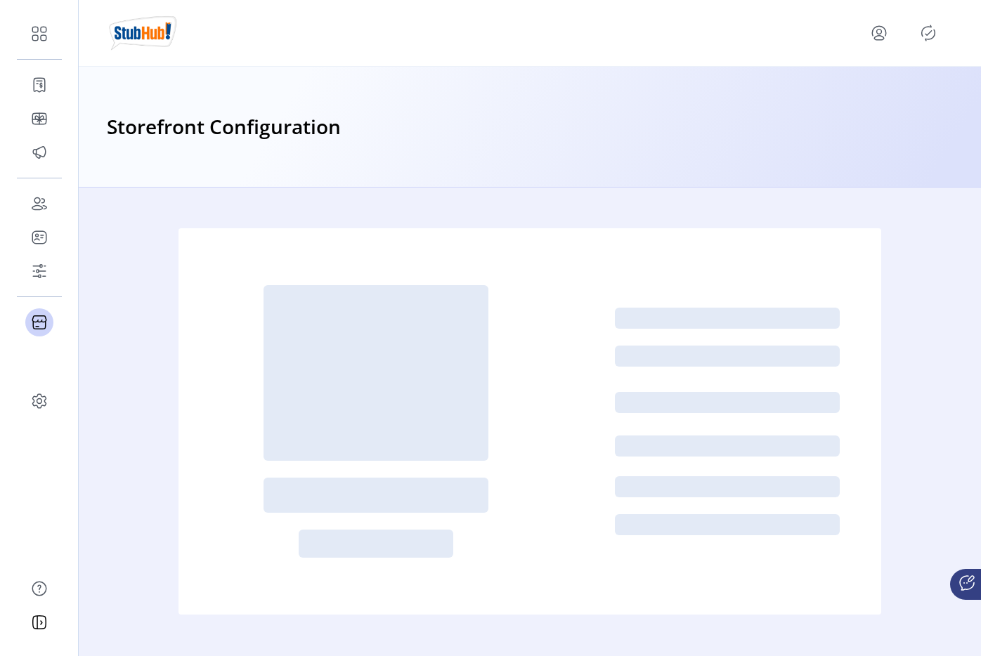
click at [925, 30] on icon "Publisher Panel" at bounding box center [928, 33] width 22 height 22
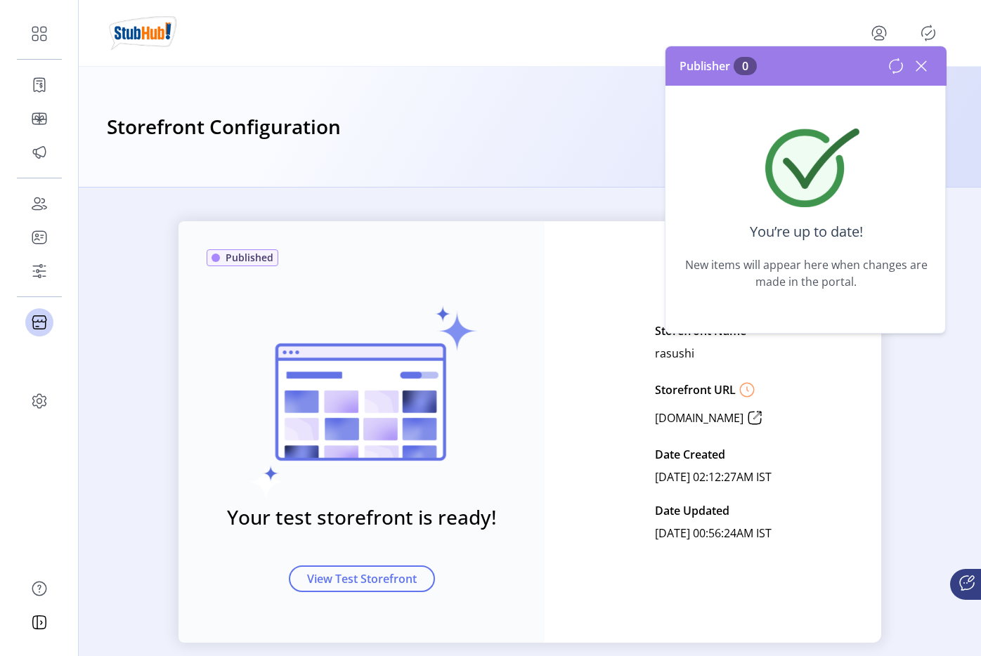
click at [924, 65] on icon at bounding box center [921, 66] width 22 height 22
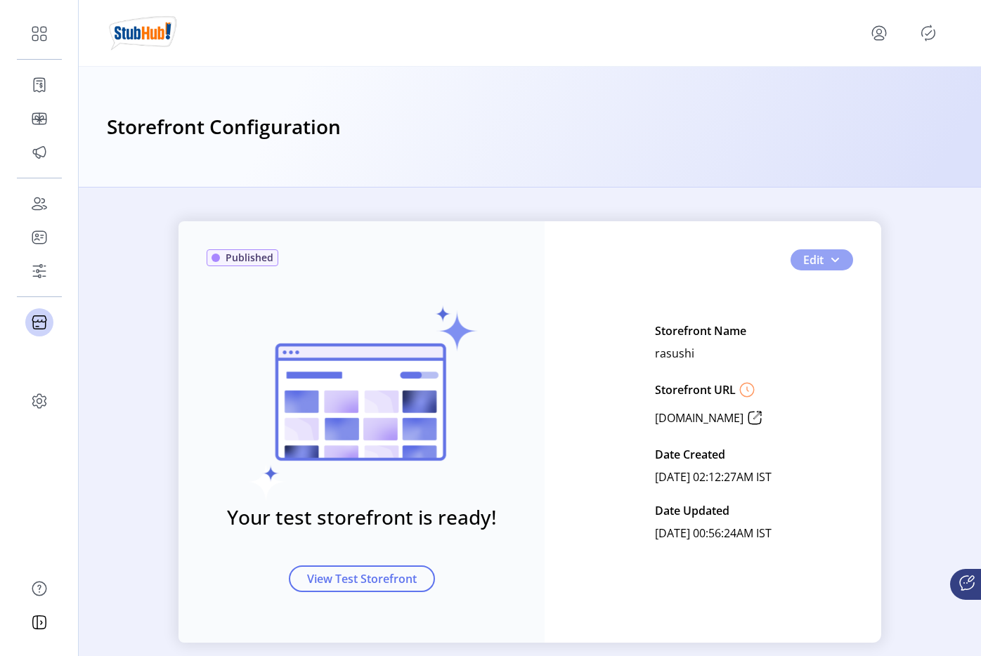
click at [821, 256] on button "Edit" at bounding box center [821, 259] width 63 height 21
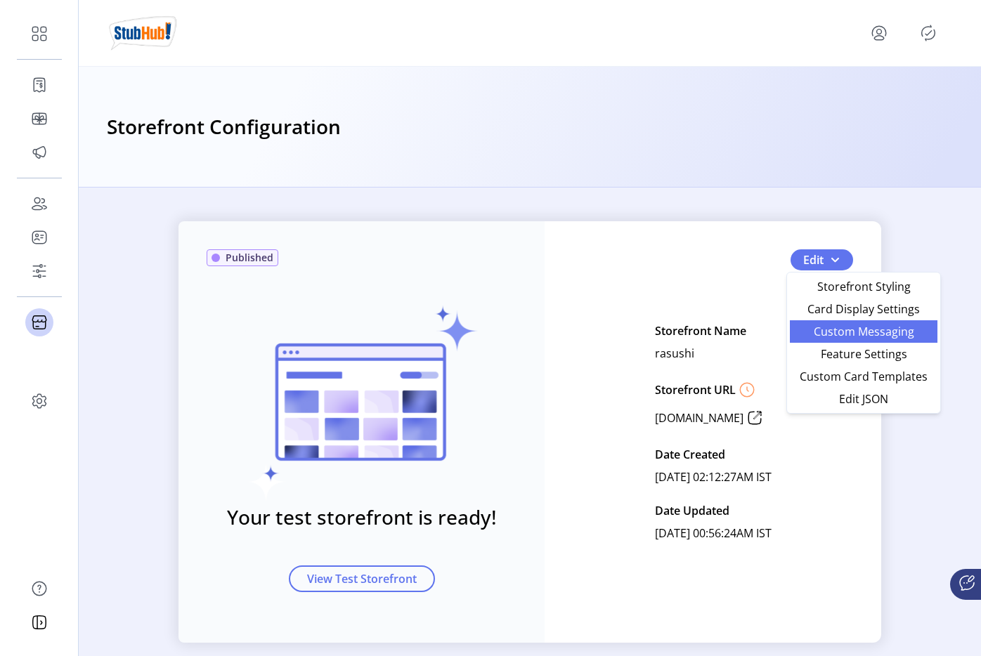
click at [824, 322] on link "Custom Messaging" at bounding box center [864, 331] width 148 height 22
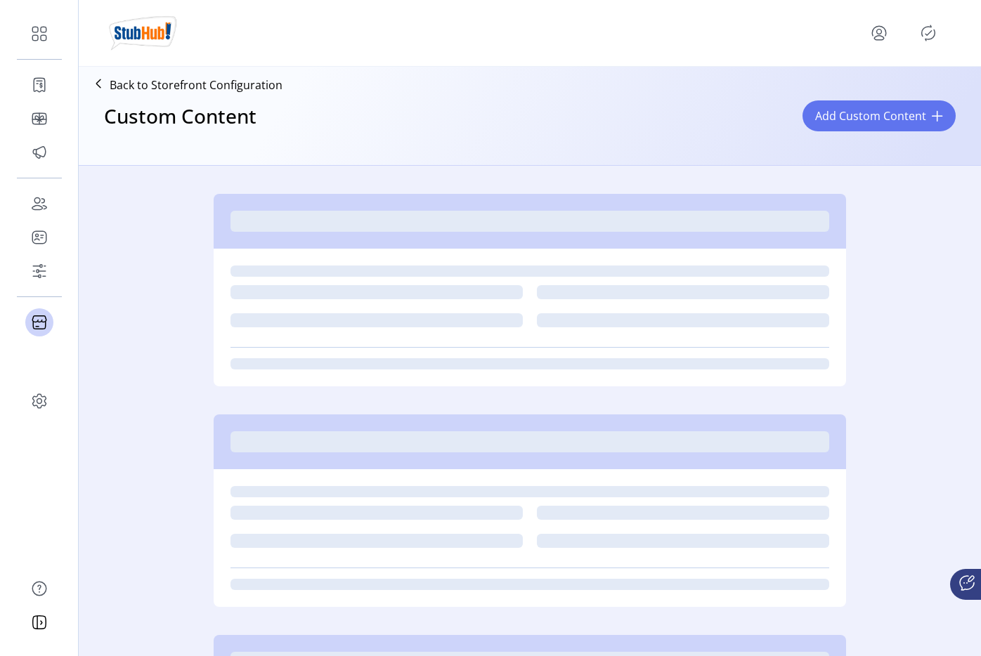
click at [221, 86] on p "Back to Storefront Configuration" at bounding box center [196, 85] width 173 height 17
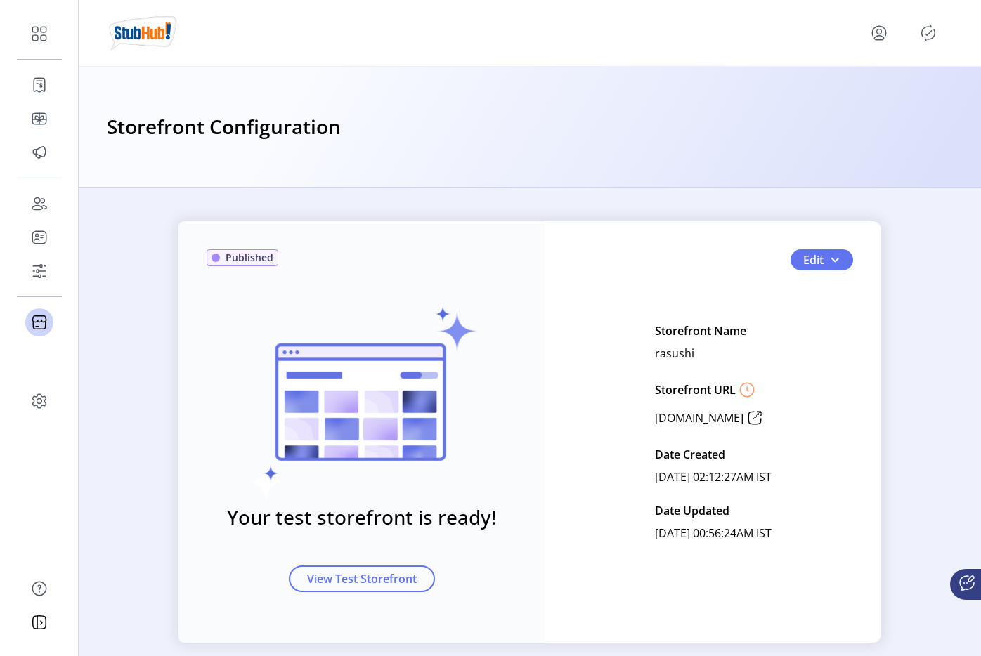
click at [850, 241] on div "Published Your test storefront is ready! View Test Storefront Edit Storefront N…" at bounding box center [529, 432] width 703 height 422
click at [838, 260] on button "Edit" at bounding box center [821, 259] width 63 height 21
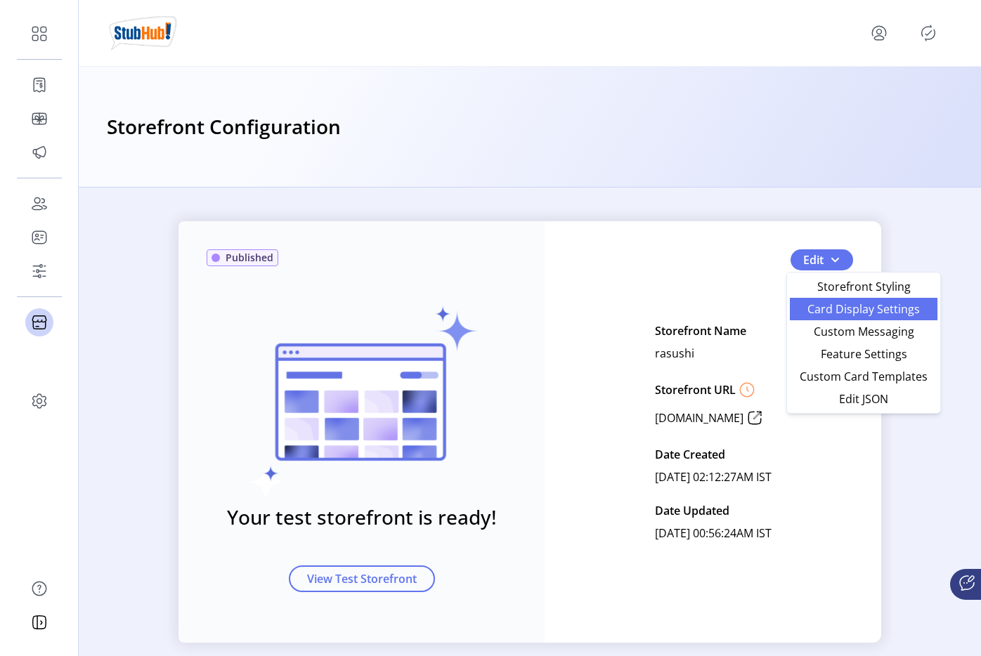
click at [830, 318] on link "Card Display Settings" at bounding box center [864, 309] width 148 height 22
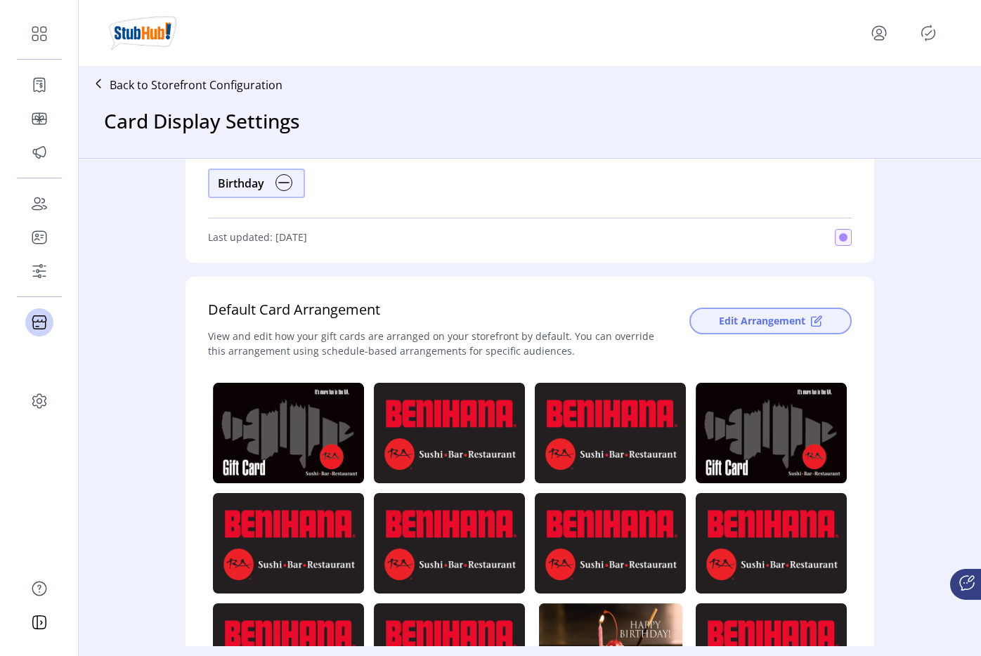
click at [715, 330] on button "Edit Arrangement" at bounding box center [770, 321] width 162 height 27
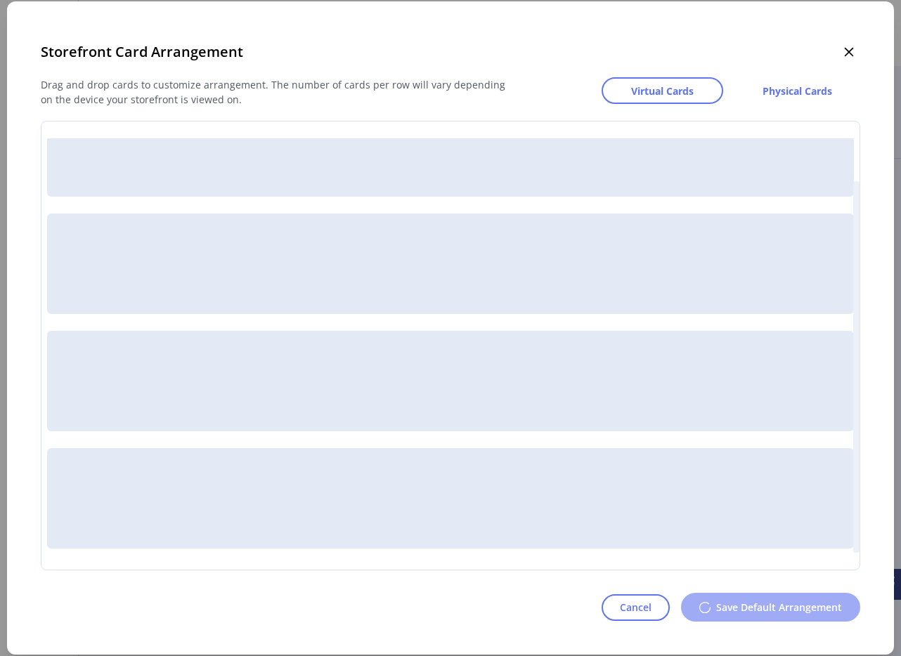
scroll to position [49, 0]
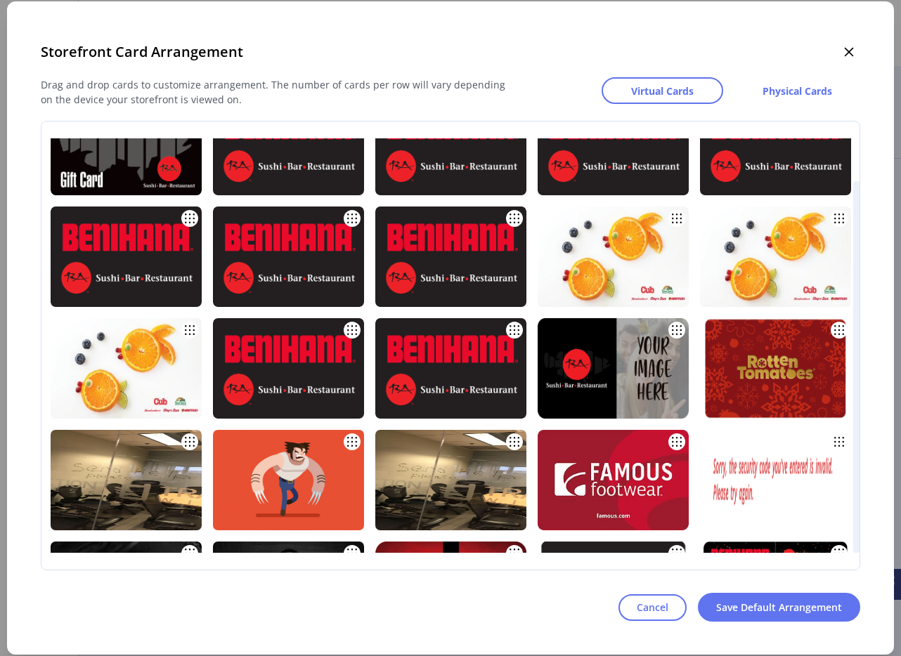
drag, startPoint x: 857, startPoint y: 252, endPoint x: 852, endPoint y: 490, distance: 238.2
click at [853, 490] on div at bounding box center [856, 367] width 6 height 372
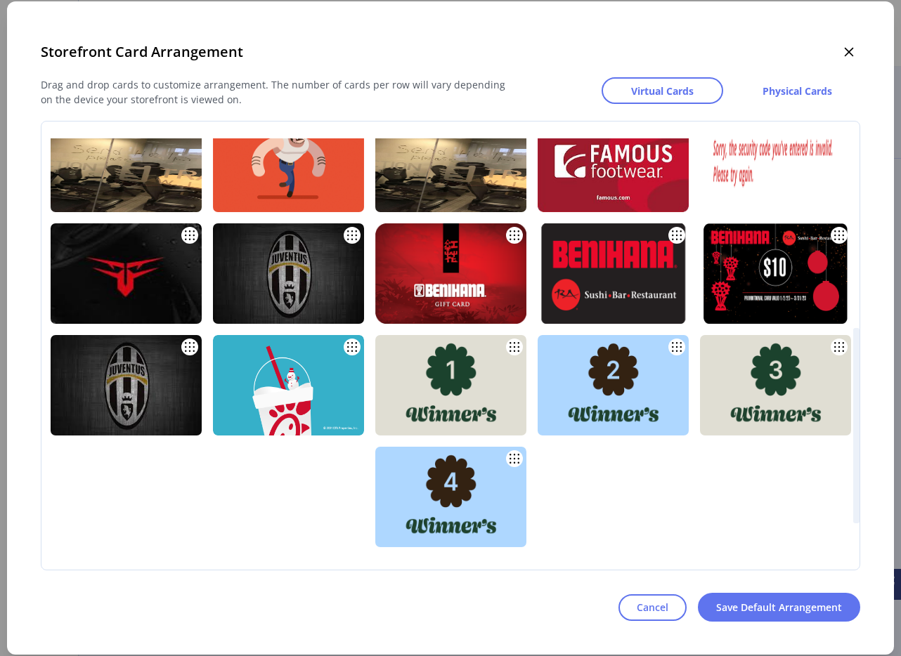
scroll to position [415, 0]
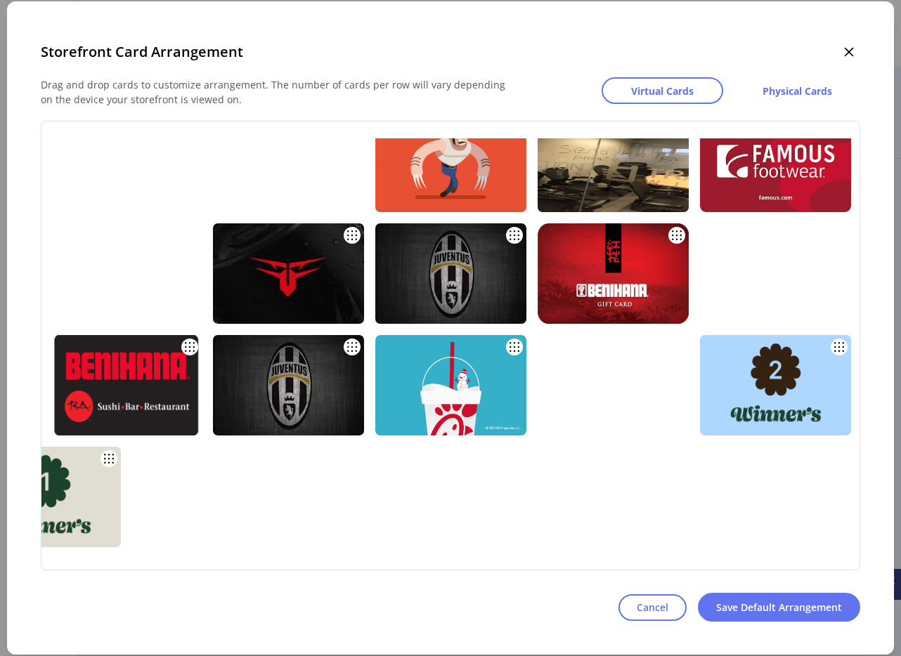
drag, startPoint x: 626, startPoint y: 521, endPoint x: 244, endPoint y: 95, distance: 572.1
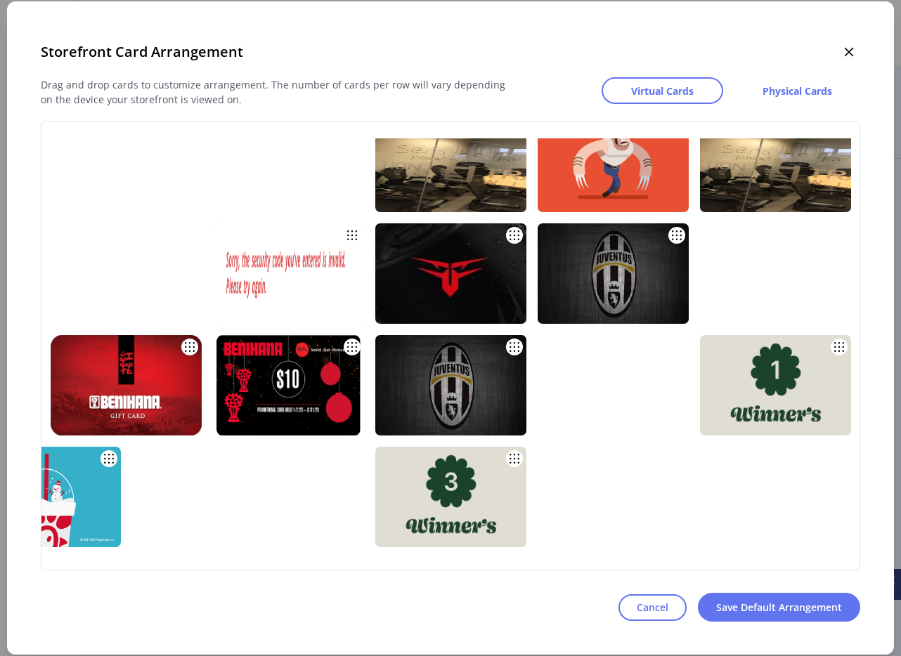
drag, startPoint x: 442, startPoint y: 535, endPoint x: 355, endPoint y: 126, distance: 418.1
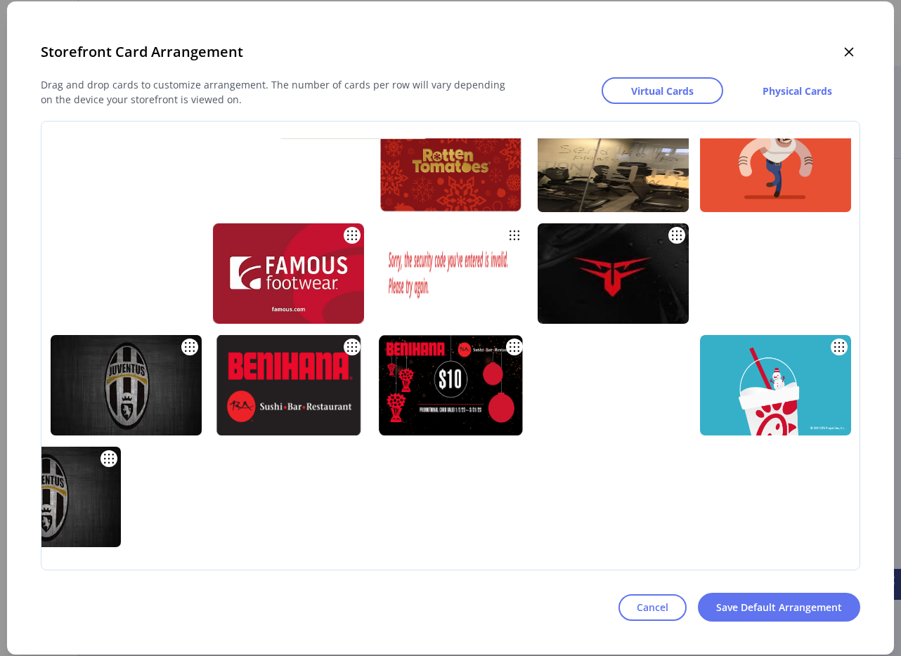
drag, startPoint x: 579, startPoint y: 535, endPoint x: 481, endPoint y: 125, distance: 421.1
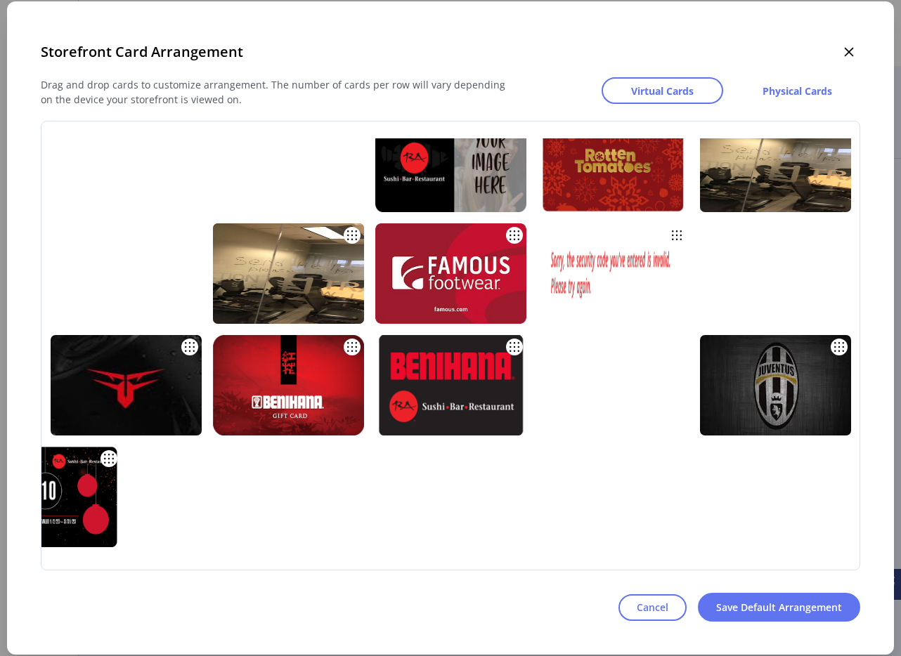
drag, startPoint x: 604, startPoint y: 546, endPoint x: 682, endPoint y: 136, distance: 417.6
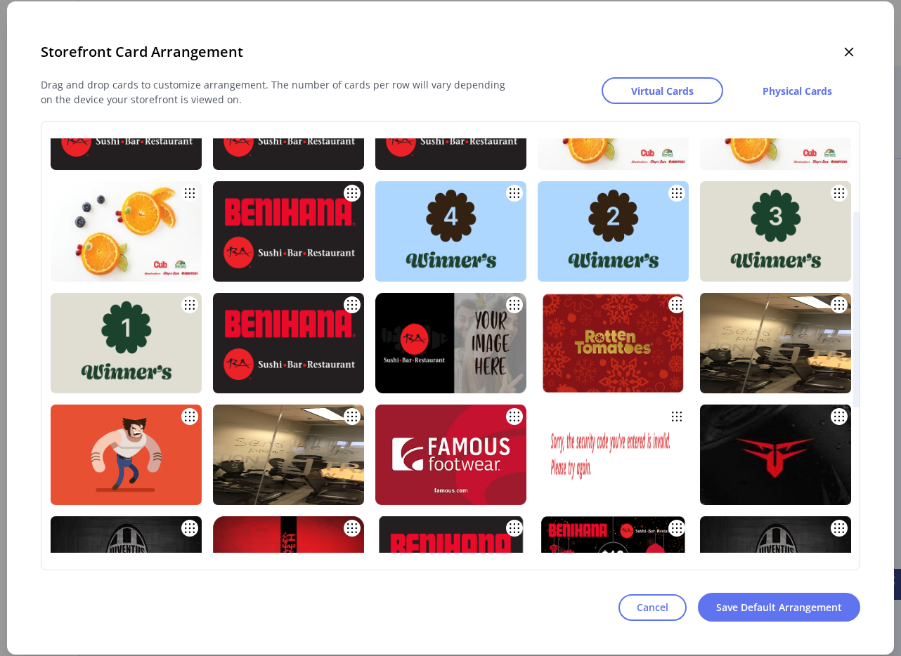
scroll to position [109, 0]
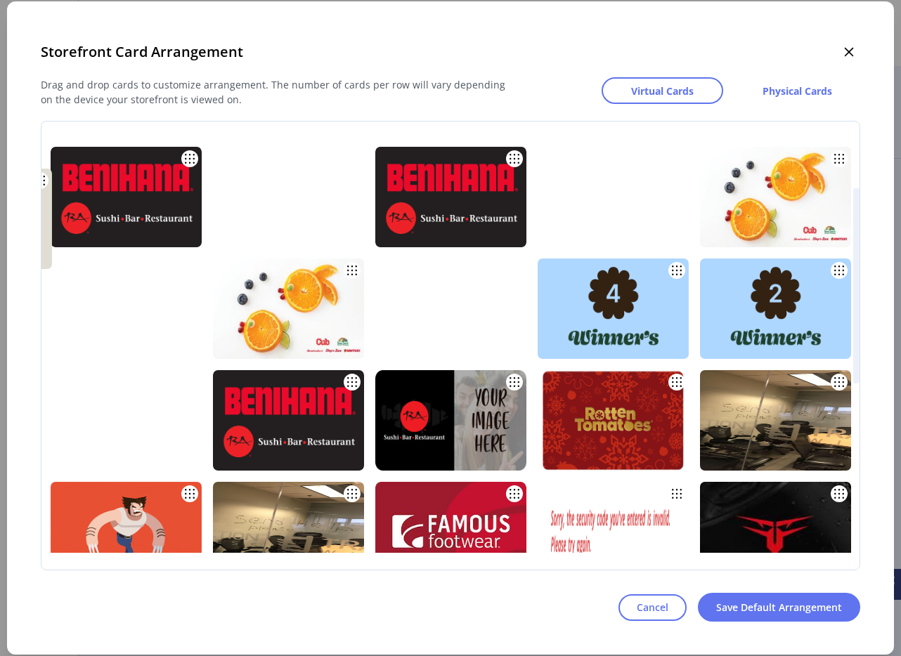
drag, startPoint x: 684, startPoint y: 403, endPoint x: 534, endPoint y: 201, distance: 251.7
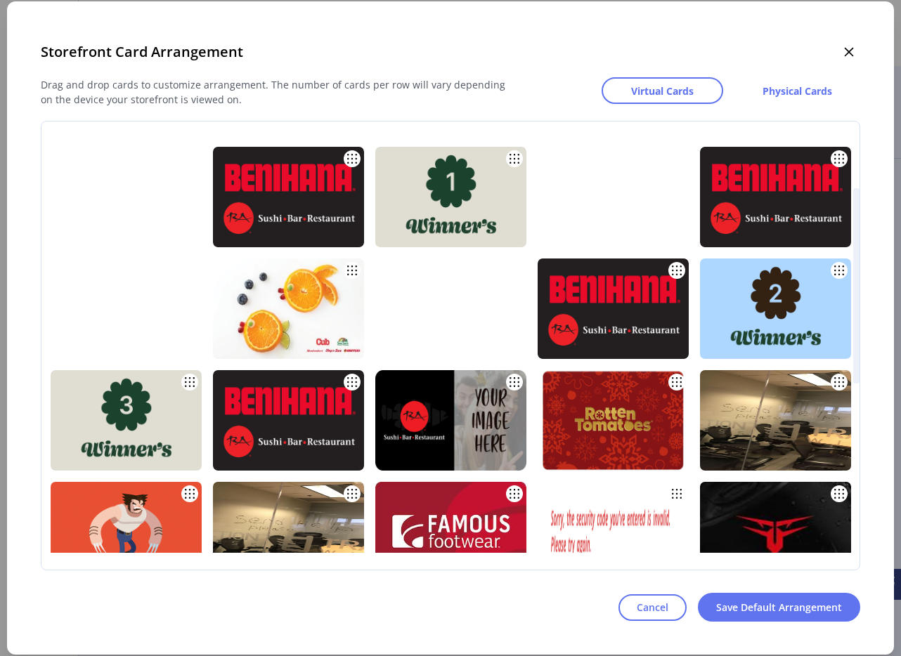
drag, startPoint x: 416, startPoint y: 437, endPoint x: 412, endPoint y: 195, distance: 242.4
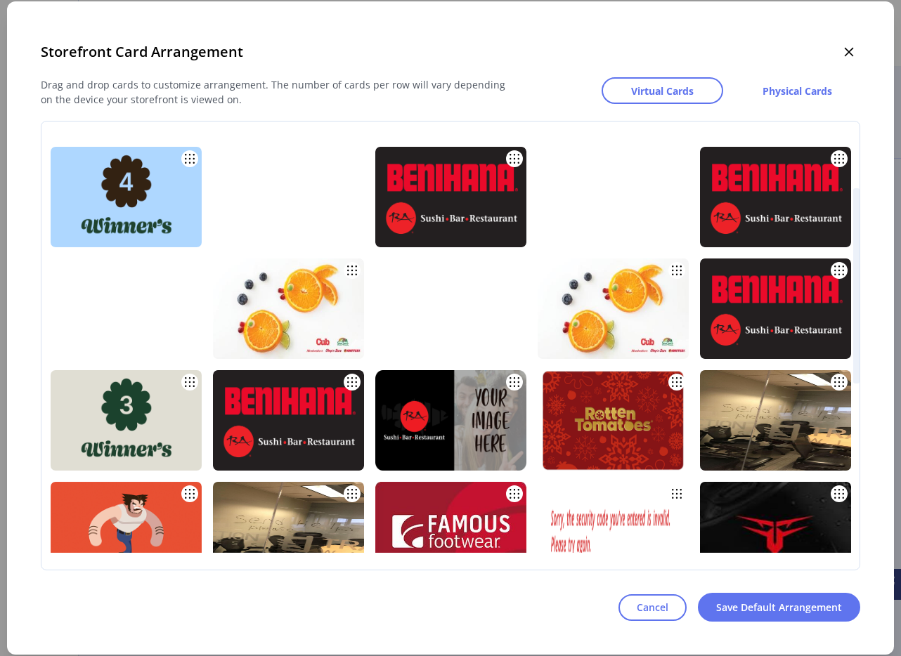
drag, startPoint x: 541, startPoint y: 437, endPoint x: 532, endPoint y: 164, distance: 273.5
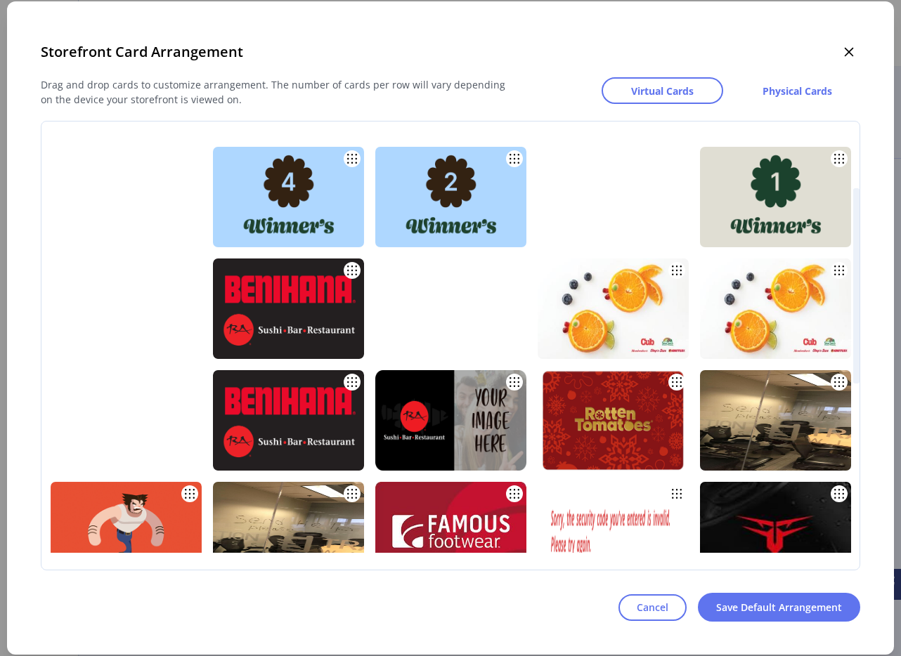
drag, startPoint x: 701, startPoint y: 442, endPoint x: 319, endPoint y: 209, distance: 447.4
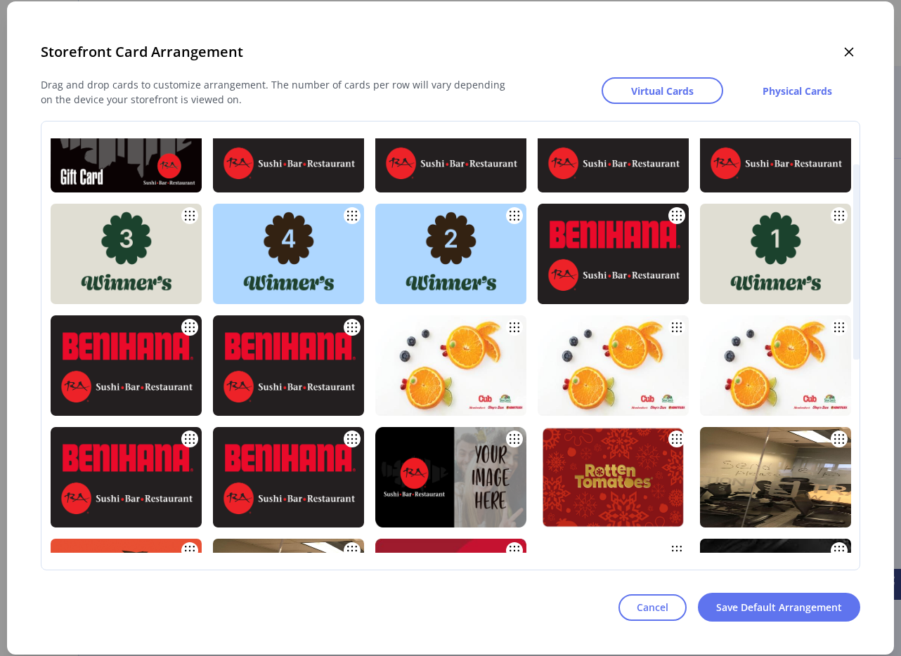
scroll to position [49, 0]
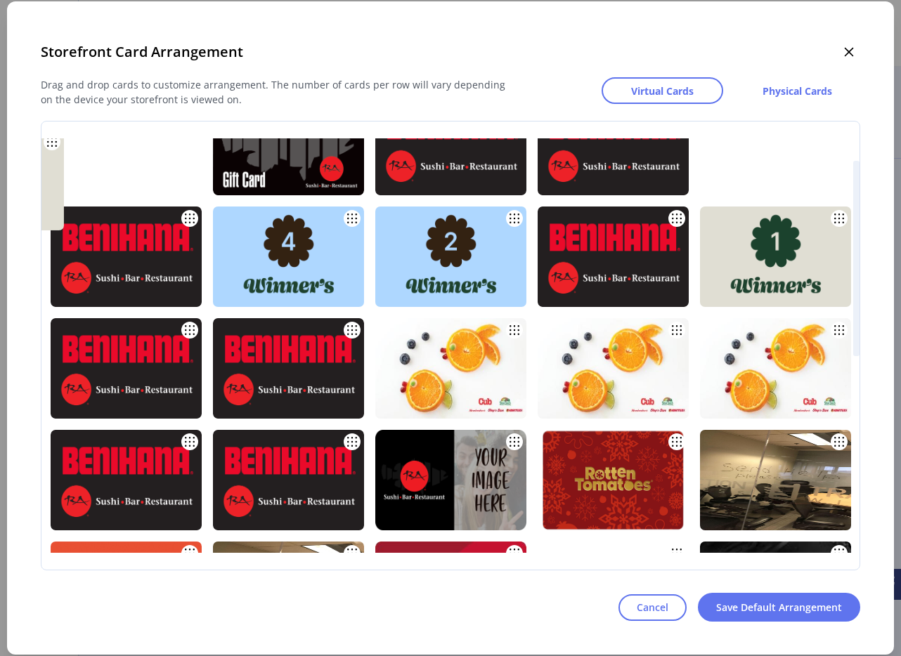
drag, startPoint x: 379, startPoint y: 249, endPoint x: 241, endPoint y: 171, distance: 158.5
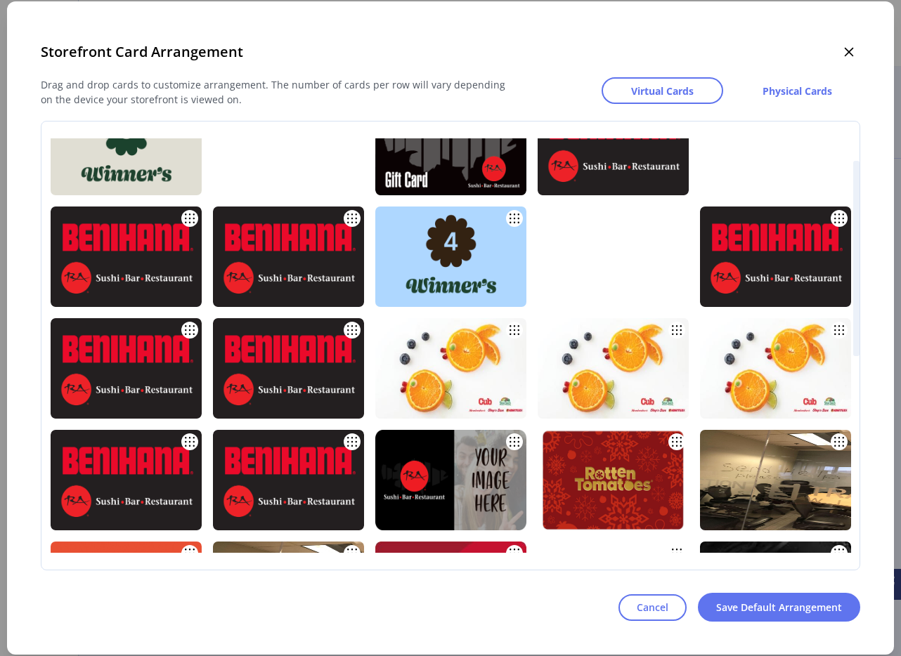
drag, startPoint x: 348, startPoint y: 409, endPoint x: 346, endPoint y: 228, distance: 180.6
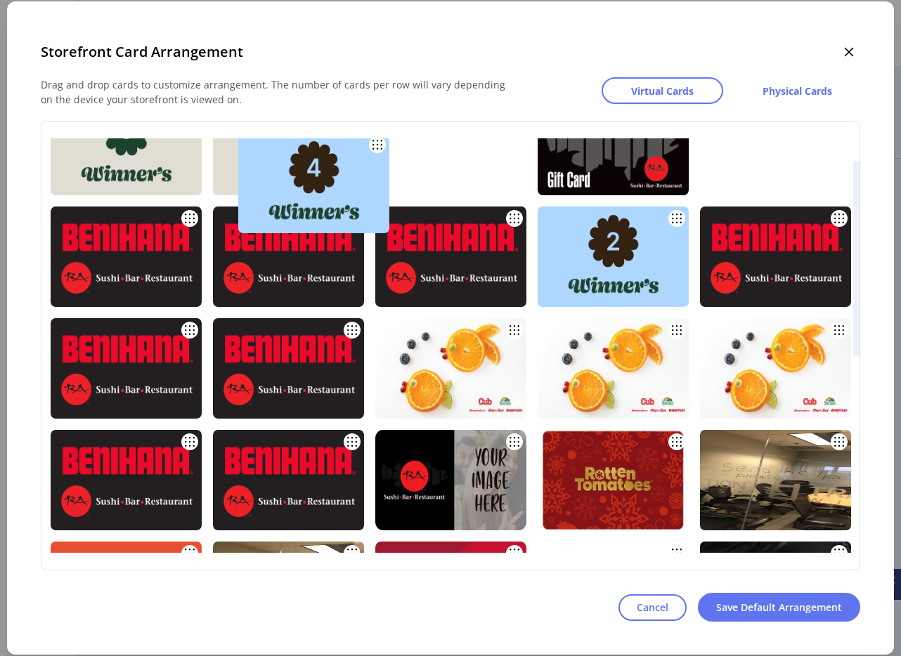
drag, startPoint x: 655, startPoint y: 267, endPoint x: 501, endPoint y: 193, distance: 171.3
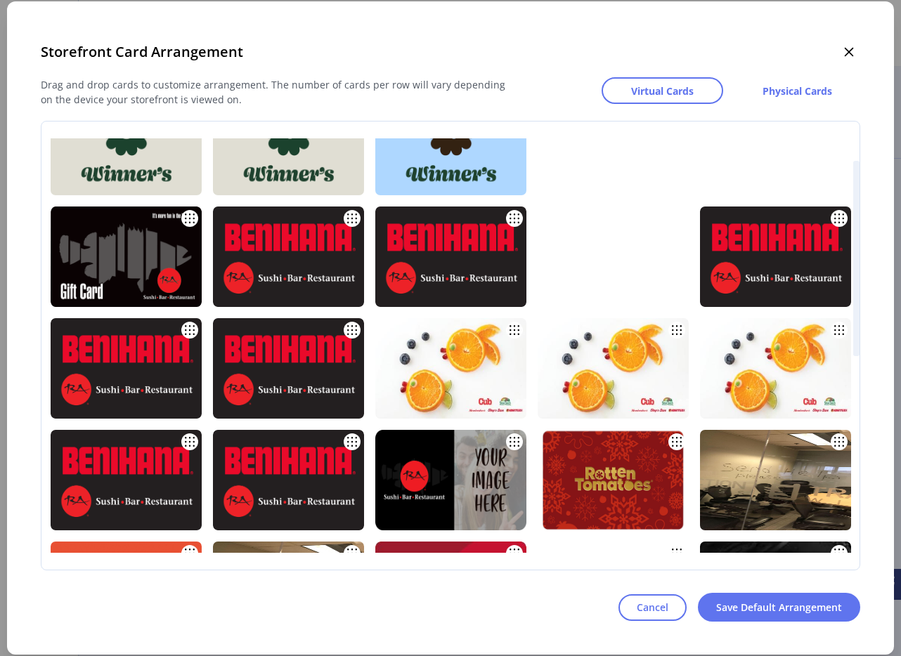
drag, startPoint x: 210, startPoint y: 390, endPoint x: 677, endPoint y: 202, distance: 503.7
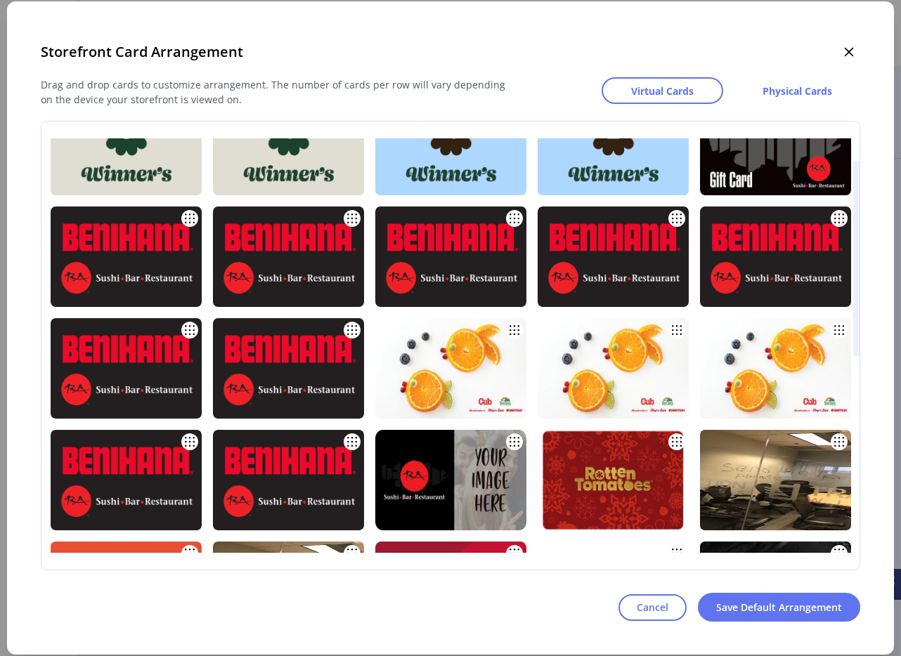
scroll to position [0, 0]
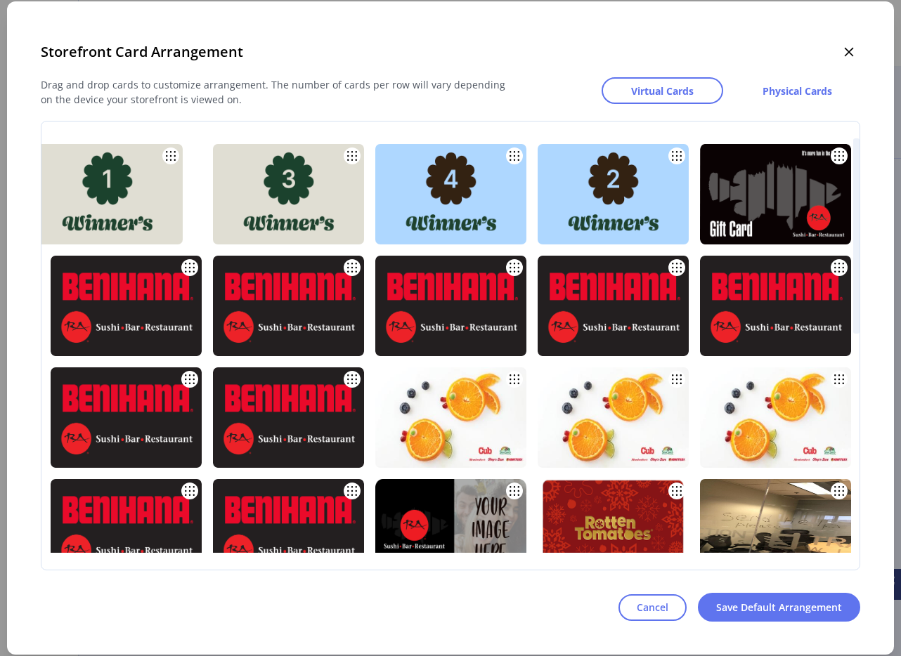
drag, startPoint x: 400, startPoint y: 188, endPoint x: 212, endPoint y: 186, distance: 187.6
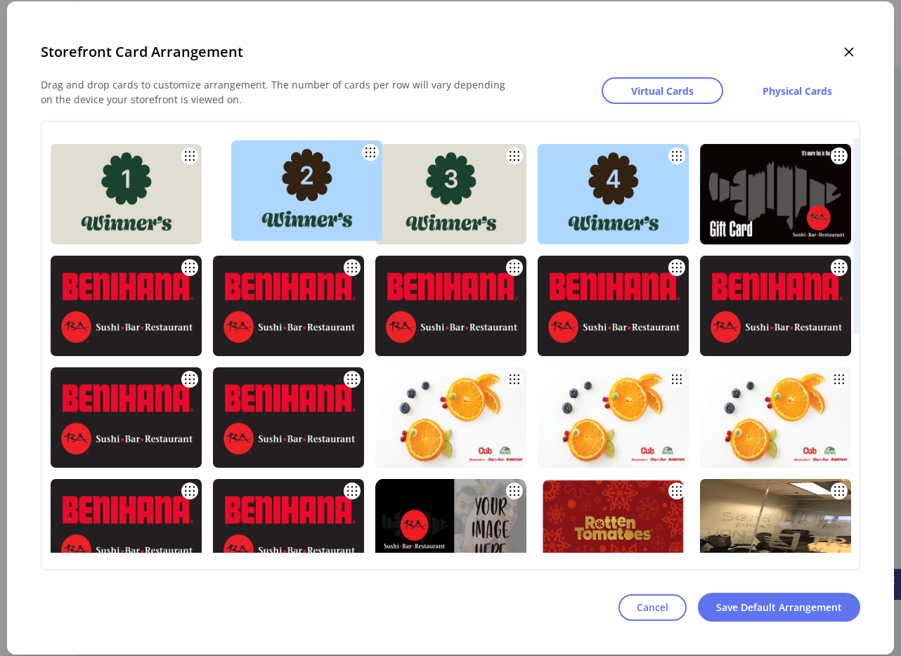
drag, startPoint x: 678, startPoint y: 189, endPoint x: 372, endPoint y: 185, distance: 306.3
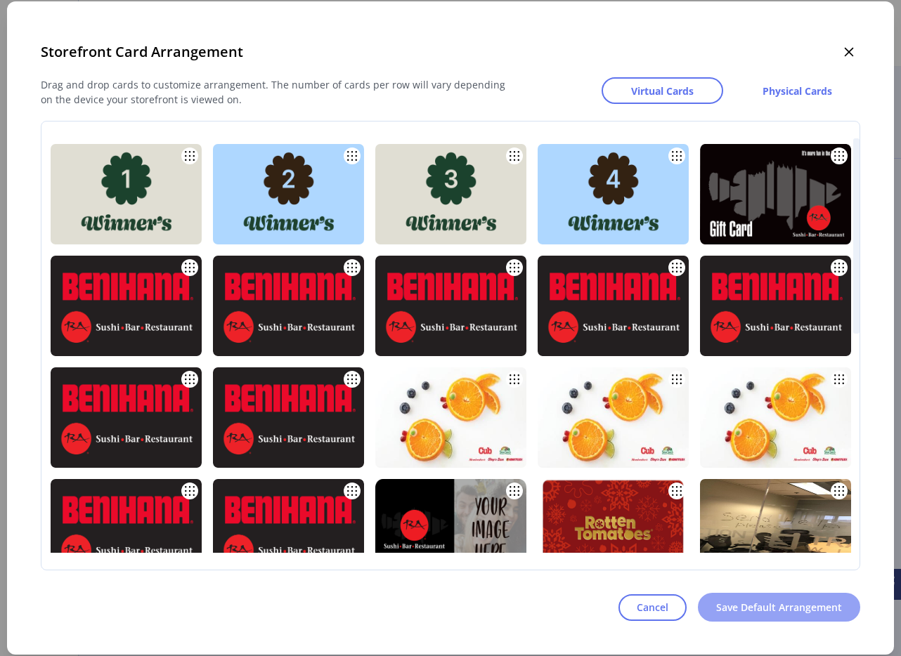
click at [744, 606] on span "Save Default Arrangement" at bounding box center [779, 607] width 126 height 15
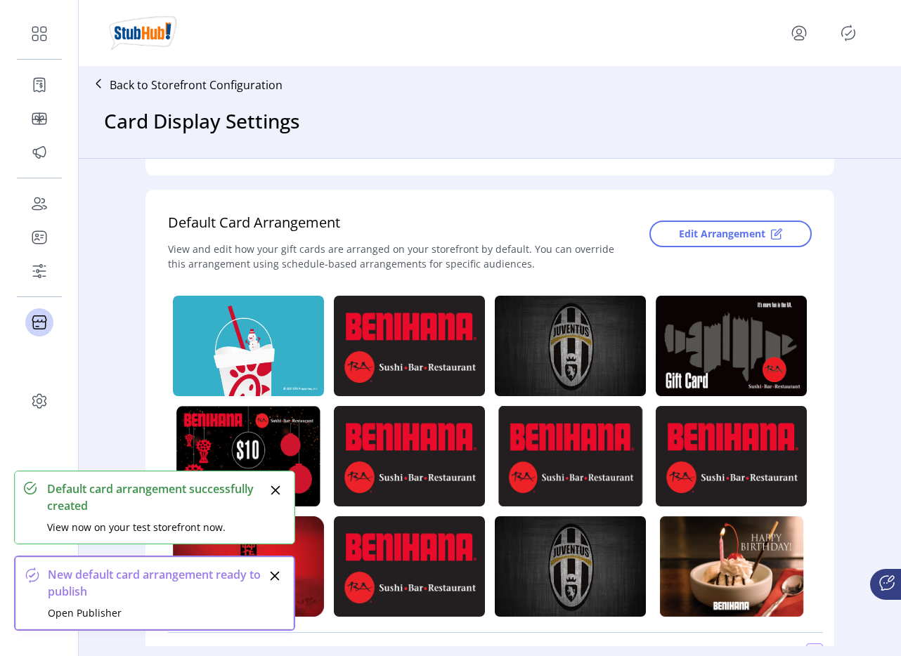
scroll to position [306, 0]
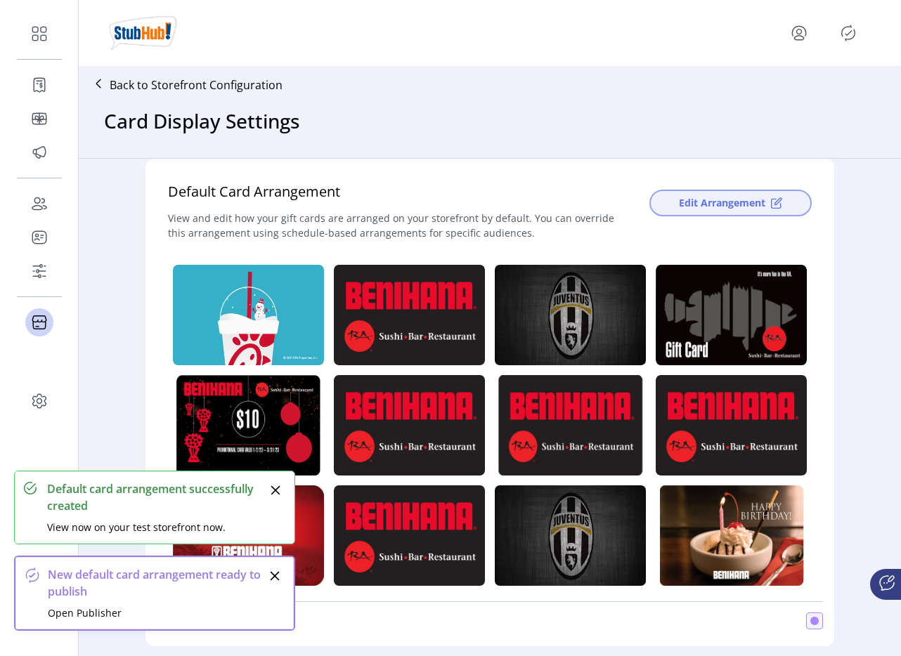
click at [722, 190] on button "Edit Arrangement" at bounding box center [730, 203] width 162 height 27
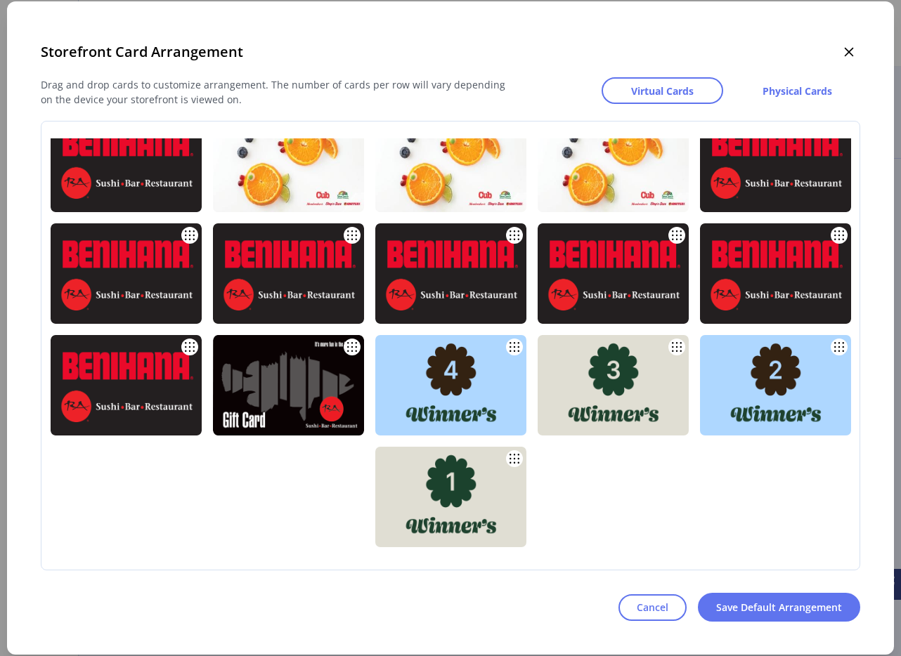
scroll to position [393, 0]
drag, startPoint x: 854, startPoint y: 300, endPoint x: 859, endPoint y: 475, distance: 175.0
click at [859, 476] on div at bounding box center [856, 429] width 6 height 195
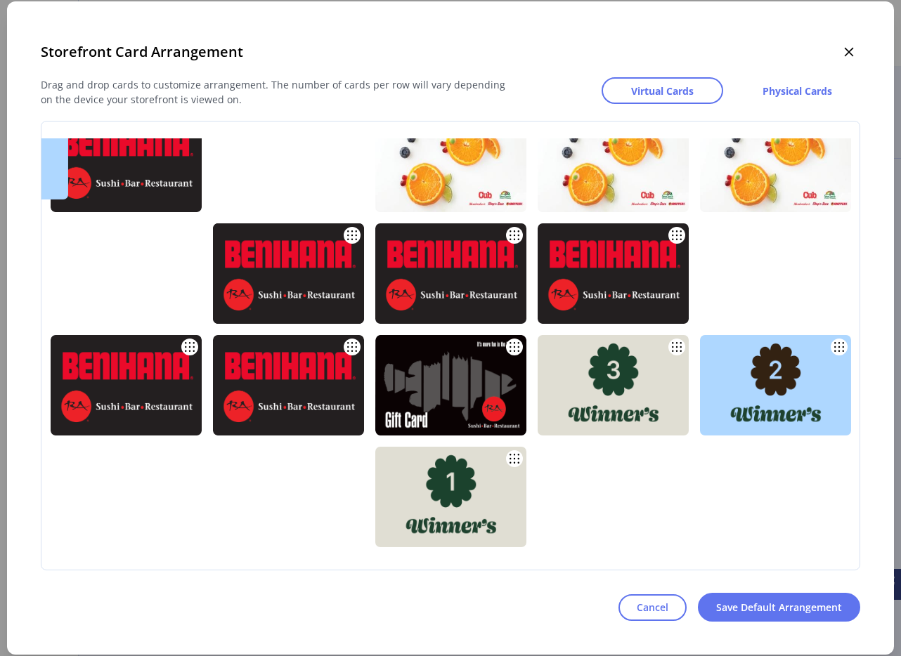
drag, startPoint x: 684, startPoint y: 423, endPoint x: 226, endPoint y: 187, distance: 515.3
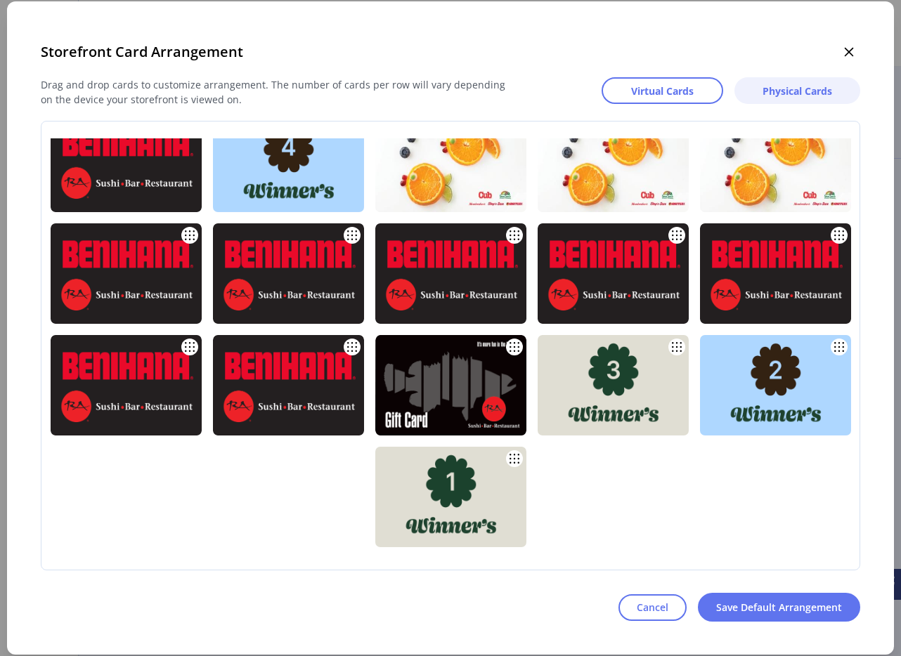
click at [776, 96] on span "Physical Cards" at bounding box center [797, 91] width 70 height 15
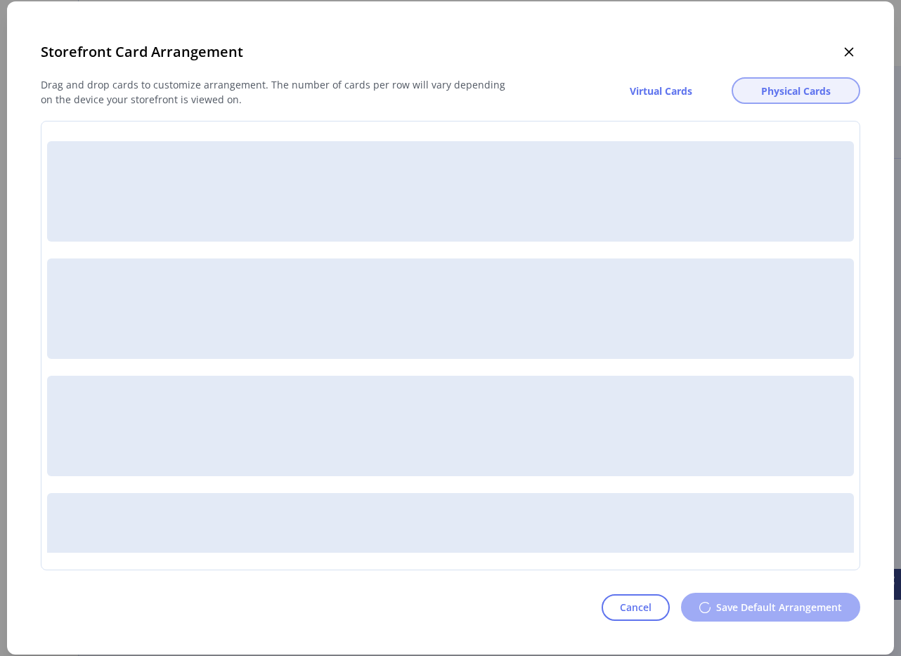
scroll to position [0, 0]
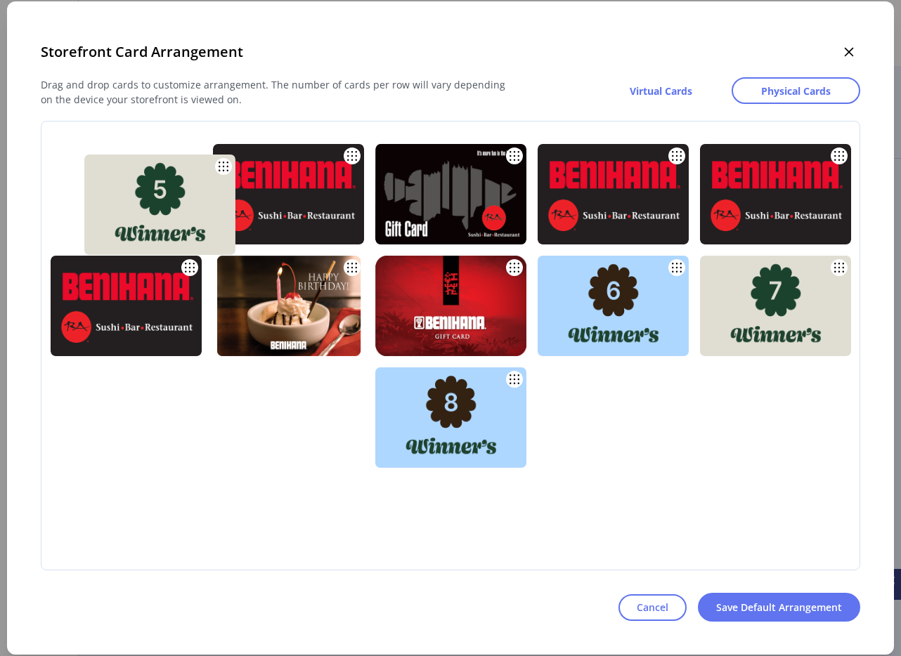
drag, startPoint x: 482, startPoint y: 301, endPoint x: 190, endPoint y: 199, distance: 308.8
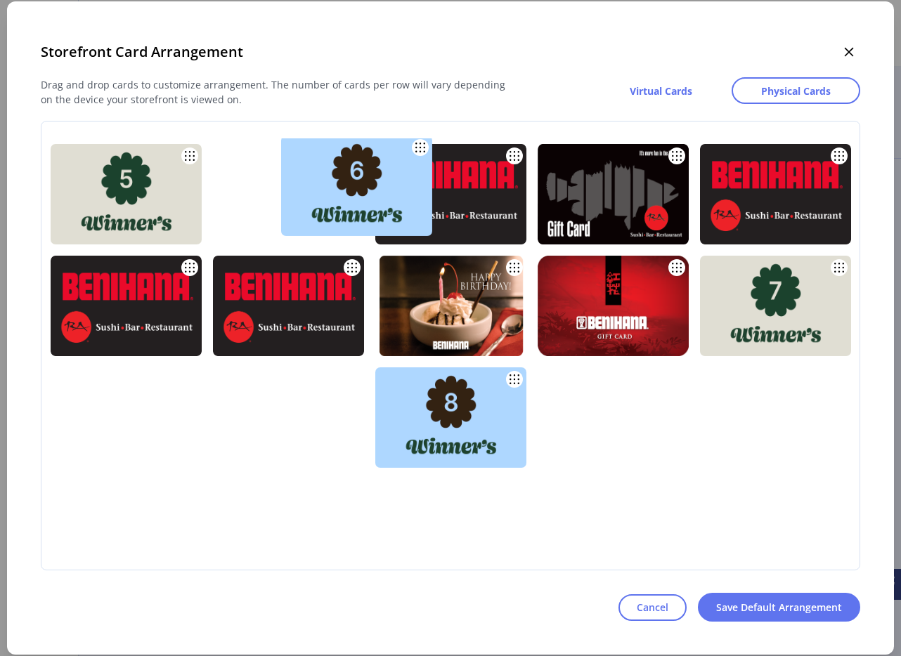
drag, startPoint x: 663, startPoint y: 327, endPoint x: 389, endPoint y: 222, distance: 294.0
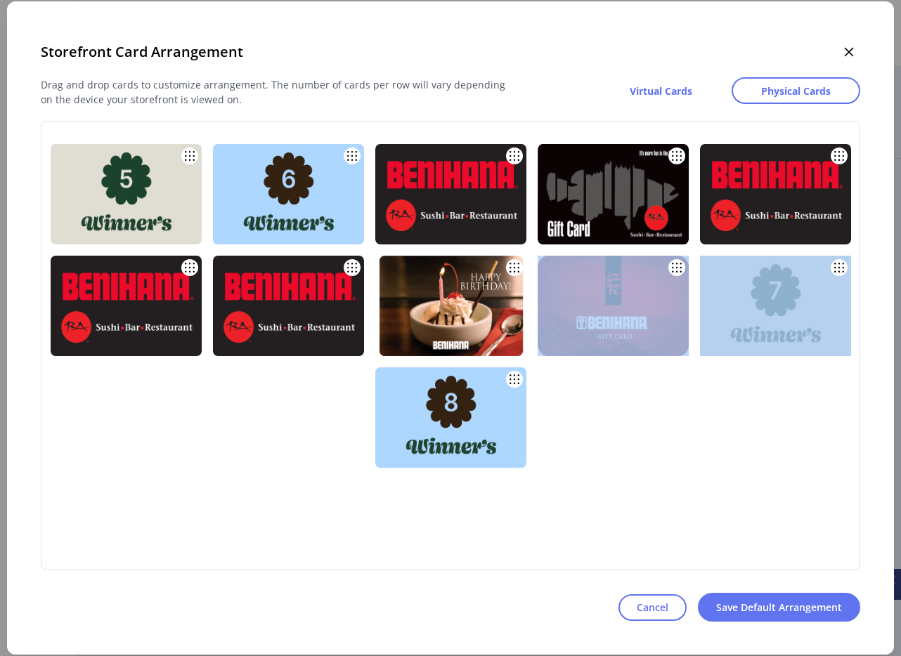
drag, startPoint x: 819, startPoint y: 359, endPoint x: 567, endPoint y: 256, distance: 272.5
click at [567, 256] on div at bounding box center [450, 305] width 818 height 335
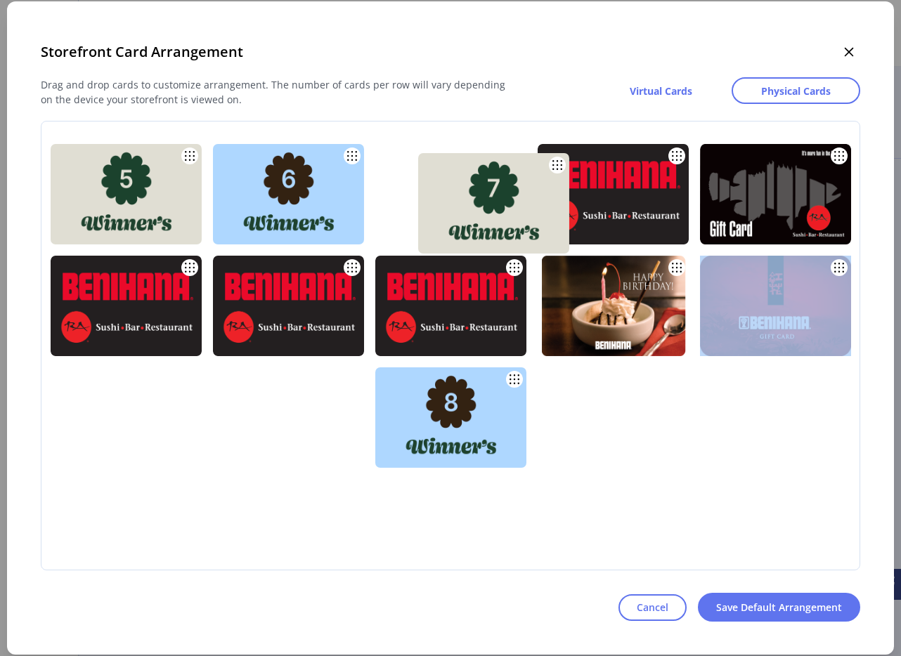
drag, startPoint x: 750, startPoint y: 311, endPoint x: 463, endPoint y: 203, distance: 306.4
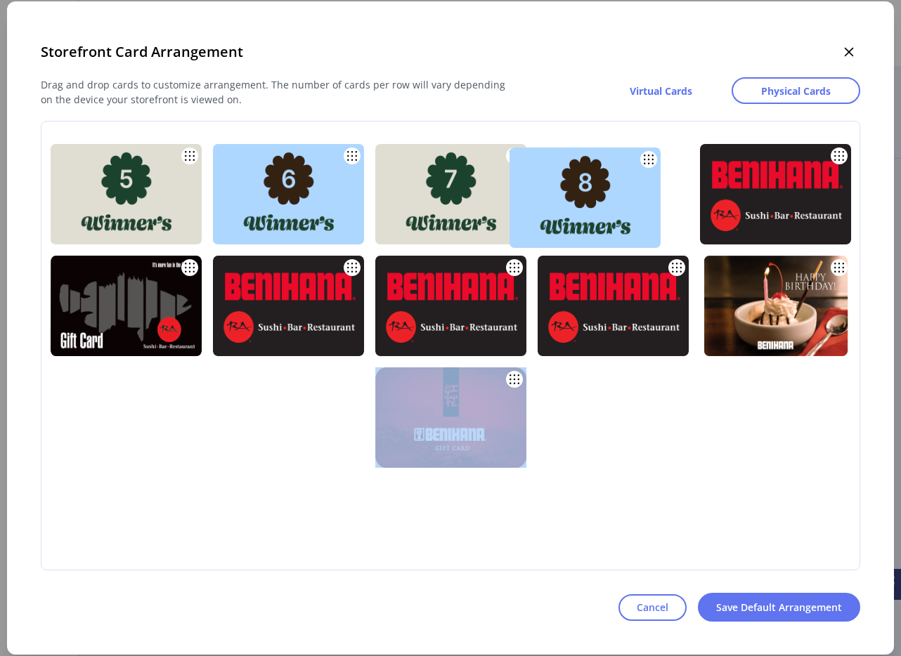
drag, startPoint x: 446, startPoint y: 414, endPoint x: 580, endPoint y: 194, distance: 257.6
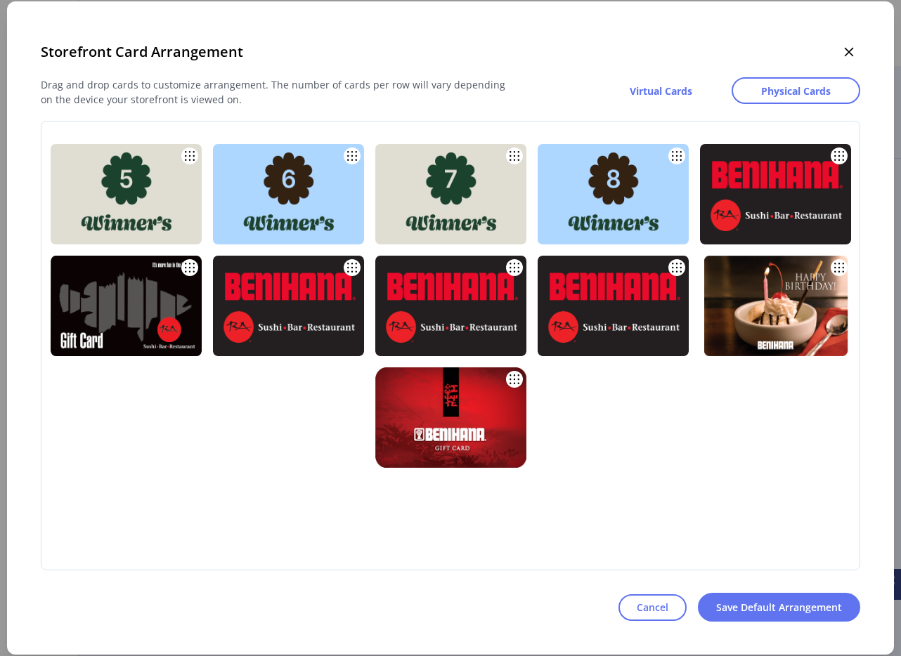
click at [786, 481] on div at bounding box center [456, 351] width 830 height 427
click at [790, 613] on span "Save Default Arrangement" at bounding box center [779, 607] width 126 height 15
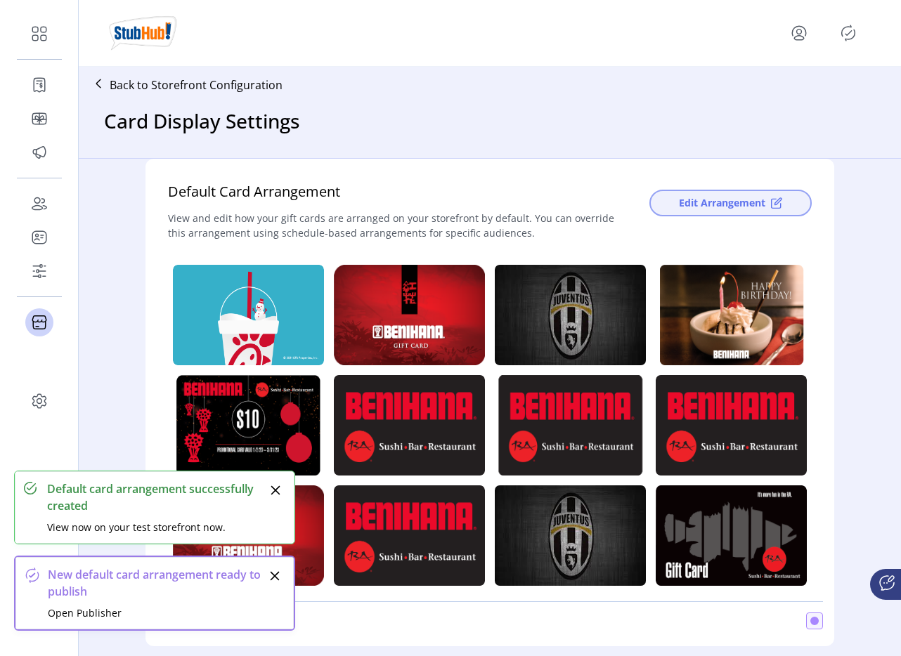
click at [707, 212] on button "Edit Arrangement" at bounding box center [730, 203] width 162 height 27
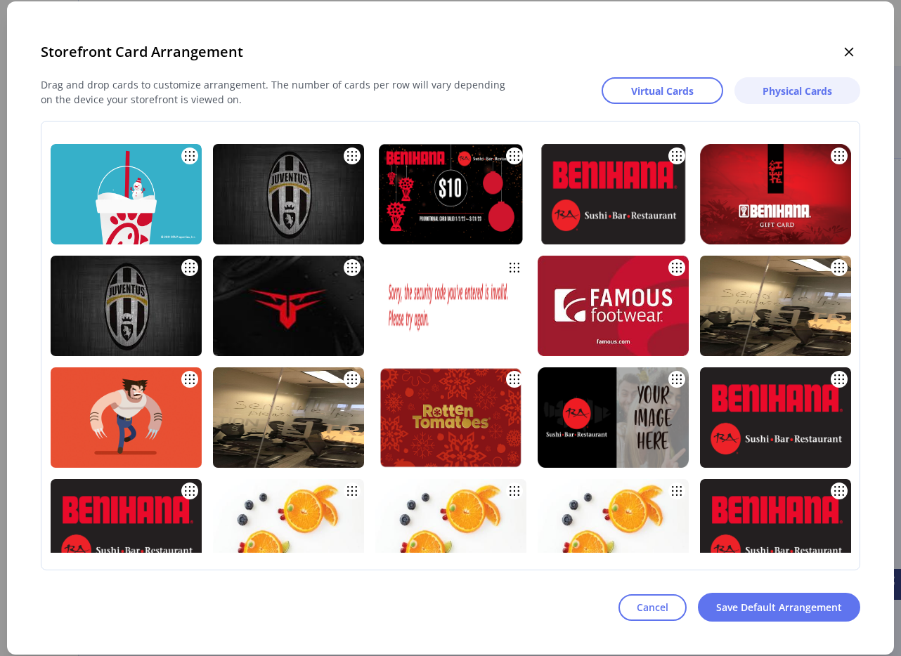
click at [780, 98] on button "Physical Cards" at bounding box center [797, 90] width 126 height 27
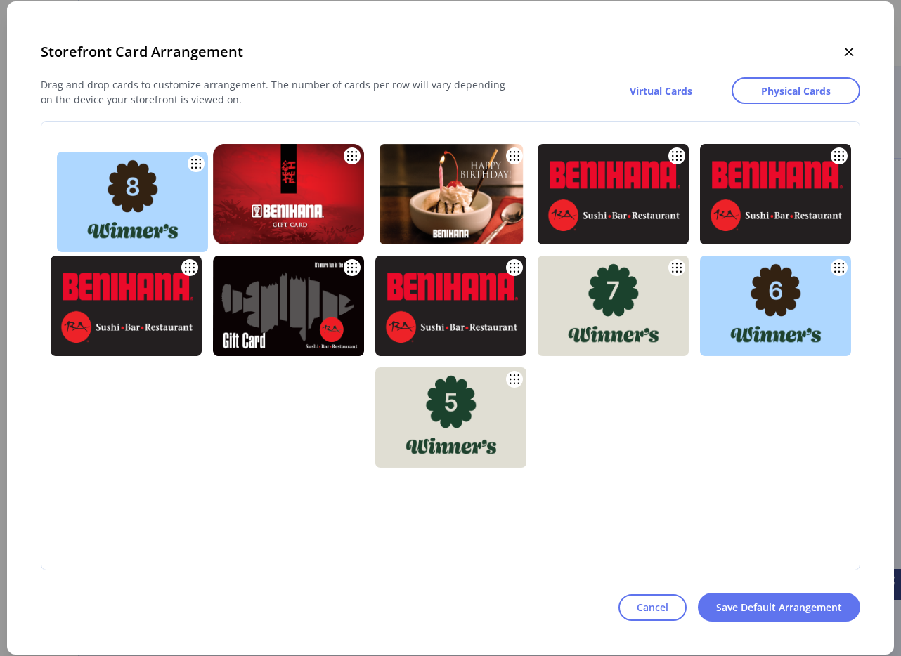
drag, startPoint x: 344, startPoint y: 270, endPoint x: 138, endPoint y: 185, distance: 223.6
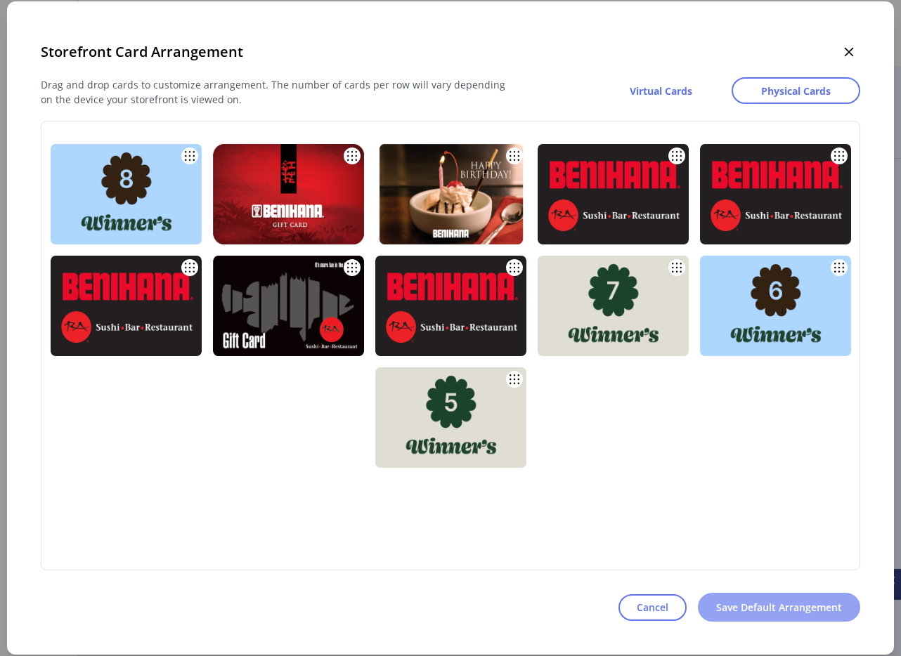
click at [823, 608] on span "Save Default Arrangement" at bounding box center [779, 607] width 126 height 15
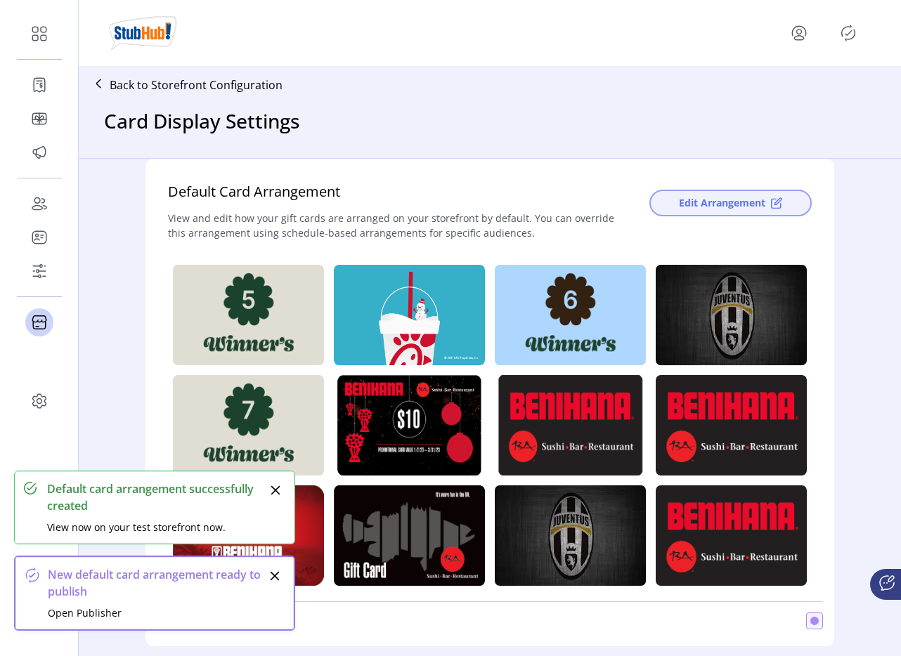
click at [734, 206] on span "Edit Arrangement" at bounding box center [722, 202] width 86 height 15
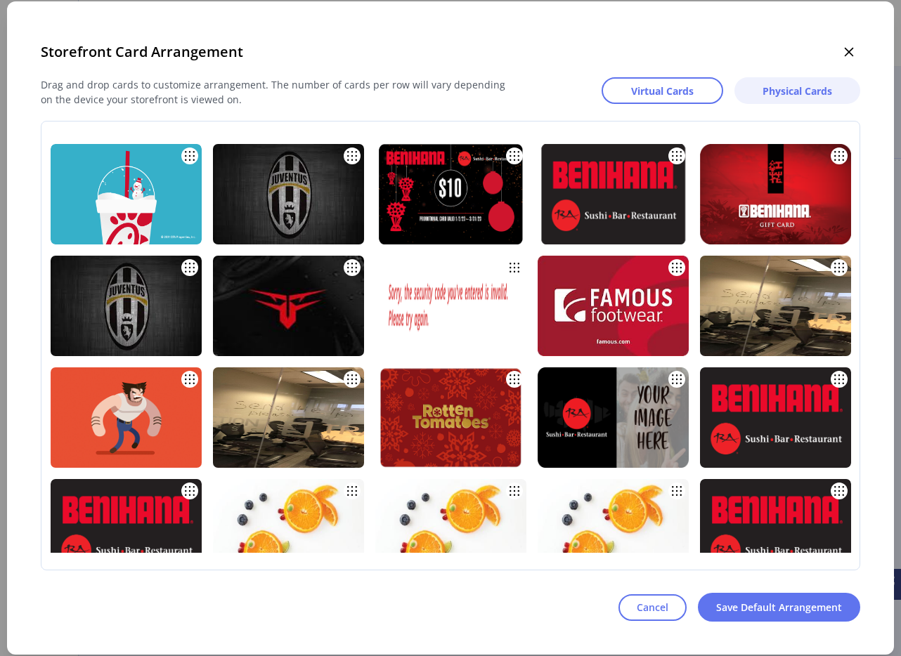
click at [791, 96] on span "Physical Cards" at bounding box center [797, 91] width 70 height 15
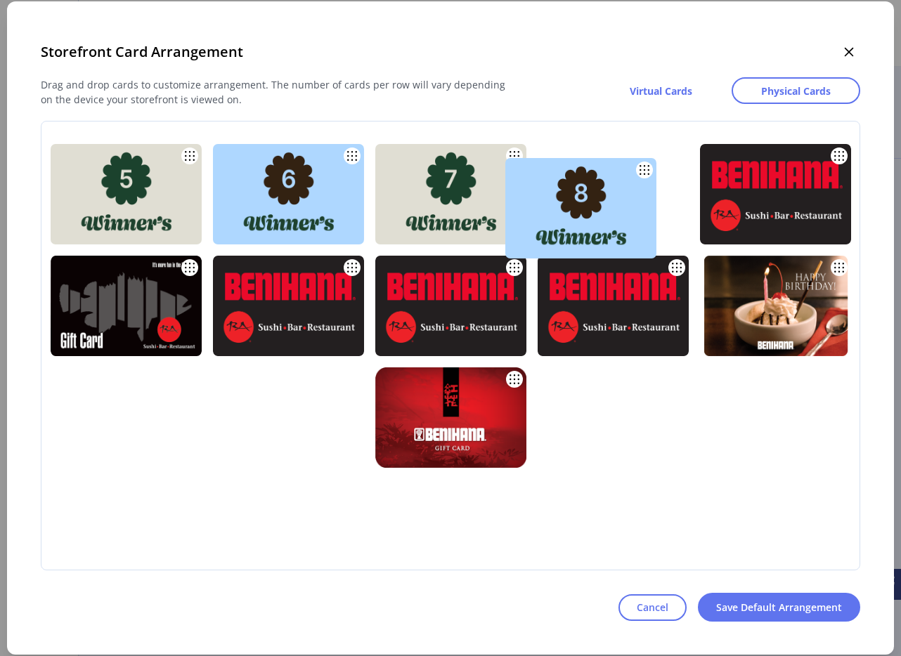
drag, startPoint x: 443, startPoint y: 417, endPoint x: 577, endPoint y: 208, distance: 248.3
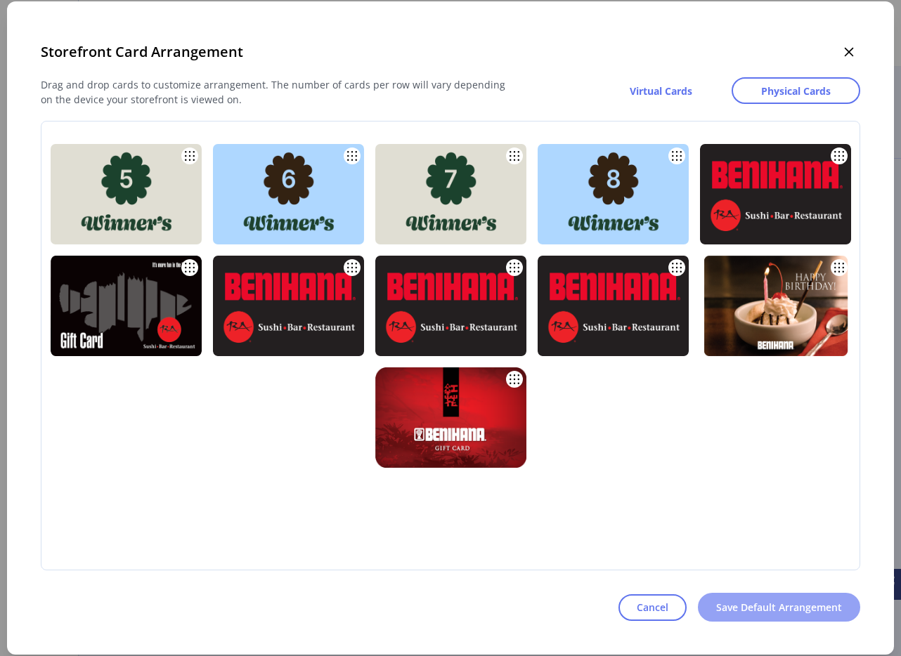
click at [769, 608] on span "Save Default Arrangement" at bounding box center [779, 607] width 126 height 15
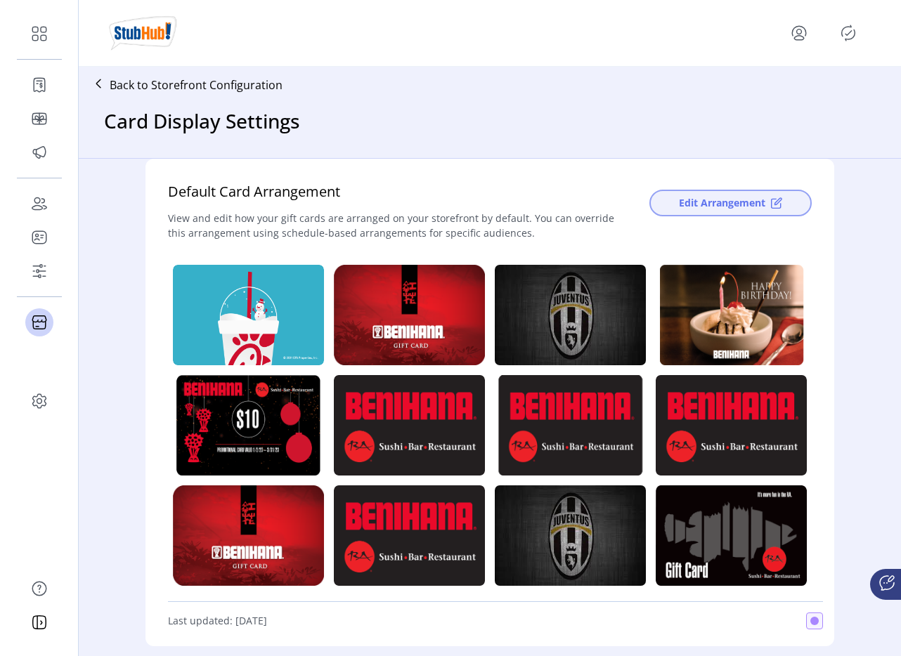
click at [700, 202] on span "Edit Arrangement" at bounding box center [722, 202] width 86 height 15
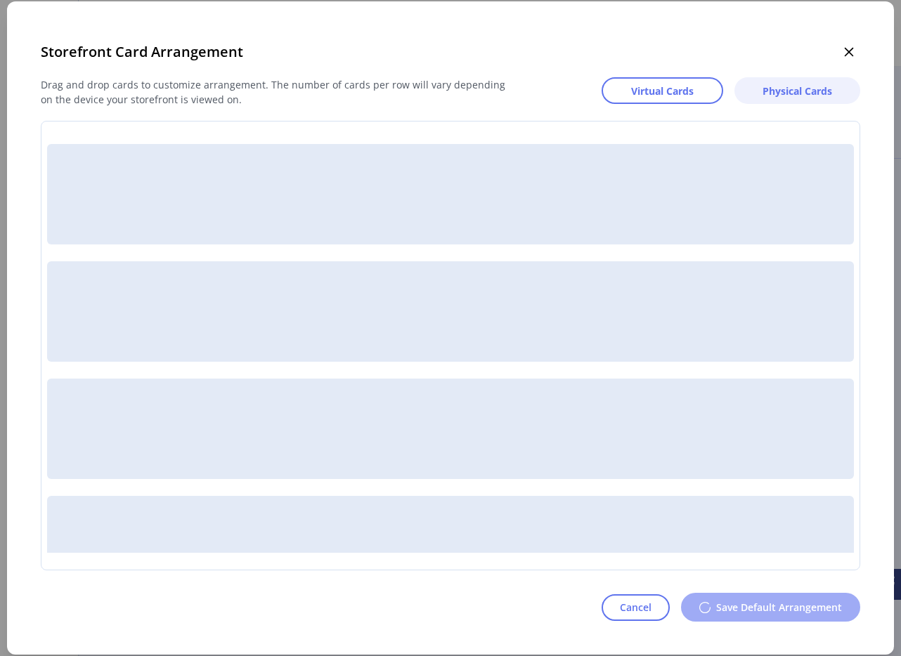
click at [797, 89] on span "Physical Cards" at bounding box center [797, 91] width 70 height 15
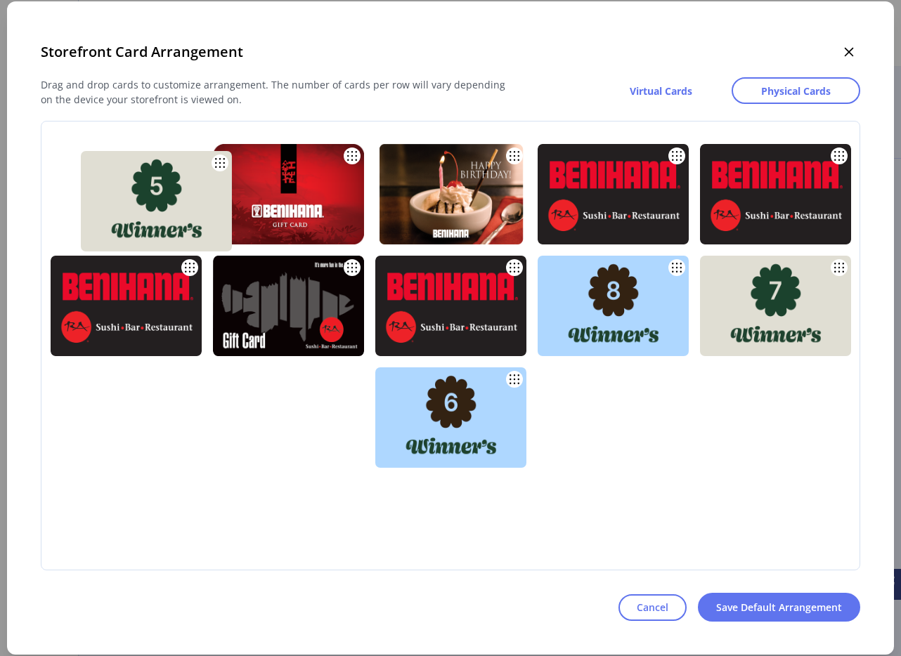
drag, startPoint x: 497, startPoint y: 426, endPoint x: 203, endPoint y: 209, distance: 365.4
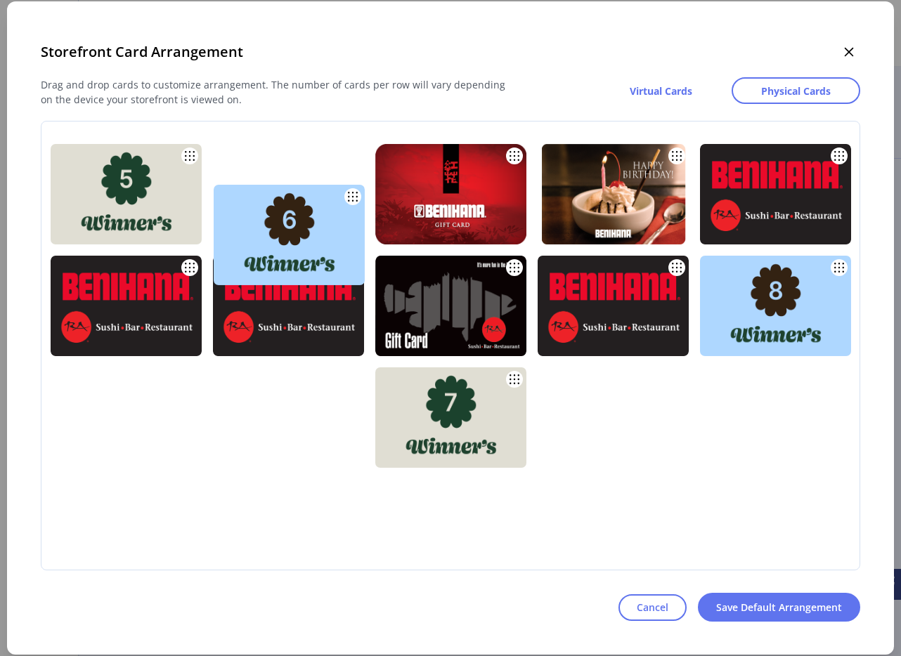
drag, startPoint x: 479, startPoint y: 395, endPoint x: 318, endPoint y: 207, distance: 247.1
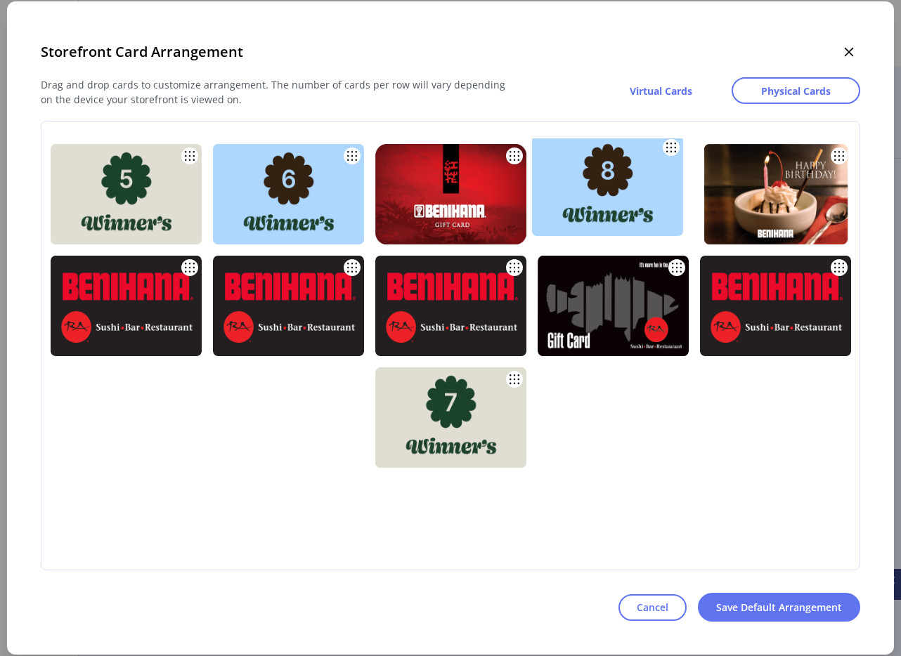
drag, startPoint x: 778, startPoint y: 298, endPoint x: 639, endPoint y: 178, distance: 183.8
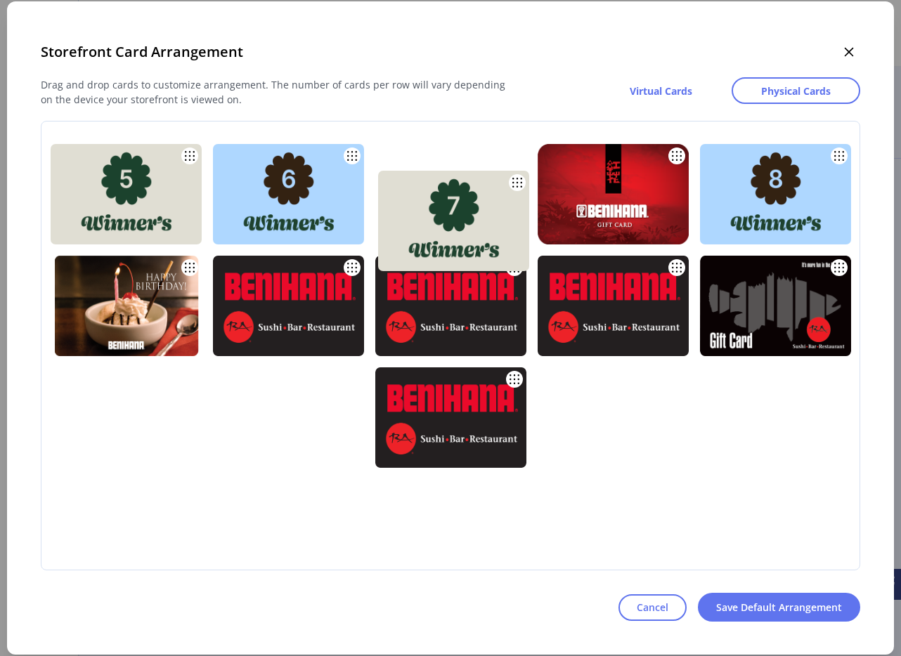
drag, startPoint x: 483, startPoint y: 407, endPoint x: 485, endPoint y: 200, distance: 208.0
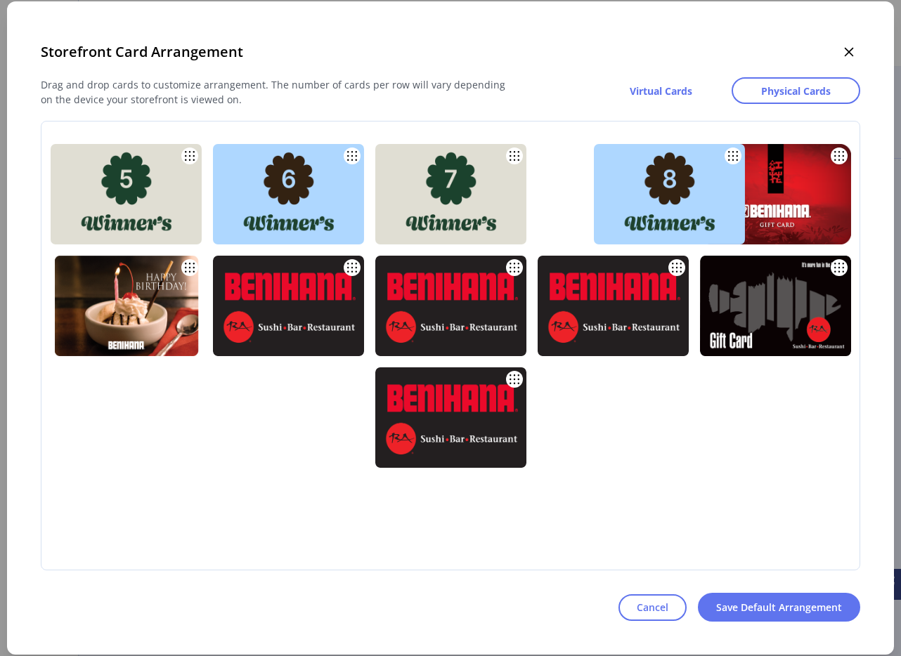
drag, startPoint x: 729, startPoint y: 174, endPoint x: 601, endPoint y: 169, distance: 128.7
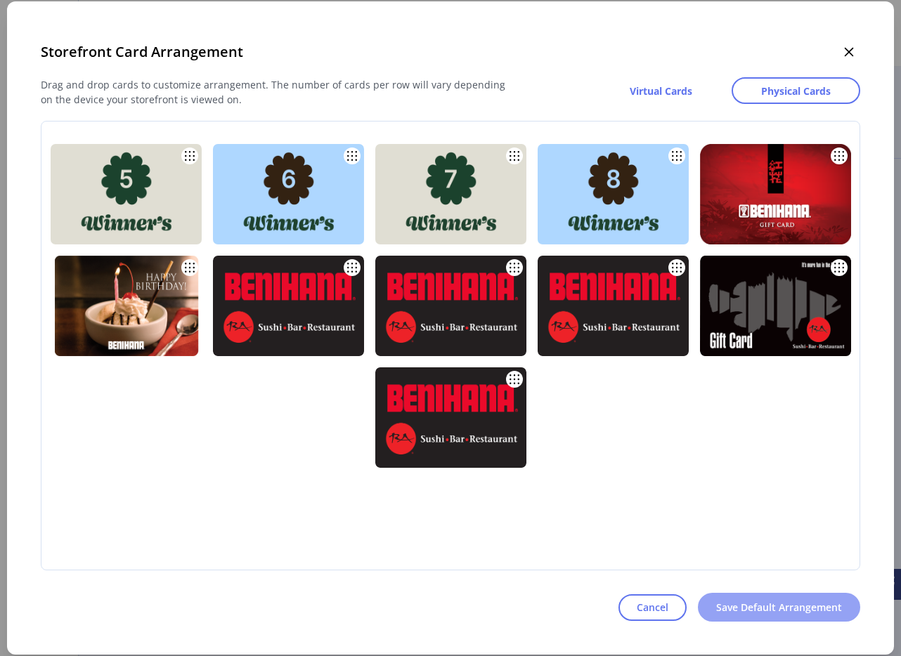
click at [769, 601] on span "Save Default Arrangement" at bounding box center [779, 607] width 126 height 15
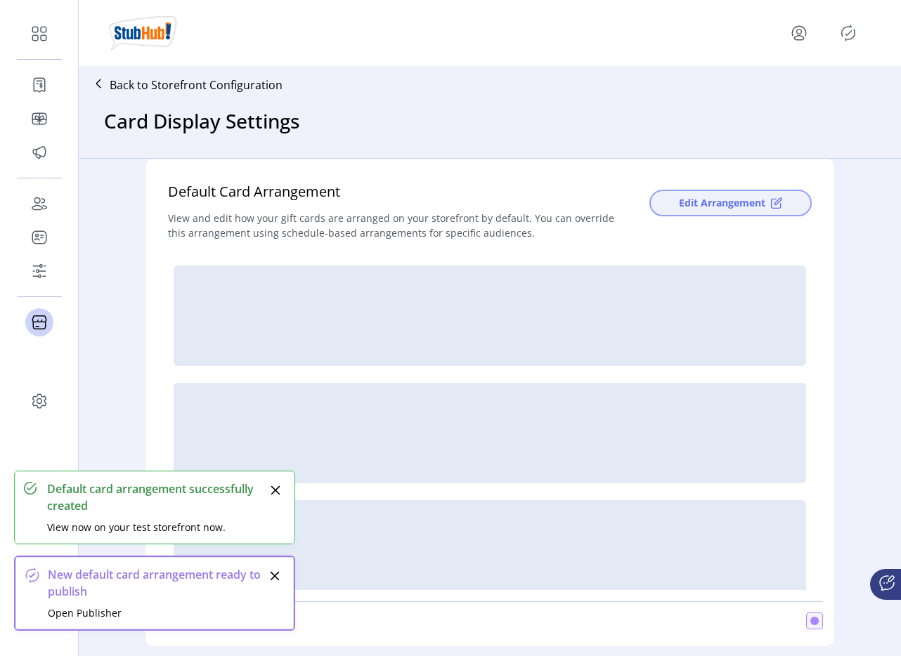
click at [722, 196] on span "Edit Arrangement" at bounding box center [722, 202] width 86 height 15
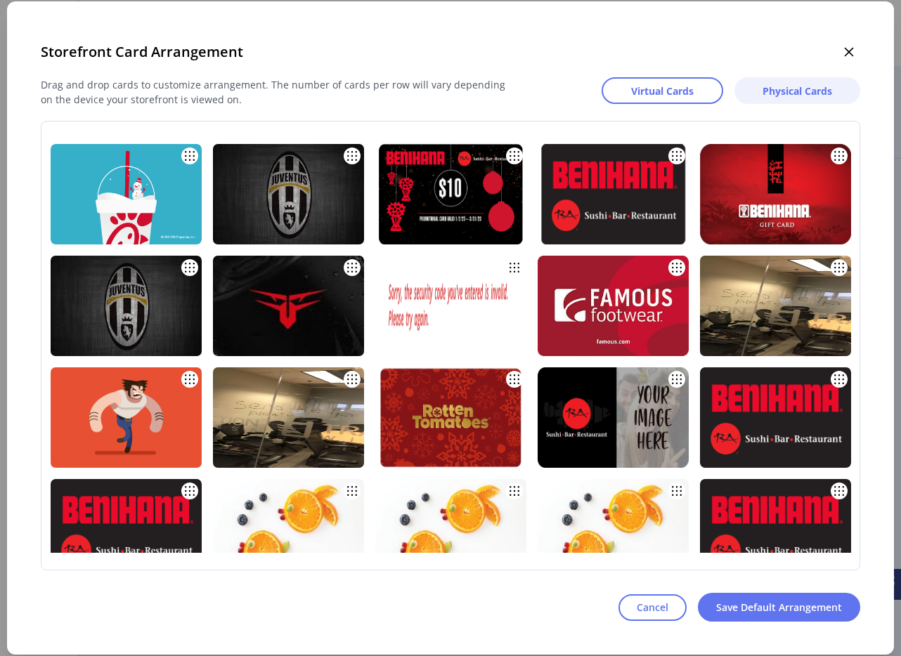
click at [785, 85] on span "Physical Cards" at bounding box center [797, 91] width 70 height 15
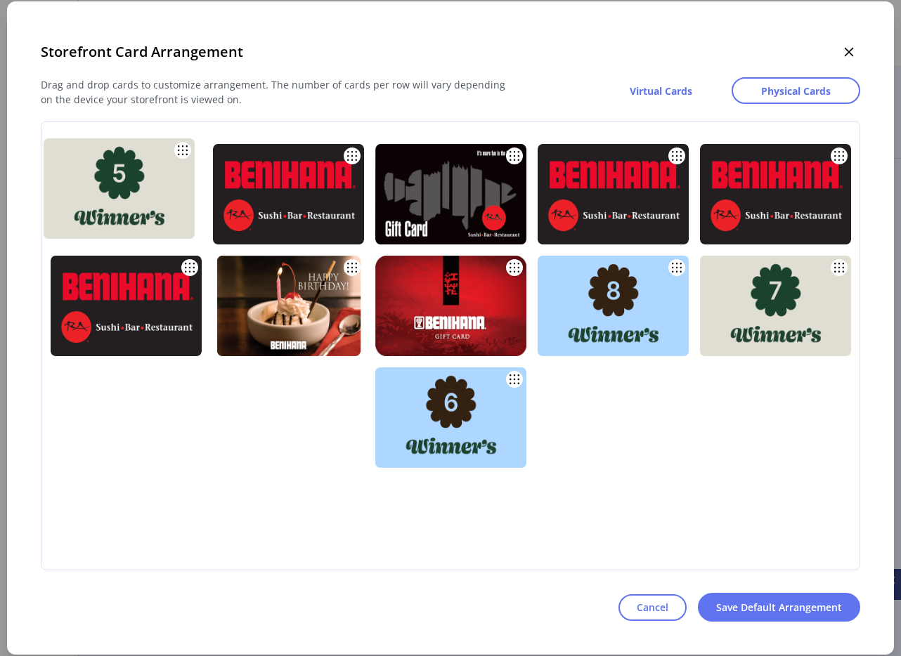
drag, startPoint x: 451, startPoint y: 386, endPoint x: 120, endPoint y: 157, distance: 402.0
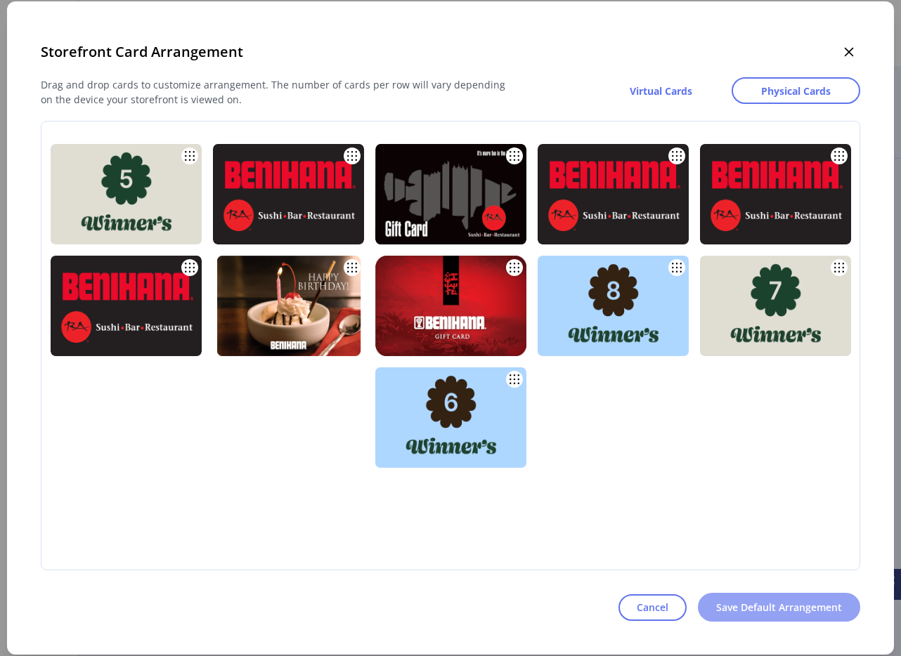
click at [781, 612] on span "Save Default Arrangement" at bounding box center [779, 607] width 126 height 15
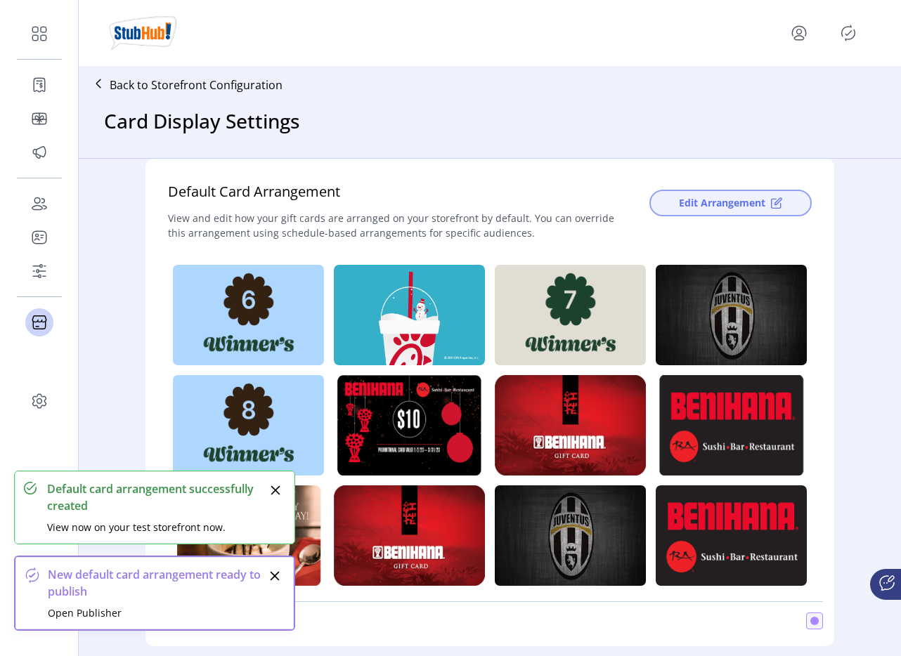
click at [744, 198] on span "Edit Arrangement" at bounding box center [722, 202] width 86 height 15
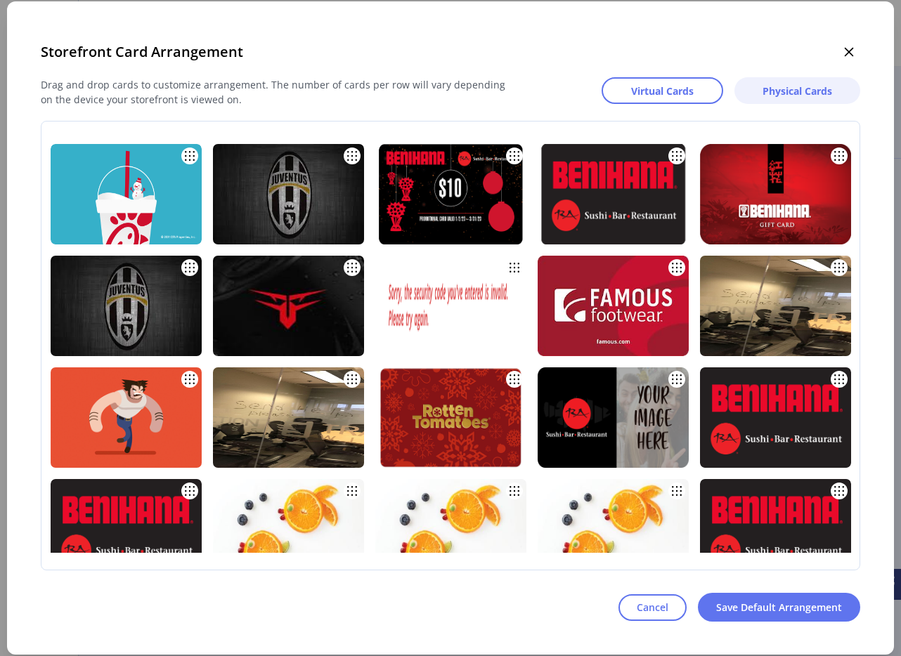
click at [796, 86] on span "Physical Cards" at bounding box center [797, 91] width 70 height 15
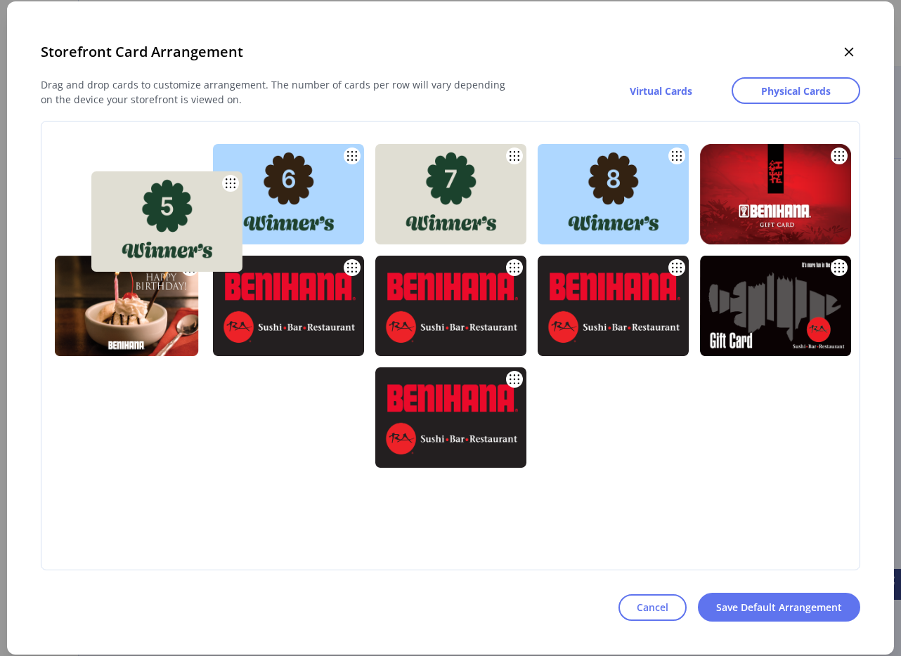
drag, startPoint x: 470, startPoint y: 386, endPoint x: 188, endPoint y: 190, distance: 343.2
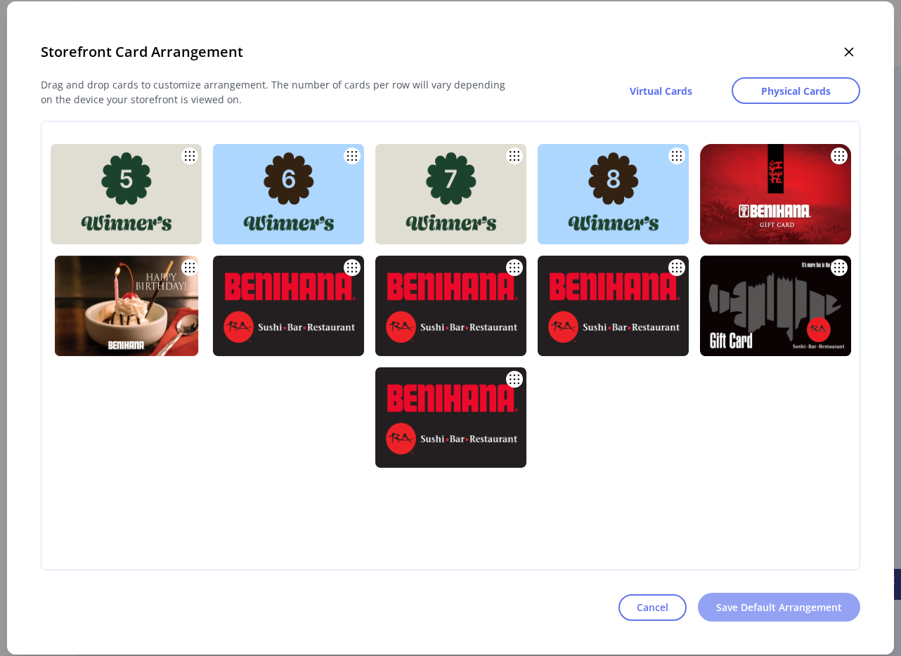
click at [742, 600] on span "Save Default Arrangement" at bounding box center [779, 607] width 126 height 15
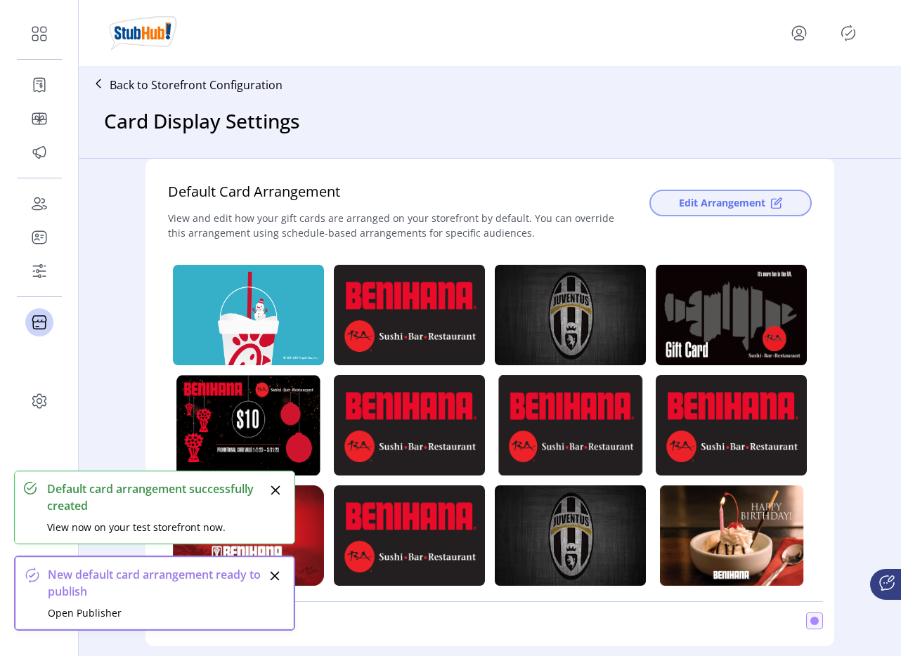
click at [741, 197] on span "Edit Arrangement" at bounding box center [722, 202] width 86 height 15
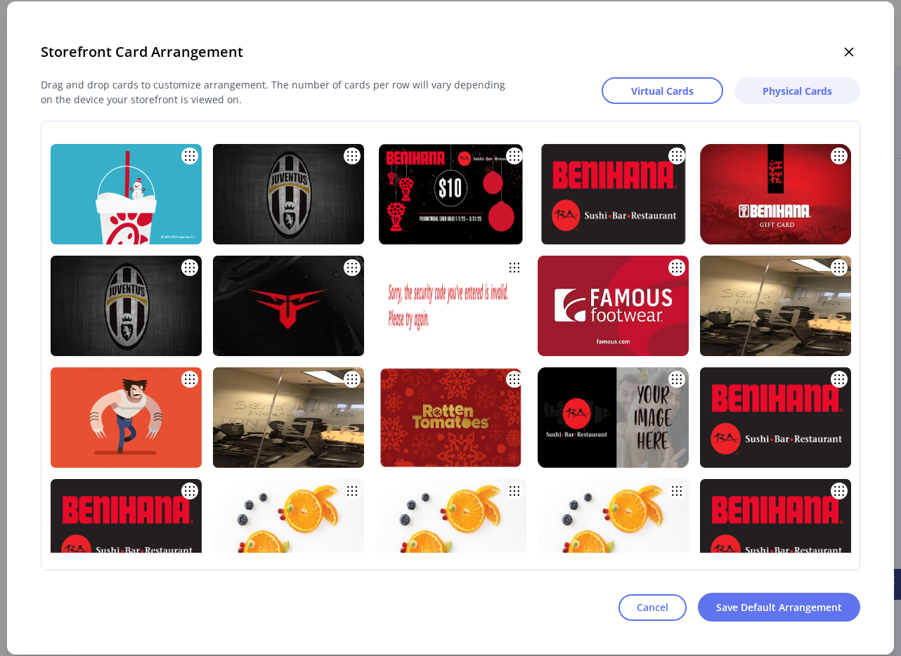
click at [794, 89] on span "Physical Cards" at bounding box center [797, 91] width 70 height 15
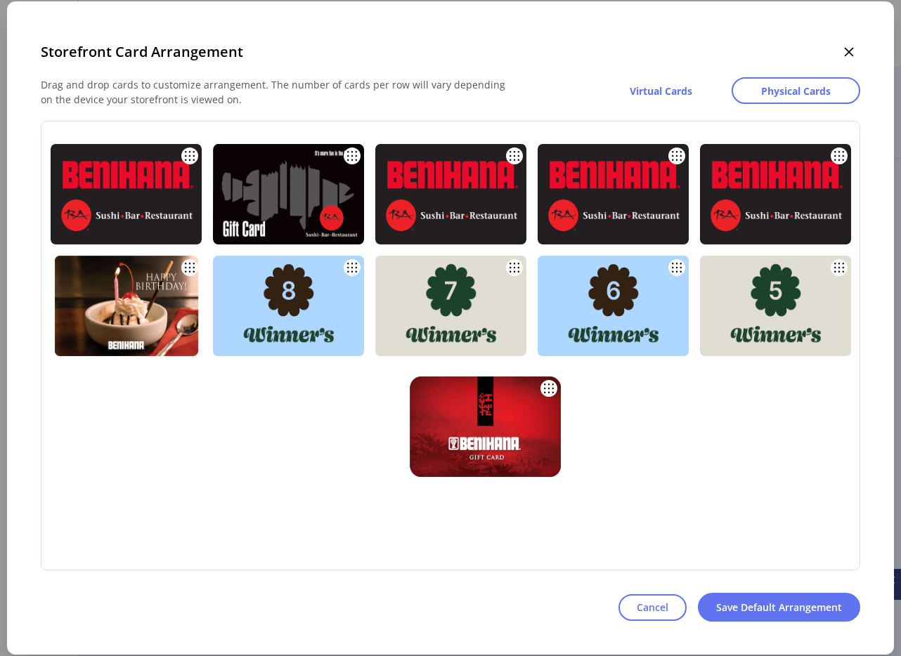
drag, startPoint x: 312, startPoint y: 320, endPoint x: 510, endPoint y: 440, distance: 231.3
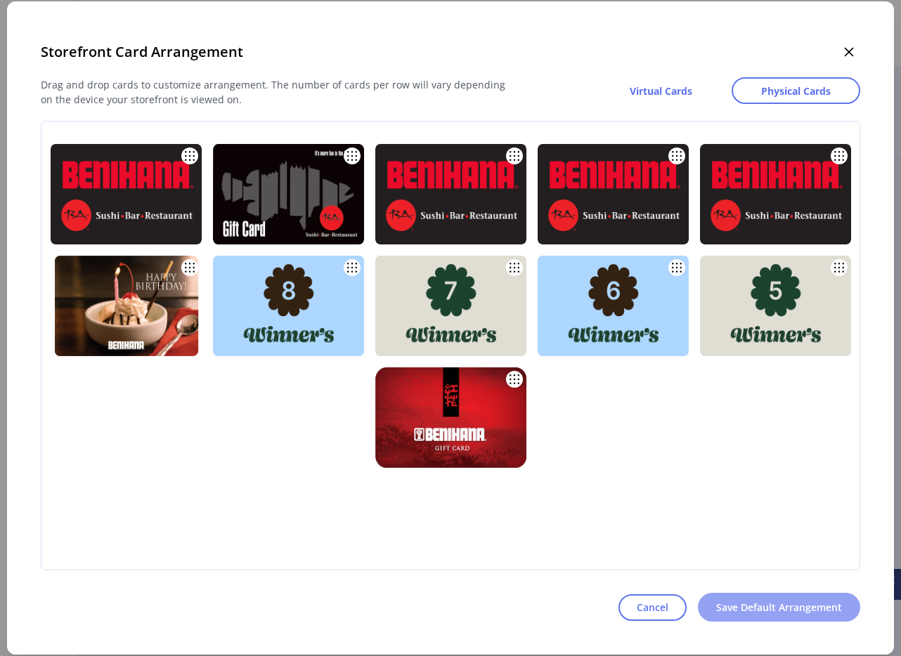
click at [763, 611] on span "Save Default Arrangement" at bounding box center [779, 607] width 126 height 15
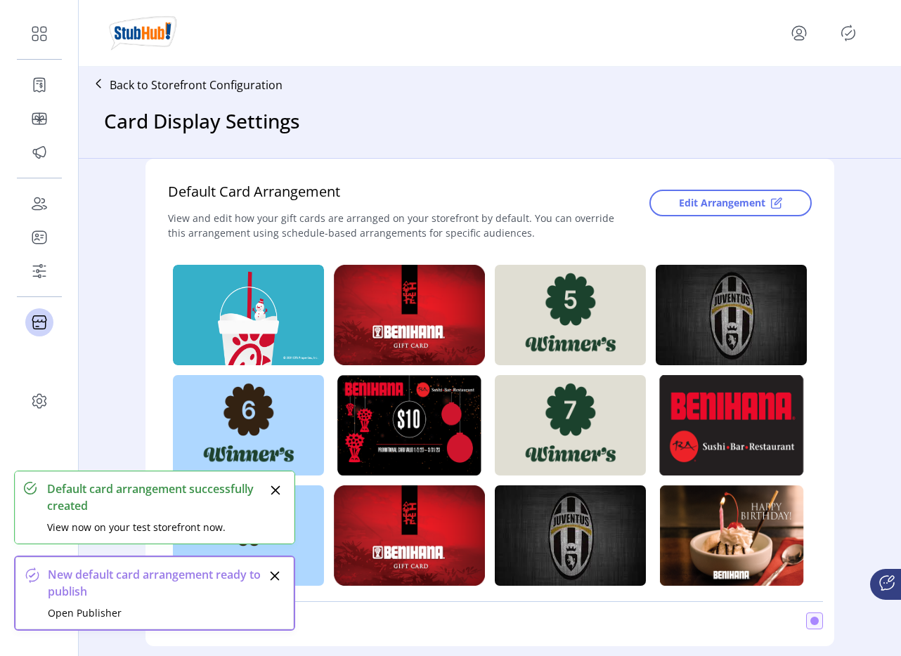
click at [841, 39] on icon "Publisher Panel" at bounding box center [848, 33] width 22 height 22
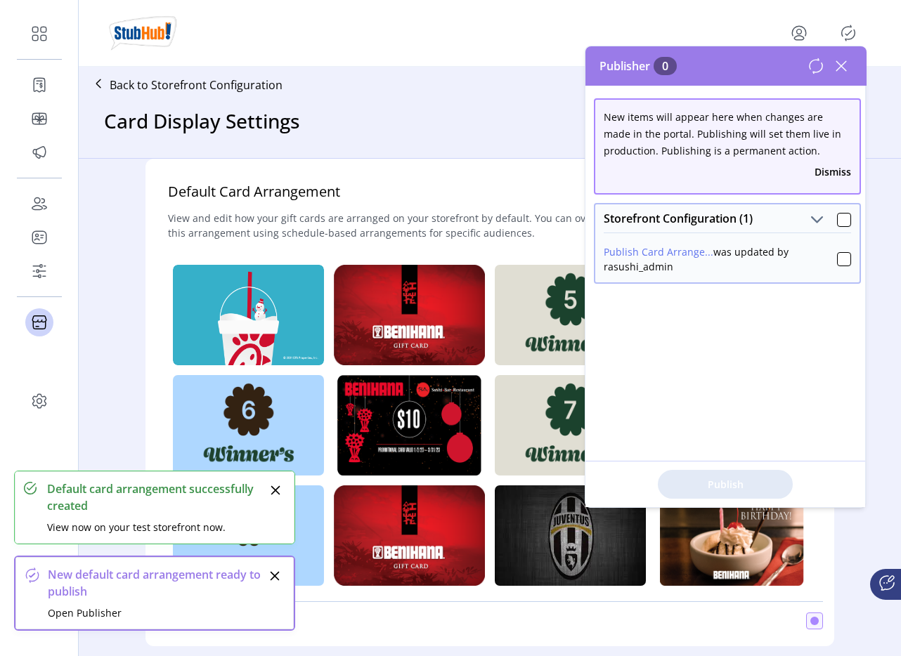
click at [844, 66] on icon at bounding box center [841, 66] width 22 height 22
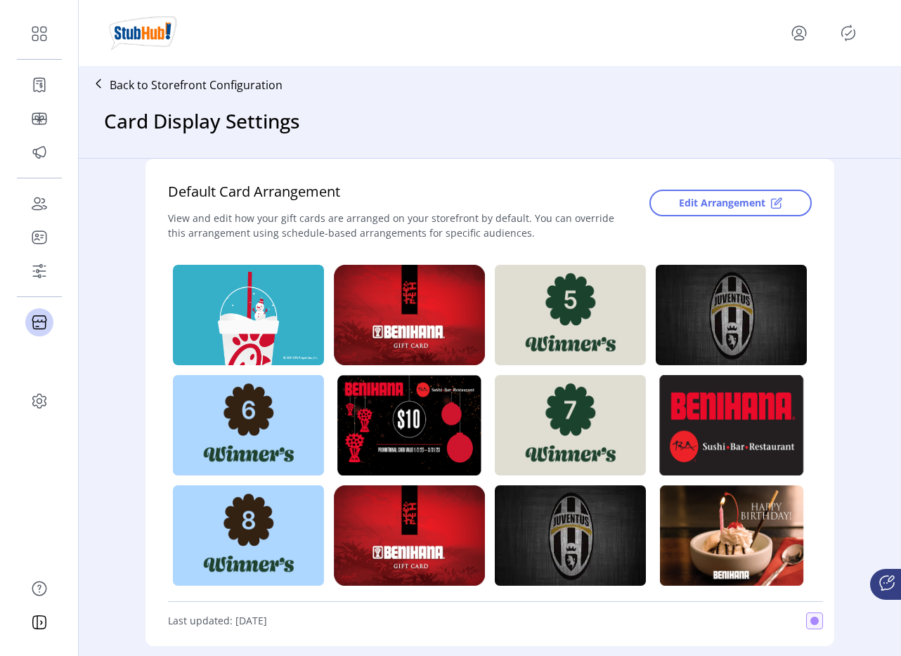
click at [745, 188] on div "Edit Arrangement" at bounding box center [719, 214] width 184 height 67
click at [739, 207] on span "Edit Arrangement" at bounding box center [722, 202] width 86 height 15
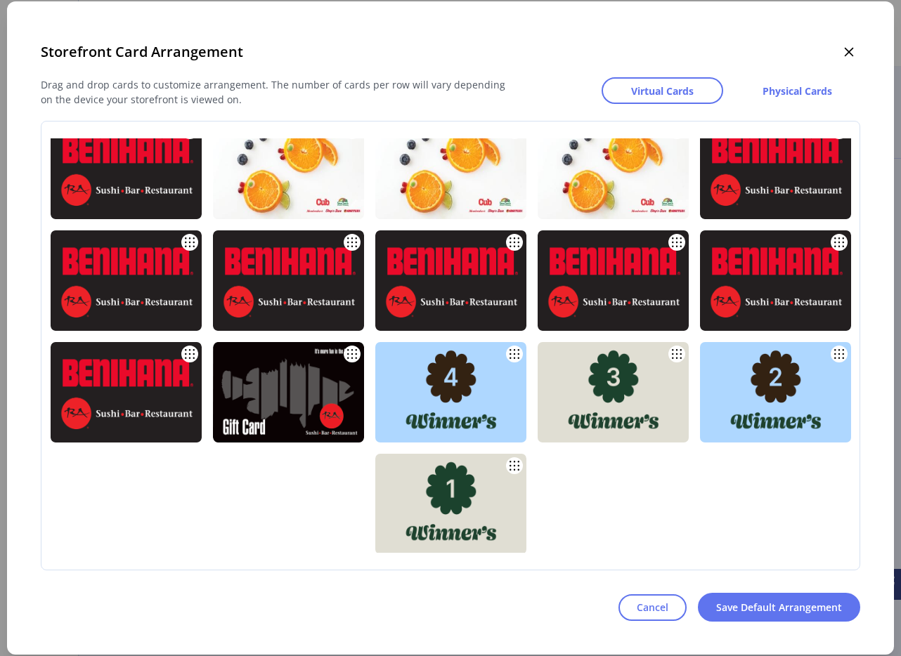
scroll to position [49, 0]
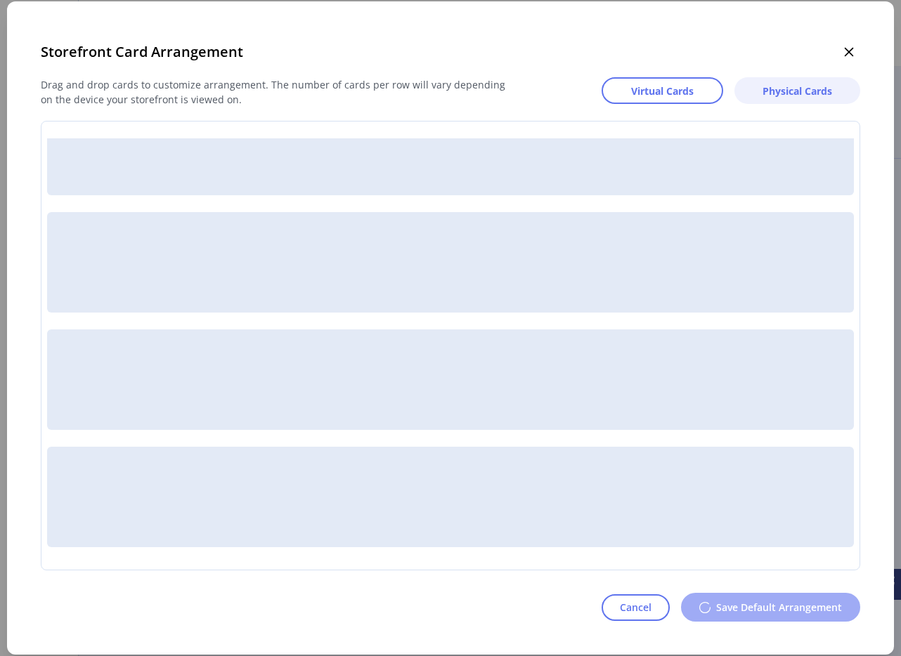
click at [789, 85] on span "Physical Cards" at bounding box center [797, 91] width 70 height 15
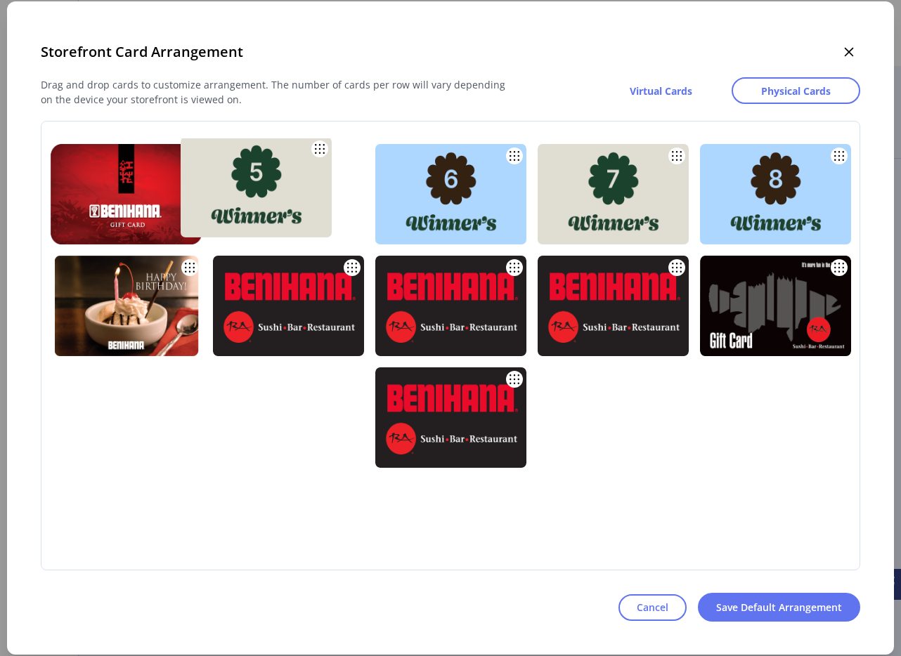
drag, startPoint x: 214, startPoint y: 191, endPoint x: 181, endPoint y: 184, distance: 33.8
click at [181, 184] on img at bounding box center [256, 187] width 151 height 100
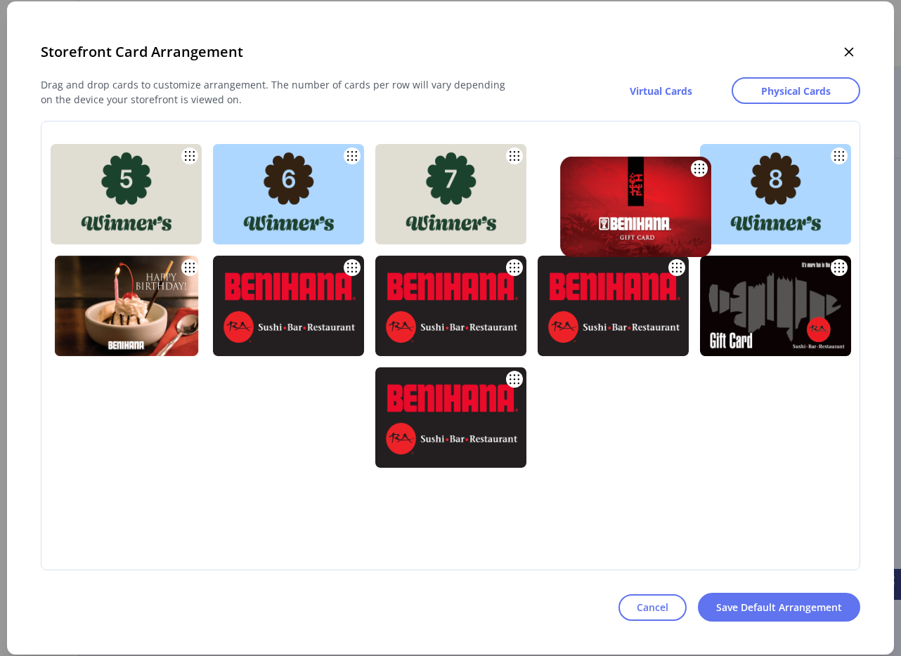
drag, startPoint x: 176, startPoint y: 193, endPoint x: 654, endPoint y: 197, distance: 478.5
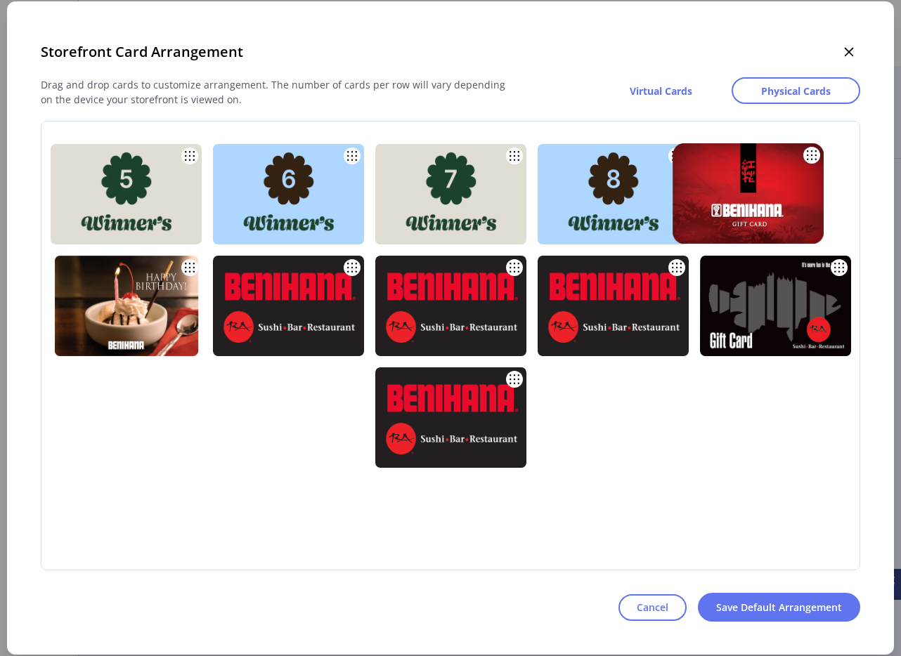
drag, startPoint x: 684, startPoint y: 214, endPoint x: 819, endPoint y: 213, distance: 134.9
click at [819, 213] on img at bounding box center [747, 193] width 151 height 100
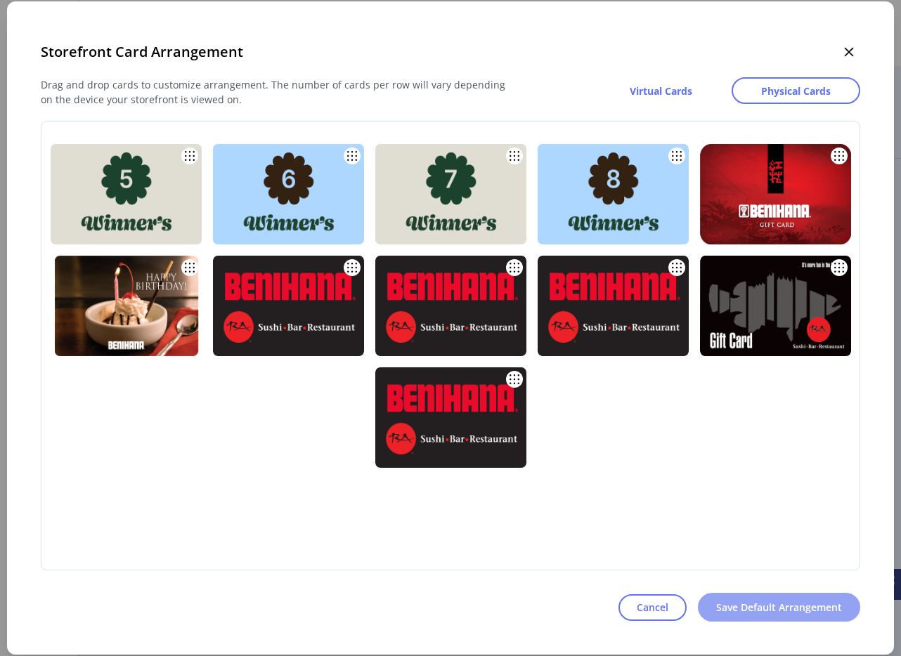
click at [734, 600] on span "Save Default Arrangement" at bounding box center [779, 607] width 126 height 15
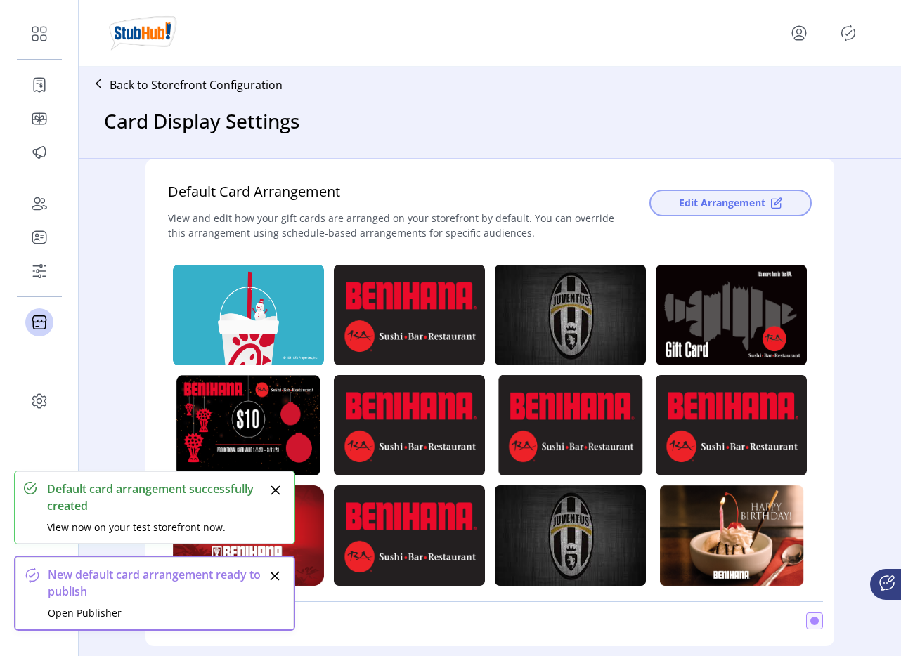
click at [736, 207] on span "Edit Arrangement" at bounding box center [722, 202] width 86 height 15
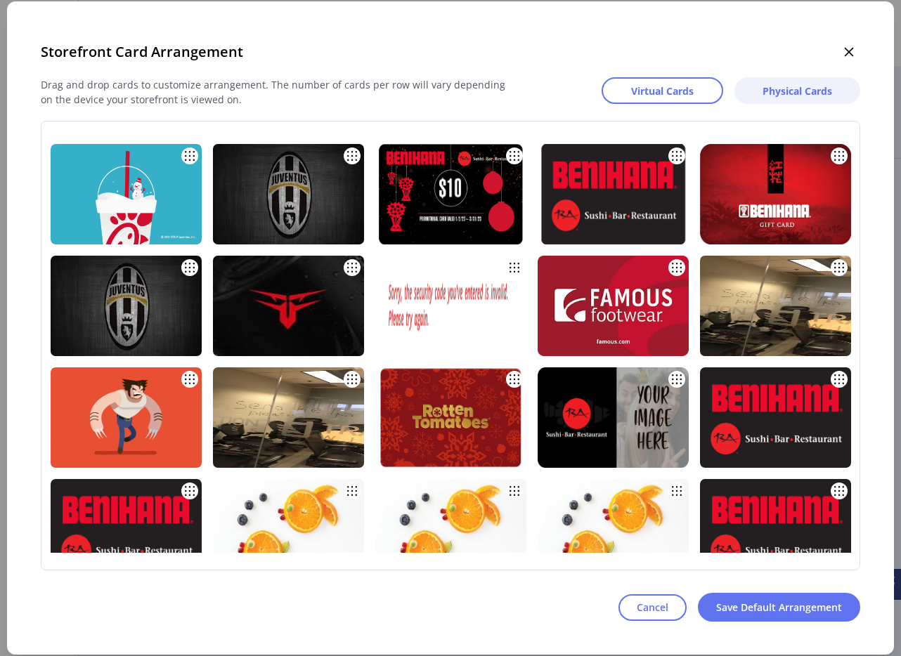
click at [795, 93] on span "Physical Cards" at bounding box center [797, 91] width 70 height 15
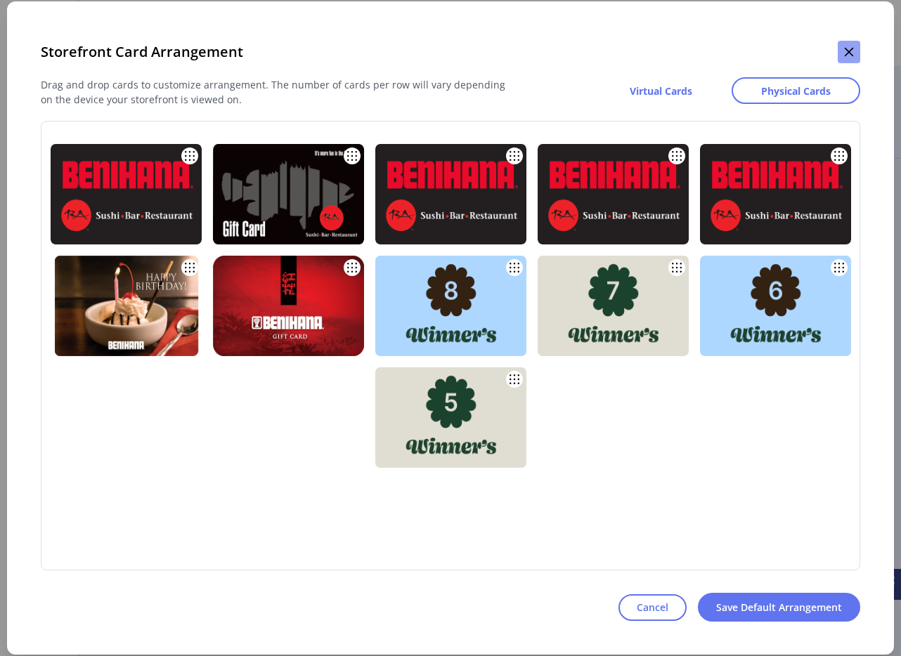
click at [849, 48] on icon "button" at bounding box center [848, 51] width 11 height 11
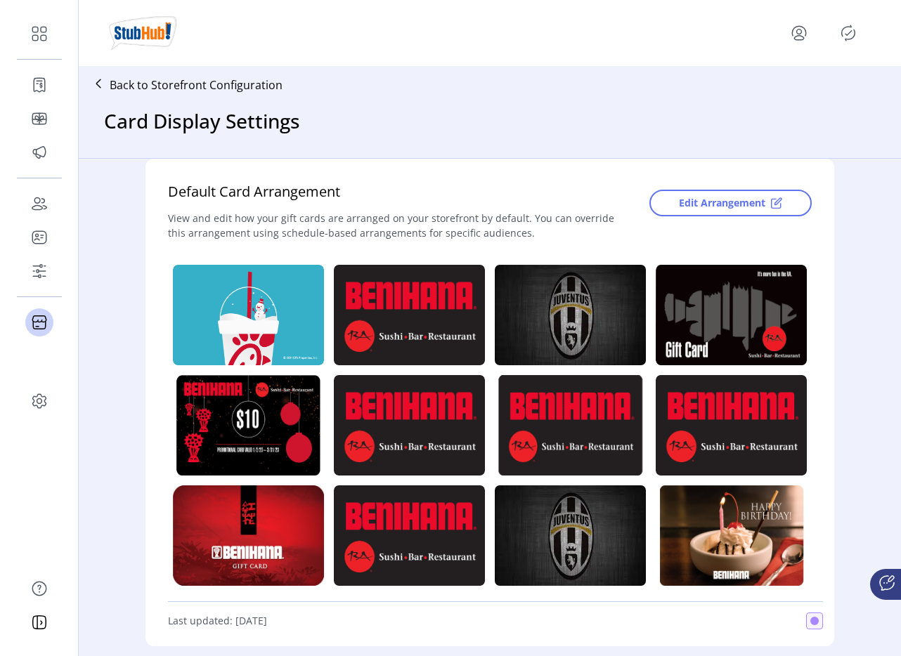
click at [845, 40] on icon "Publisher Panel" at bounding box center [848, 32] width 13 height 15
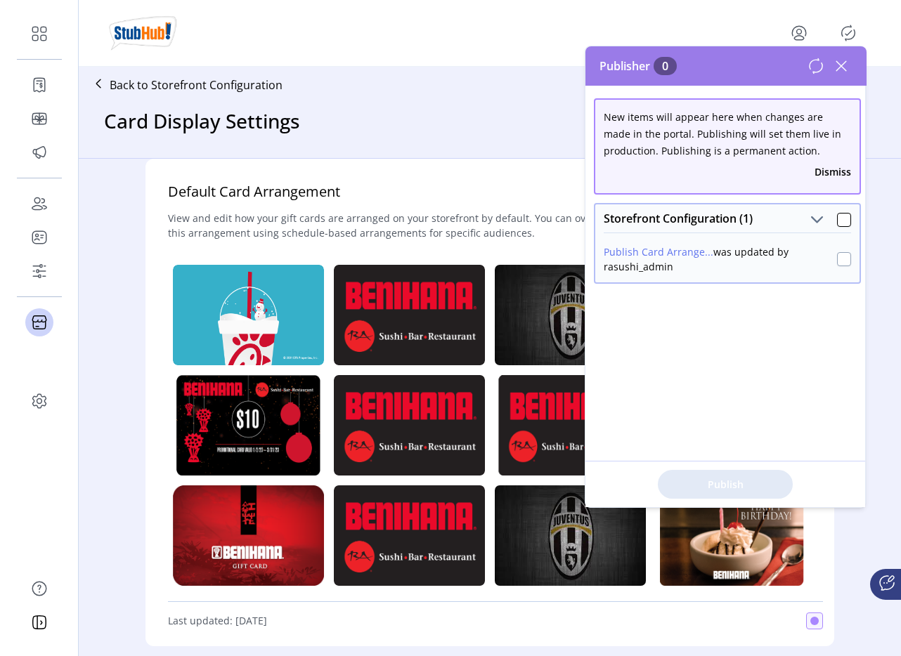
click at [837, 260] on div at bounding box center [844, 259] width 14 height 14
click at [715, 480] on span "Publish 1 Items" at bounding box center [725, 484] width 98 height 15
click at [837, 263] on div at bounding box center [844, 259] width 14 height 14
click at [724, 484] on span "Publish 1 Items" at bounding box center [725, 484] width 98 height 15
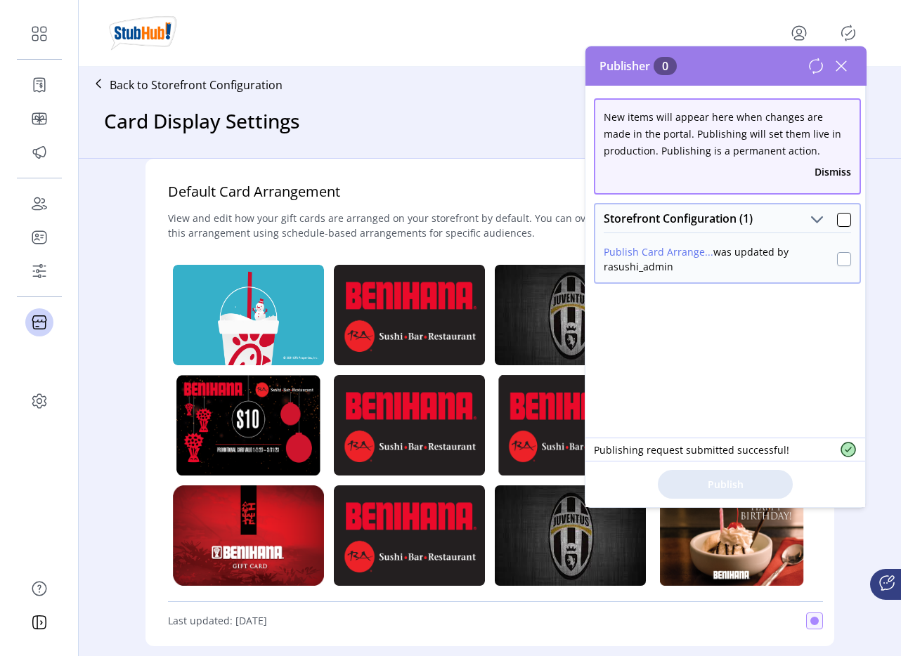
click at [837, 266] on div at bounding box center [844, 259] width 14 height 14
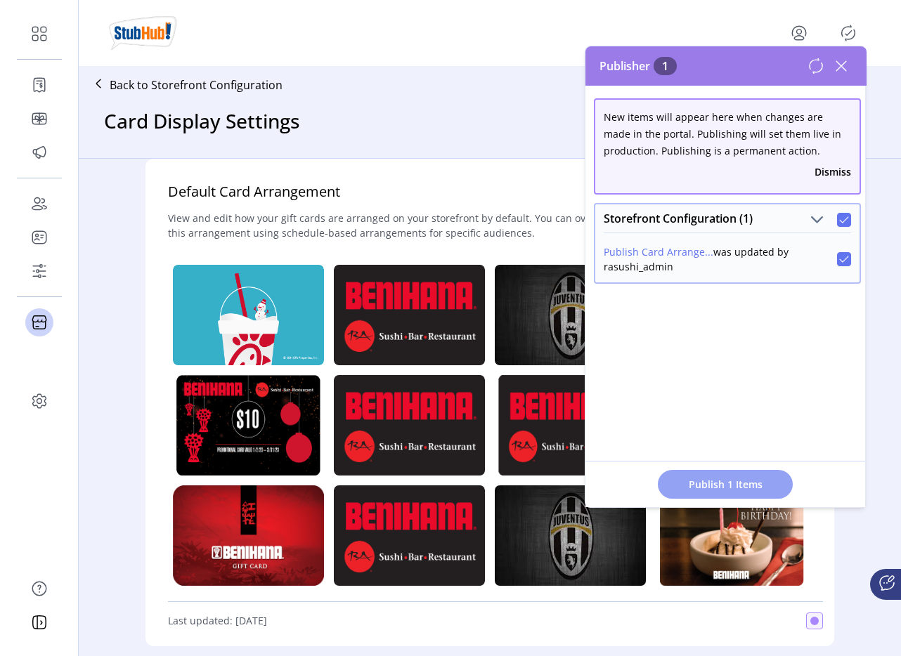
click at [726, 479] on span "Publish 1 Items" at bounding box center [725, 484] width 98 height 15
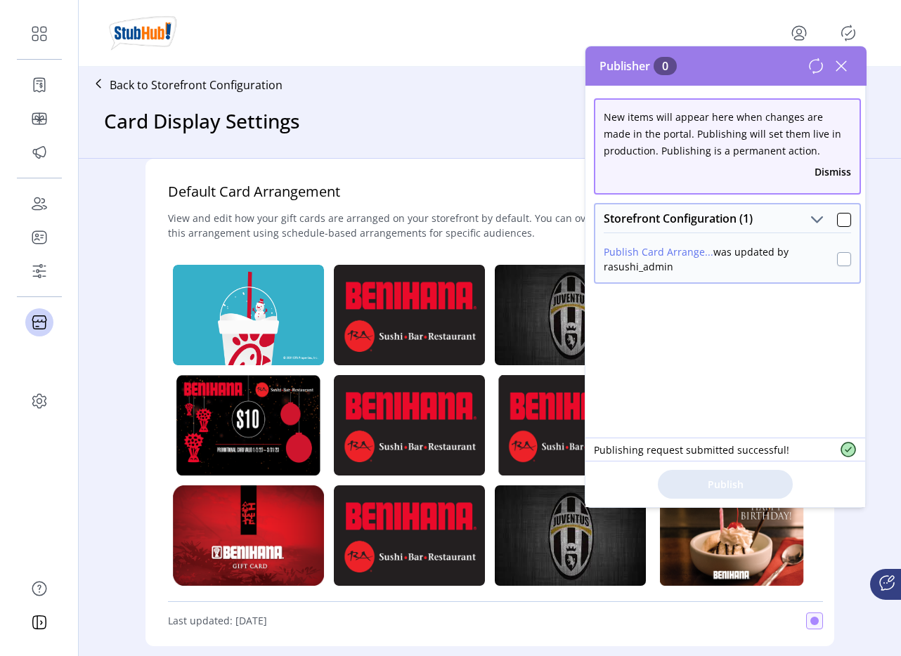
click at [837, 255] on div at bounding box center [844, 259] width 14 height 14
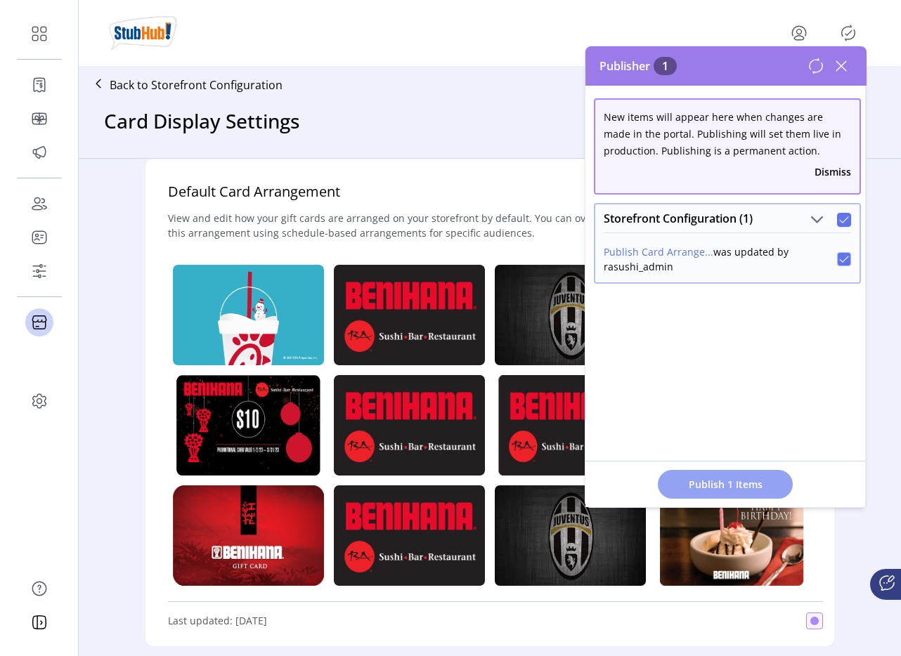
click at [729, 482] on span "Publish 1 Items" at bounding box center [725, 484] width 98 height 15
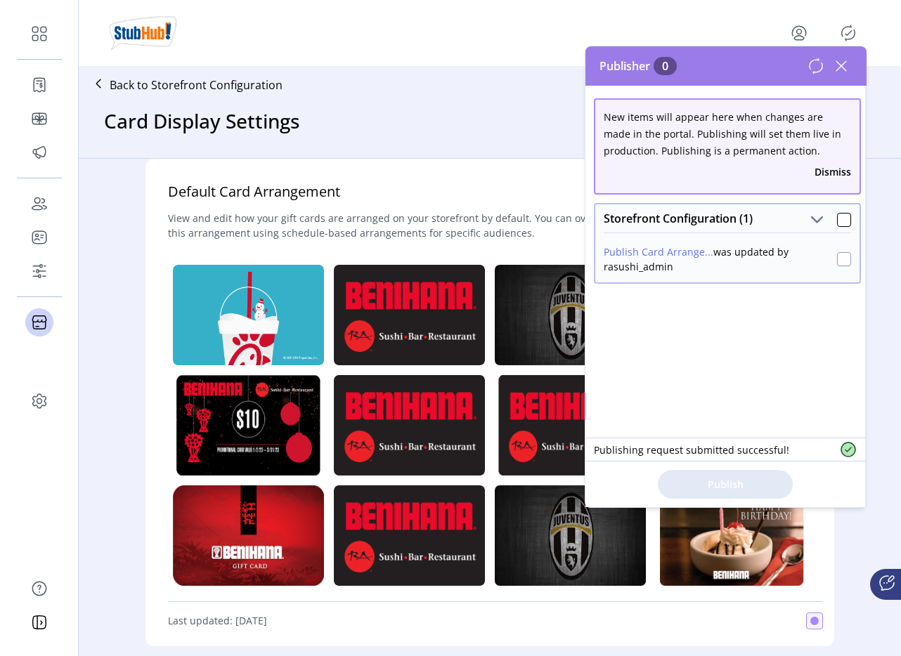
click at [837, 262] on div at bounding box center [844, 259] width 14 height 14
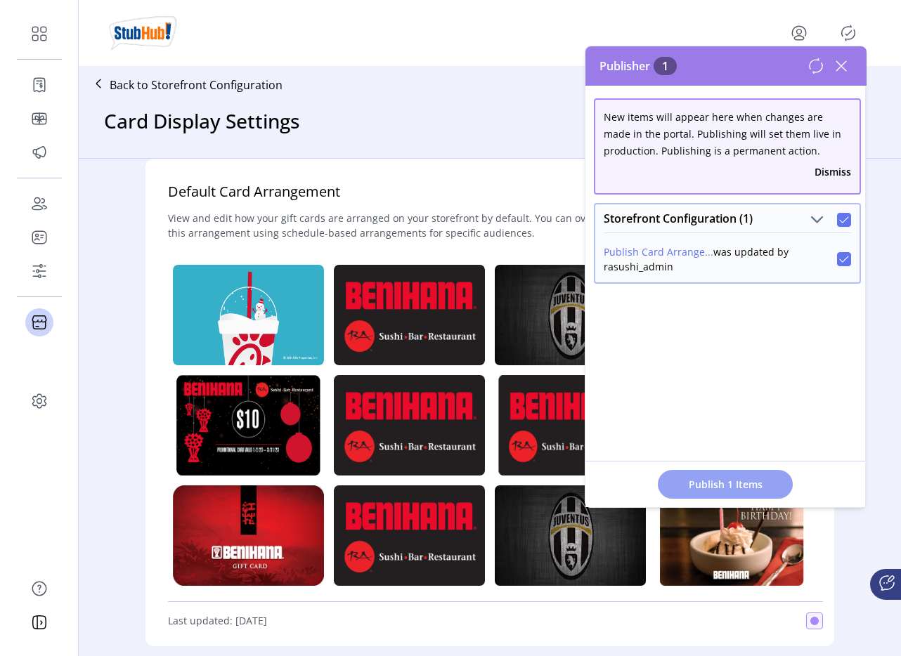
click at [743, 480] on span "Publish 1 Items" at bounding box center [725, 484] width 98 height 15
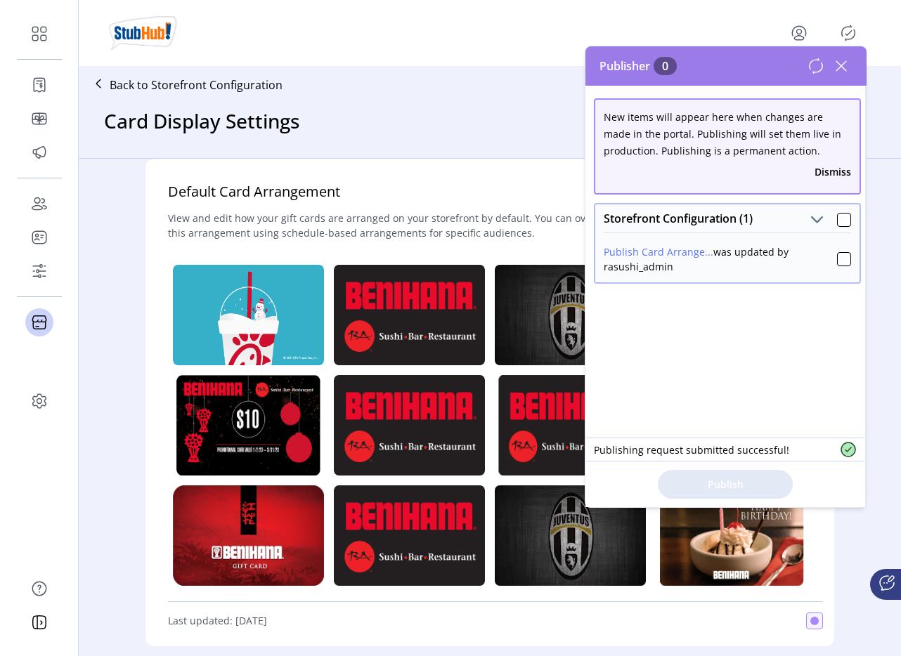
click at [847, 261] on div "Publish Card Arrange... was updated by rasushi_admin" at bounding box center [727, 258] width 264 height 50
click at [838, 265] on div at bounding box center [844, 259] width 14 height 14
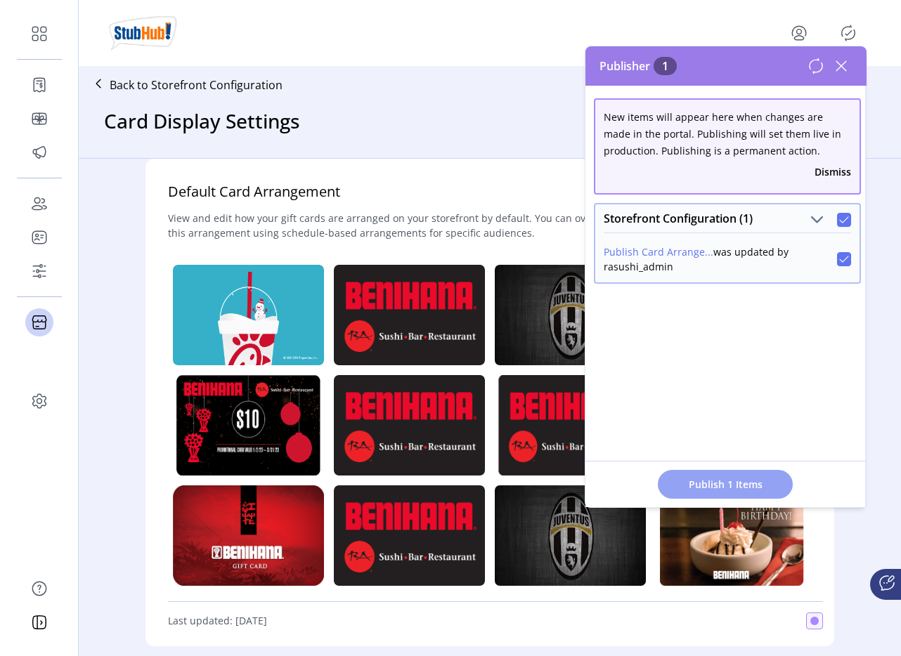
click at [724, 497] on button "Publish 1 Items" at bounding box center [725, 484] width 135 height 29
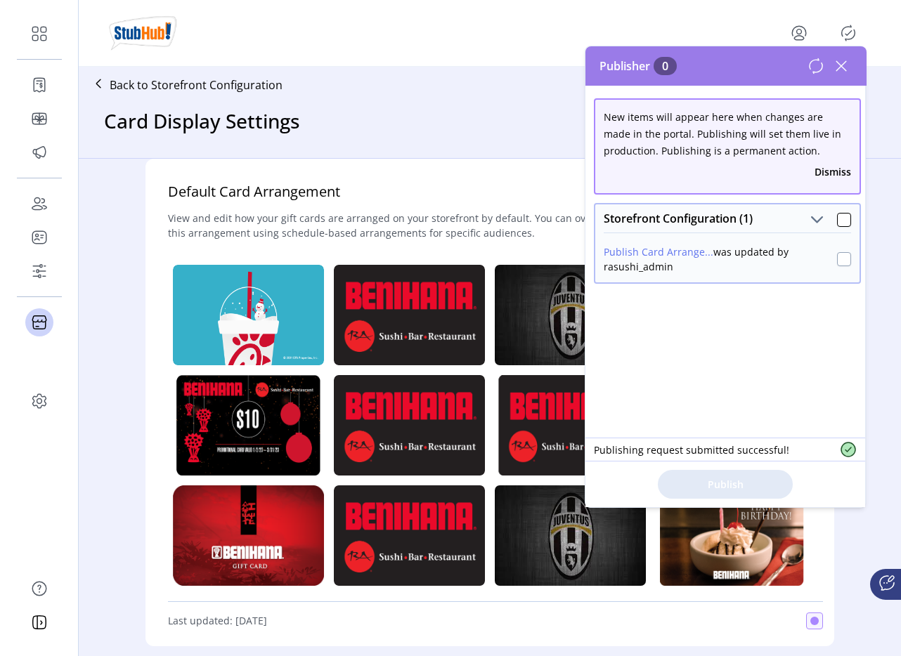
click at [837, 261] on div at bounding box center [844, 259] width 14 height 14
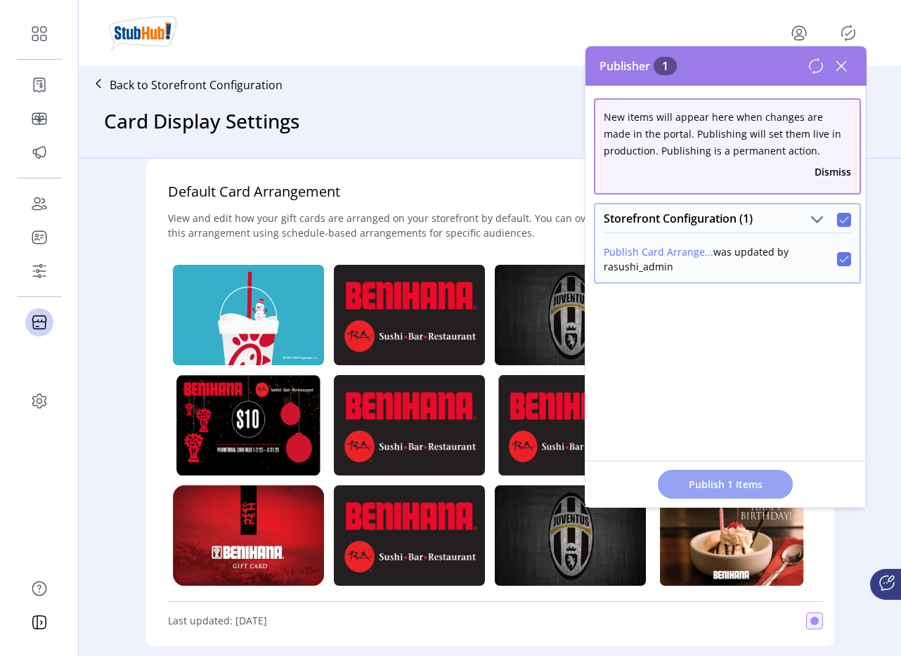
click at [721, 481] on span "Publish 1 Items" at bounding box center [725, 484] width 98 height 15
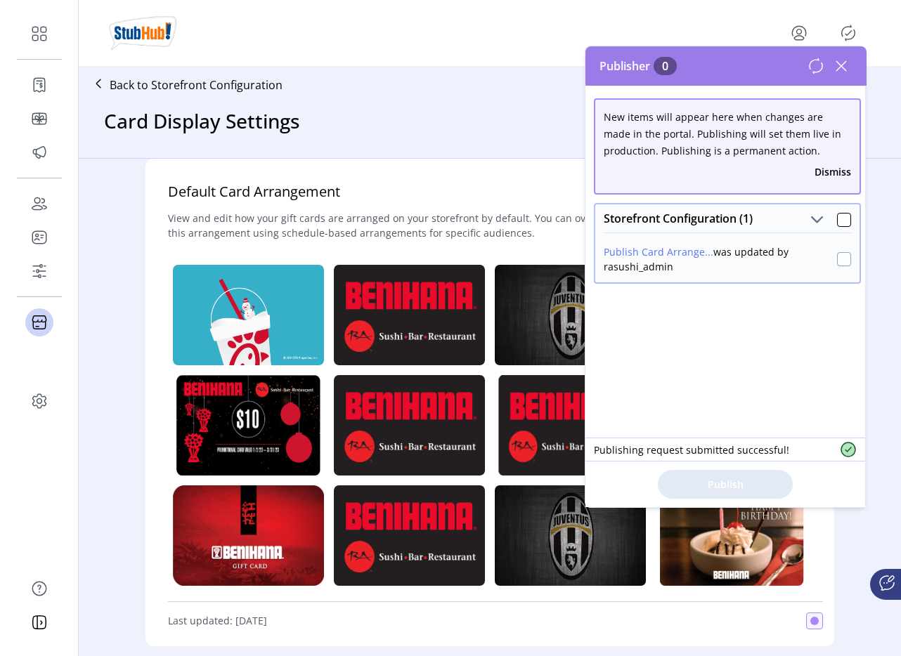
click at [840, 263] on div at bounding box center [844, 259] width 14 height 14
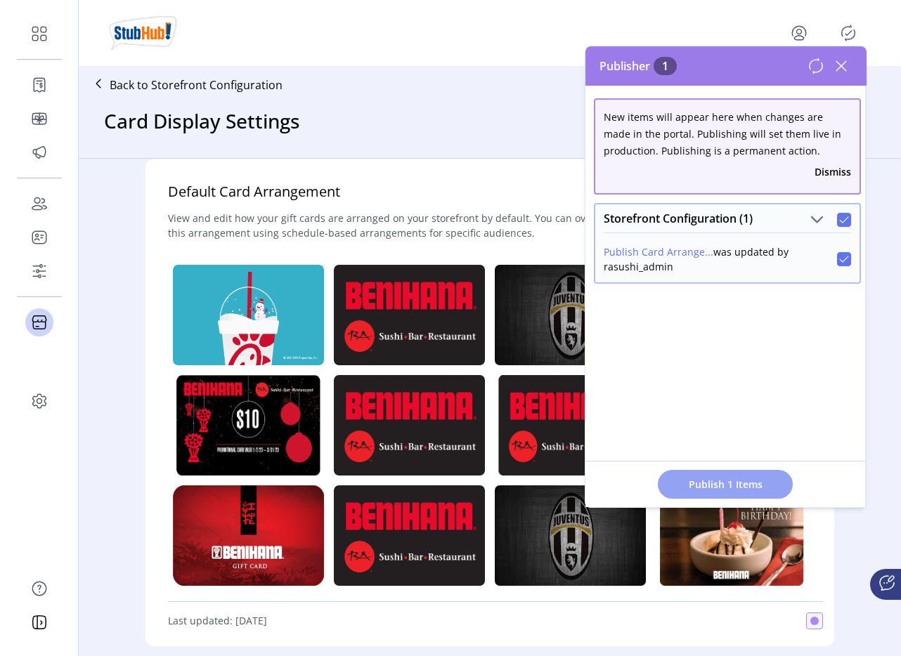
click at [738, 481] on span "Publish 1 Items" at bounding box center [725, 484] width 98 height 15
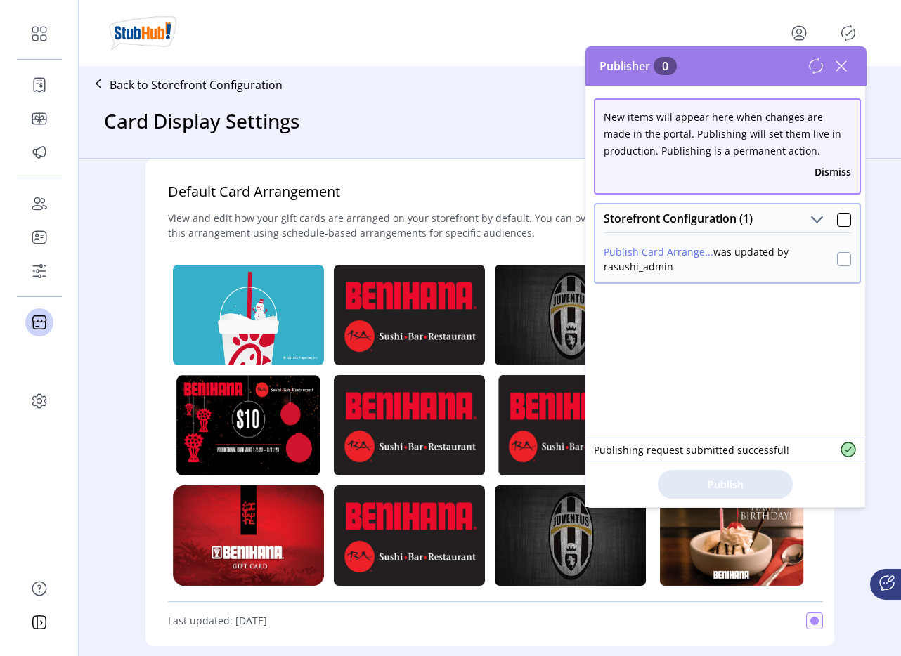
click at [839, 255] on div at bounding box center [844, 259] width 14 height 14
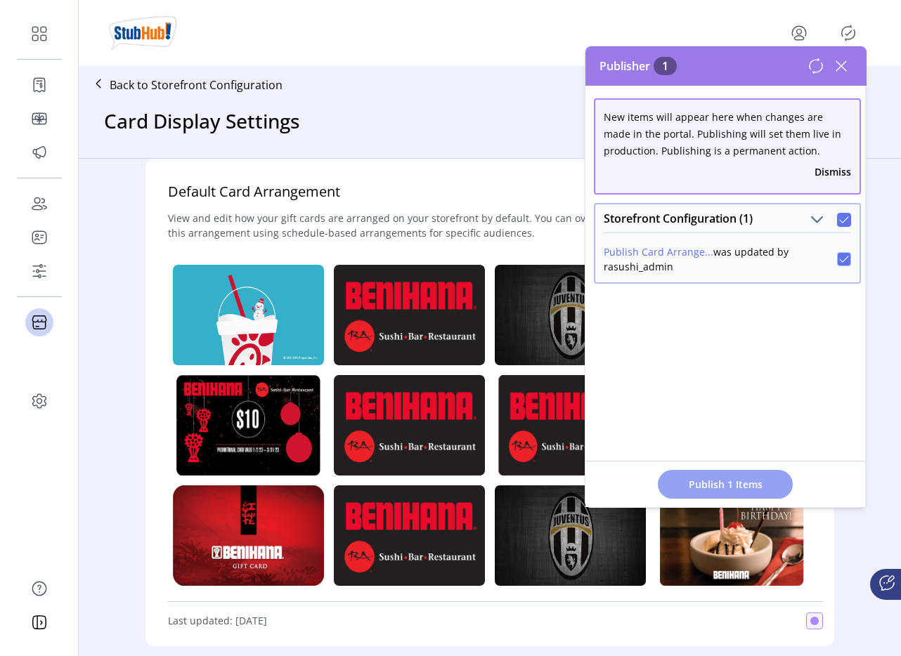
click at [736, 471] on button "Publish 1 Items" at bounding box center [725, 484] width 135 height 29
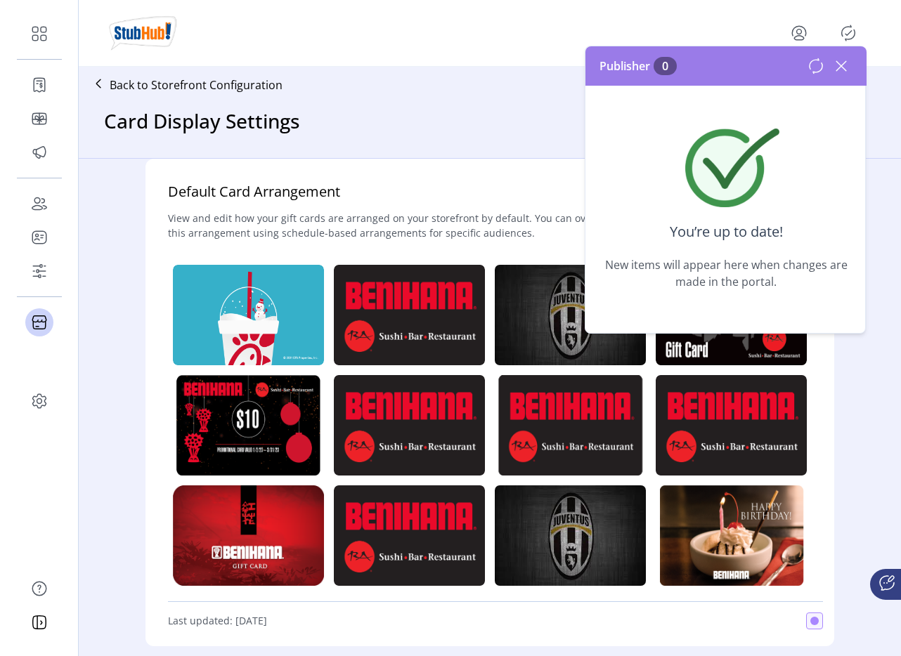
click at [848, 64] on icon at bounding box center [841, 66] width 22 height 22
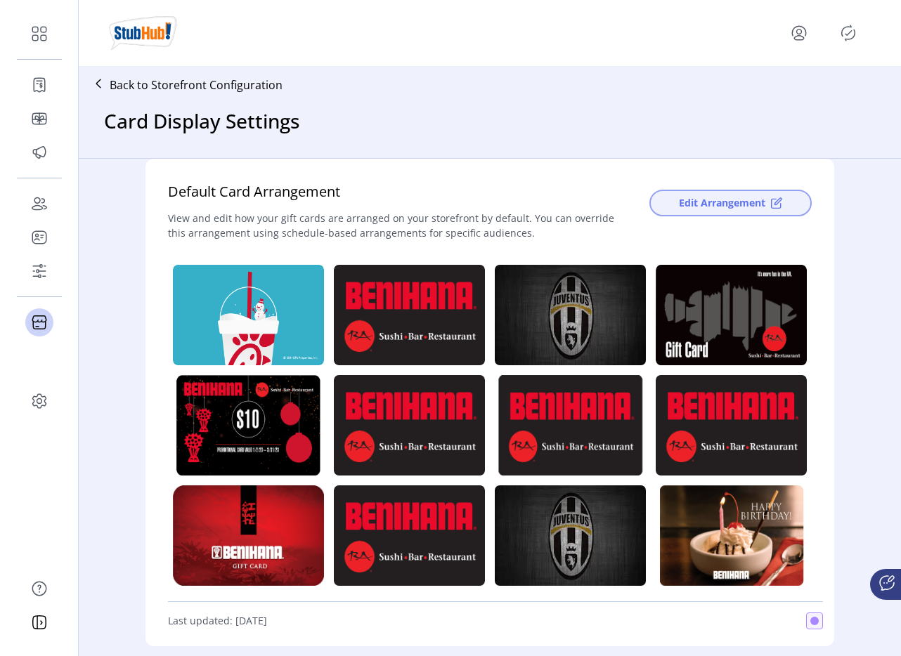
click at [744, 197] on span "Edit Arrangement" at bounding box center [722, 202] width 86 height 15
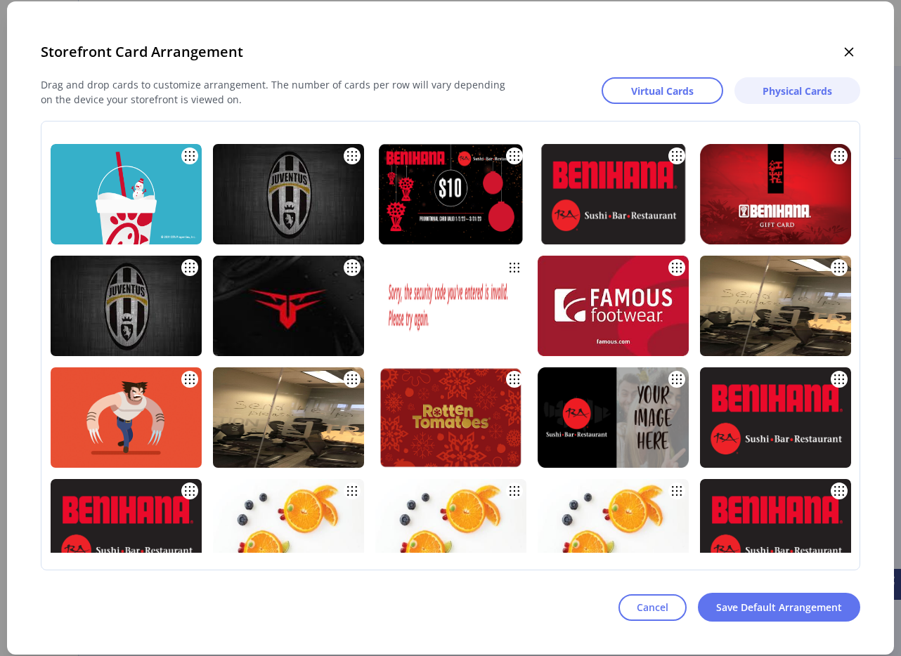
click at [776, 85] on span "Physical Cards" at bounding box center [797, 91] width 70 height 15
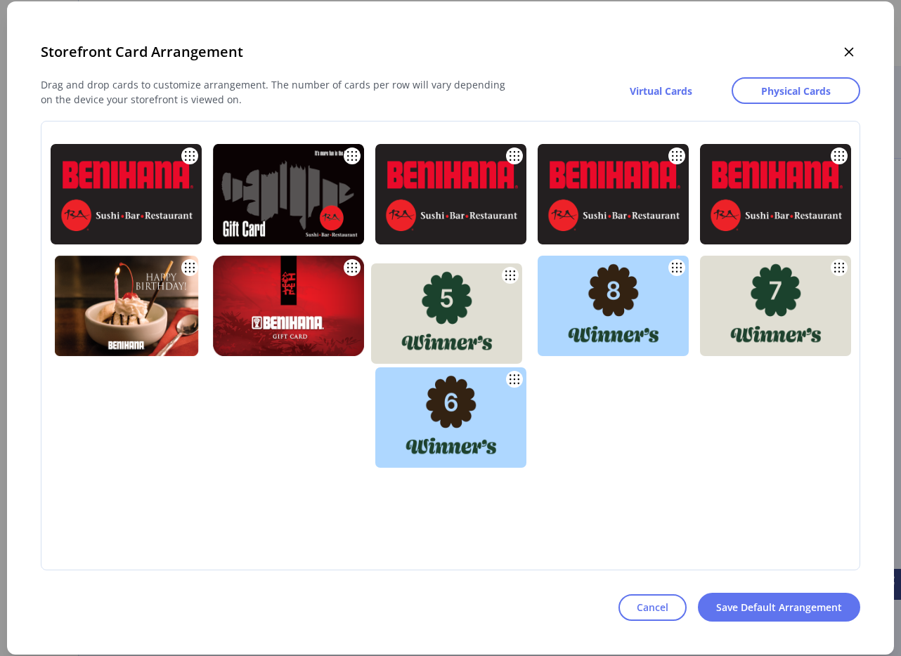
drag, startPoint x: 457, startPoint y: 438, endPoint x: 453, endPoint y: 334, distance: 104.1
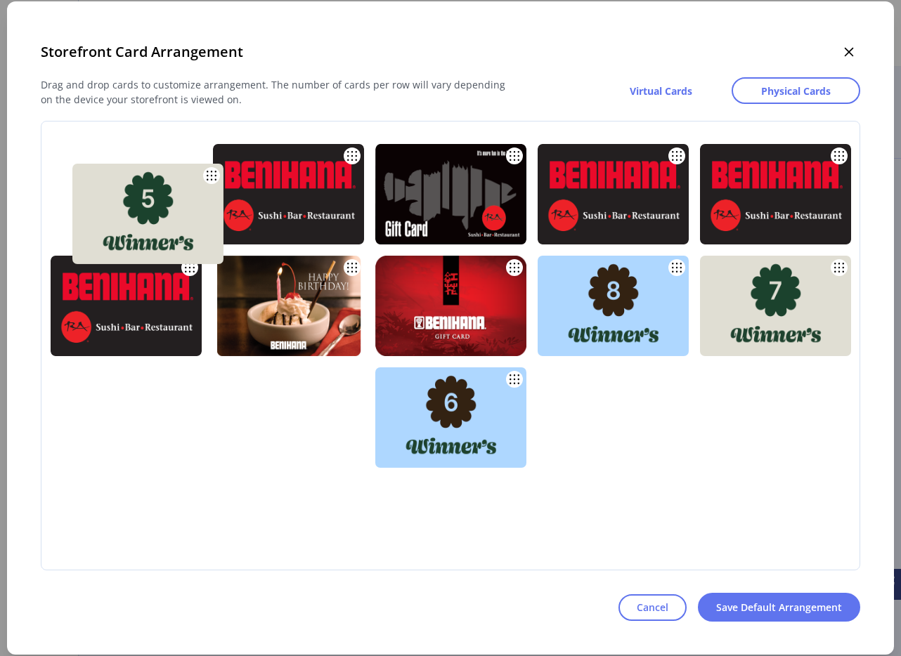
drag, startPoint x: 472, startPoint y: 272, endPoint x: 169, endPoint y: 179, distance: 317.4
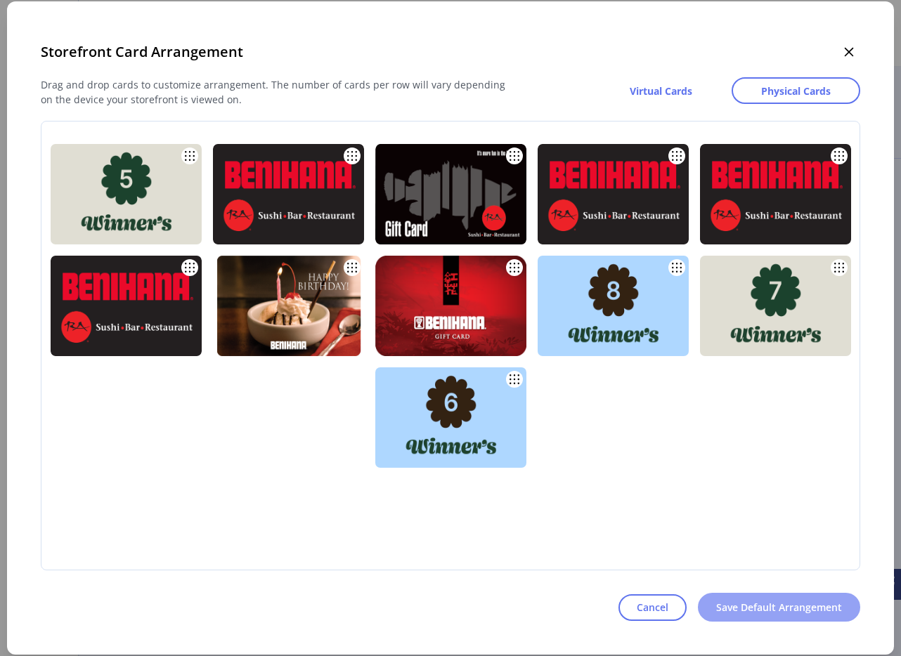
click at [757, 613] on span "Save Default Arrangement" at bounding box center [779, 607] width 126 height 15
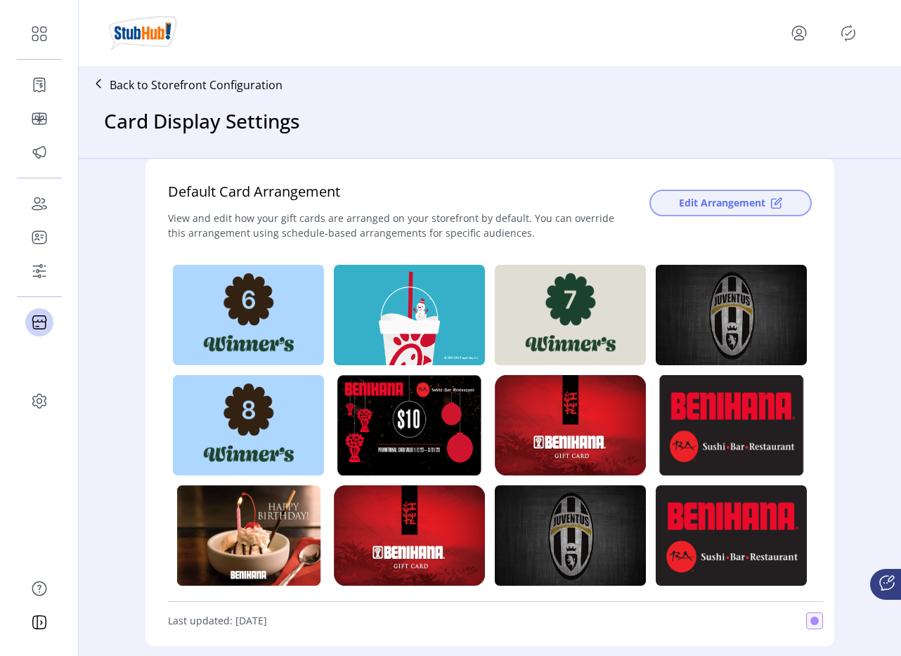
click at [744, 197] on span "Edit Arrangement" at bounding box center [722, 202] width 86 height 15
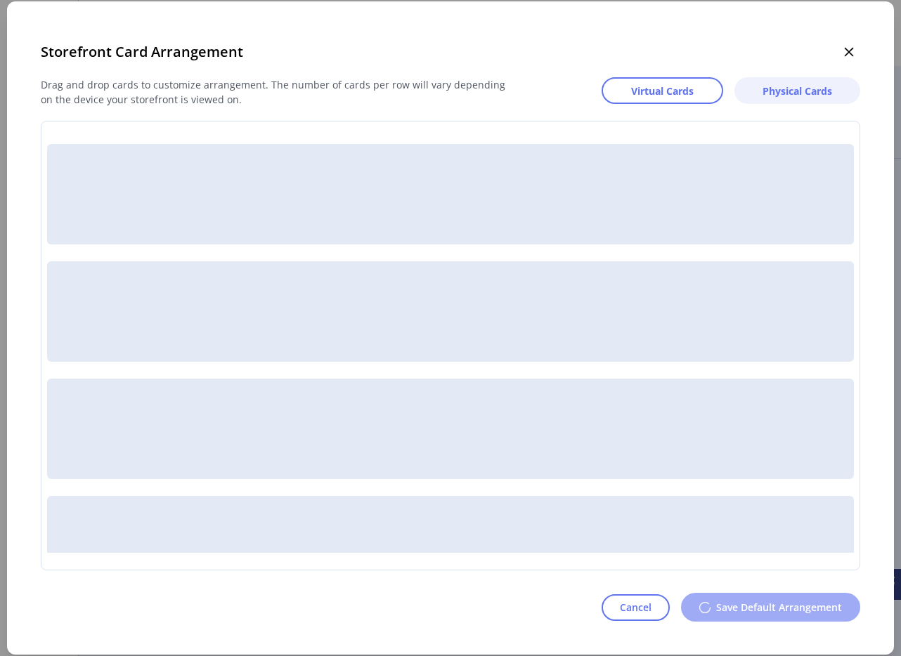
click at [790, 95] on span "Physical Cards" at bounding box center [797, 91] width 70 height 15
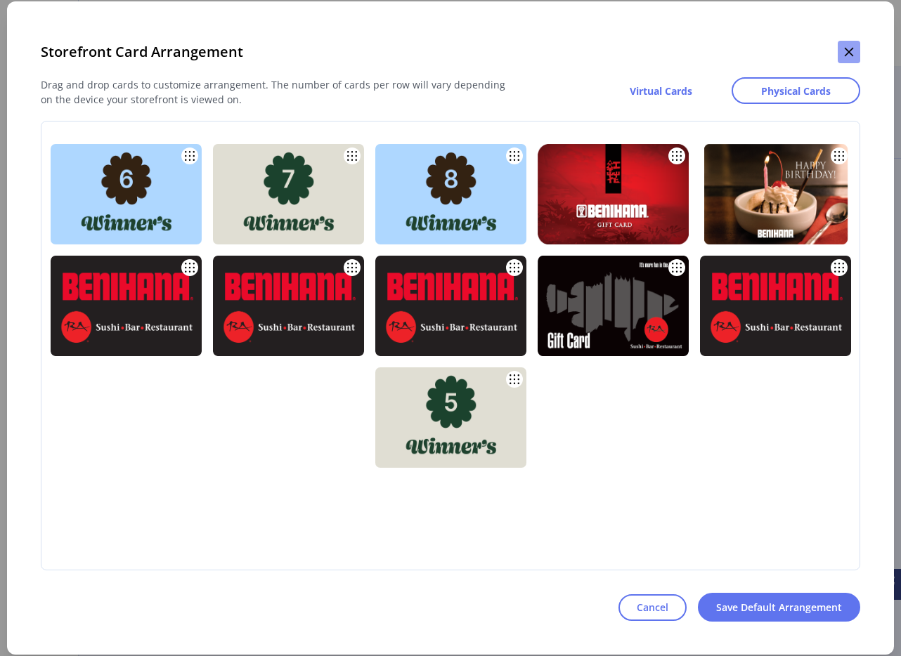
click at [843, 53] on icon "button" at bounding box center [848, 51] width 11 height 11
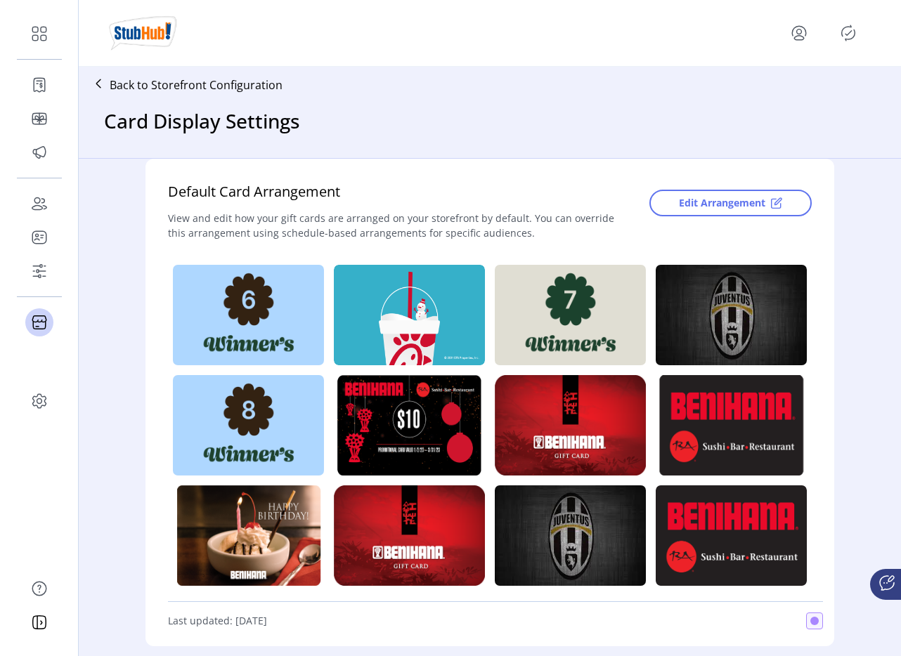
click at [842, 29] on icon "Publisher Panel" at bounding box center [848, 33] width 22 height 22
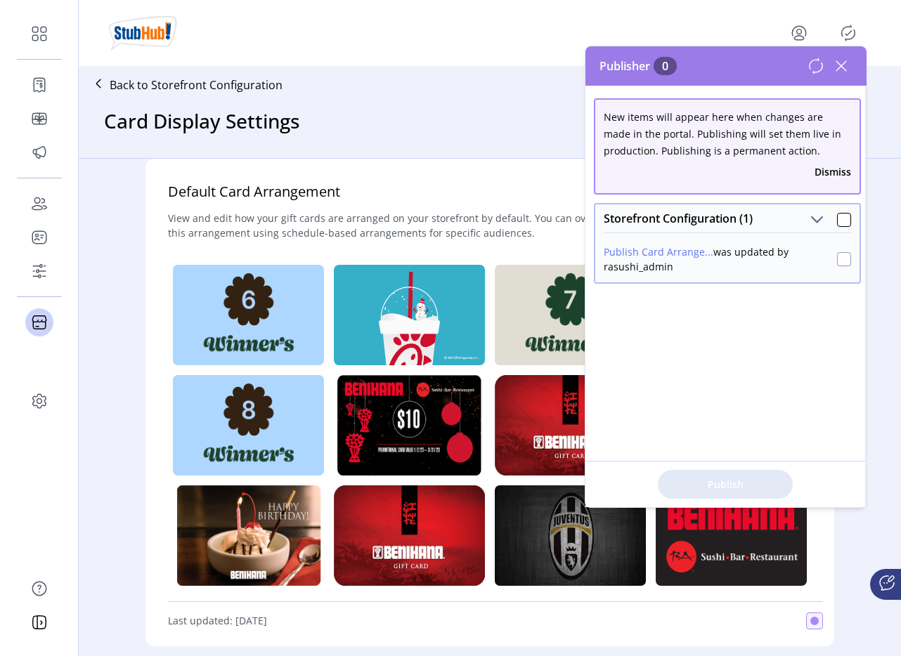
click at [837, 262] on div at bounding box center [844, 259] width 14 height 14
click at [703, 493] on button "Publish 1 Items" at bounding box center [725, 484] width 135 height 29
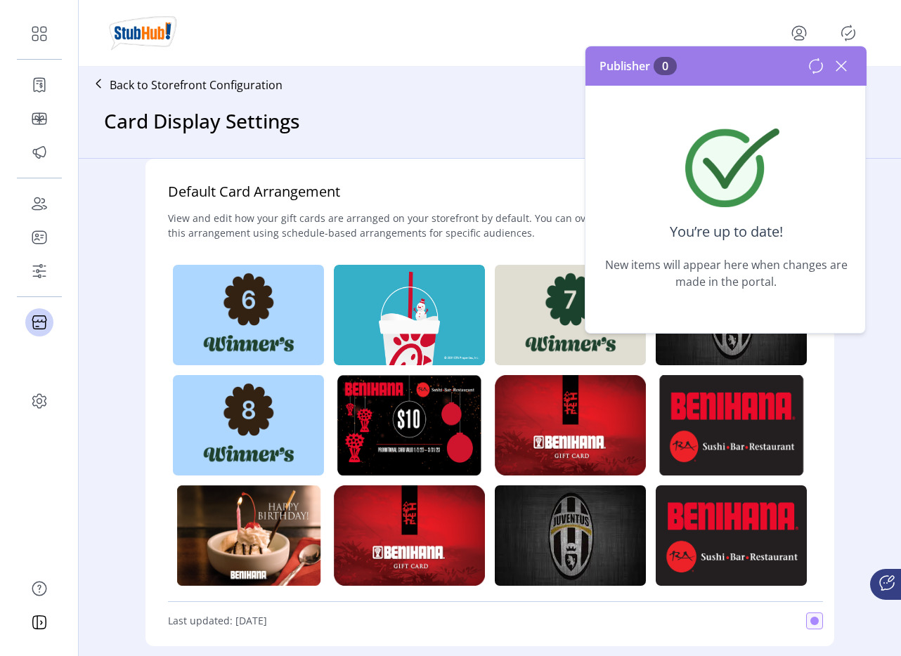
click at [844, 67] on icon at bounding box center [841, 66] width 22 height 22
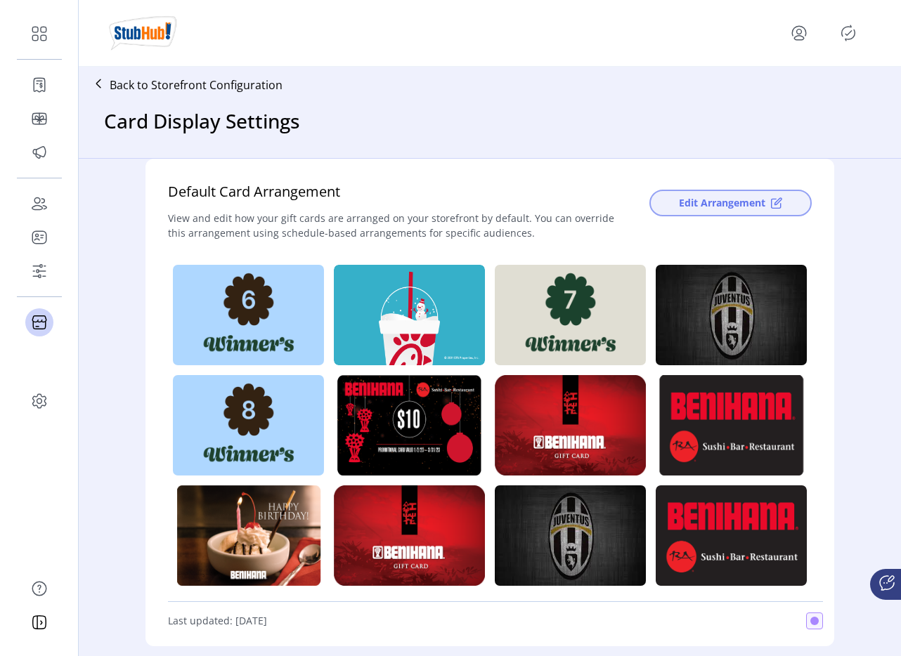
click at [731, 208] on span "Edit Arrangement" at bounding box center [722, 202] width 86 height 15
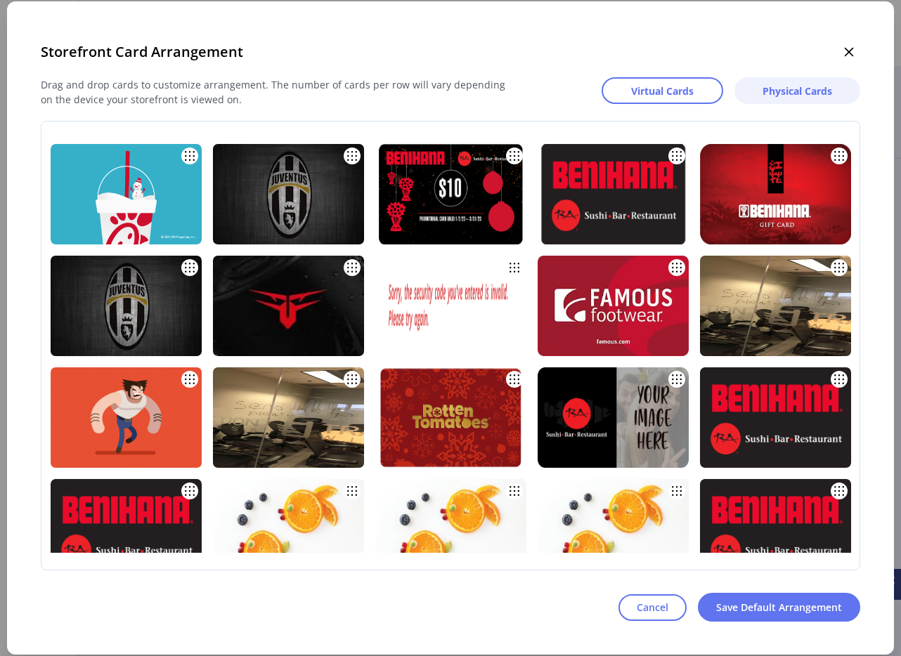
click at [804, 88] on span "Physical Cards" at bounding box center [797, 91] width 70 height 15
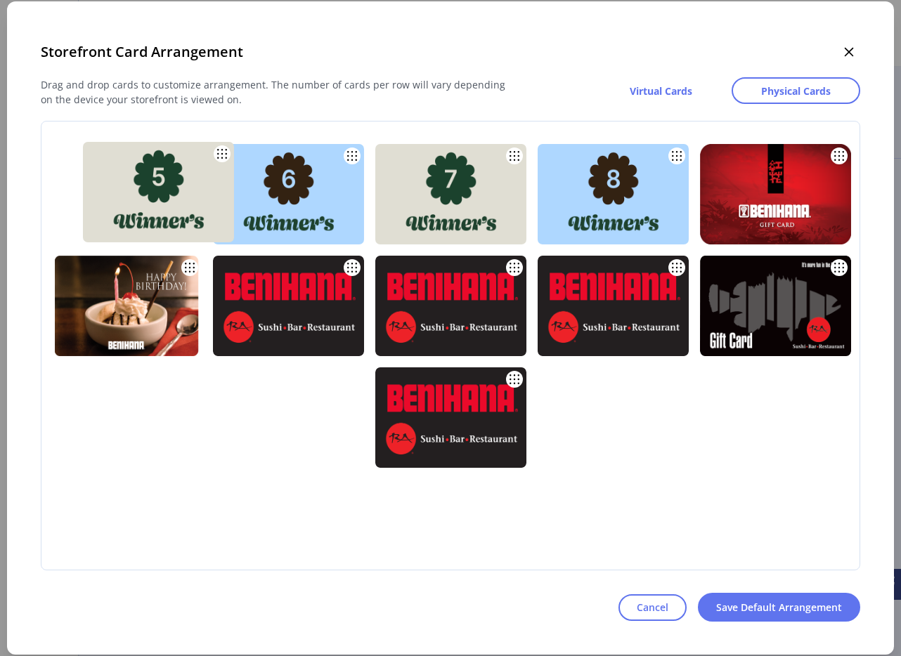
drag, startPoint x: 490, startPoint y: 403, endPoint x: 199, endPoint y: 176, distance: 369.5
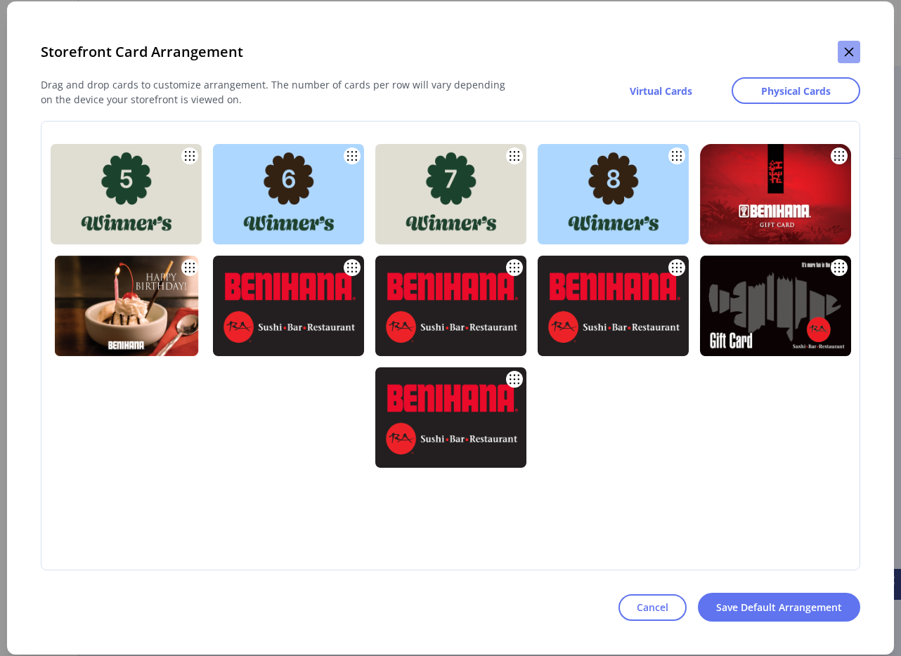
click at [855, 56] on button "button" at bounding box center [848, 52] width 22 height 22
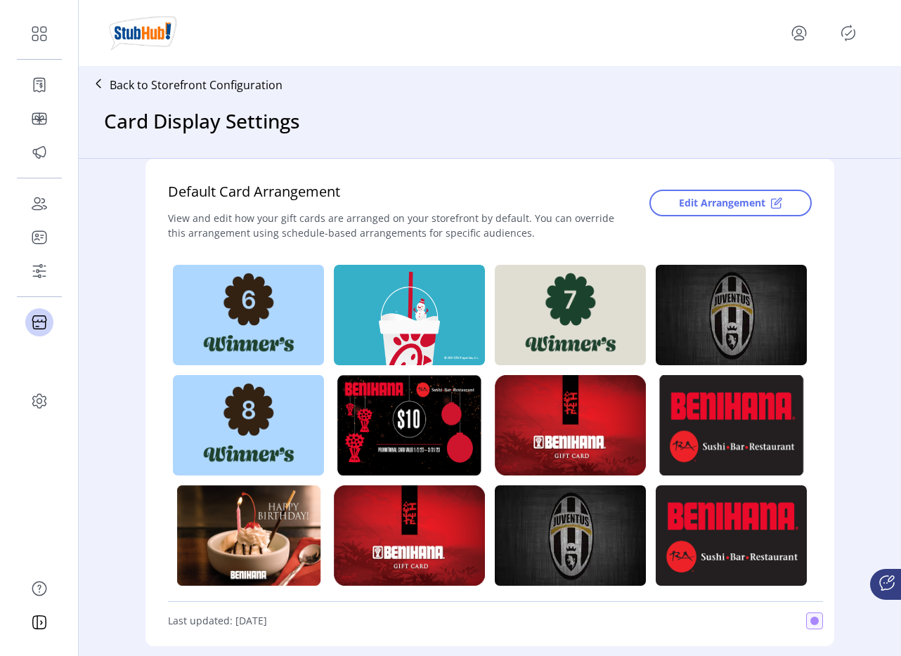
click at [847, 37] on icon "Publisher Panel" at bounding box center [848, 33] width 22 height 22
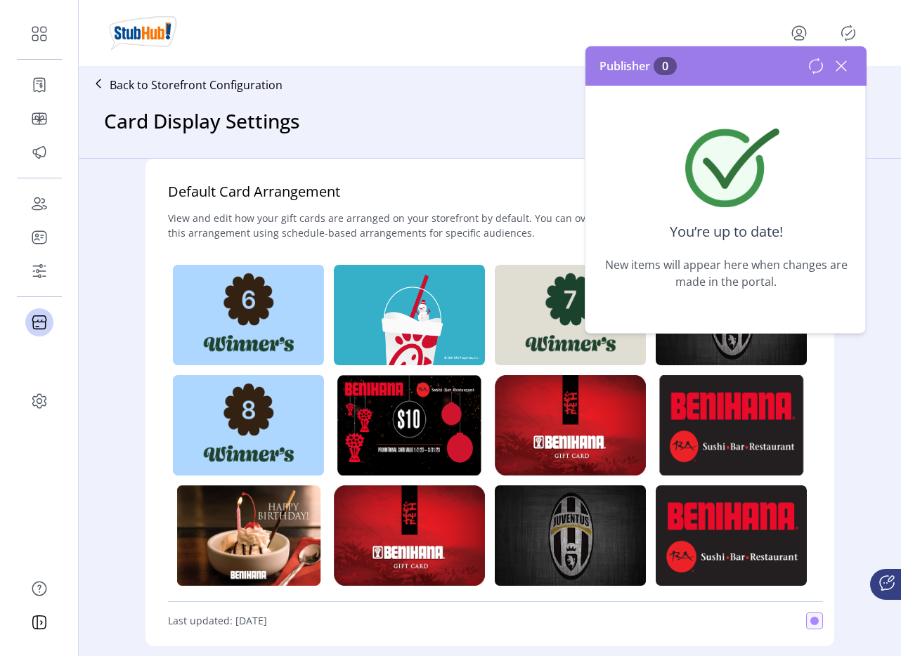
click at [844, 67] on icon at bounding box center [841, 66] width 22 height 22
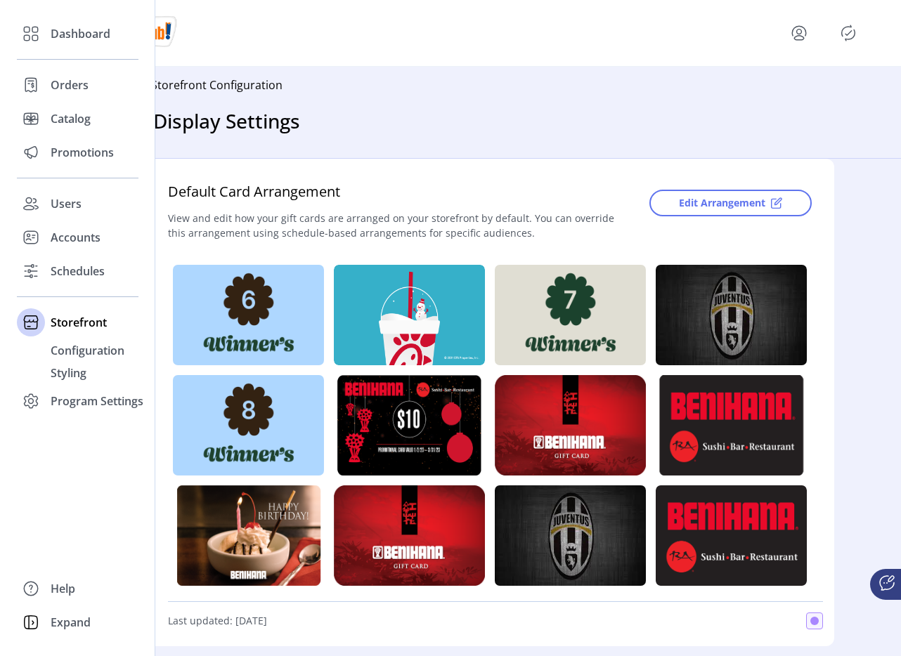
click at [6, 127] on div "Dashboard Orders Catalog Promotions Users Accounts Schedules Storefront Configu…" at bounding box center [77, 328] width 155 height 656
click at [46, 126] on div "Catalog" at bounding box center [78, 119] width 122 height 34
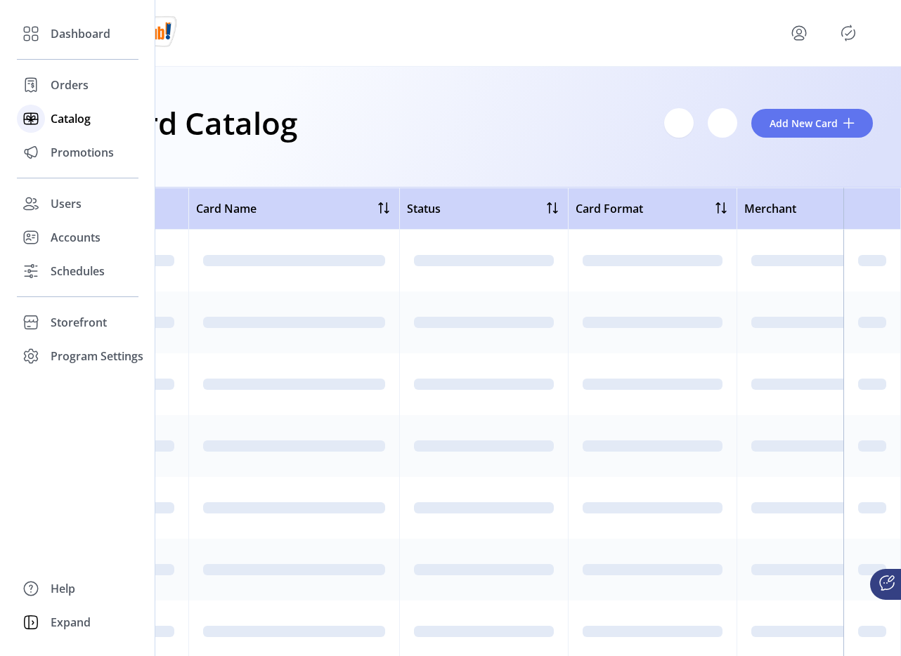
click at [48, 118] on div "Catalog" at bounding box center [78, 119] width 122 height 34
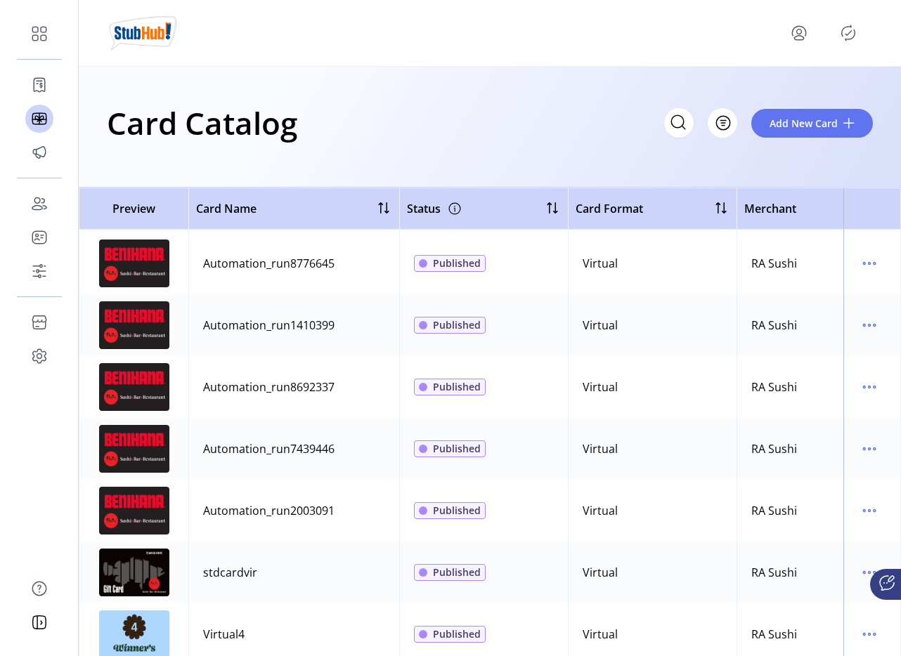
scroll to position [2181, 0]
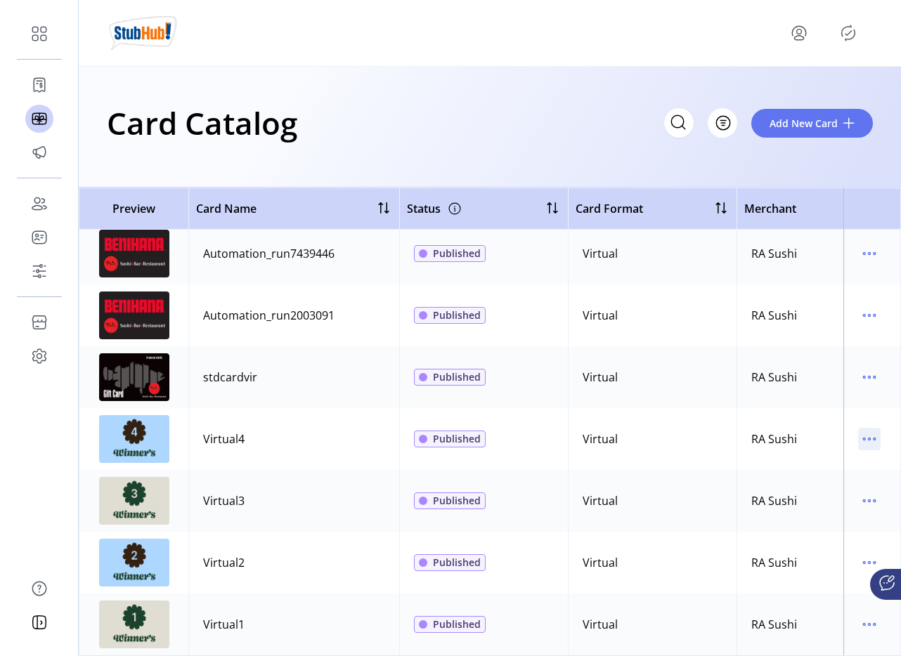
click at [868, 428] on icon "menu" at bounding box center [869, 439] width 22 height 22
click at [816, 362] on td "RA Sushi" at bounding box center [834, 377] width 197 height 62
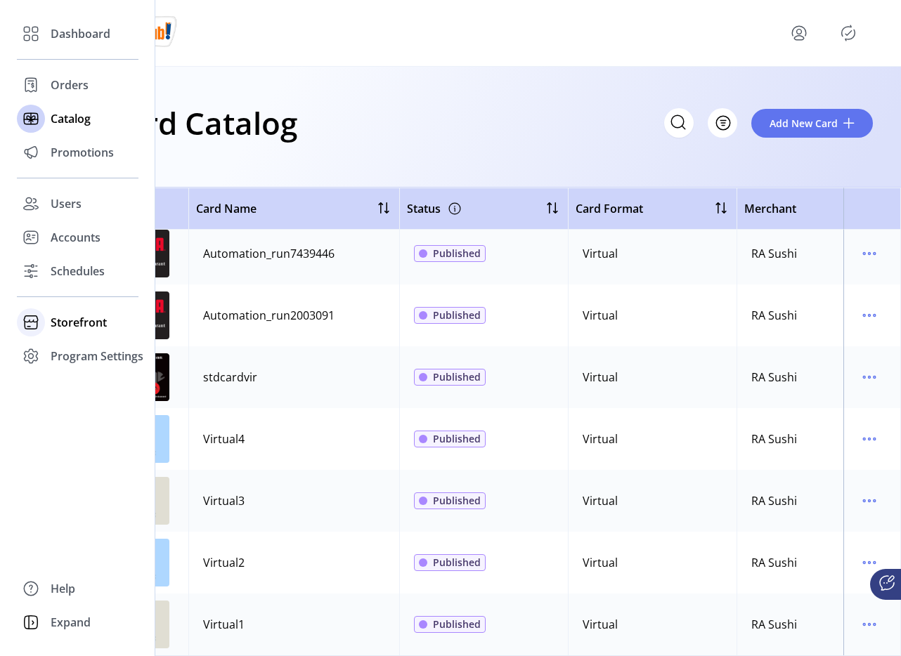
click at [94, 319] on span "Storefront" at bounding box center [79, 322] width 56 height 17
click at [100, 341] on div "Configuration" at bounding box center [78, 350] width 122 height 22
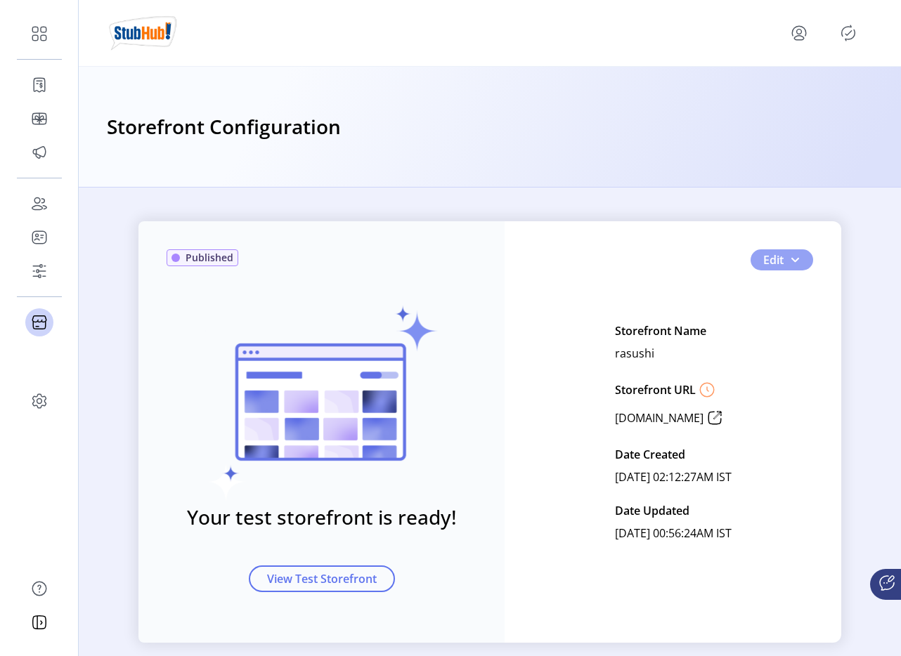
click at [794, 258] on span "button" at bounding box center [794, 259] width 11 height 11
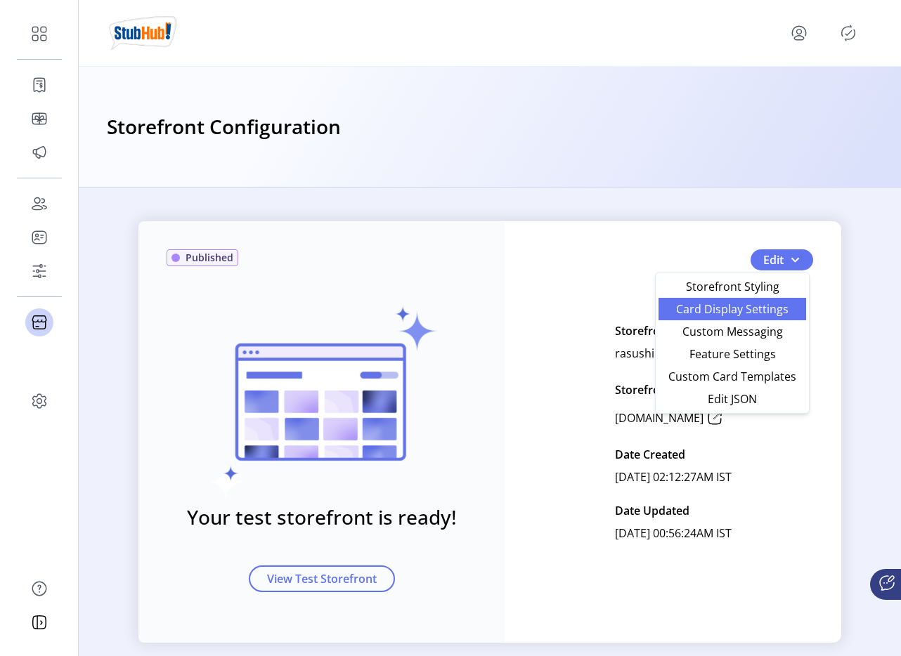
click at [713, 315] on span "Card Display Settings" at bounding box center [732, 309] width 131 height 11
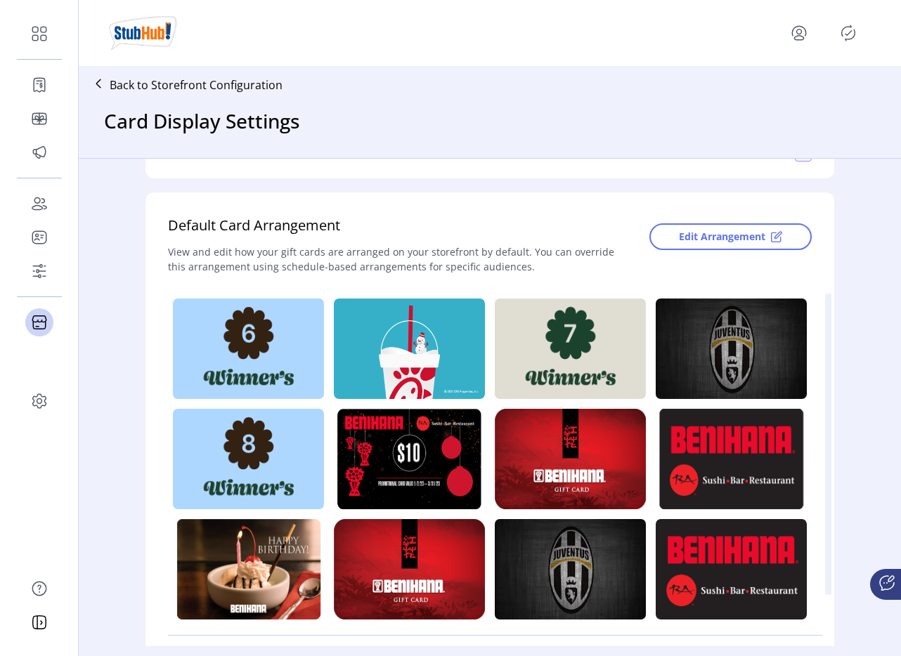
scroll to position [274, 0]
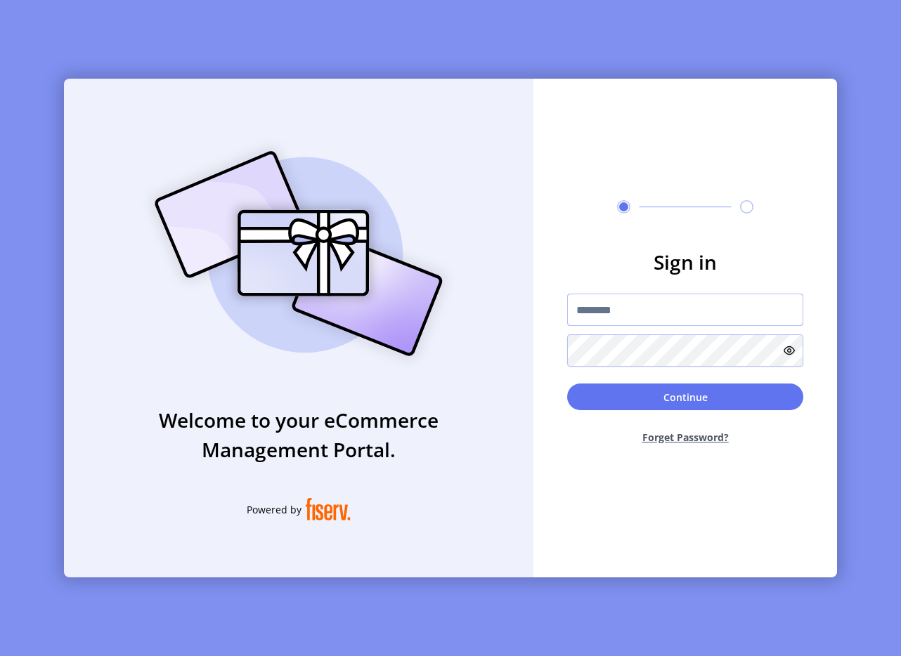
click at [644, 299] on input "text" at bounding box center [685, 310] width 236 height 32
type input "**********"
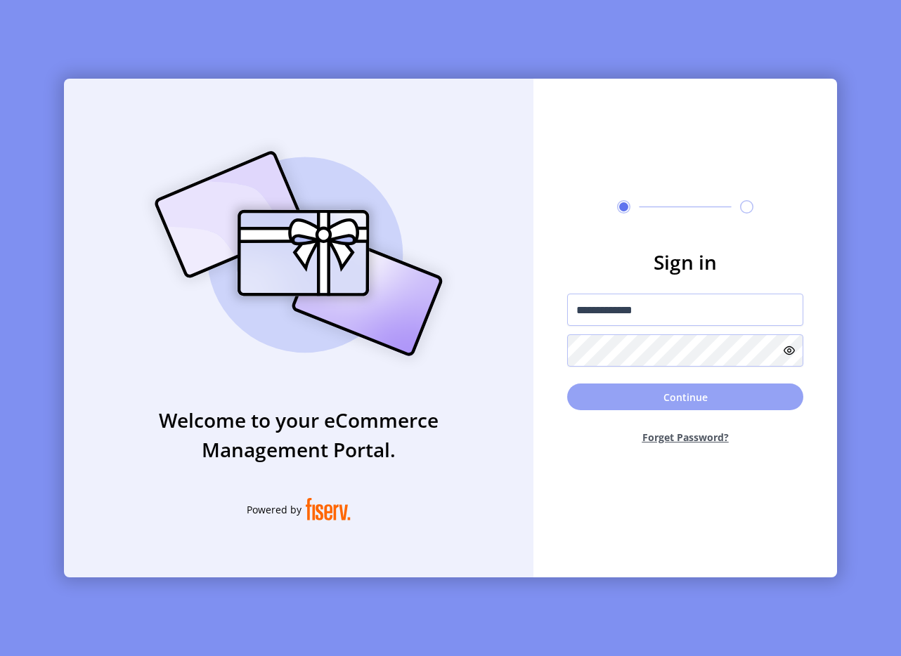
click at [613, 393] on button "Continue" at bounding box center [685, 397] width 236 height 27
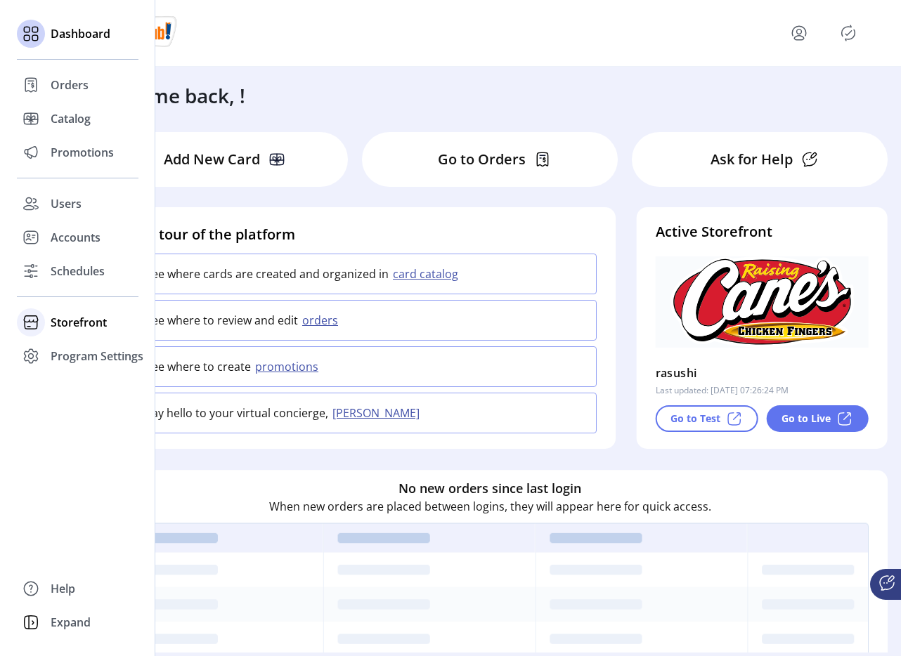
click at [41, 325] on icon at bounding box center [31, 322] width 22 height 22
click at [100, 340] on div "Configuration" at bounding box center [78, 350] width 122 height 22
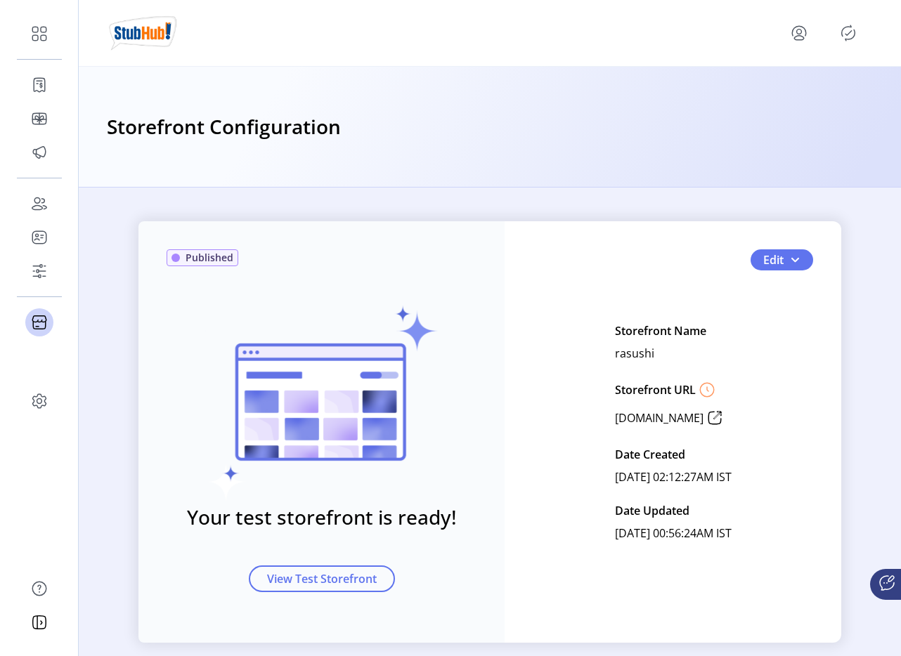
click at [795, 27] on icon "menu" at bounding box center [799, 33] width 22 height 22
click at [775, 88] on span "Sign Out" at bounding box center [748, 88] width 105 height 11
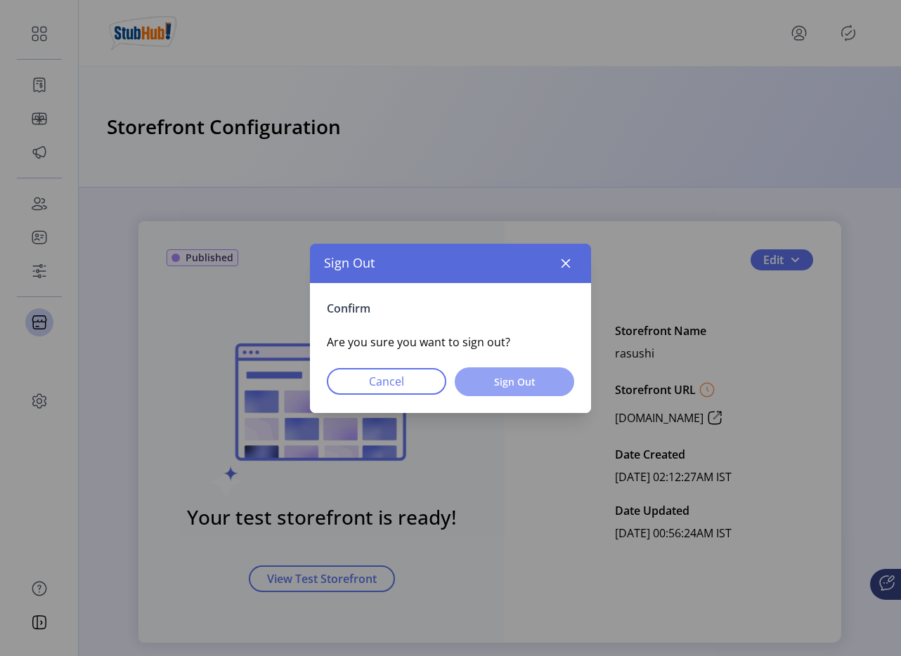
click at [541, 382] on span "Sign Out" at bounding box center [514, 381] width 83 height 15
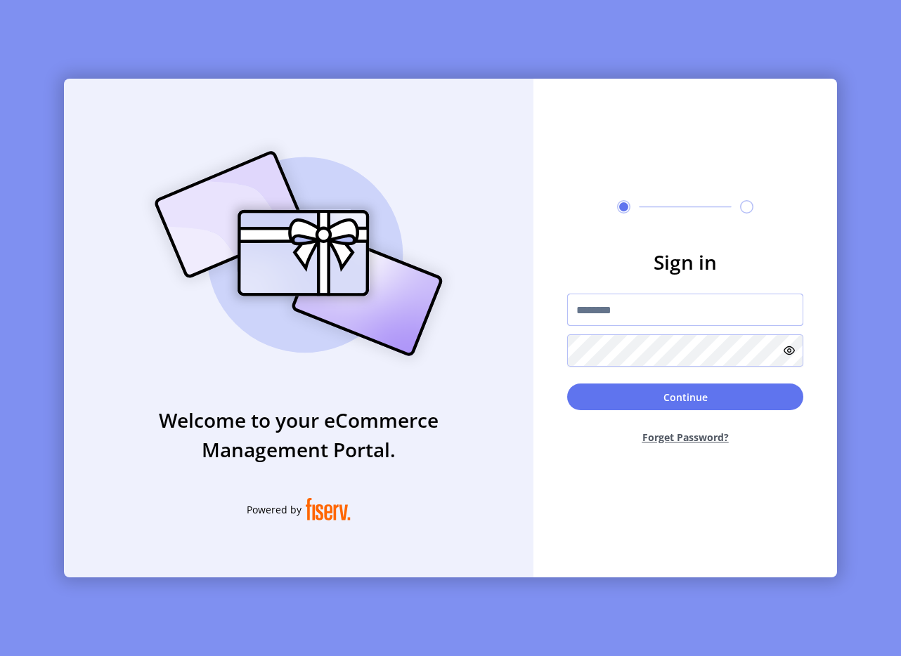
click at [633, 320] on input "text" at bounding box center [685, 310] width 236 height 32
click at [662, 309] on input "text" at bounding box center [685, 310] width 236 height 32
type input "**********"
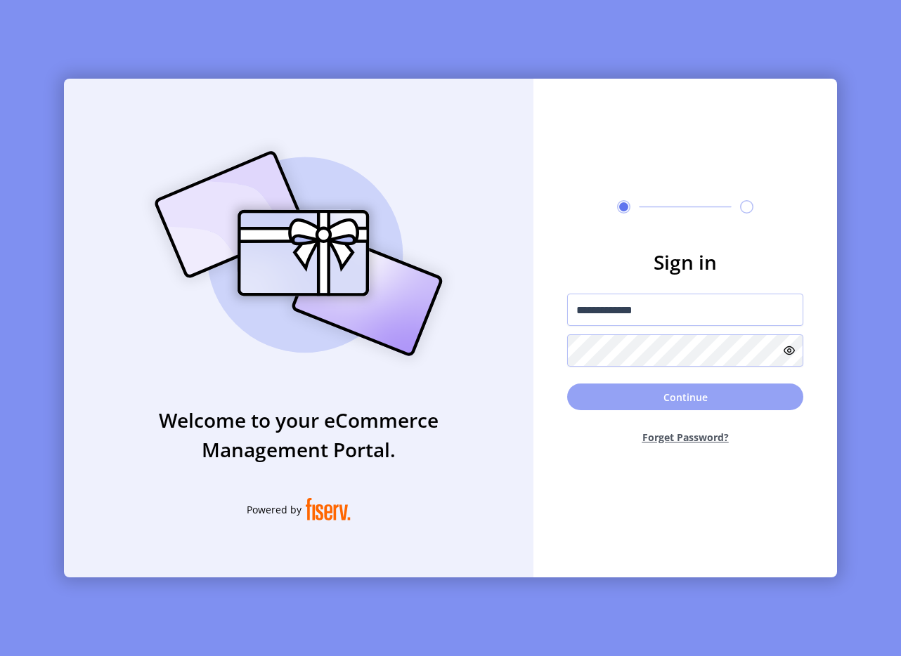
click at [660, 401] on button "Continue" at bounding box center [685, 397] width 236 height 27
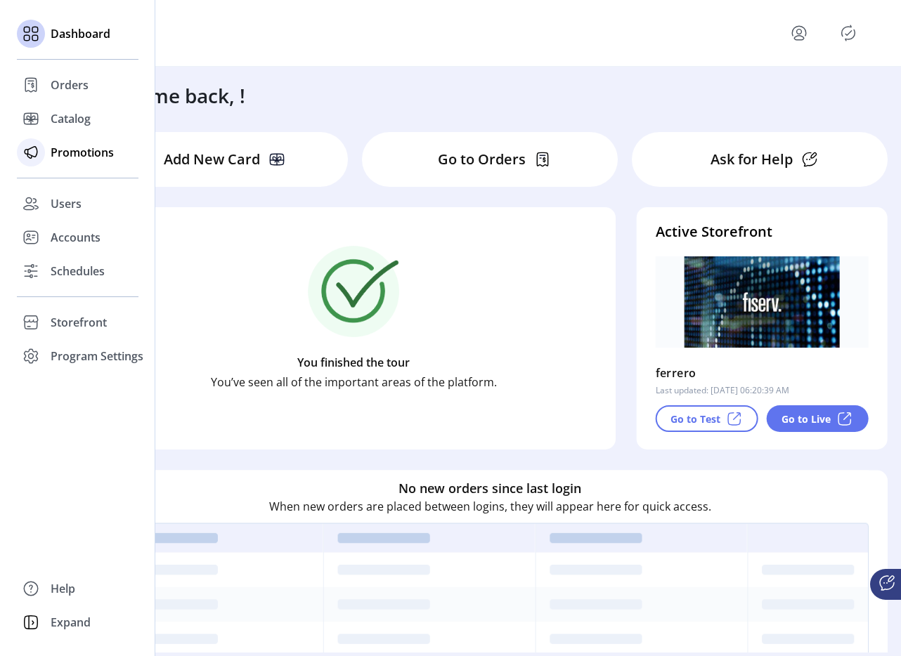
click at [39, 160] on icon at bounding box center [31, 152] width 22 height 22
